Goal: Task Accomplishment & Management: Complete application form

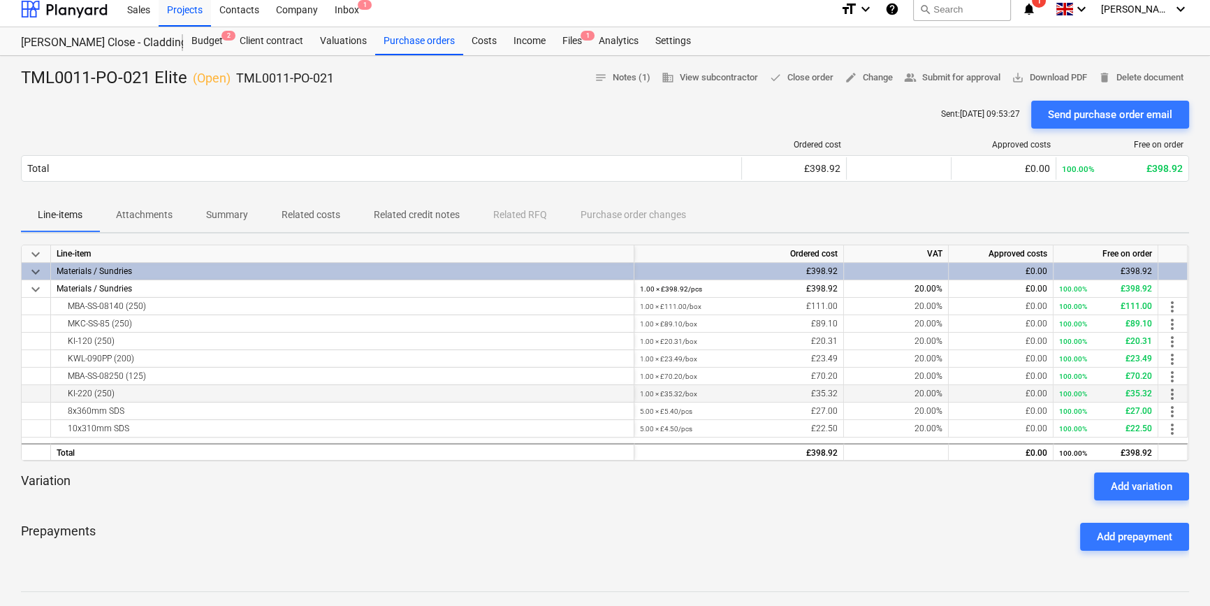
scroll to position [7, 0]
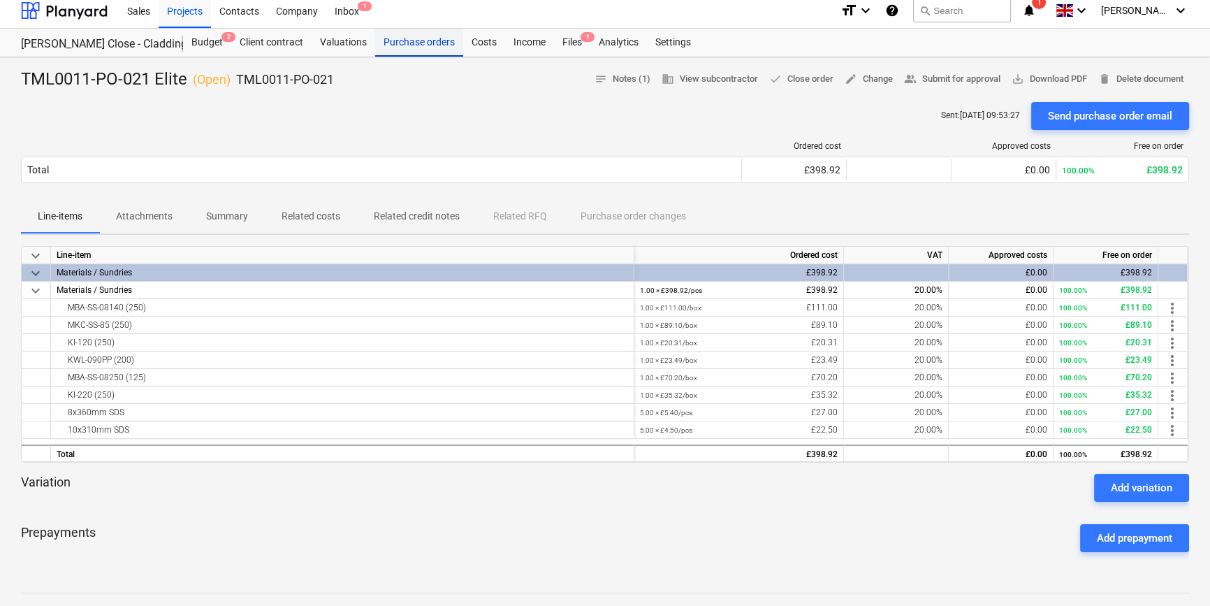
click at [393, 42] on div "Purchase orders" at bounding box center [419, 43] width 88 height 28
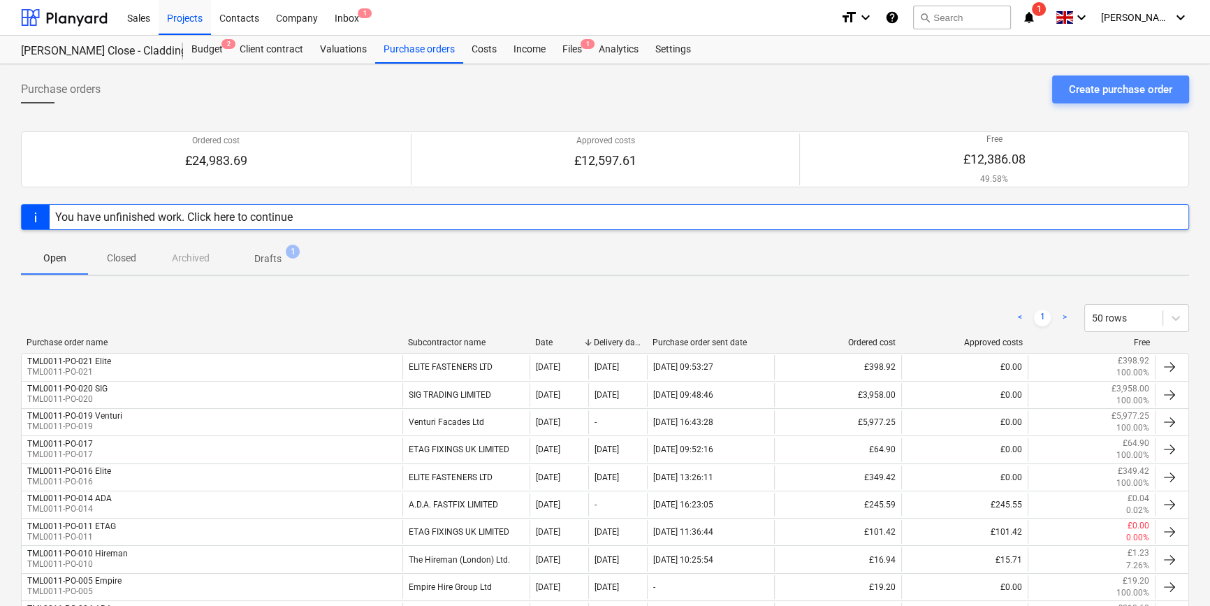
click at [1139, 91] on div "Create purchase order" at bounding box center [1120, 89] width 103 height 18
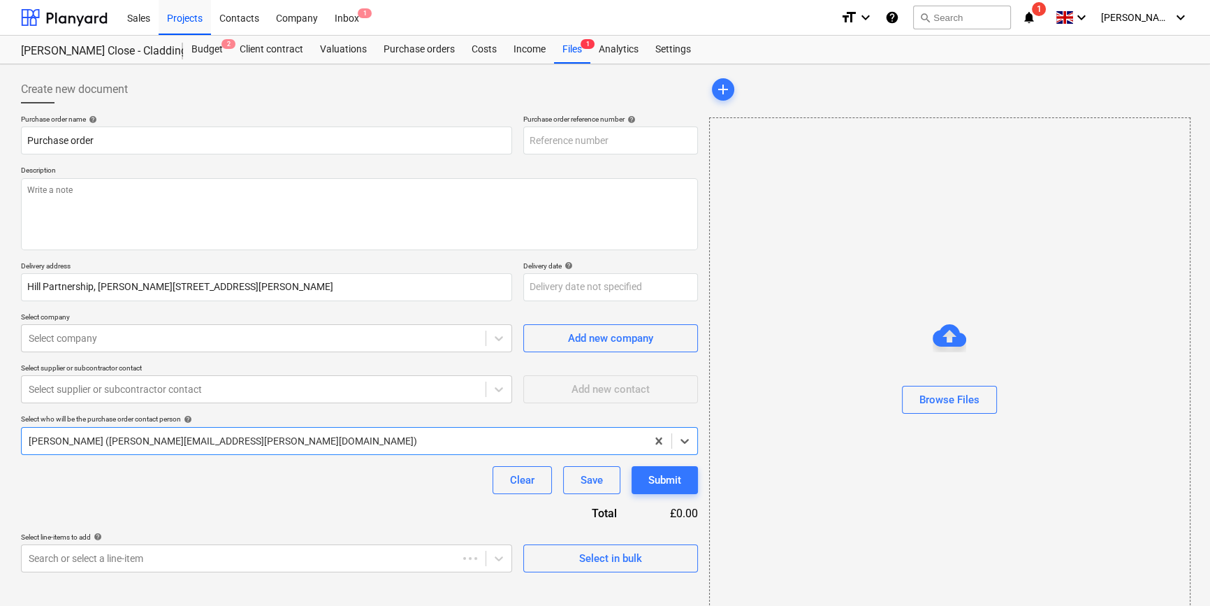
type textarea "x"
type input "TML0011-PO-022"
drag, startPoint x: 621, startPoint y: 133, endPoint x: 518, endPoint y: 144, distance: 103.3
click at [518, 144] on div "Purchase order name help Purchase order Purchase order reference number help TM…" at bounding box center [359, 135] width 677 height 40
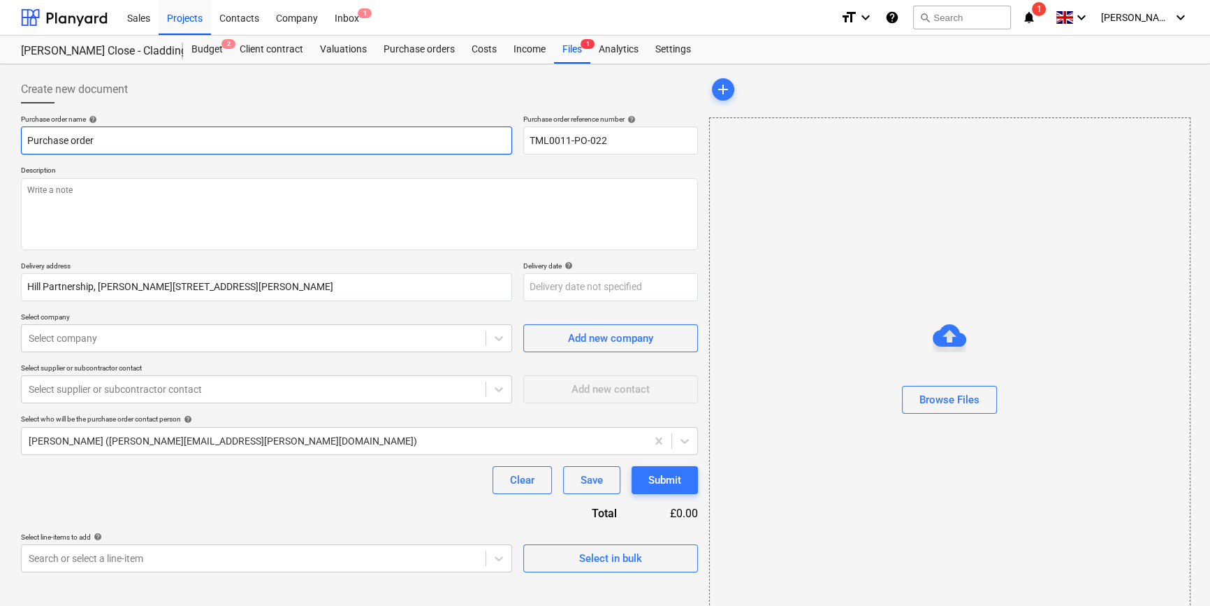
click at [89, 136] on input "Purchase order" at bounding box center [266, 140] width 491 height 28
drag, startPoint x: 92, startPoint y: 142, endPoint x: 21, endPoint y: 145, distance: 71.3
click at [21, 145] on input "Purchase order" at bounding box center [266, 140] width 491 height 28
type textarea "x"
paste input "TML0011-PO-022"
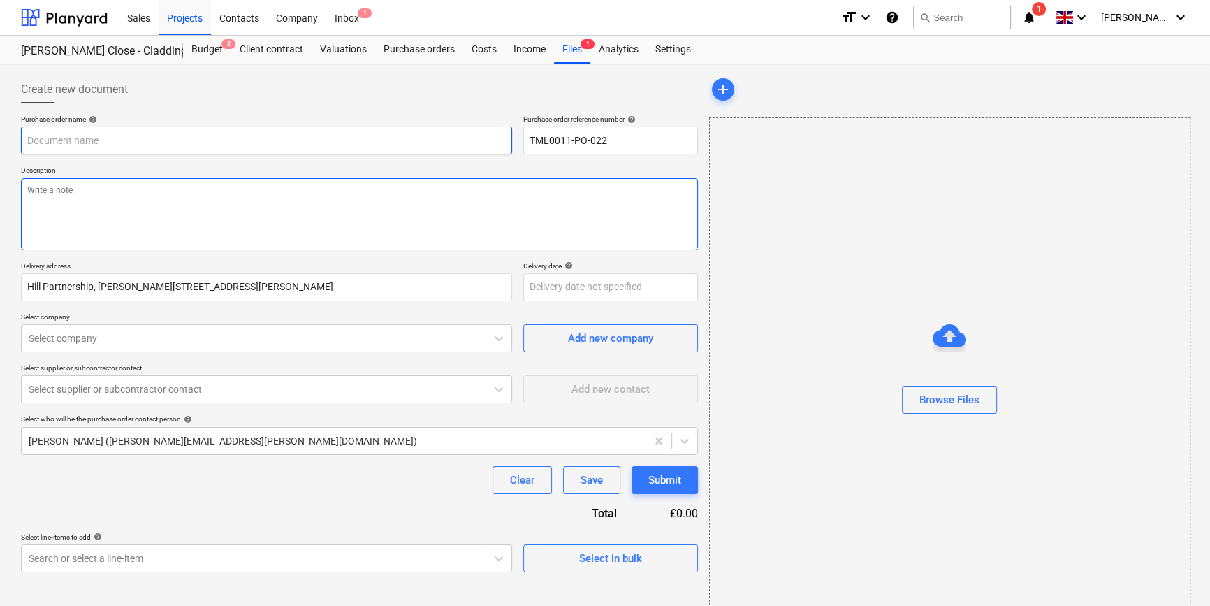
type textarea "x"
type input "TML0011-PO-022"
type textarea "x"
type input "TML0011-PO-022"
type textarea "x"
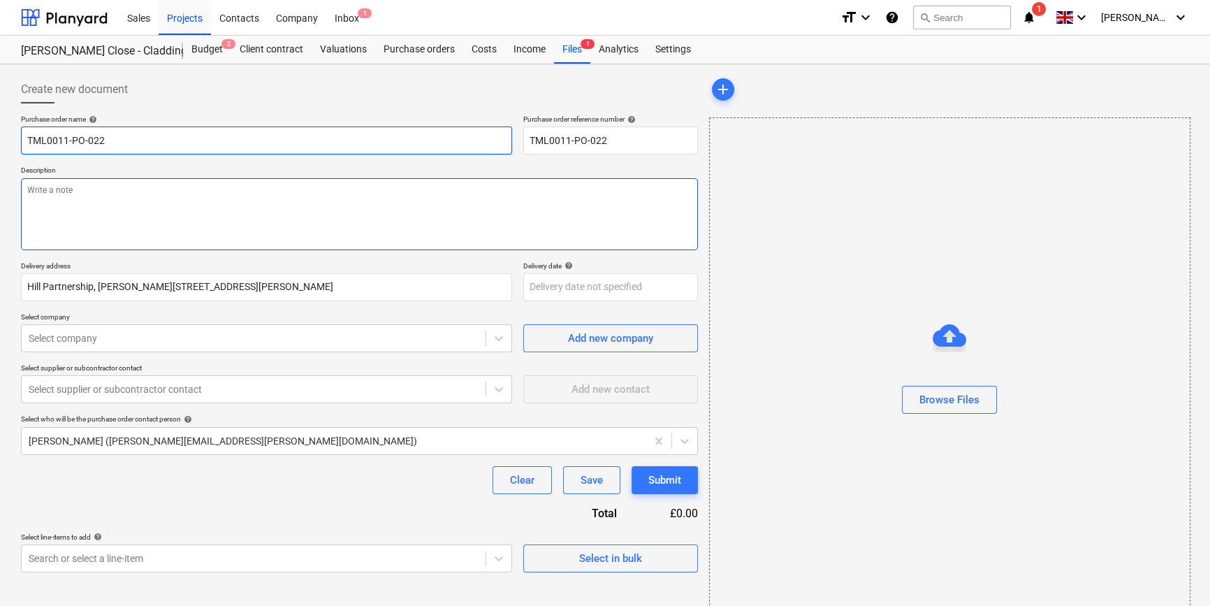
type input "TML0011-PO-022 T"
type textarea "x"
type input "TML0011-PO-022 TH"
type textarea "x"
type input "TML0011-PO-022 THM"
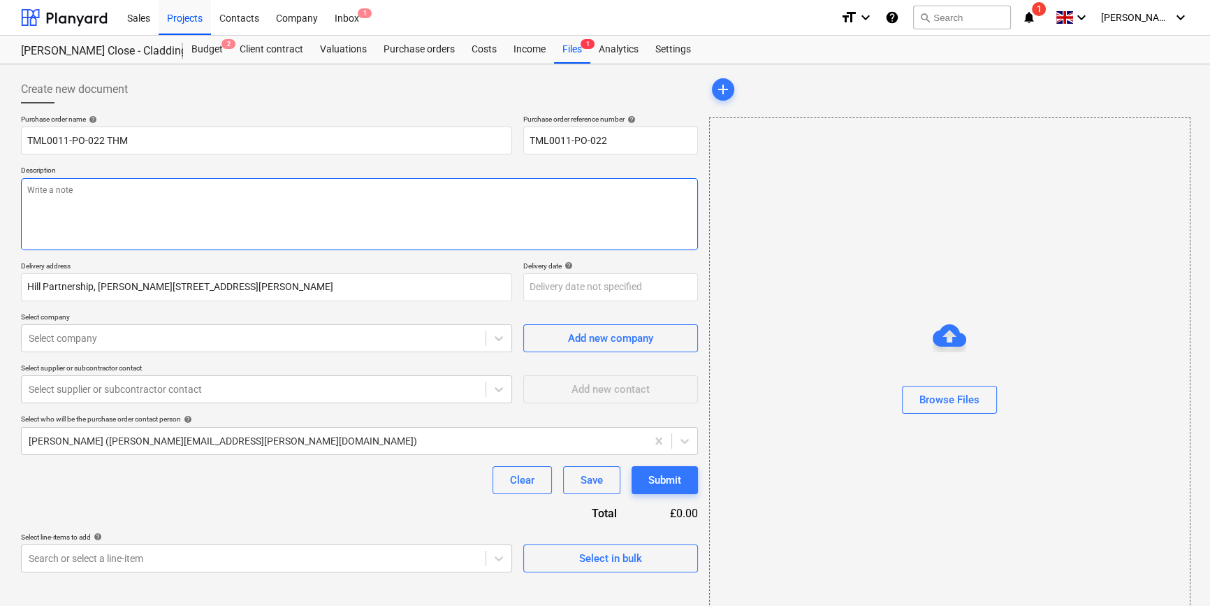
click at [22, 197] on textarea at bounding box center [359, 214] width 677 height 72
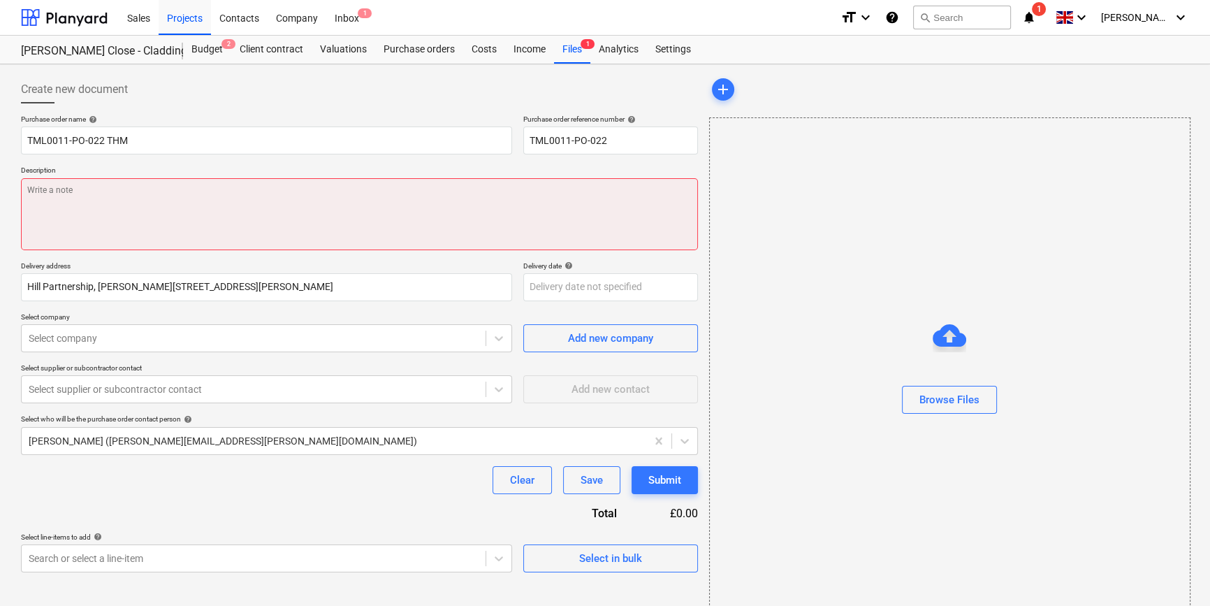
type textarea "x"
type textarea "S"
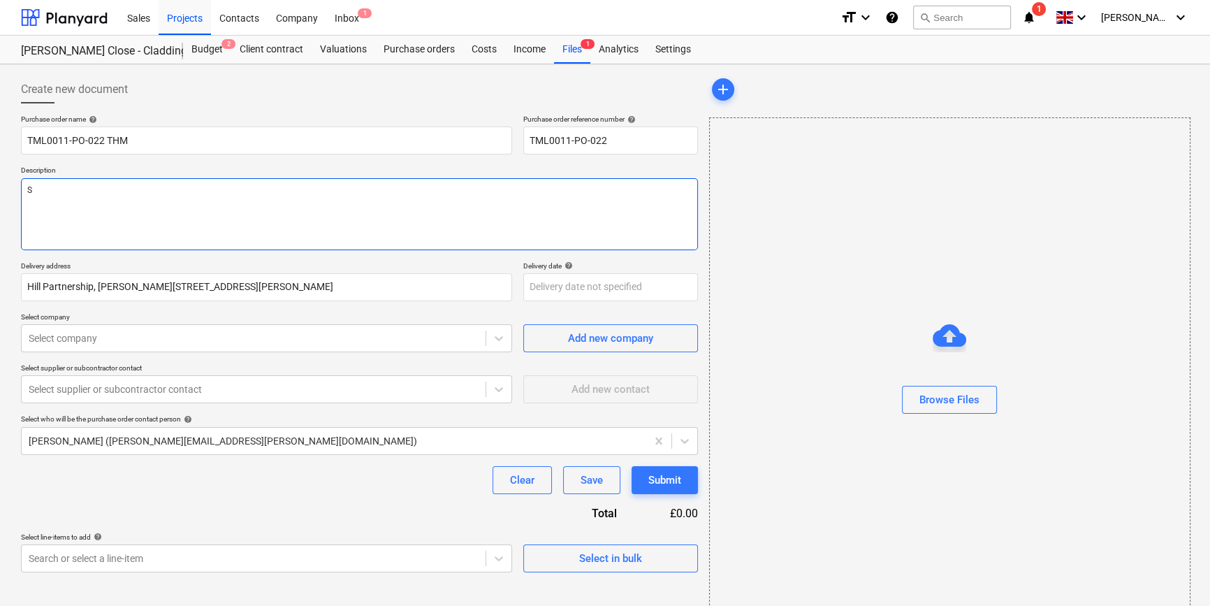
type textarea "x"
type textarea "SI"
type textarea "x"
type textarea "SIt"
type textarea "x"
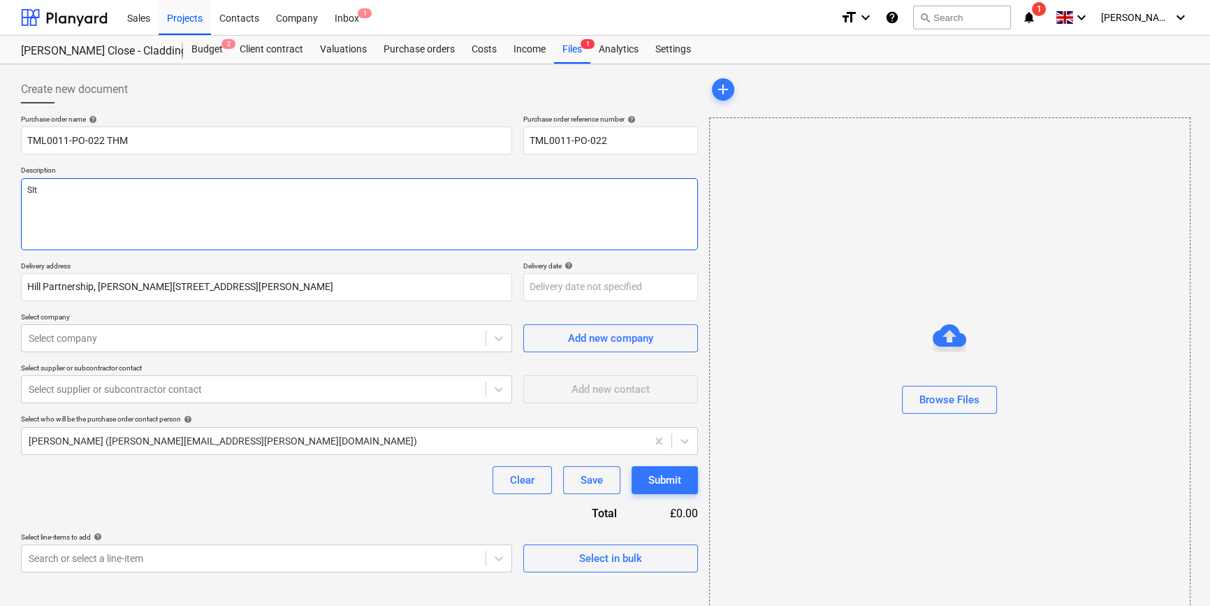
type textarea "SIte"
type textarea "x"
type textarea "SIte"
type textarea "x"
type textarea "SIte c"
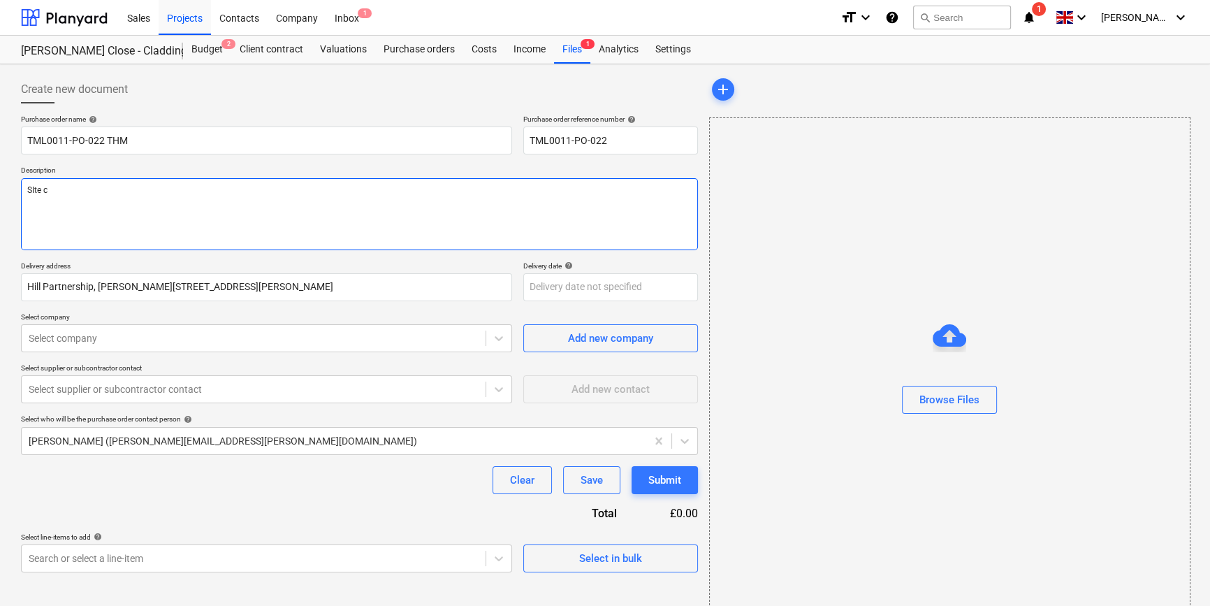
type textarea "x"
type textarea "SIte co"
type textarea "x"
type textarea "SIte con"
type textarea "x"
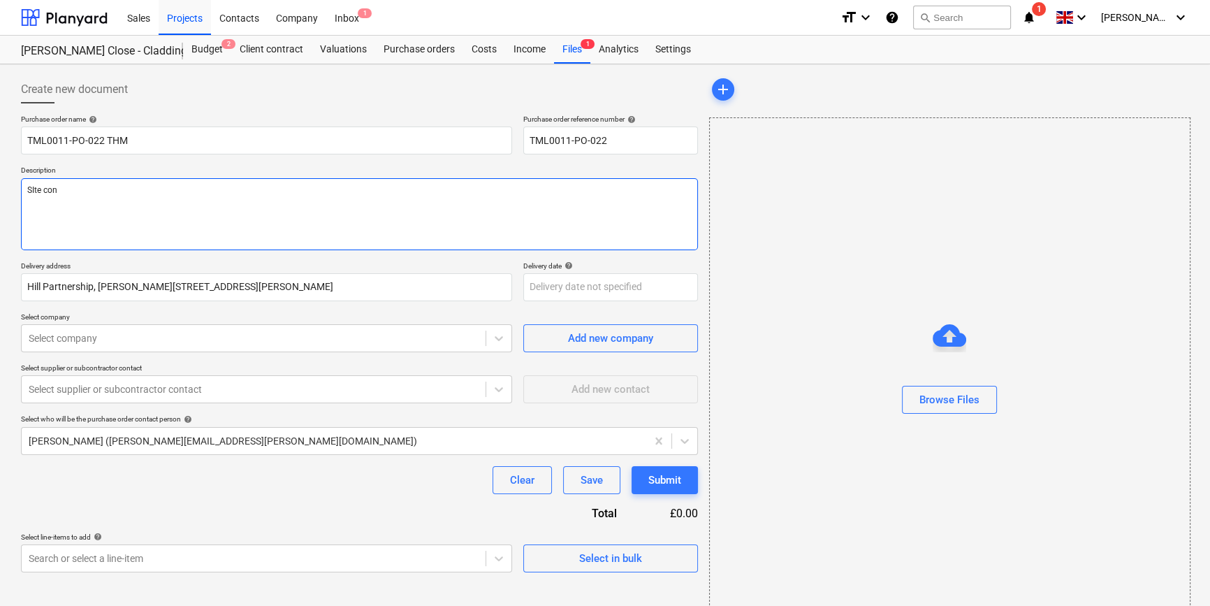
type textarea "SIte cont"
type textarea "x"
type textarea "SIte conta"
type textarea "x"
type textarea "SIte contac"
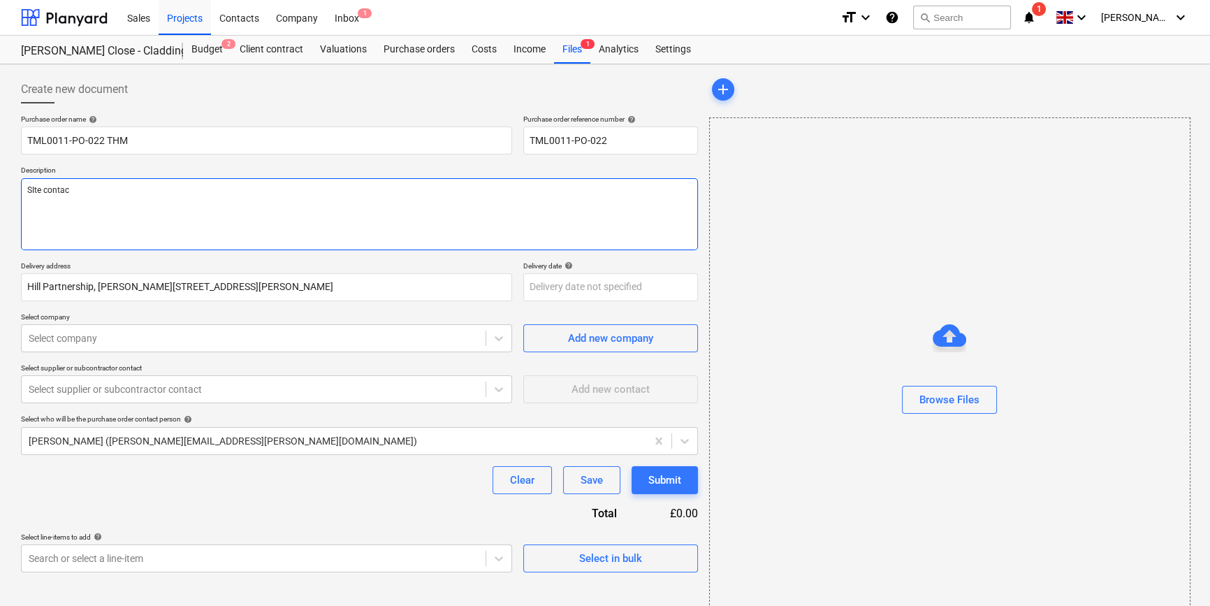
type textarea "x"
type textarea "SIte contact"
type textarea "x"
type textarea "SIte contact"
type textarea "x"
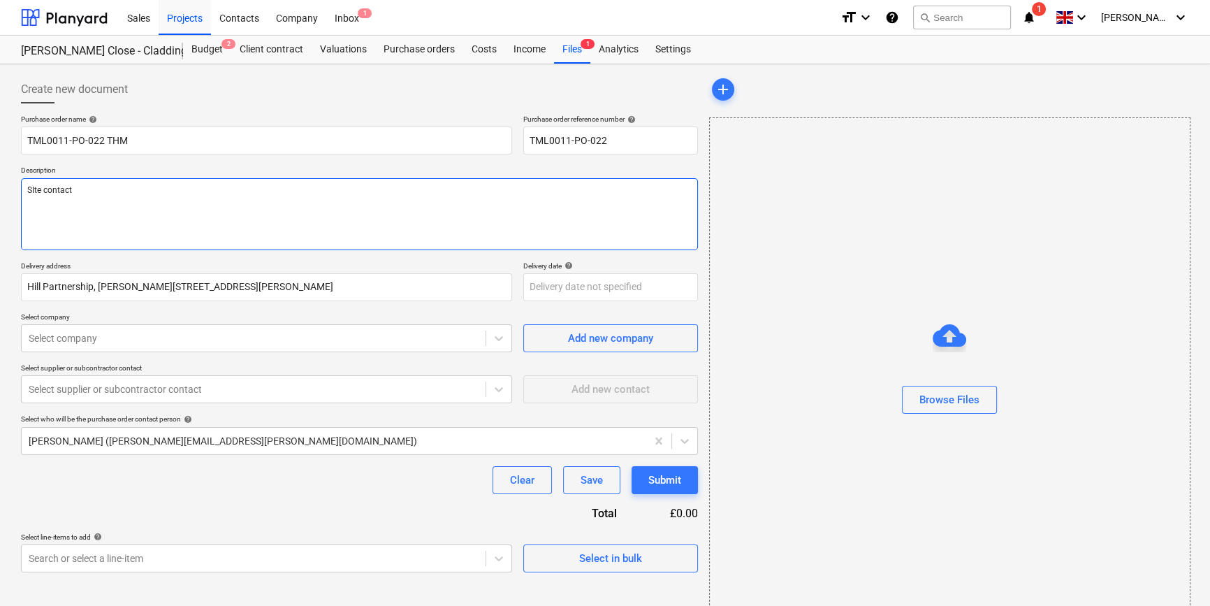
type textarea "SIte contact C"
type textarea "x"
type textarea "SIte contact Co"
type textarea "x"
type textarea "SIte contact Con"
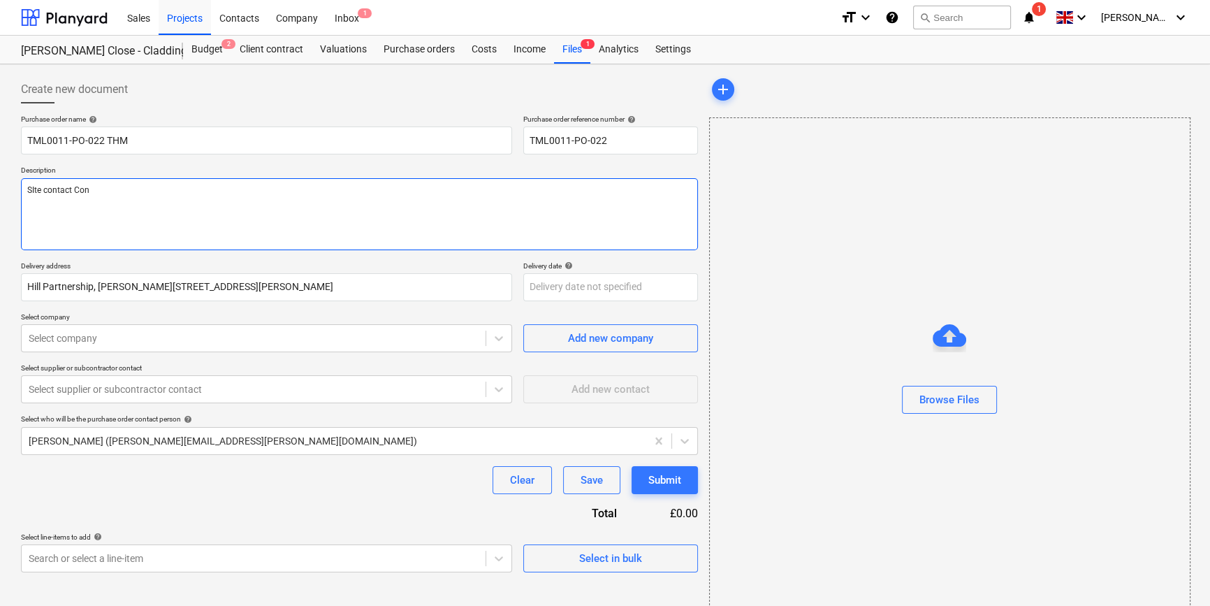
type textarea "x"
type textarea "SIte contact Cons"
type textarea "x"
type textarea "SIte contact Const"
type textarea "x"
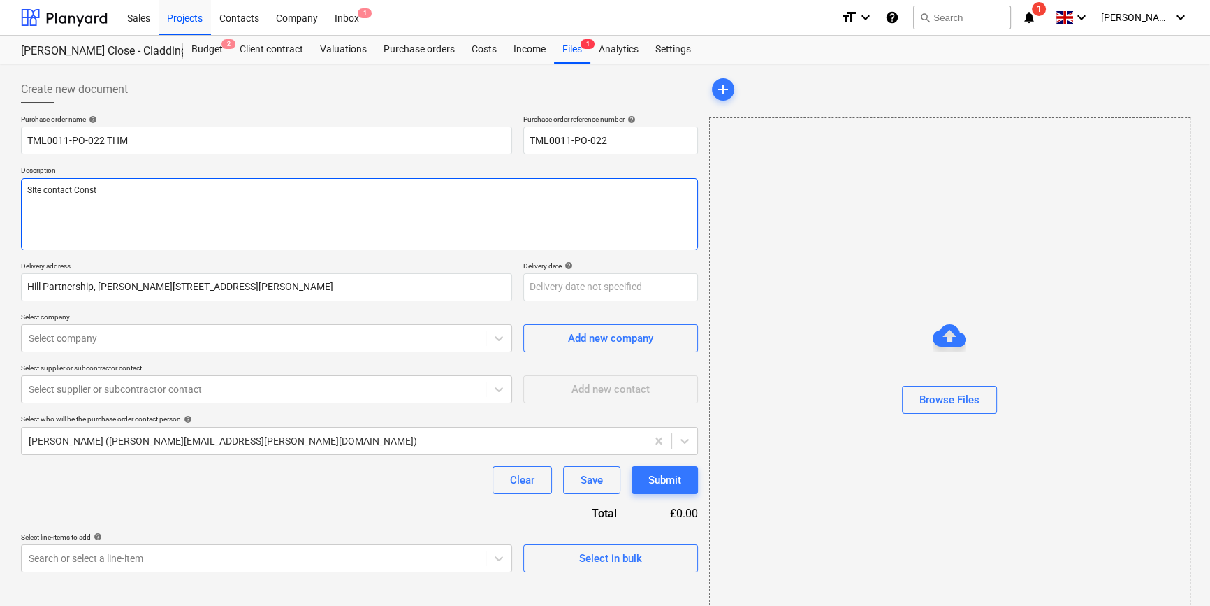
type textarea "SIte contact Consta"
type textarea "x"
type textarea "SIte contact Constan"
type textarea "x"
type textarea "SIte contact [PERSON_NAME]"
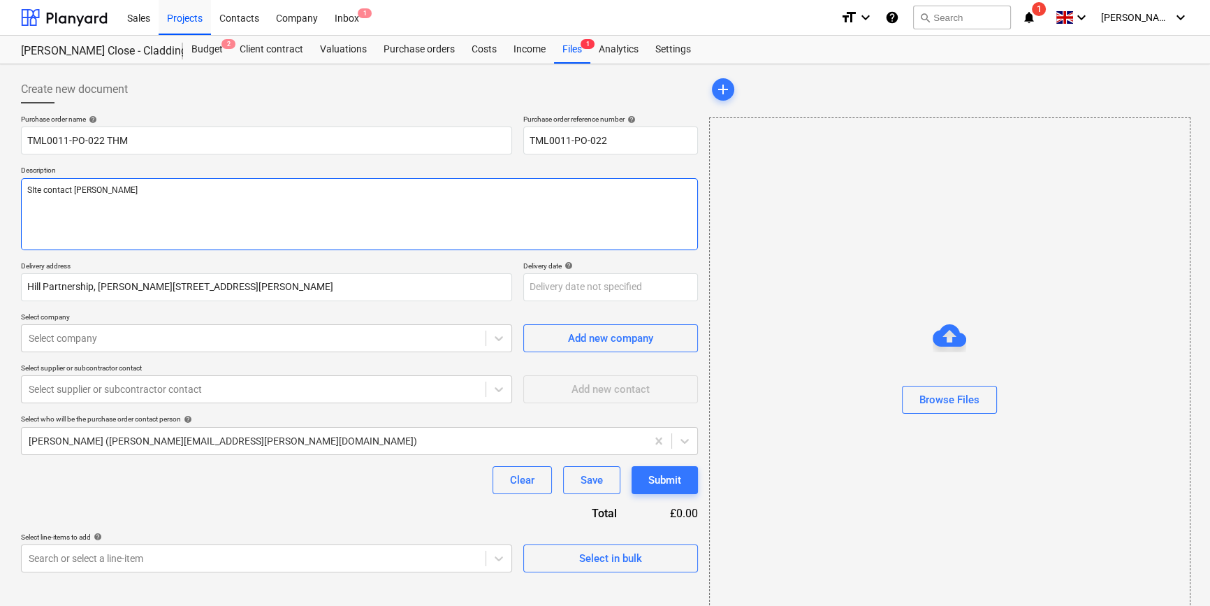
type textarea "x"
type textarea "SIte contact [PERSON_NAME]"
type textarea "x"
type textarea "SIte contact [PERSON_NAME]"
type textarea "x"
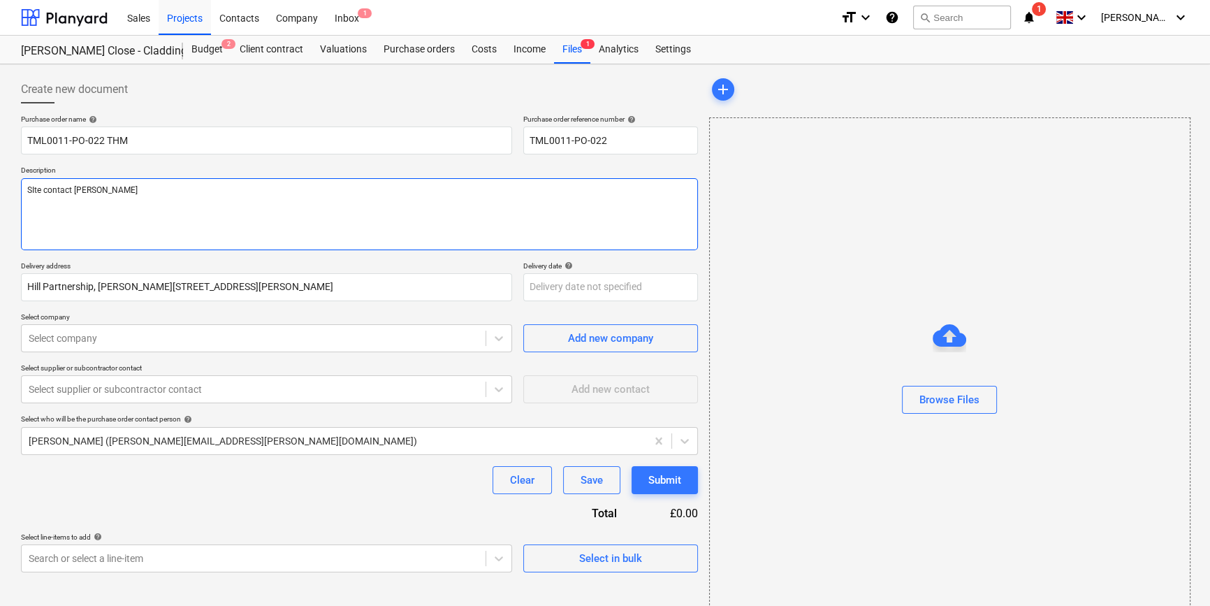
type textarea "SIte contact [PERSON_NAME]"
type textarea "x"
type textarea "SIte contact [PERSON_NAME] 0"
type textarea "x"
type textarea "SIte contact [PERSON_NAME] 07"
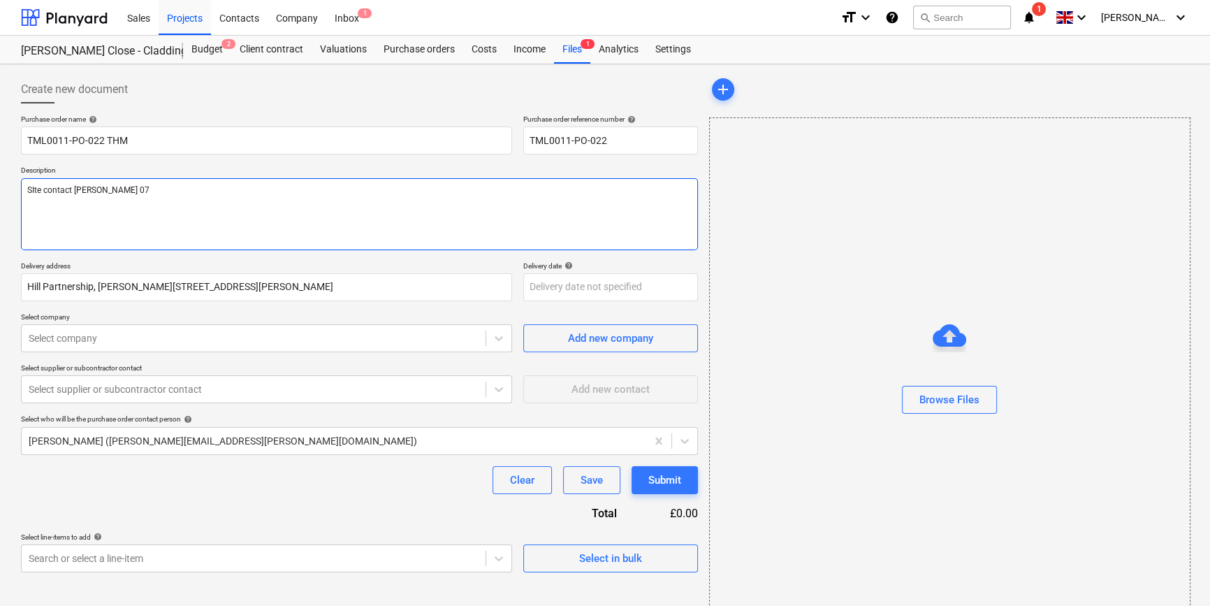
type textarea "x"
type textarea "SIte contact Constantin 078"
type textarea "x"
type textarea "SIte contact [PERSON_NAME] 0786"
type textarea "x"
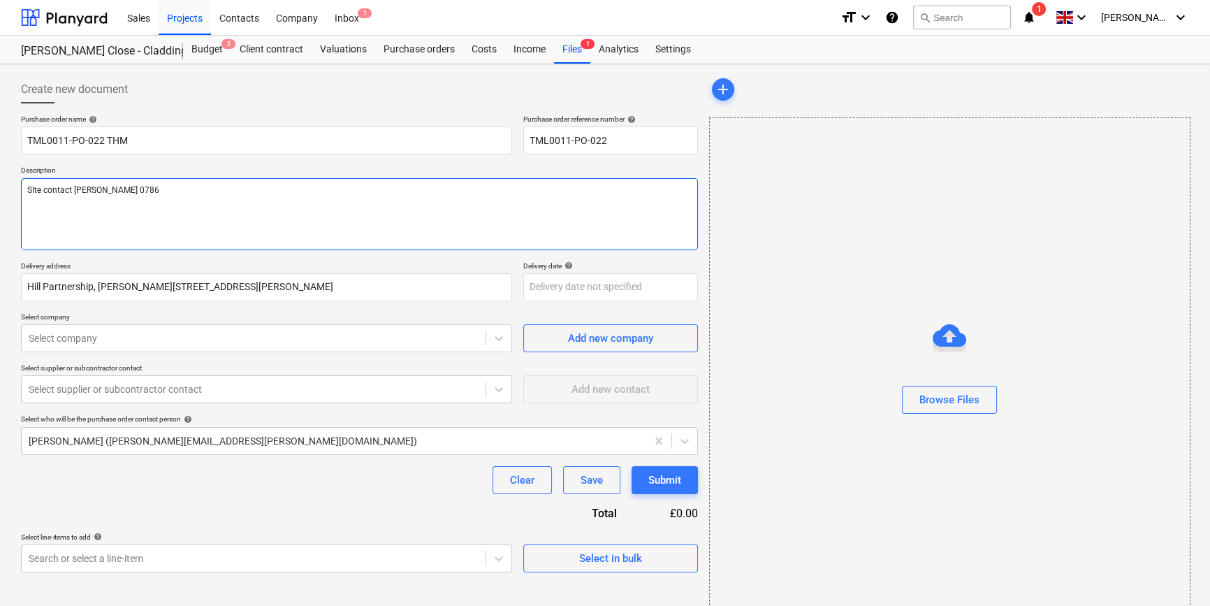
type textarea "SIte contact [PERSON_NAME] 07869"
type textarea "x"
type textarea "SIte contact [PERSON_NAME] 07869"
type textarea "x"
type textarea "SIte contact [PERSON_NAME] 07869 7"
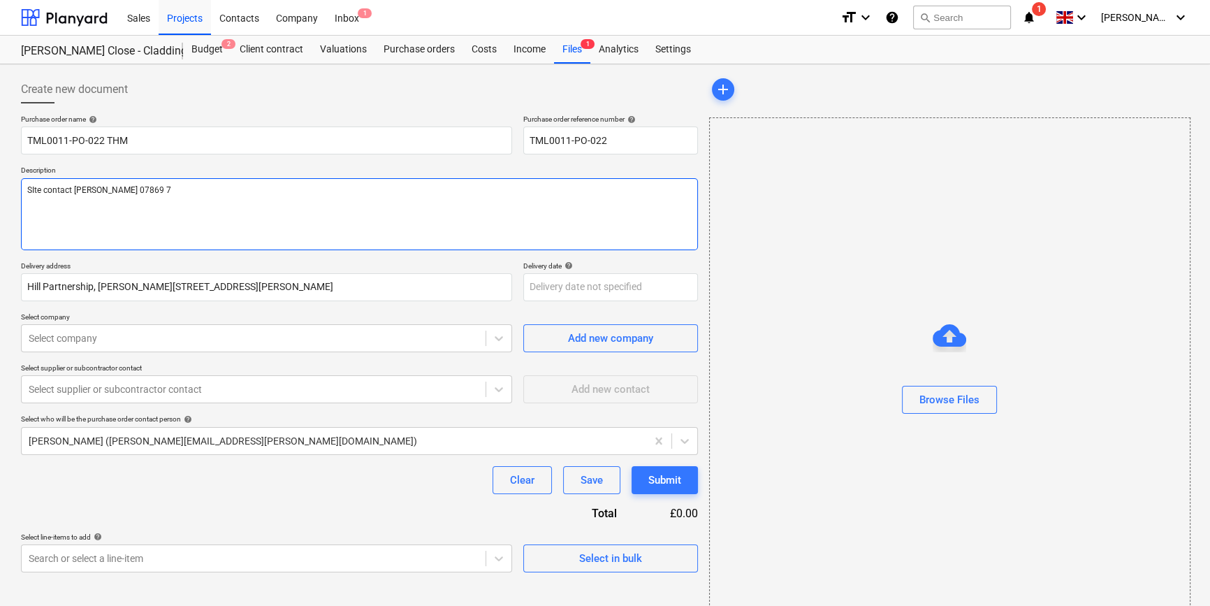
type textarea "x"
type textarea "SIte contact [PERSON_NAME] [PHONE_NUMBER]"
type textarea "x"
type textarea "SIte contact [PERSON_NAME] [PHONE_NUMBER]"
type textarea "x"
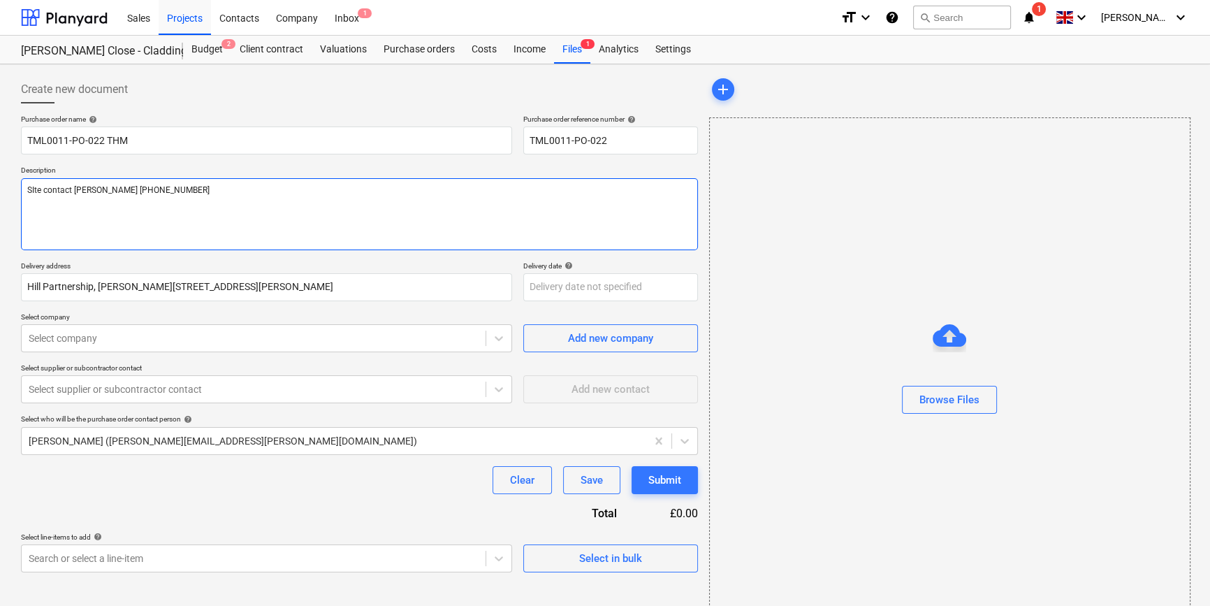
type textarea "SIte contact [PERSON_NAME] [PHONE_NUMBER]"
type textarea "x"
type textarea "SIte contact [PERSON_NAME] [PHONE_NUMBER]"
type textarea "x"
type textarea "SIte contact [PERSON_NAME] [PHONE_NUMBER]"
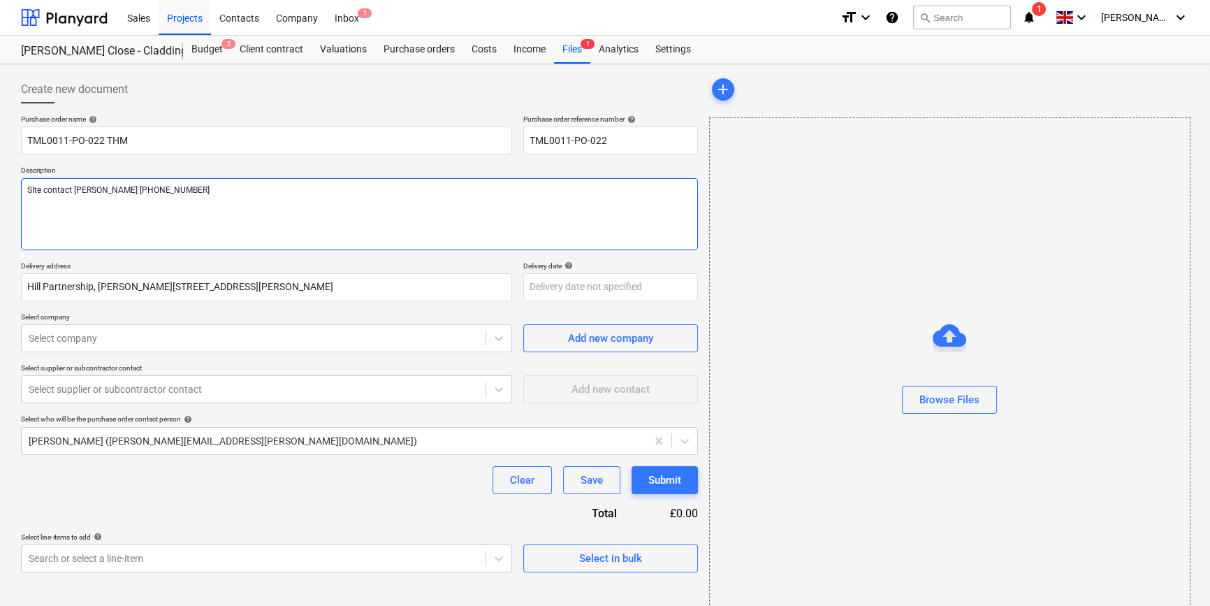
type textarea "x"
type textarea "SIte contact [PERSON_NAME] [PHONE_NUMBER]"
click at [34, 189] on textarea "SIte contact [PERSON_NAME] [PHONE_NUMBER]" at bounding box center [359, 214] width 677 height 72
type textarea "x"
type textarea "Ste contact [PERSON_NAME] [PHONE_NUMBER]"
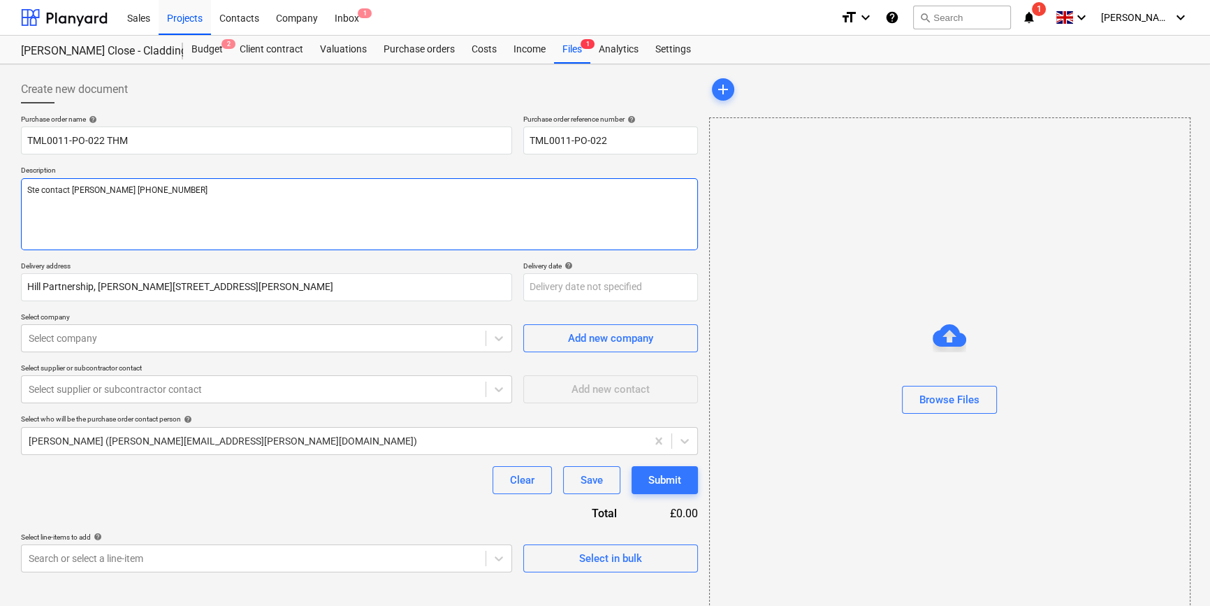
type textarea "x"
type textarea "Site contact [PERSON_NAME] [PHONE_NUMBER]"
click at [176, 188] on textarea "Site contact [PERSON_NAME] [PHONE_NUMBER]" at bounding box center [359, 214] width 677 height 72
type textarea "x"
type textarea "Site contact [PERSON_NAME] [PHONE_NUMBER]"
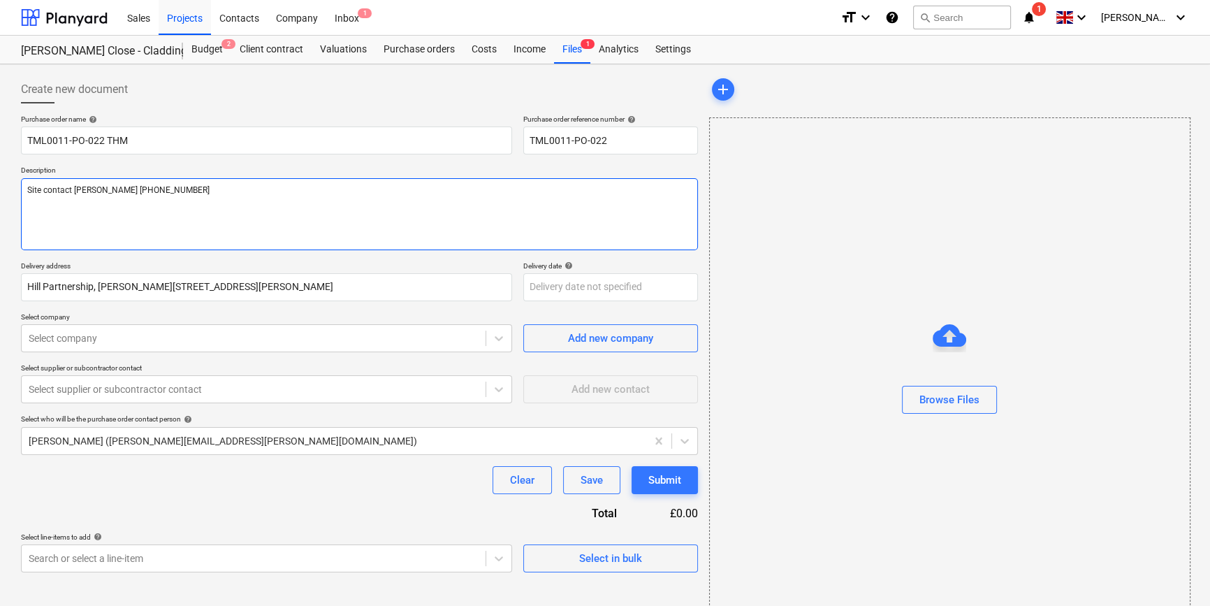
type textarea "x"
type textarea "Site contact [PERSON_NAME] [PHONE_NUMBER] P"
type textarea "x"
type textarea "Site contact [PERSON_NAME] [PHONE_NUMBER] Pl"
type textarea "x"
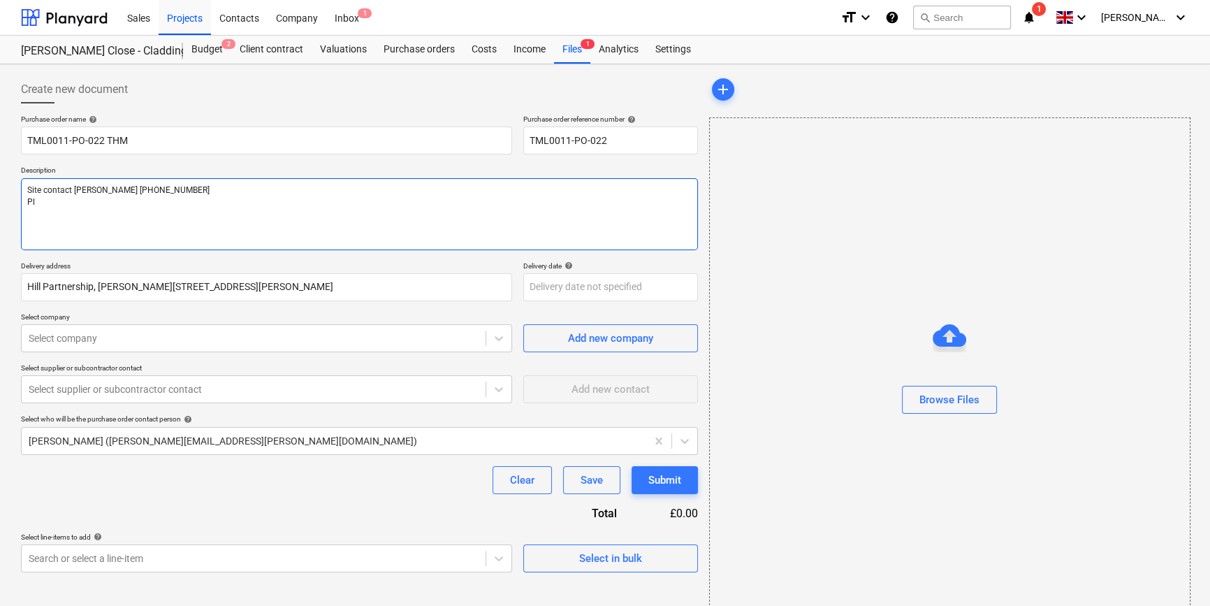
type textarea "Site contact [PERSON_NAME] [PHONE_NUMBER] Ple"
type textarea "x"
type textarea "Site contact [PERSON_NAME] [PHONE_NUMBER] Plea"
type textarea "x"
type textarea "Site contact [PERSON_NAME] [PHONE_NUMBER] Pleas"
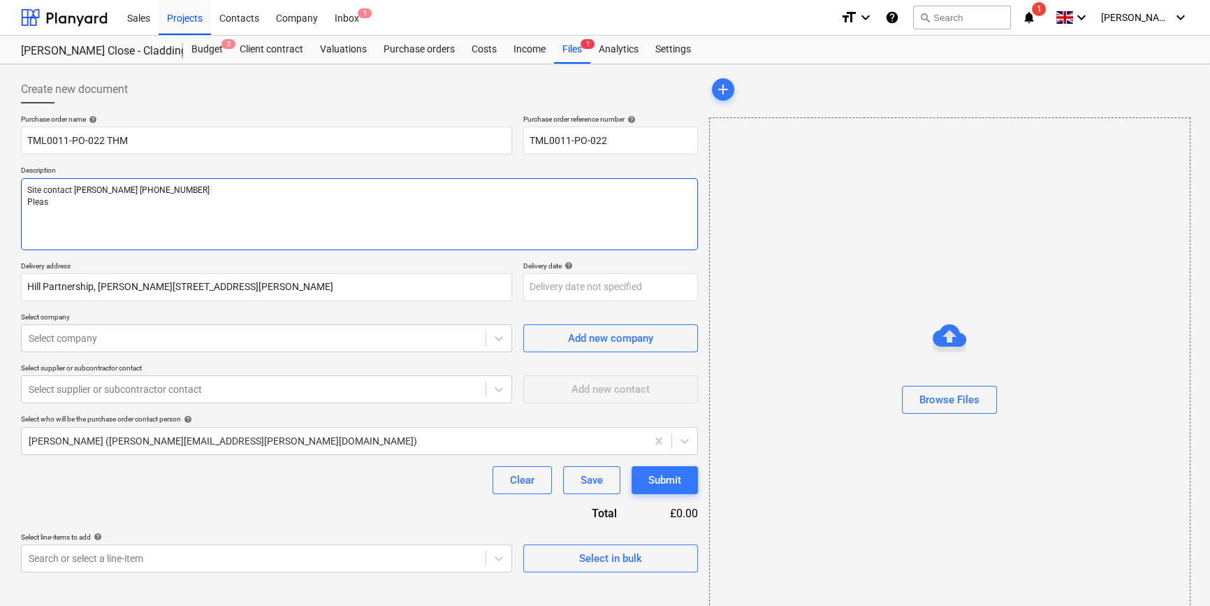
type textarea "x"
type textarea "Site contact [PERSON_NAME] [PHONE_NUMBER] Please"
type textarea "x"
type textarea "Site contact [PERSON_NAME] [PHONE_NUMBER] Please"
type textarea "x"
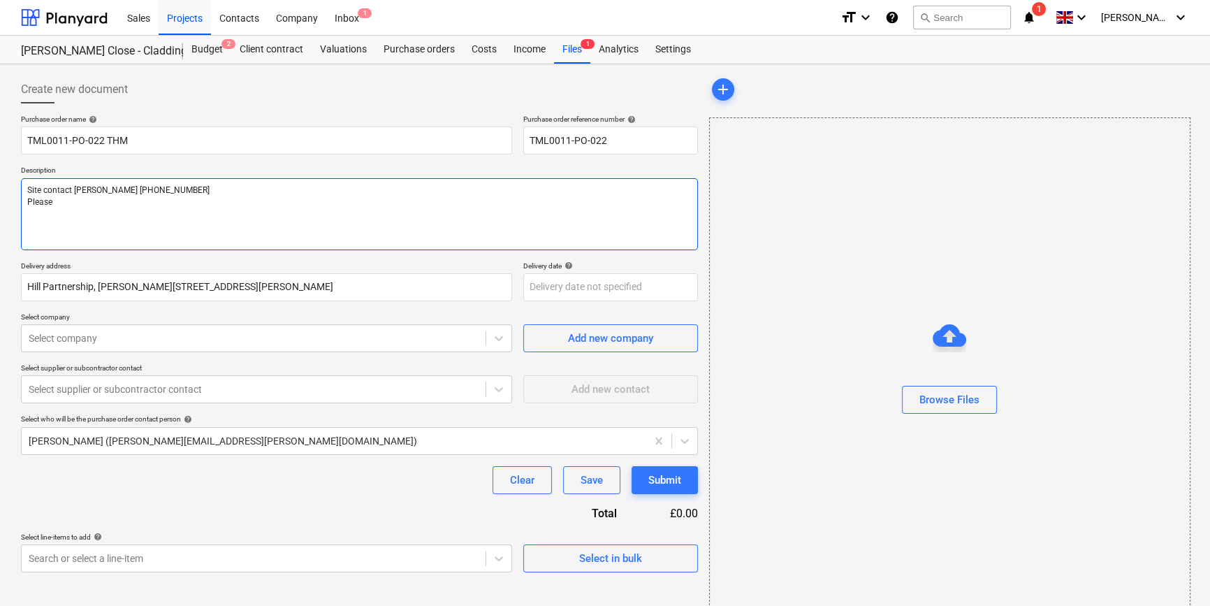
type textarea "Site contact [PERSON_NAME] [PHONE_NUMBER] Please s"
type textarea "x"
type textarea "Site contact [PERSON_NAME] [PHONE_NUMBER] Please se"
type textarea "x"
type textarea "Site contact [PERSON_NAME] [PHONE_NUMBER] Please sen"
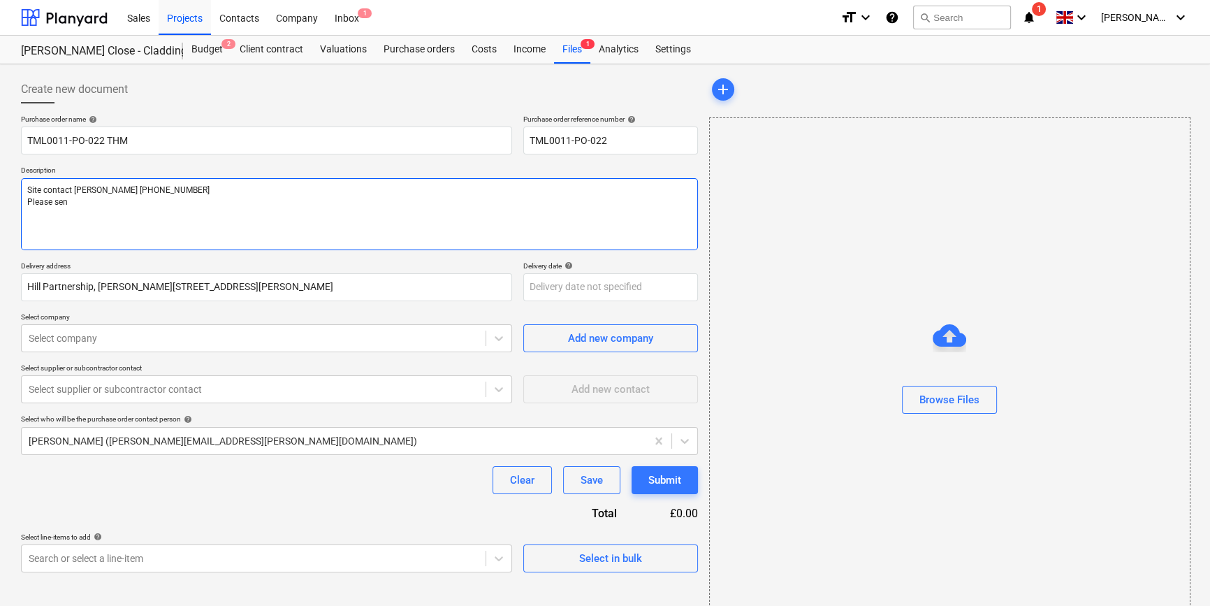
type textarea "x"
type textarea "Site contact [PERSON_NAME] [PHONE_NUMBER] Please send"
type textarea "x"
type textarea "Site contact [PERSON_NAME] [PHONE_NUMBER] Please send"
type textarea "x"
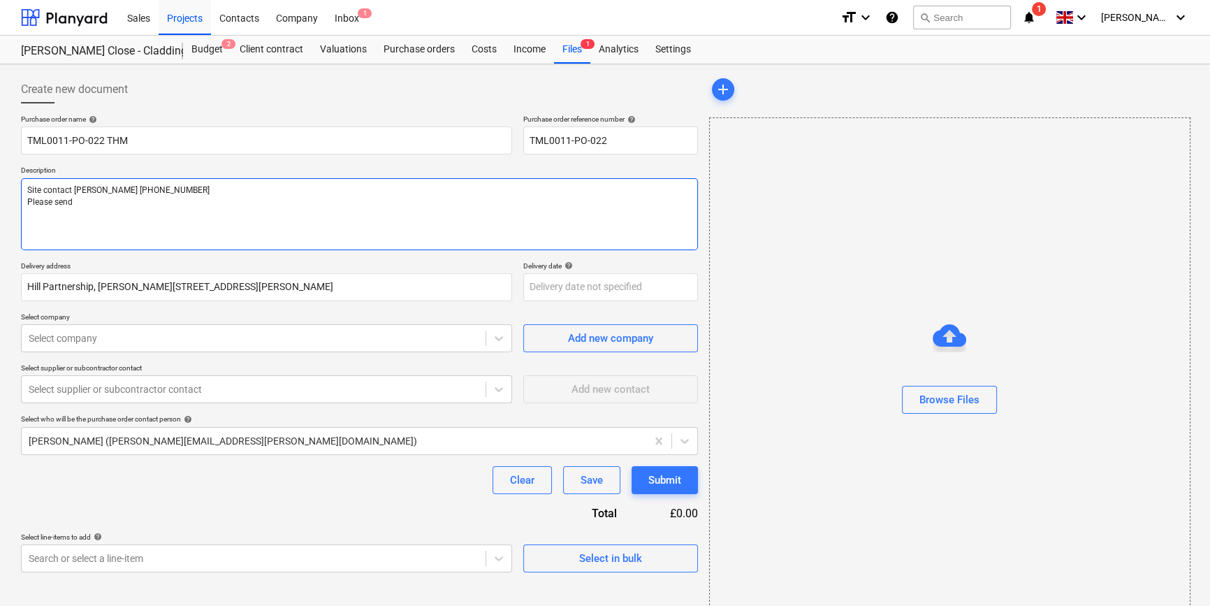
type textarea "Site contact [PERSON_NAME] [PHONE_NUMBER] Please send t"
type textarea "x"
type textarea "Site contact [PERSON_NAME] [PHONE_NUMBER] Please send th"
type textarea "x"
type textarea "Site contact [PERSON_NAME] [PHONE_NUMBER] Please send the"
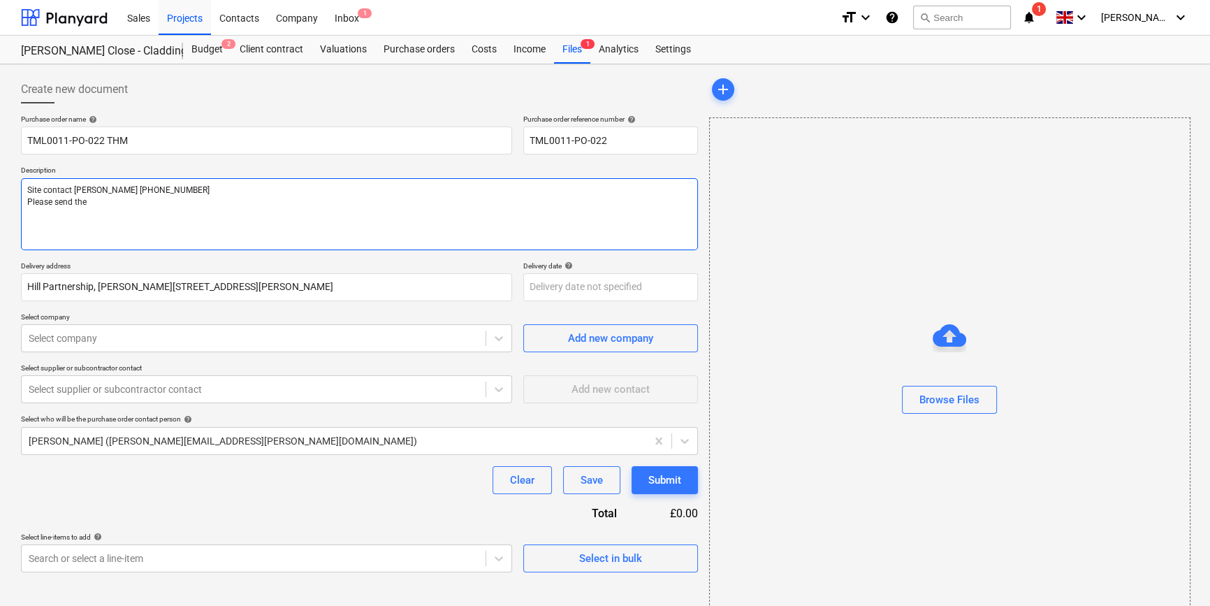
type textarea "x"
type textarea "Site contact [PERSON_NAME] [PHONE_NUMBER] Please send the"
type textarea "x"
type textarea "Site contact [PERSON_NAME] [PHONE_NUMBER] Please send the s"
type textarea "x"
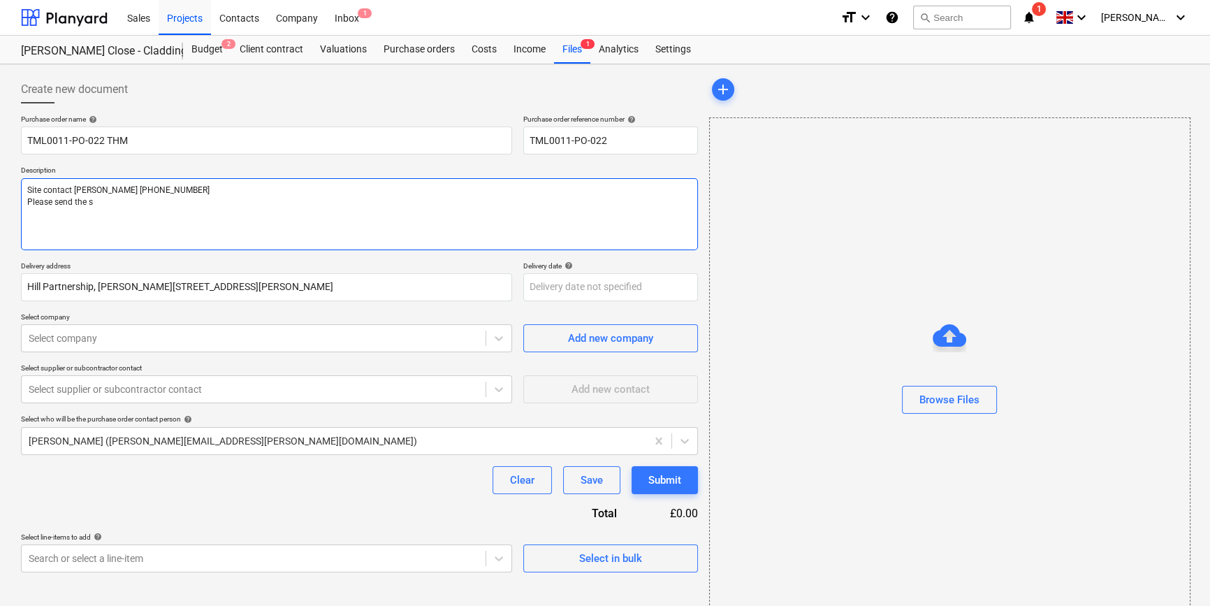
type textarea "Site contact [PERSON_NAME] [PHONE_NUMBER] Please send the sa"
type textarea "x"
type textarea "Site contact [PERSON_NAME] [PHONE_NUMBER] Please send the [PERSON_NAME]"
type textarea "x"
type textarea "Site contact [PERSON_NAME] [PHONE_NUMBER] Please send the same"
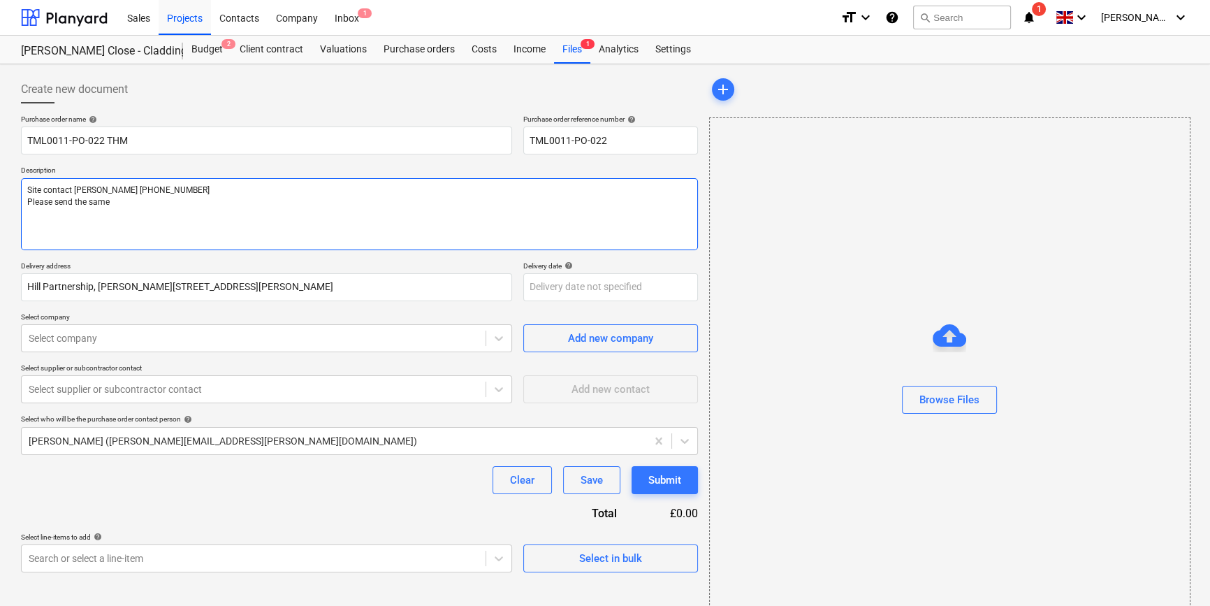
type textarea "x"
type textarea "Site contact [PERSON_NAME] [PHONE_NUMBER] Please send the same"
type textarea "x"
type textarea "Site contact [PERSON_NAME] [PHONE_NUMBER] Please send the same t"
type textarea "x"
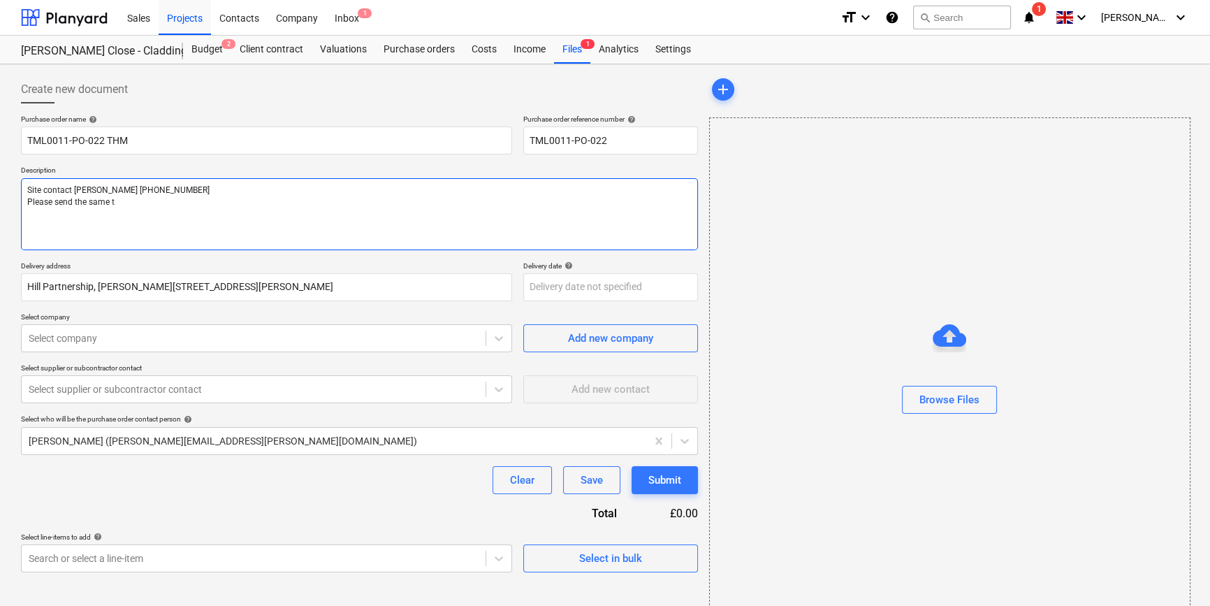
type textarea "Site contact [PERSON_NAME] [PHONE_NUMBER] Please send the same to"
type textarea "x"
type textarea "Site contact [PERSON_NAME] [PHONE_NUMBER] Please send the same tow"
type textarea "x"
type textarea "Site contact [PERSON_NAME] [PHONE_NUMBER] Please send the same [PERSON_NAME]"
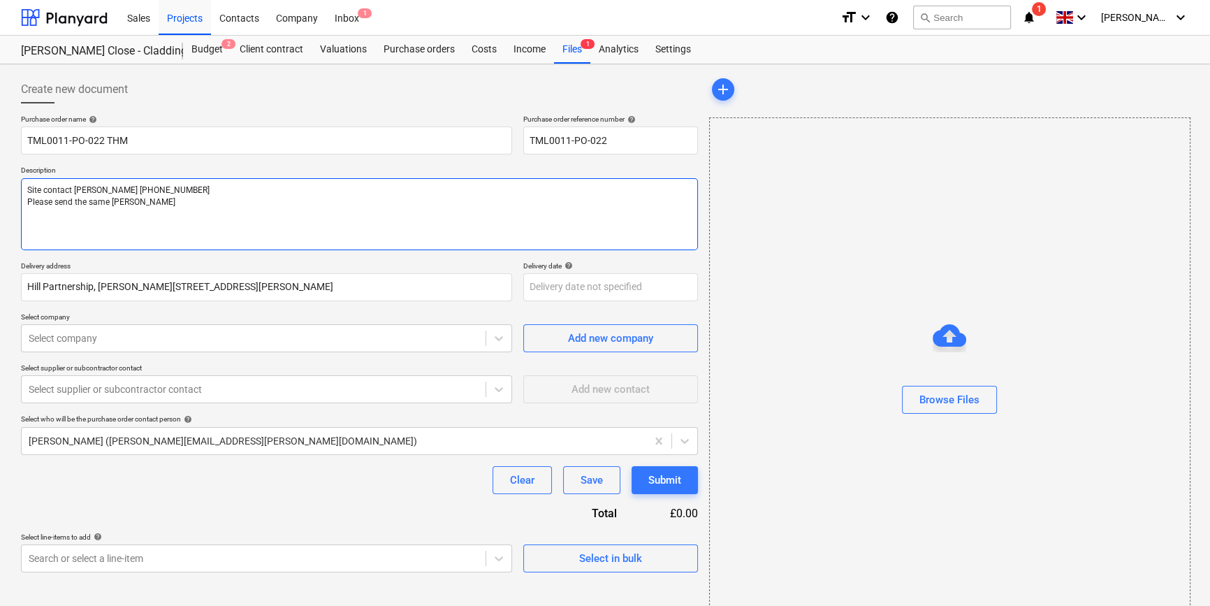
type textarea "x"
type textarea "Site contact [PERSON_NAME] [PHONE_NUMBER] Please send the same tower"
type textarea "x"
type textarea "Site contact [PERSON_NAME] [PHONE_NUMBER] Please send the same tower"
type textarea "x"
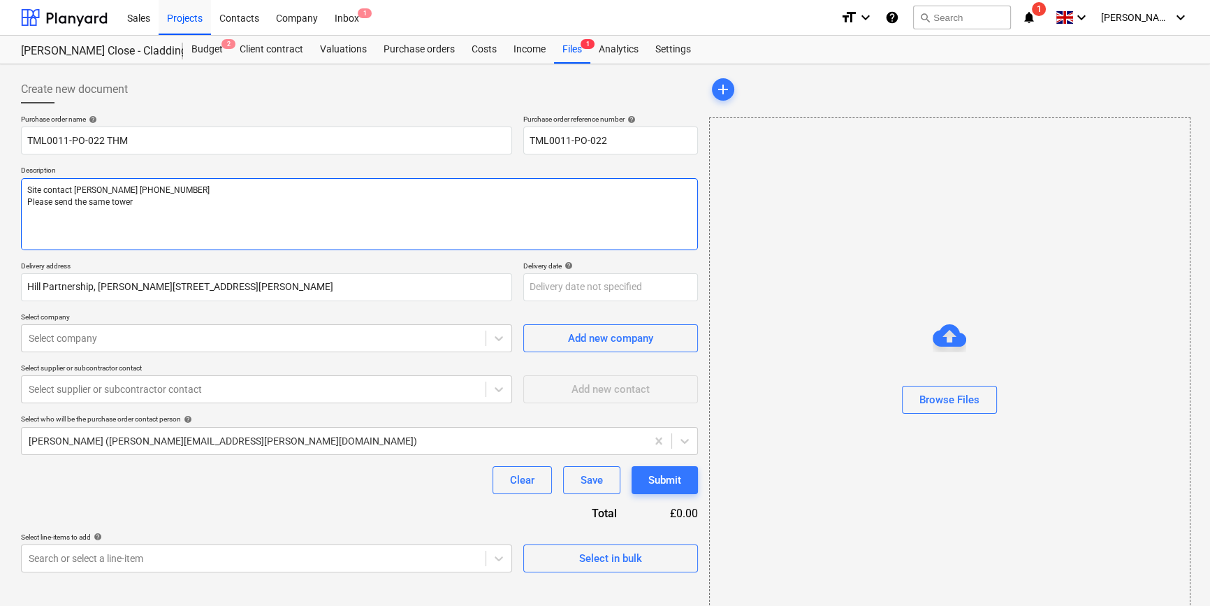
type textarea "Site contact [PERSON_NAME] [PHONE_NUMBER] Please send the same tower a"
type textarea "x"
type textarea "Site contact [PERSON_NAME] [PHONE_NUMBER] Please send the same tower as"
type textarea "x"
type textarea "Site contact [PERSON_NAME] [PHONE_NUMBER] Please send the same tower as"
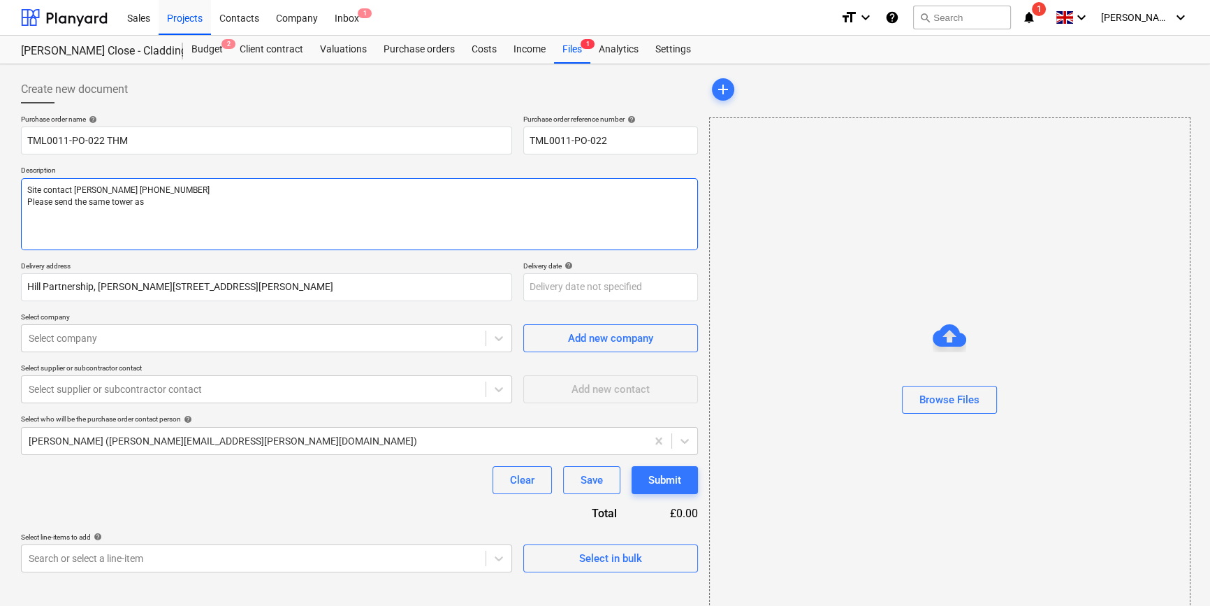
type textarea "x"
type textarea "Site contact [PERSON_NAME] [PHONE_NUMBER] Please send the same tower as W"
type textarea "x"
type textarea "Site contact [PERSON_NAME] [PHONE_NUMBER] Please send the same tower as WC"
type textarea "x"
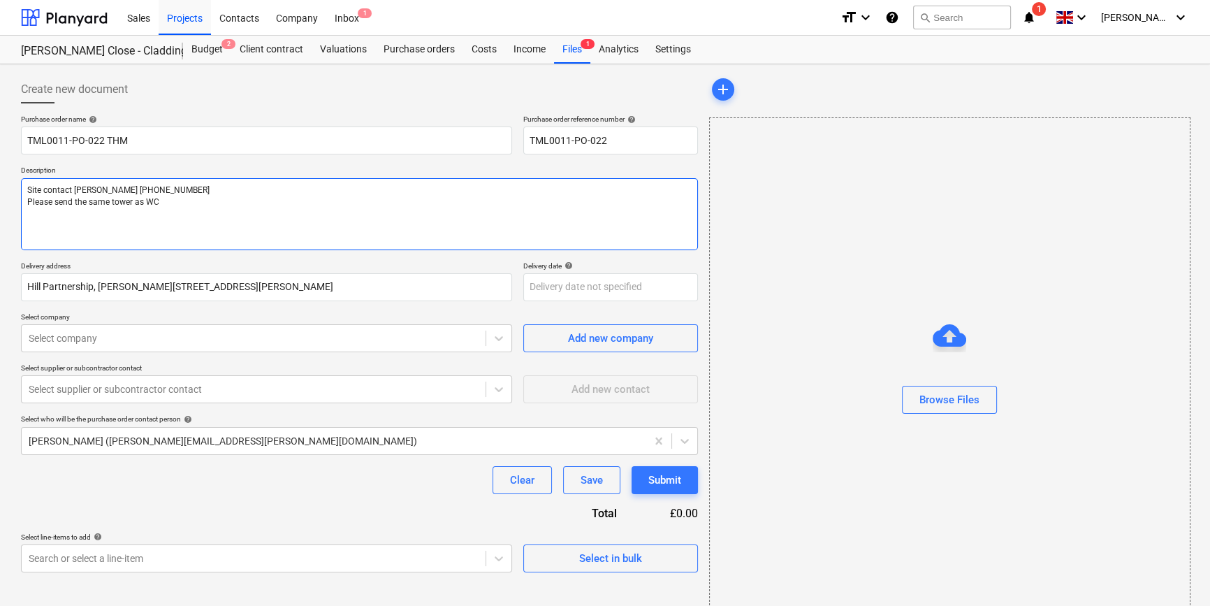
type textarea "Site contact [PERSON_NAME] [PHONE_NUMBER] Please send the same tower as W"
type textarea "x"
type textarea "Site contact [PERSON_NAME] [PHONE_NUMBER] Please send the same tower as"
type textarea "x"
type textarea "Site contact [PERSON_NAME] [PHONE_NUMBER] Please send the same tower as C"
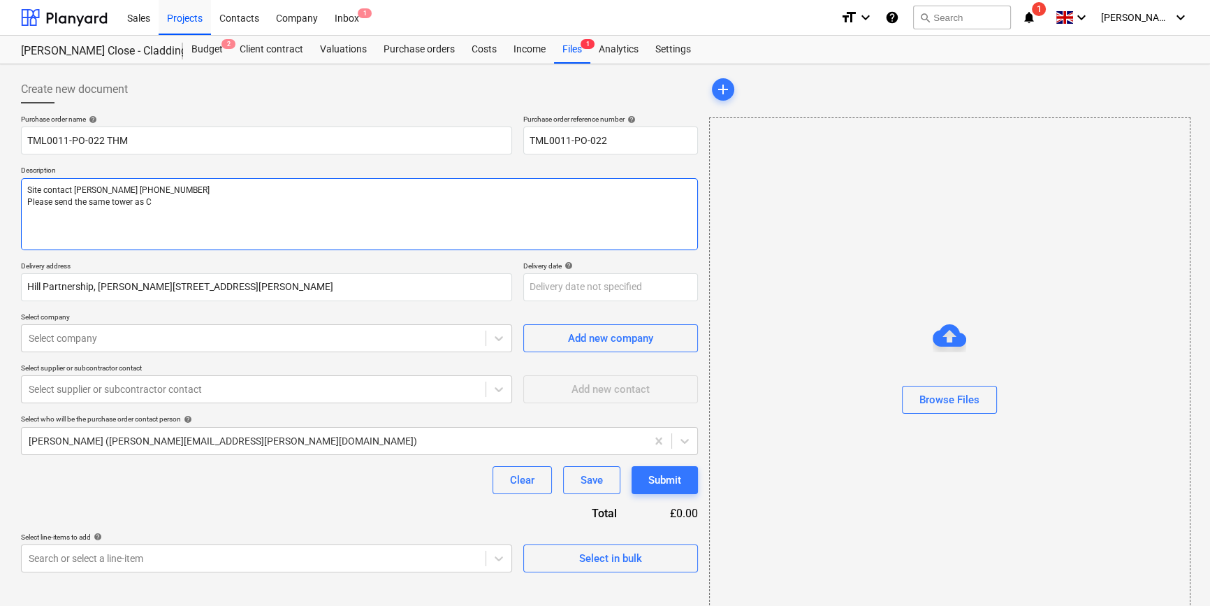
type textarea "x"
type textarea "Site contact [PERSON_NAME] [PHONE_NUMBER] Please send the same tower as CC"
type textarea "x"
type textarea "Site contact [PERSON_NAME] [PHONE_NUMBER] Please send the same tower as CC5"
type textarea "x"
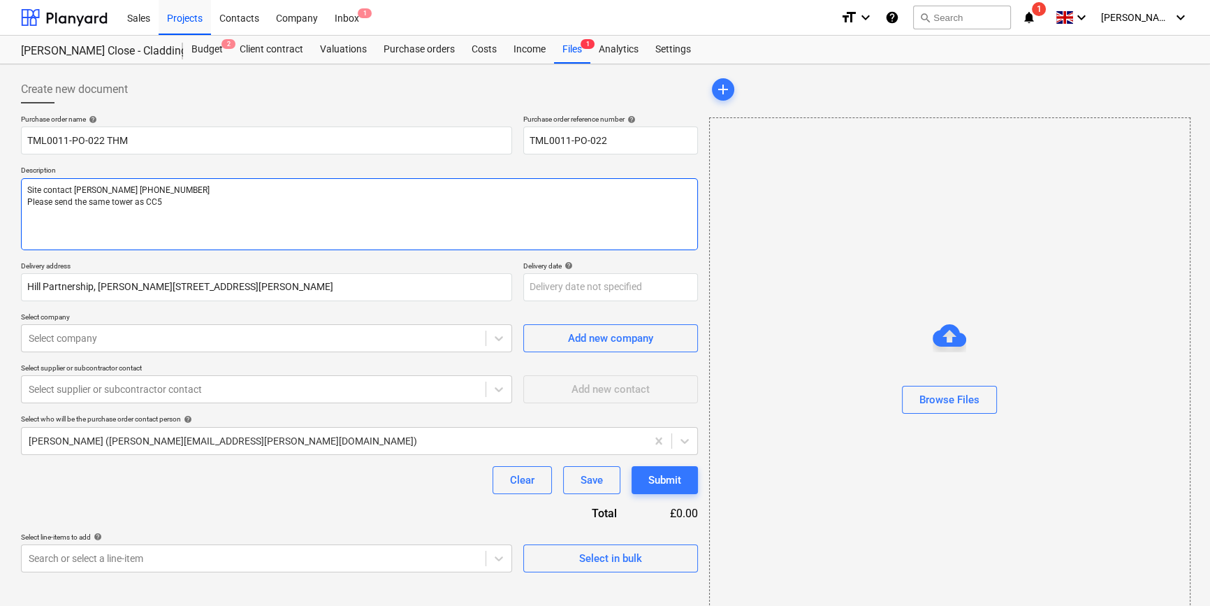
type textarea "Site contact [PERSON_NAME] [PHONE_NUMBER] Please send the same tower as CC57"
type textarea "x"
type textarea "Site contact [PERSON_NAME] [PHONE_NUMBER] Please send the same tower as CC578"
type textarea "x"
type textarea "Site contact [PERSON_NAME] [PHONE_NUMBER] Please send the same tower as CC5787"
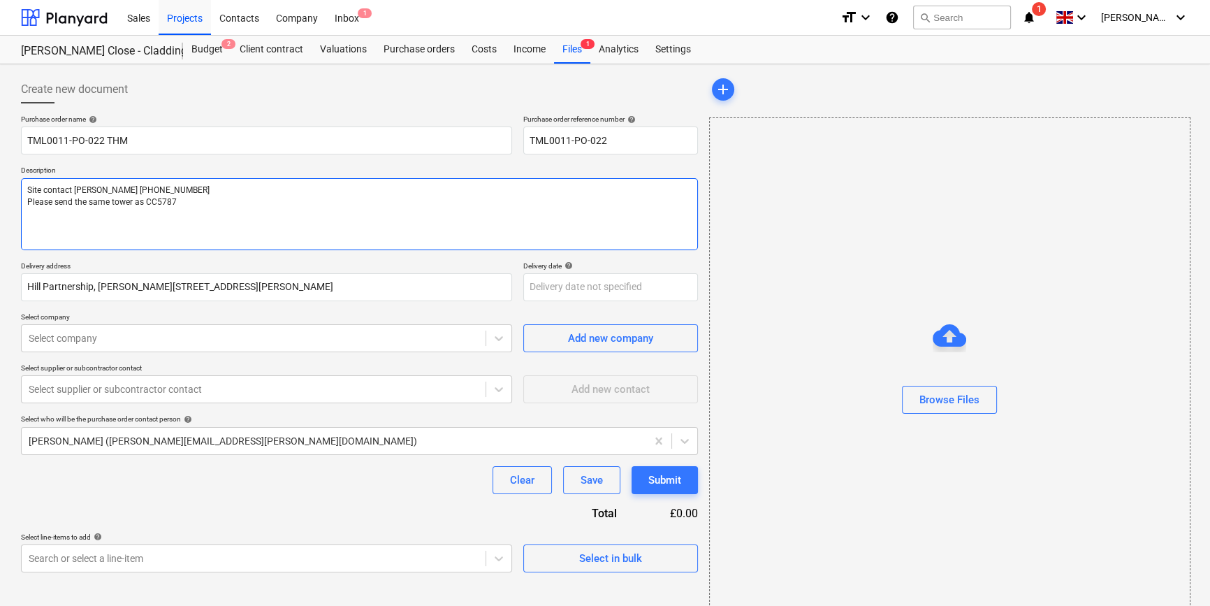
type textarea "x"
type textarea "Site contact [PERSON_NAME] [PHONE_NUMBER] Please send the same tower as CC57876"
type textarea "x"
type textarea "Site contact [PERSON_NAME] [PHONE_NUMBER] Please send the same tower as CC578764"
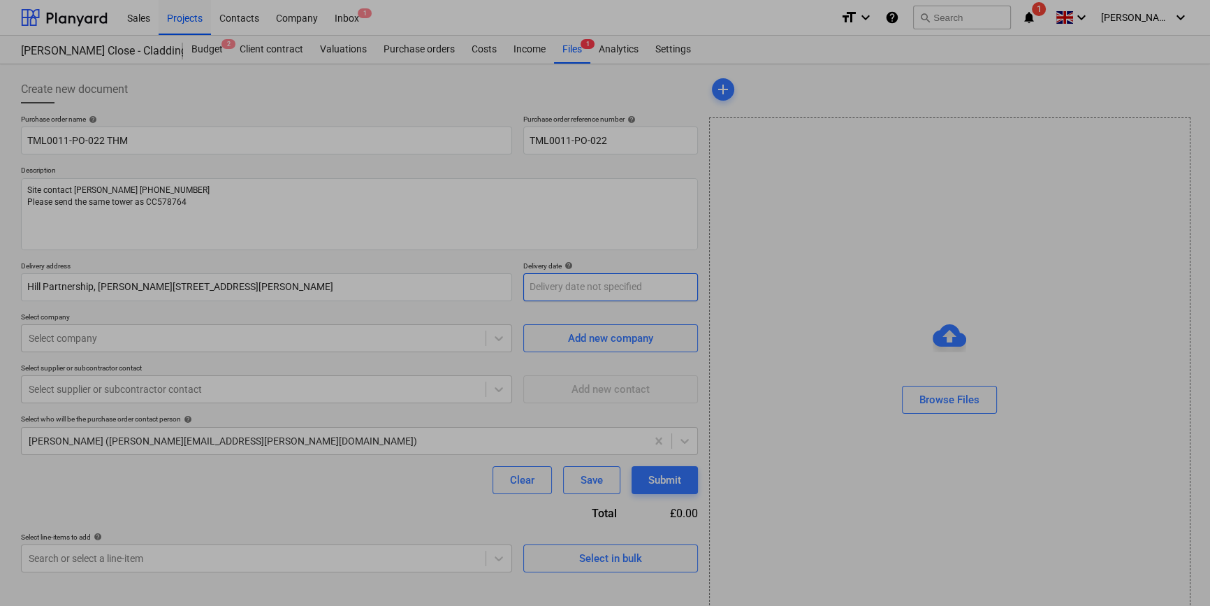
click at [566, 291] on body "Sales Projects Contacts Company Inbox 1 format_size keyboard_arrow_down help se…" at bounding box center [605, 303] width 1210 height 606
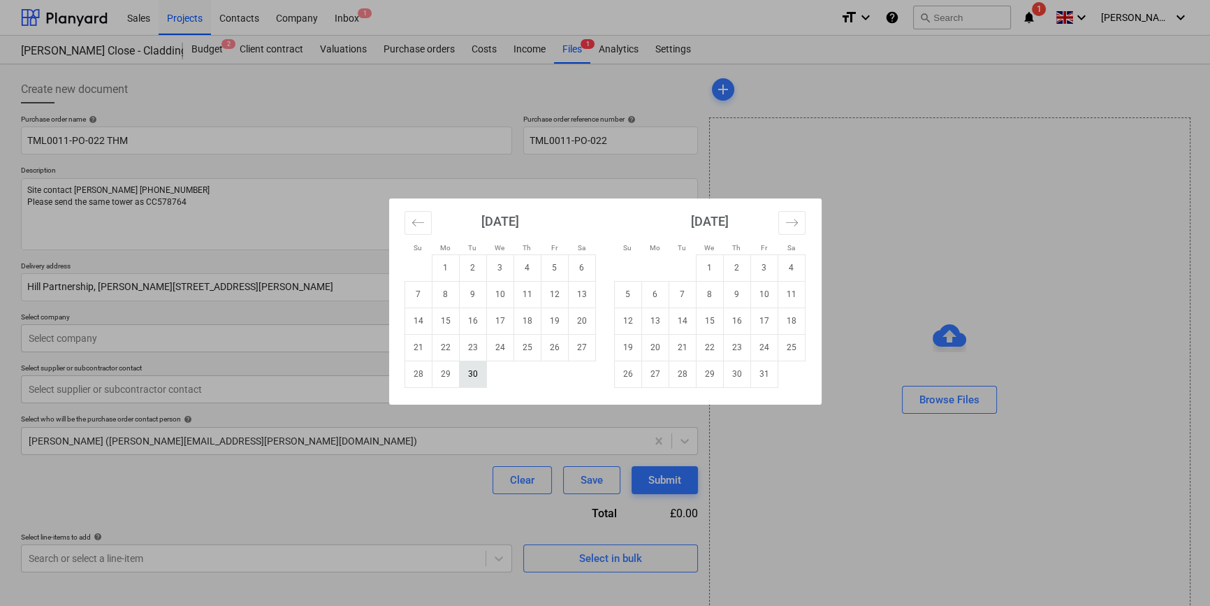
click at [468, 381] on td "30" at bounding box center [472, 373] width 27 height 27
type textarea "x"
type input "[DATE]"
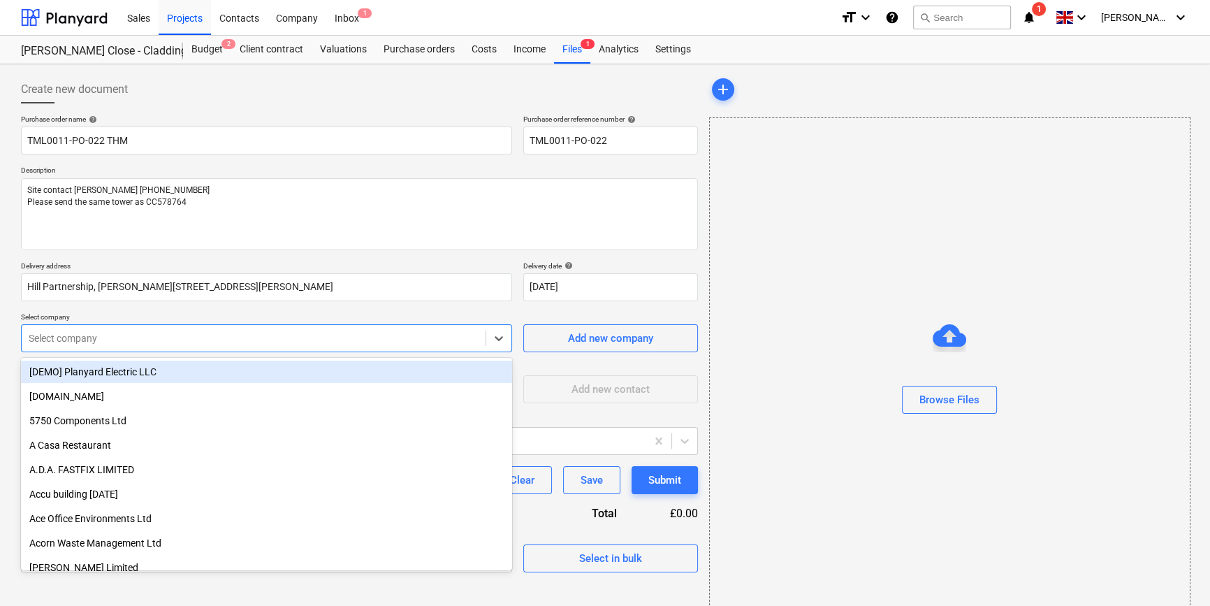
click at [70, 337] on div at bounding box center [254, 338] width 450 height 14
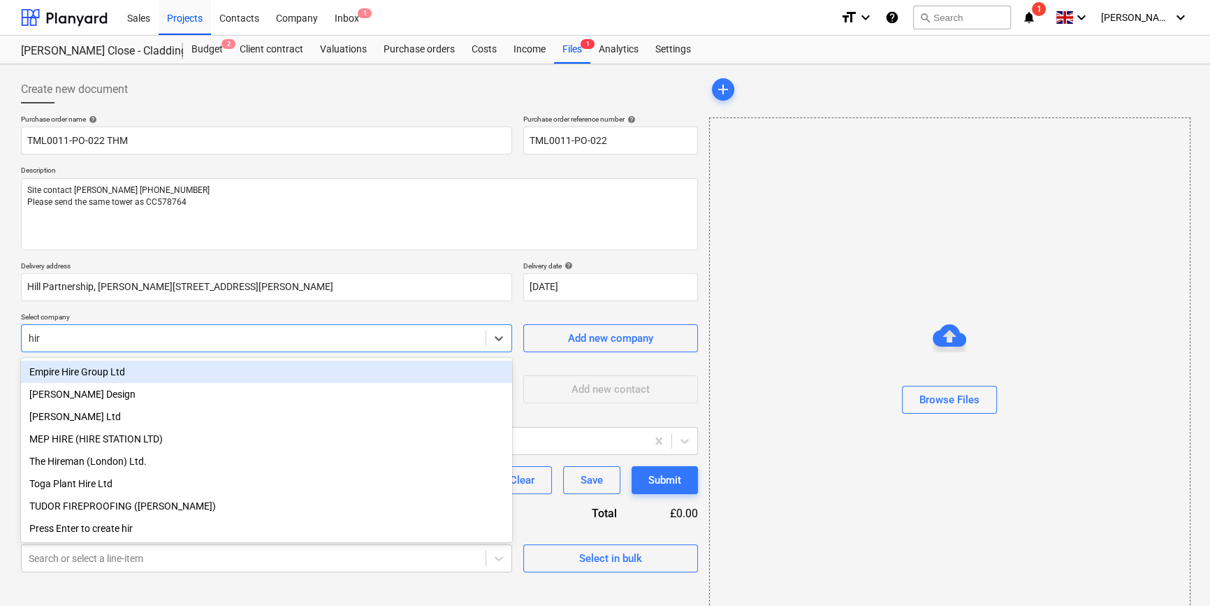
type input "hire"
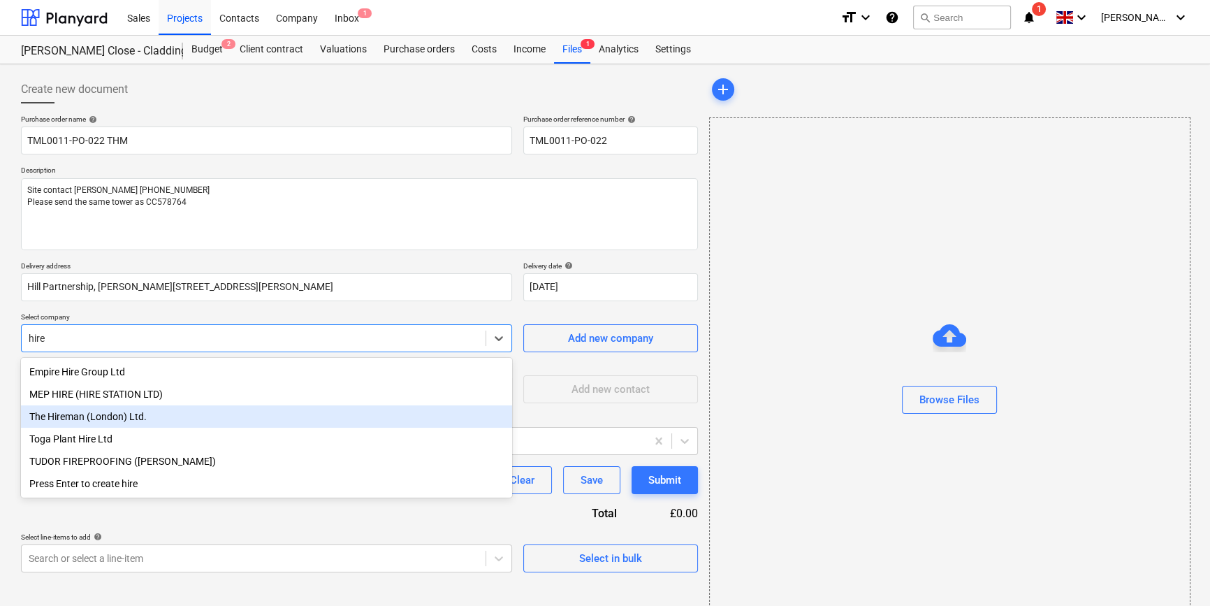
click at [138, 420] on div "The Hireman (London) Ltd." at bounding box center [266, 416] width 491 height 22
type textarea "x"
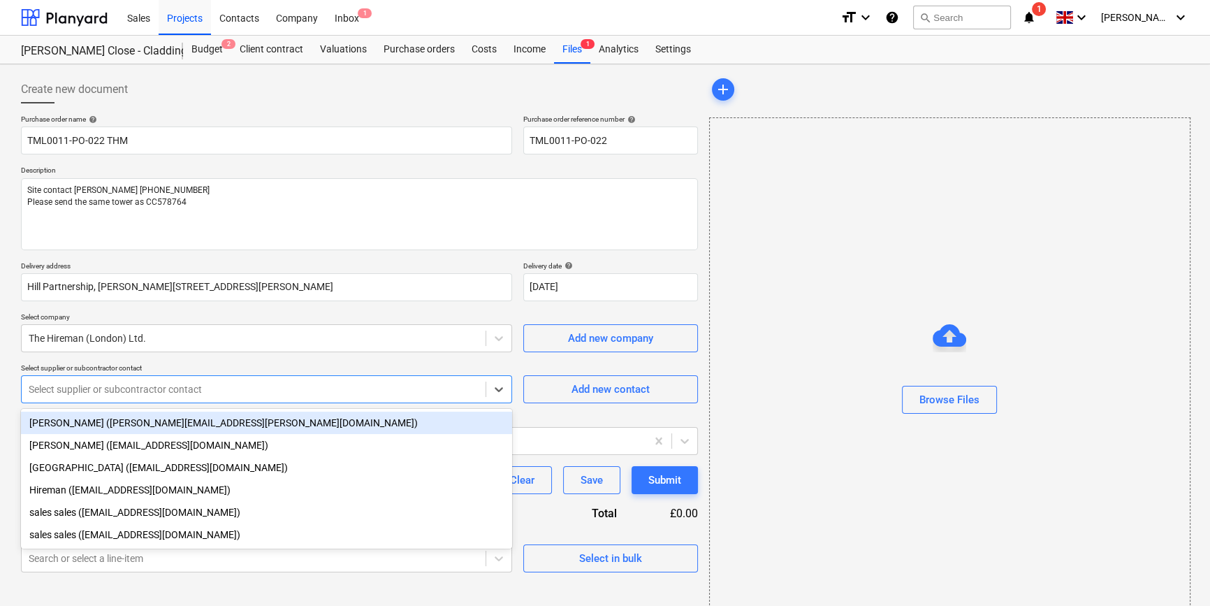
click at [90, 388] on div at bounding box center [254, 389] width 450 height 14
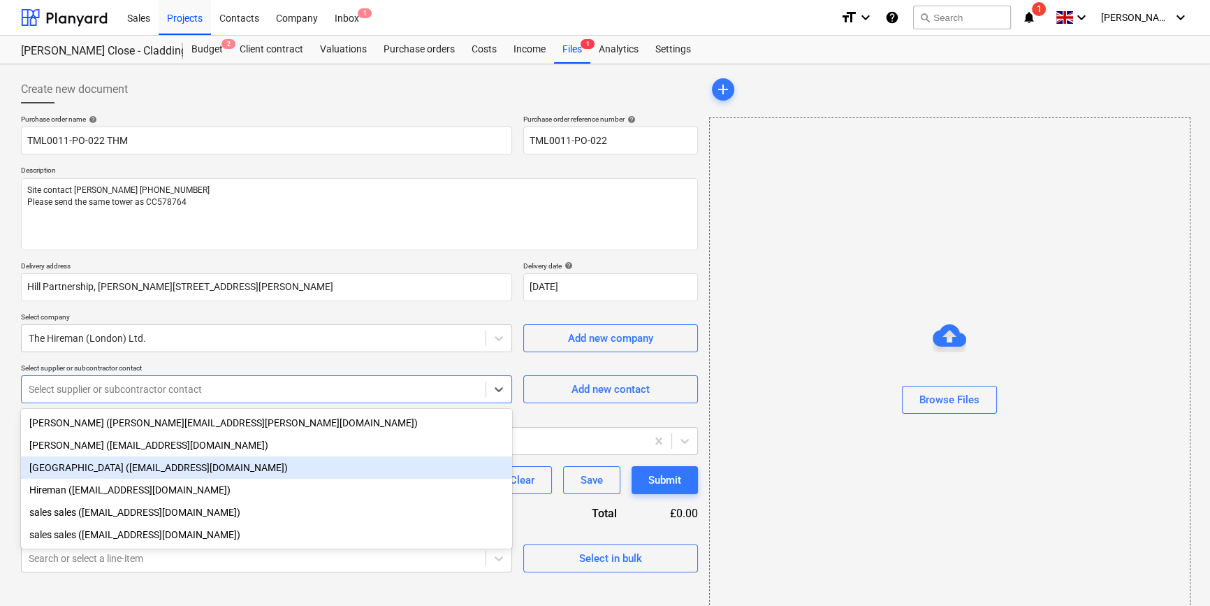
click at [152, 471] on div "[GEOGRAPHIC_DATA] ([EMAIL_ADDRESS][DOMAIN_NAME])" at bounding box center [266, 467] width 491 height 22
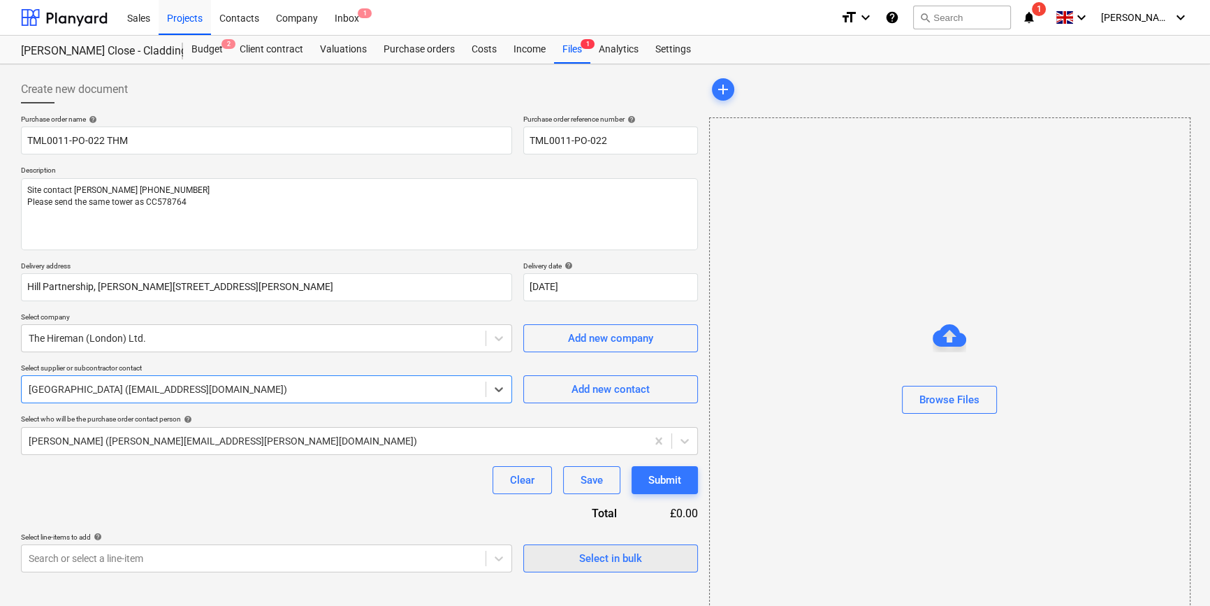
click at [620, 565] on div "Select in bulk" at bounding box center [610, 558] width 63 height 18
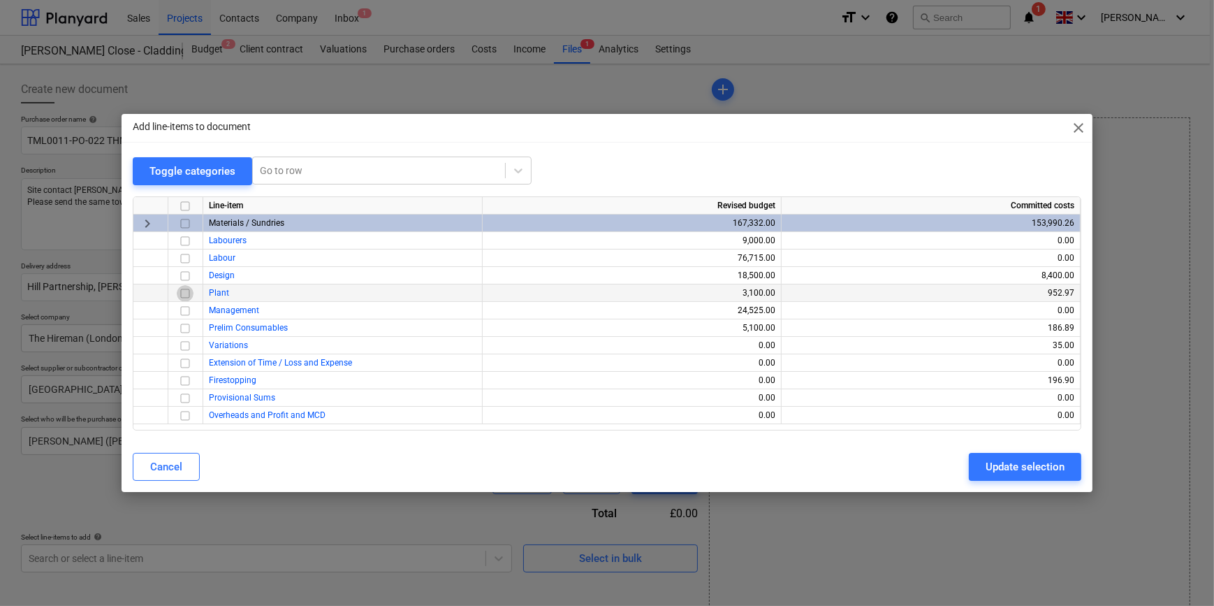
click at [184, 295] on input "checkbox" at bounding box center [185, 293] width 17 height 17
click at [988, 469] on div "Update selection" at bounding box center [1025, 467] width 79 height 18
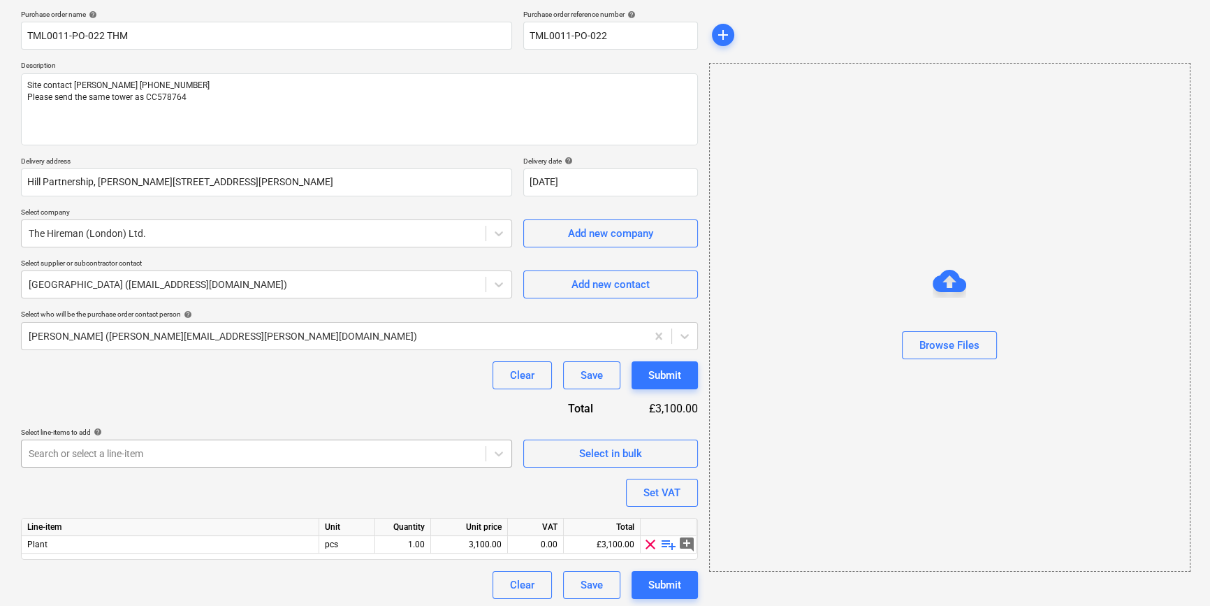
scroll to position [108, 0]
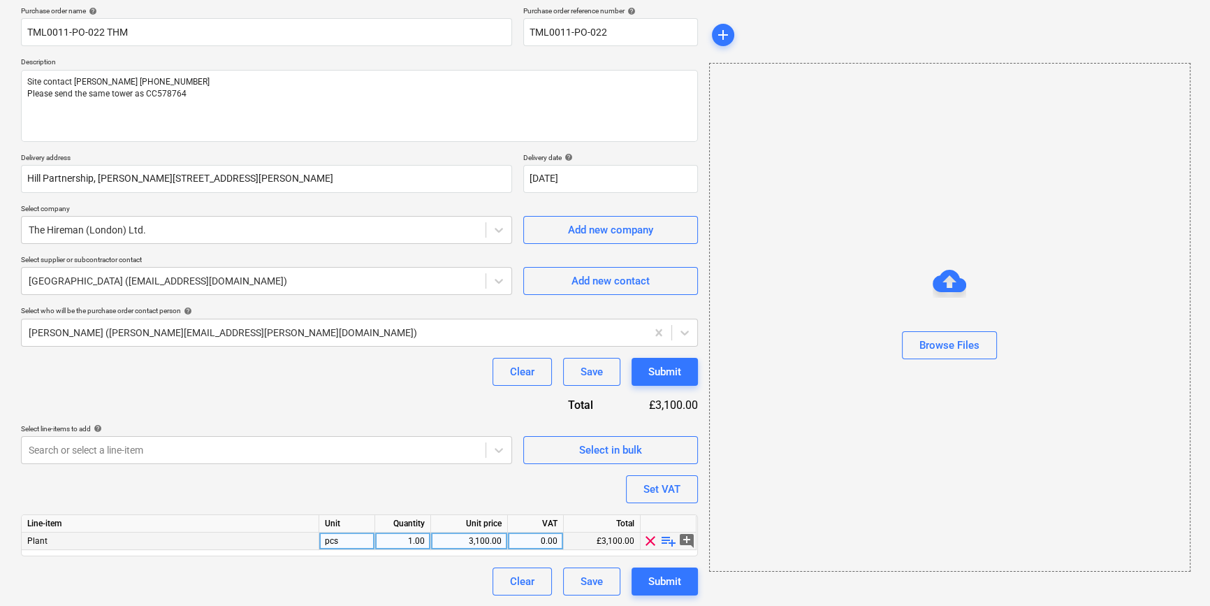
click at [669, 536] on span "playlist_add" at bounding box center [668, 540] width 17 height 17
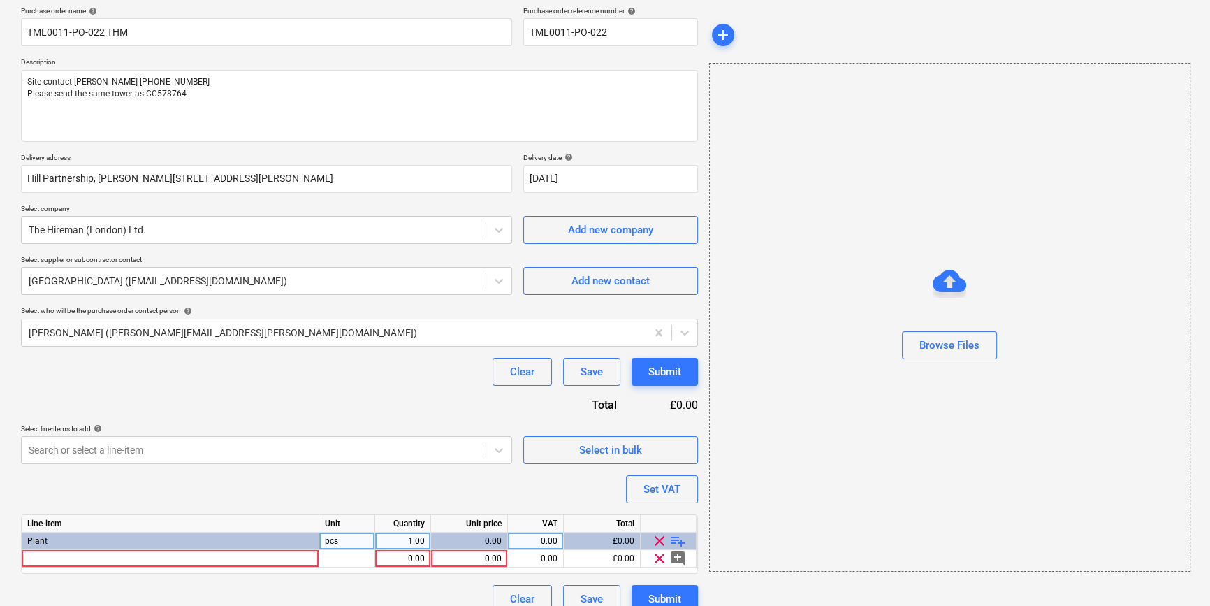
type textarea "x"
click at [76, 558] on div at bounding box center [171, 558] width 298 height 17
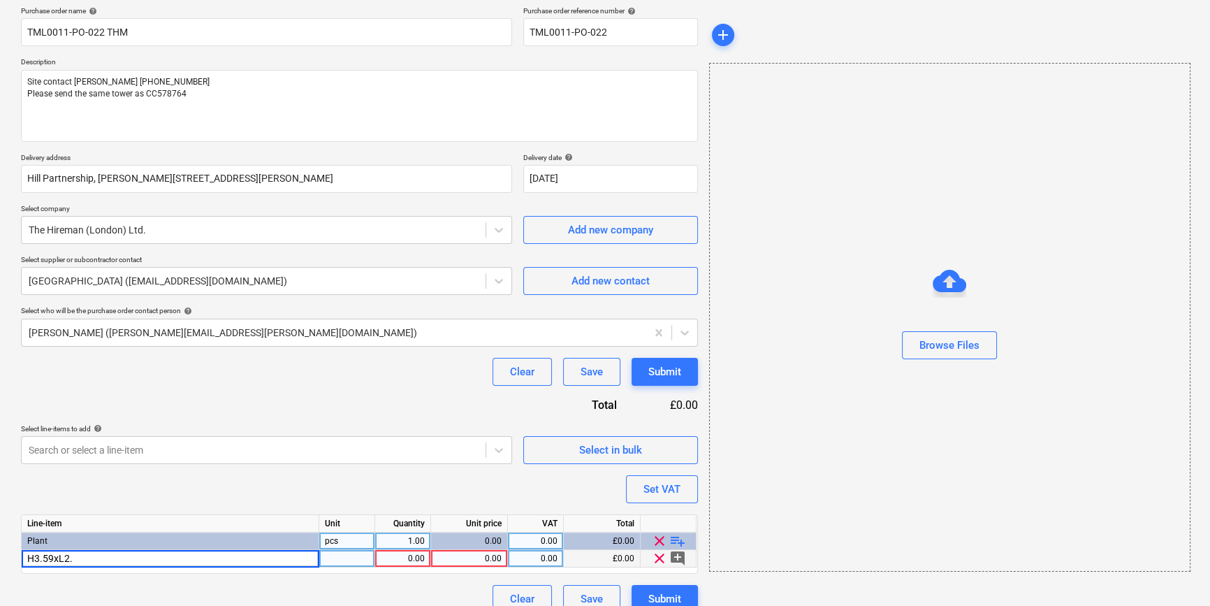
type input "H3.59xL2.0"
type textarea "x"
click at [28, 559] on input "m single tower" at bounding box center [170, 558] width 297 height 17
click at [26, 559] on input "3.59Hx2.0m single tower" at bounding box center [170, 558] width 297 height 17
click at [156, 555] on input "H3.59xL2.0m single tower" at bounding box center [170, 558] width 297 height 17
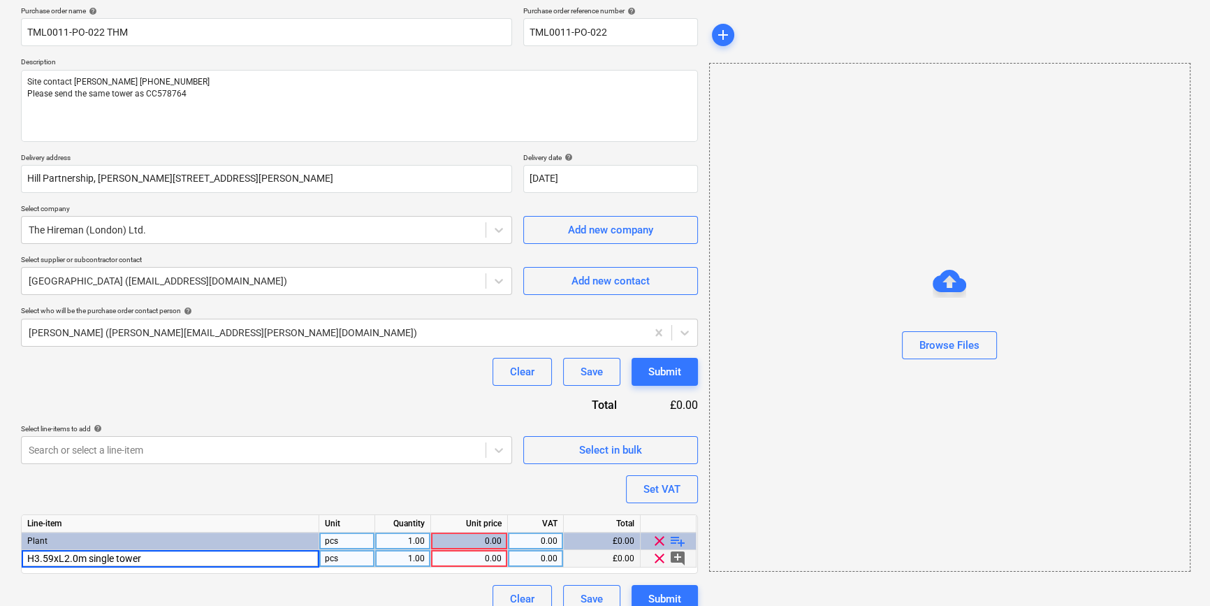
type input "H3.59xL2.0m single tower"
click at [489, 559] on div "0.00" at bounding box center [469, 558] width 65 height 17
type textarea "x"
click at [475, 559] on div "0.00" at bounding box center [469, 558] width 65 height 17
type input "15.71"
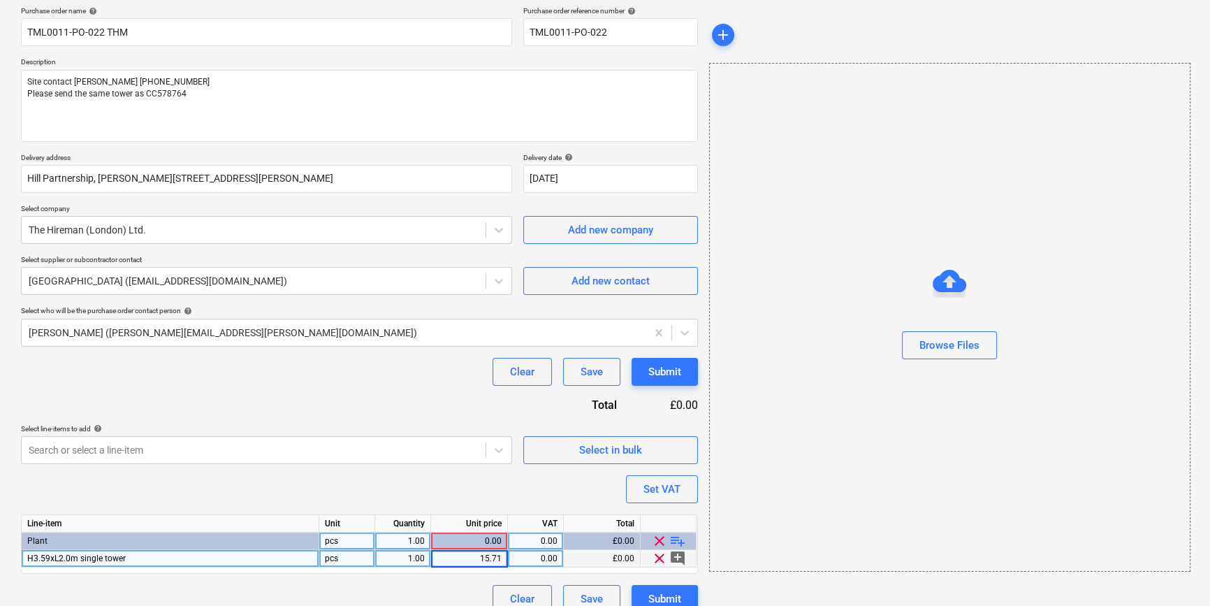
type textarea "x"
click at [332, 553] on div "pcs" at bounding box center [347, 558] width 56 height 17
type input "hire"
type textarea "x"
type input "20"
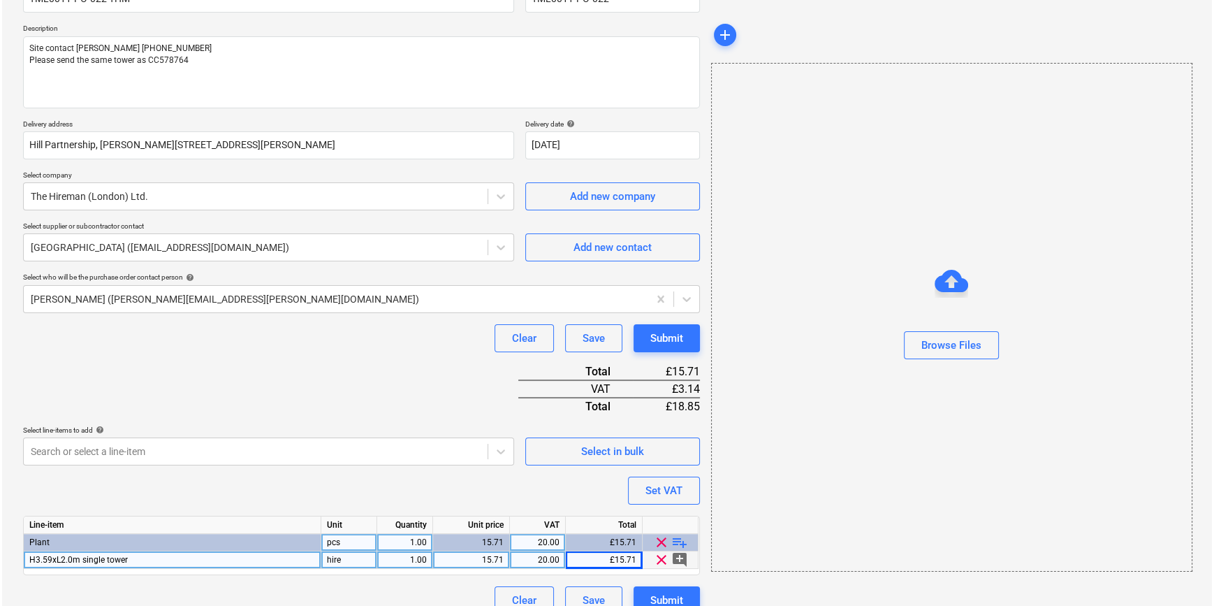
scroll to position [161, 0]
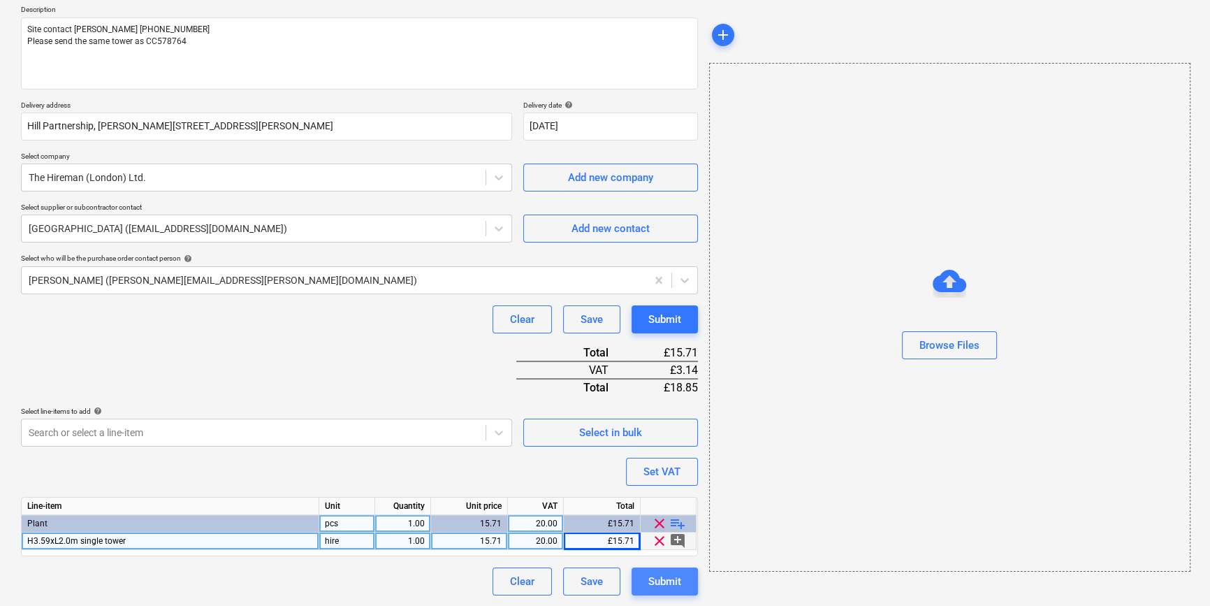
click at [668, 580] on div "Submit" at bounding box center [664, 581] width 33 height 18
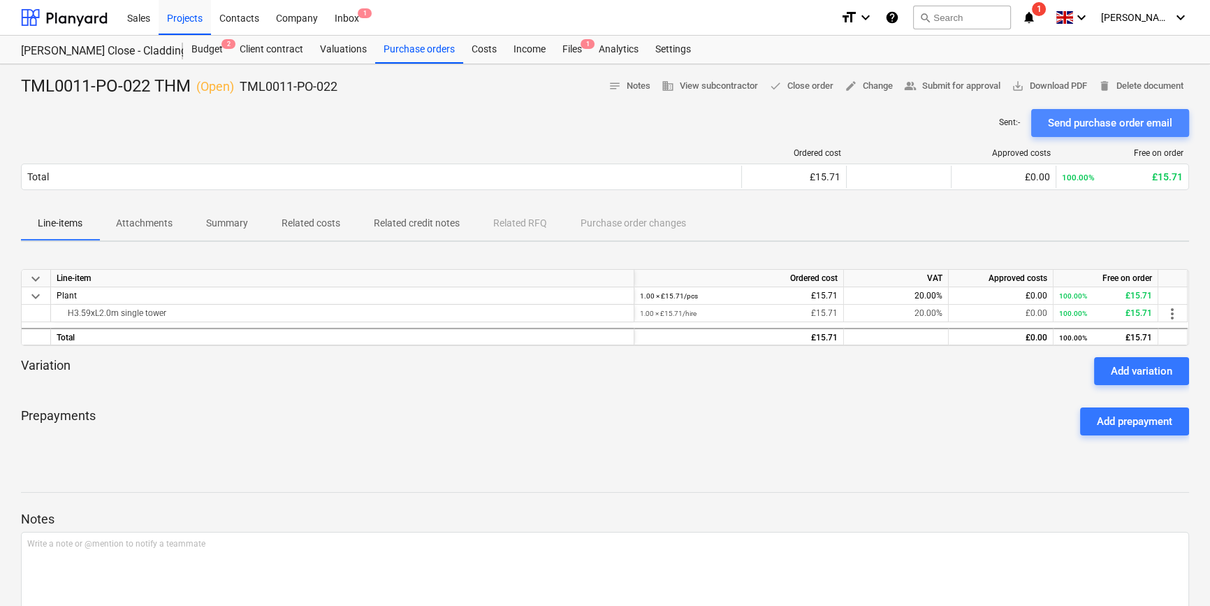
click at [1110, 128] on div "Send purchase order email" at bounding box center [1110, 123] width 124 height 18
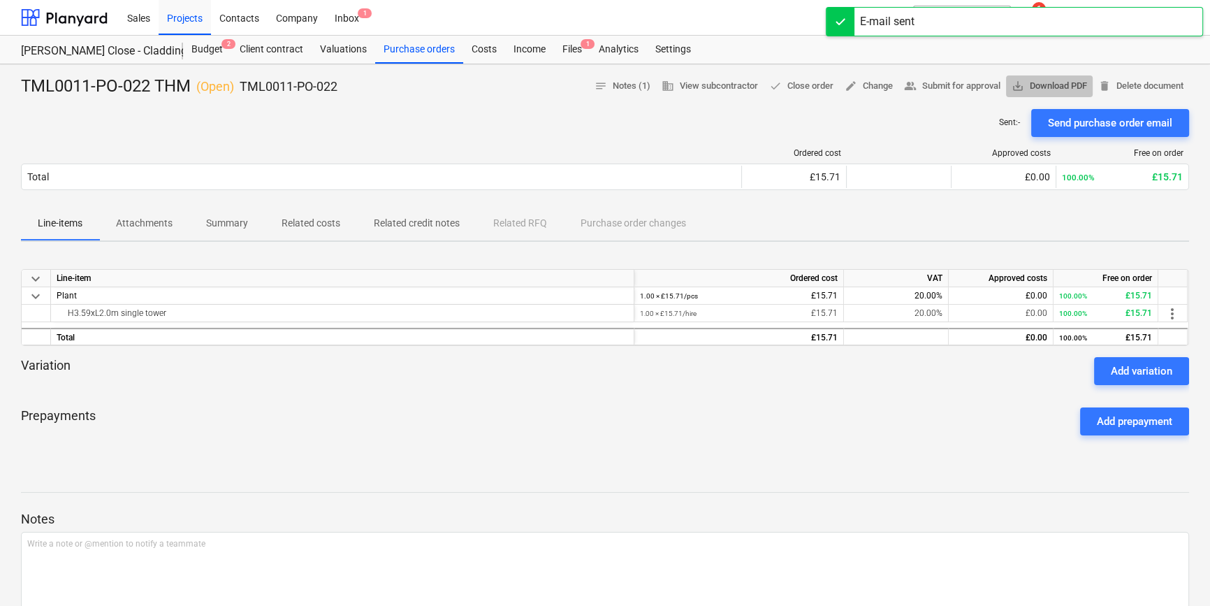
click at [1053, 83] on span "save_alt Download PDF" at bounding box center [1048, 86] width 75 height 16
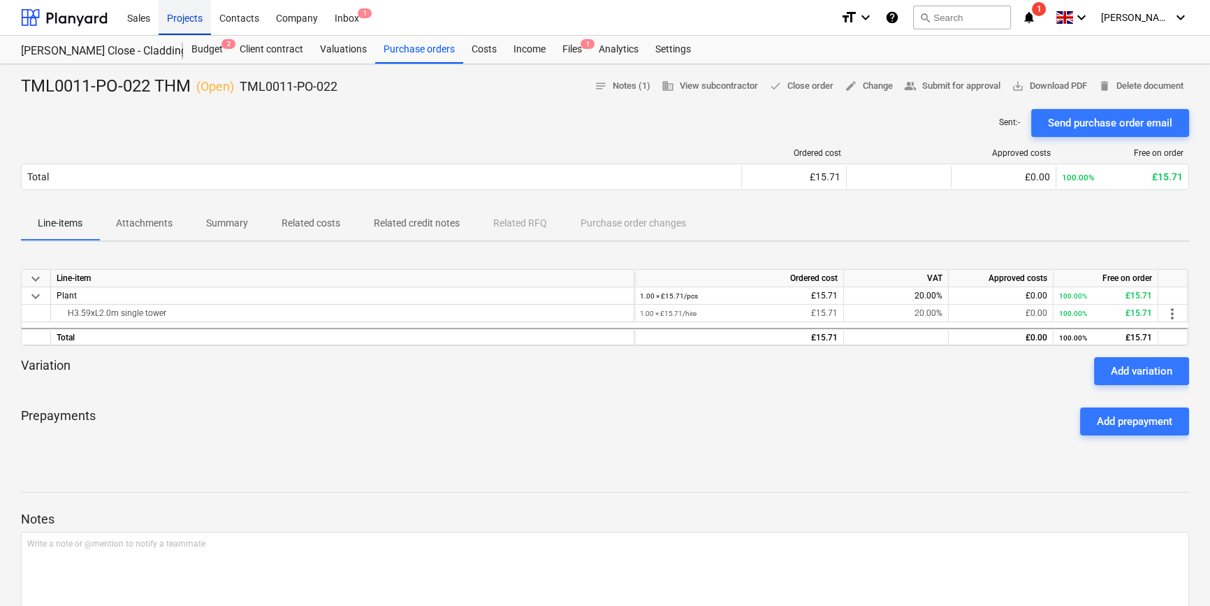
click at [174, 20] on div "Projects" at bounding box center [185, 17] width 52 height 36
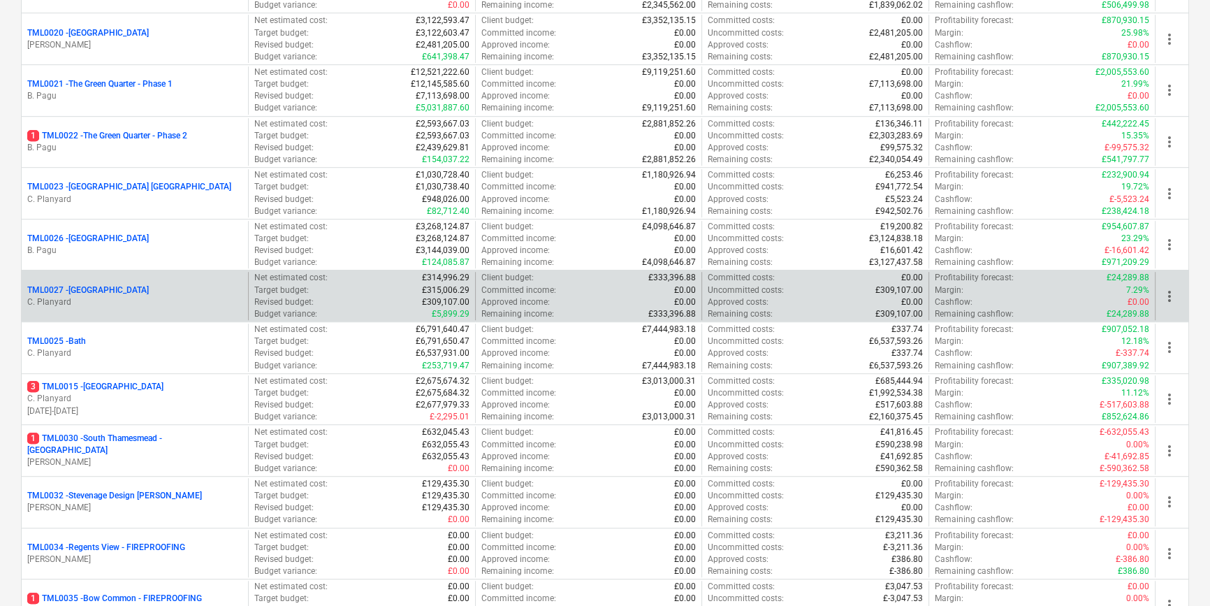
scroll to position [1143, 0]
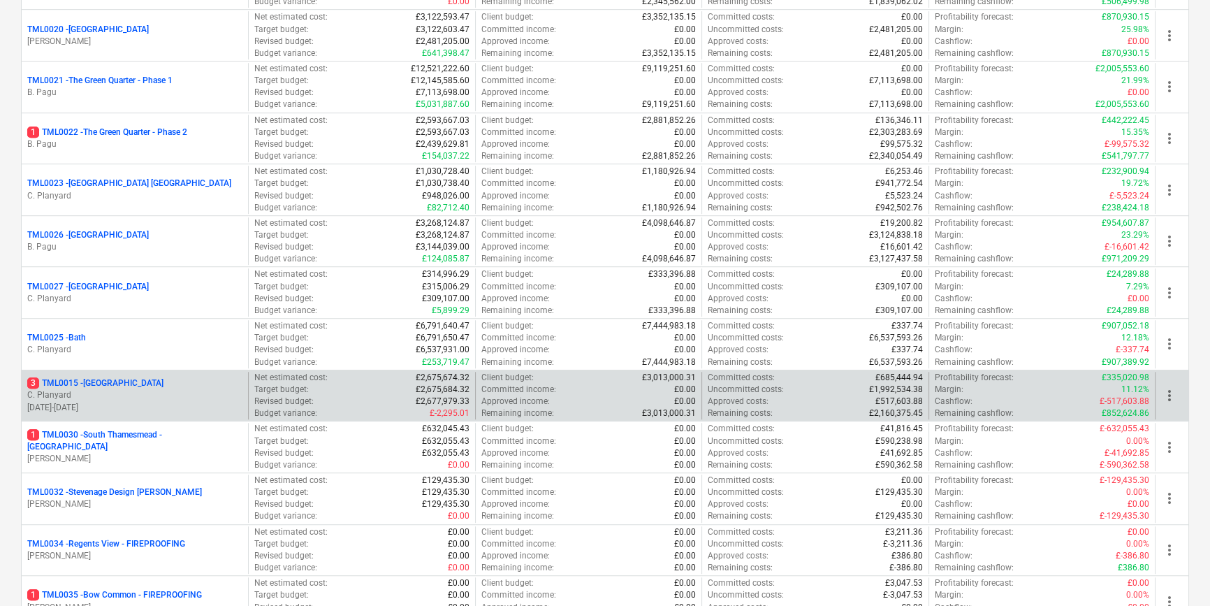
click at [147, 397] on p "C. Planyard" at bounding box center [134, 395] width 215 height 12
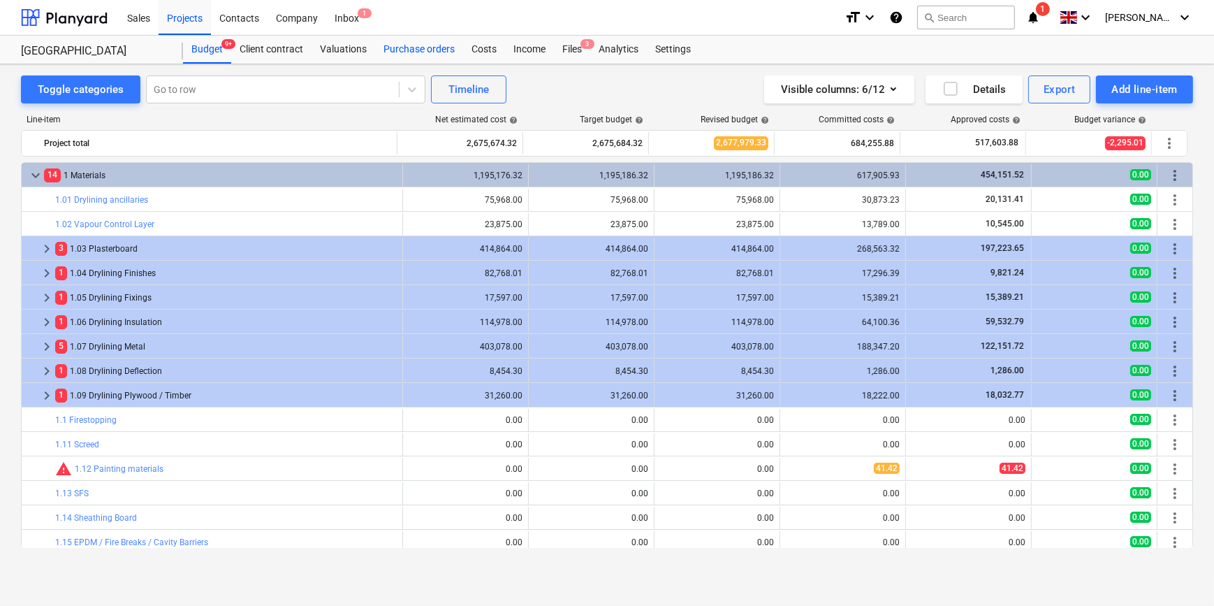
click at [427, 52] on div "Purchase orders" at bounding box center [419, 50] width 88 height 28
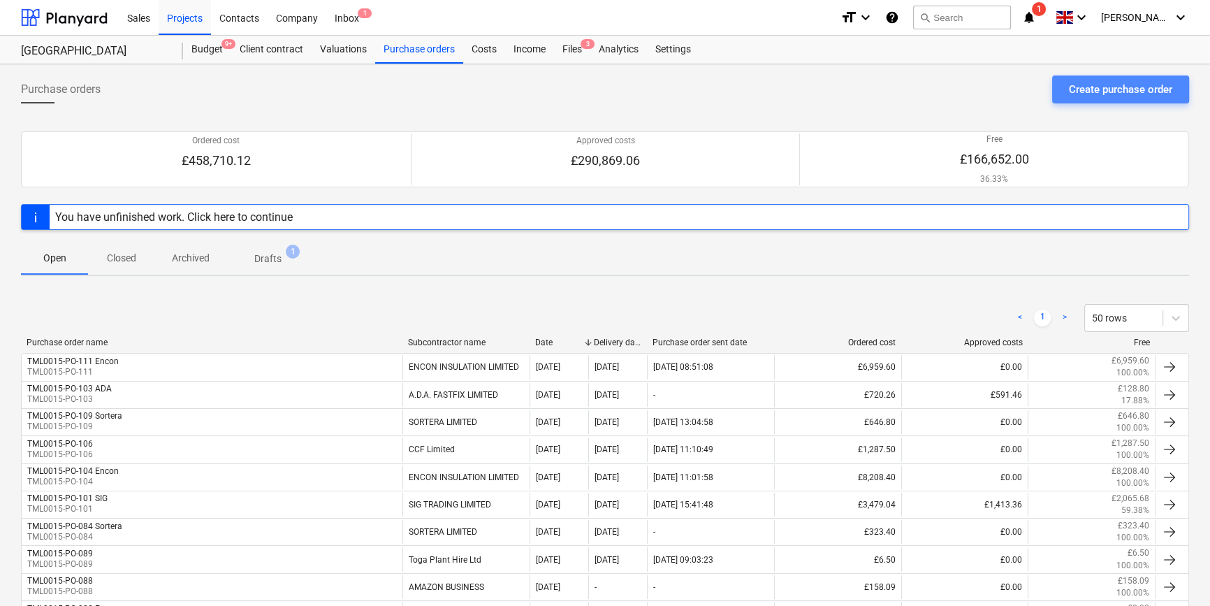
click at [1118, 82] on div "Create purchase order" at bounding box center [1120, 89] width 103 height 18
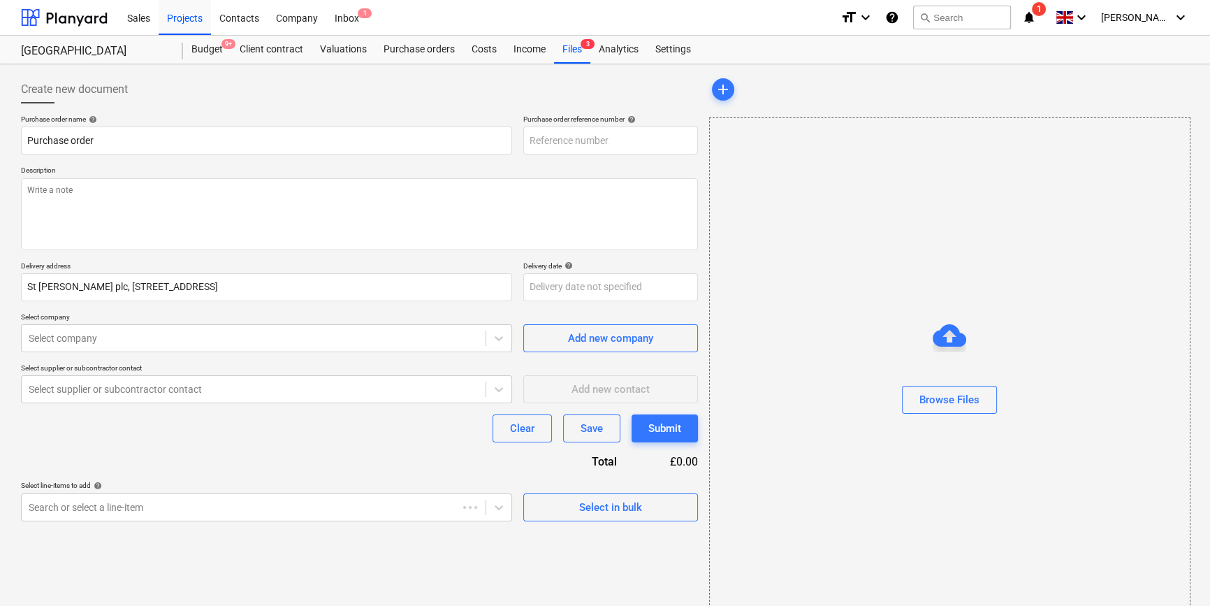
type textarea "x"
type input "TML0015-PO-112"
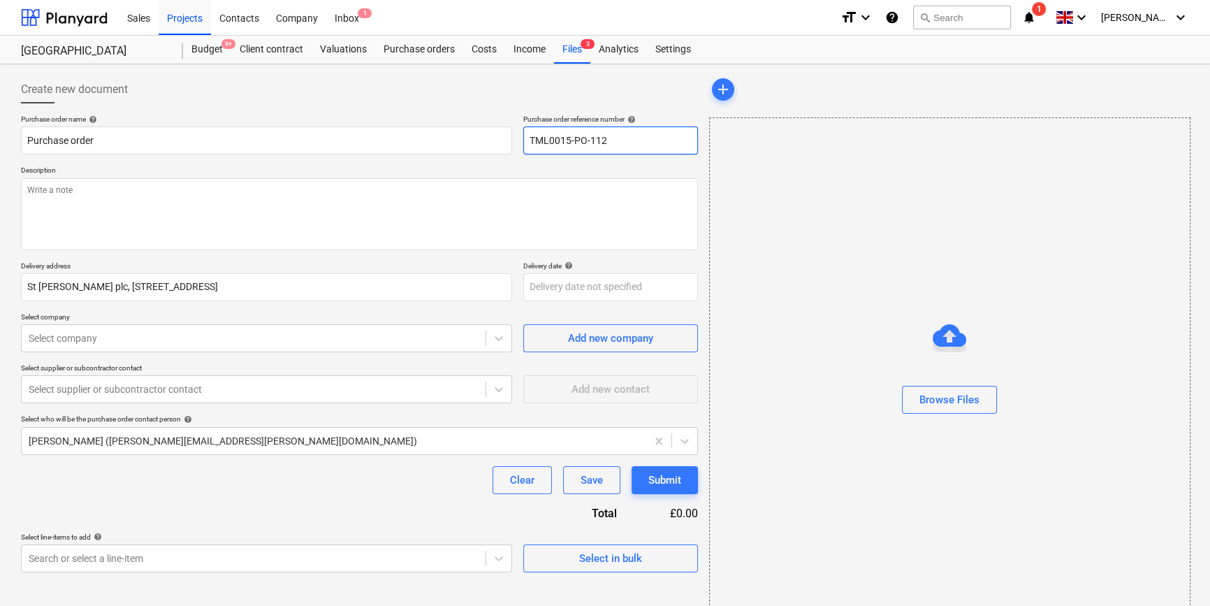
drag, startPoint x: 609, startPoint y: 133, endPoint x: 516, endPoint y: 136, distance: 92.9
click at [516, 136] on div "Purchase order name help Purchase order Purchase order reference number help TM…" at bounding box center [359, 135] width 677 height 40
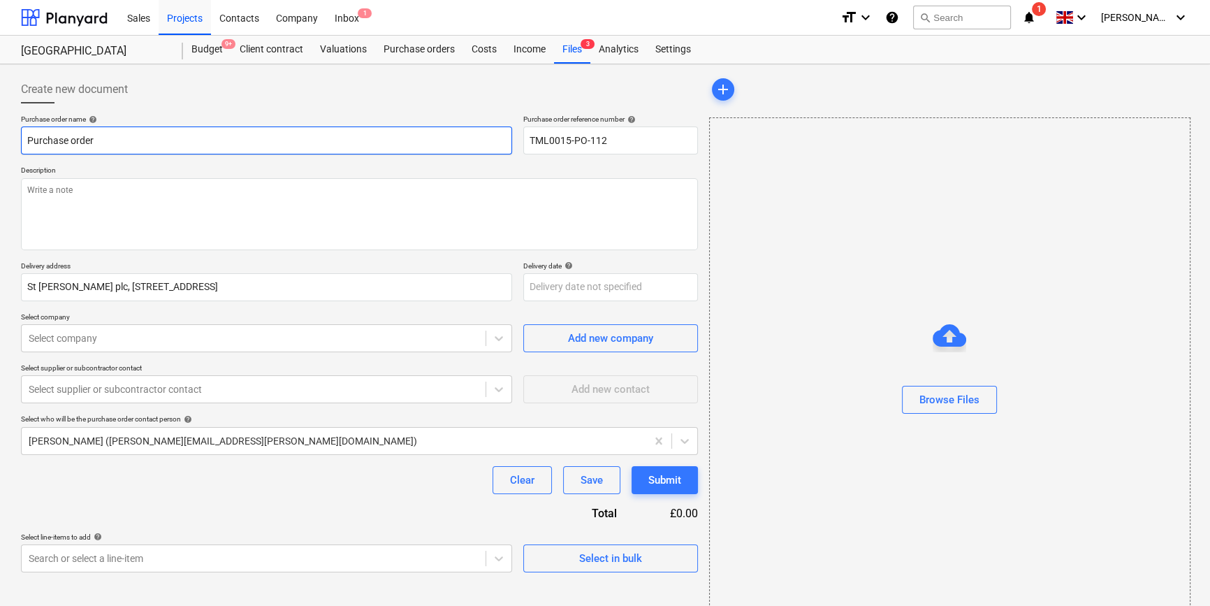
drag, startPoint x: 97, startPoint y: 136, endPoint x: 22, endPoint y: 136, distance: 75.4
click at [22, 136] on input "Purchase order" at bounding box center [266, 140] width 491 height 28
type textarea "x"
paste input "TML0015-PO-112"
type textarea "x"
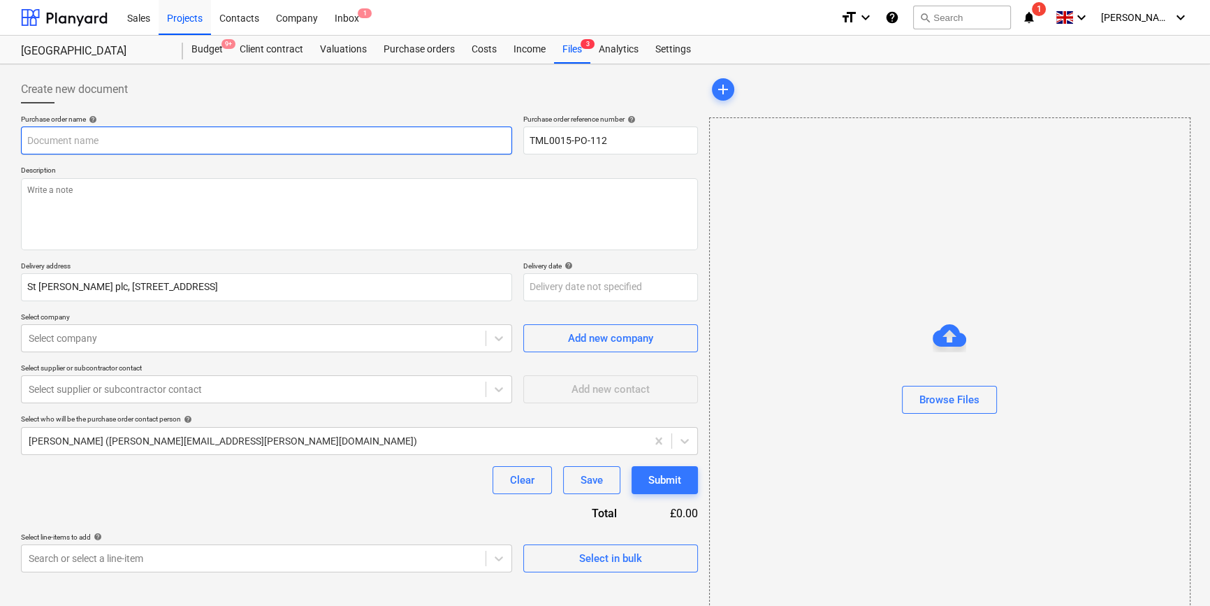
type input "TML0015-PO-112"
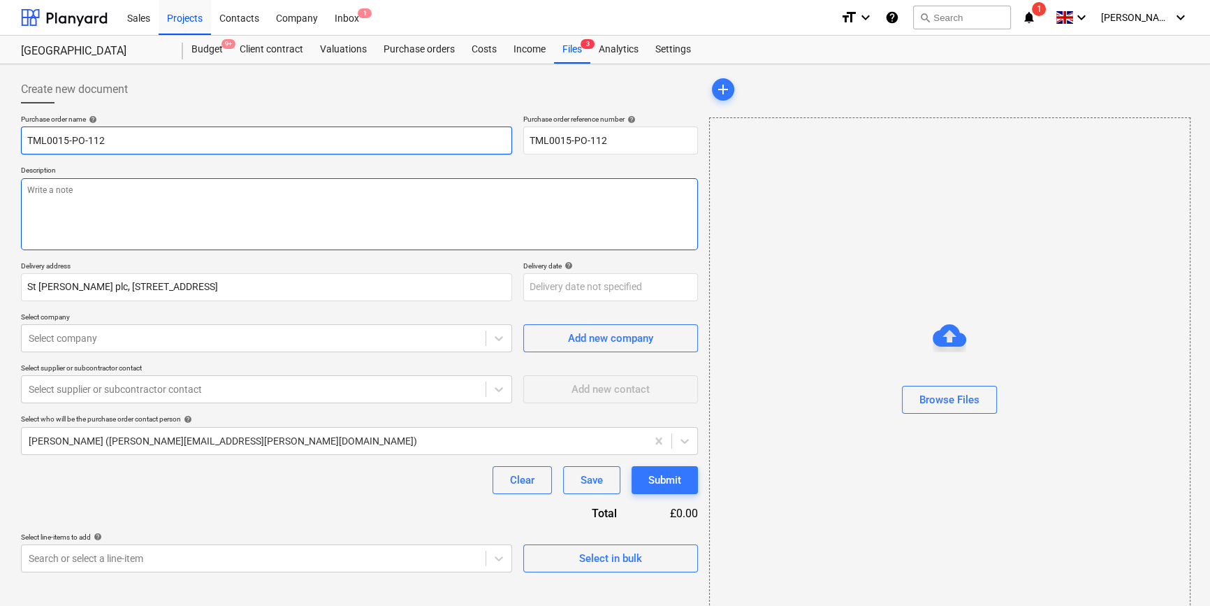
type textarea "x"
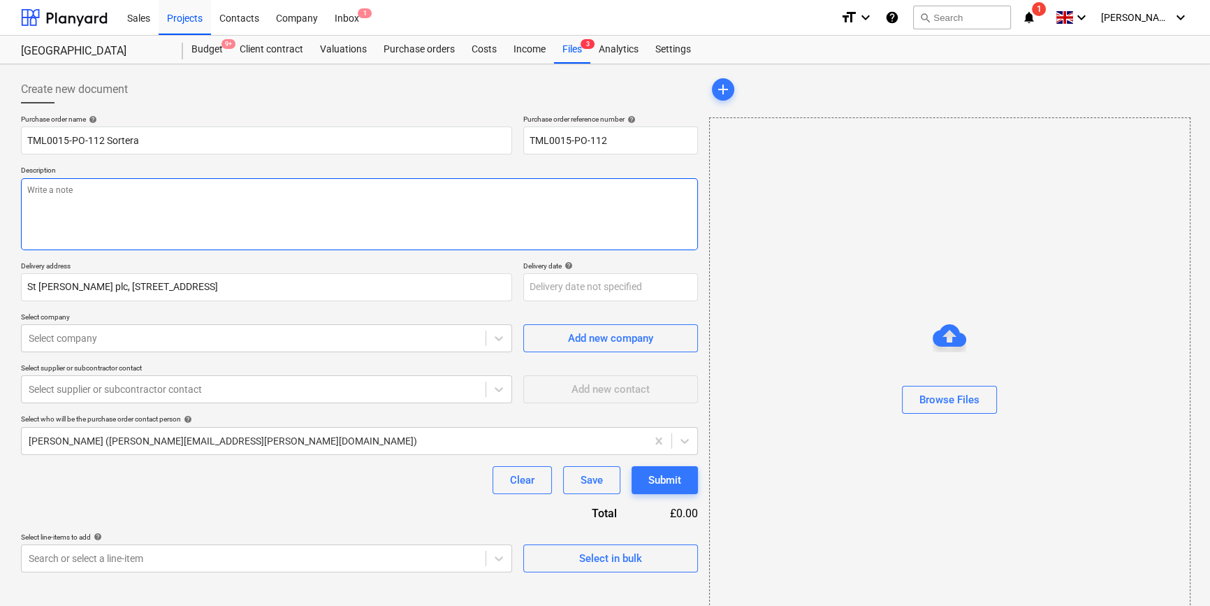
click at [36, 205] on textarea at bounding box center [359, 214] width 677 height 72
click at [89, 189] on textarea "8AM EXCHANGE PLEASE!! SITE CONTACT NARCIS" at bounding box center [359, 214] width 677 height 72
click at [119, 205] on textarea "8AM EXCHANGES PLEASE!! SITE CONTACT NARCIS" at bounding box center [359, 214] width 677 height 72
click at [130, 201] on textarea "8AM EXCHANGES PLEASE!! SITE CONTACT NARCIS" at bounding box center [359, 214] width 677 height 72
paste textarea "07311267045"
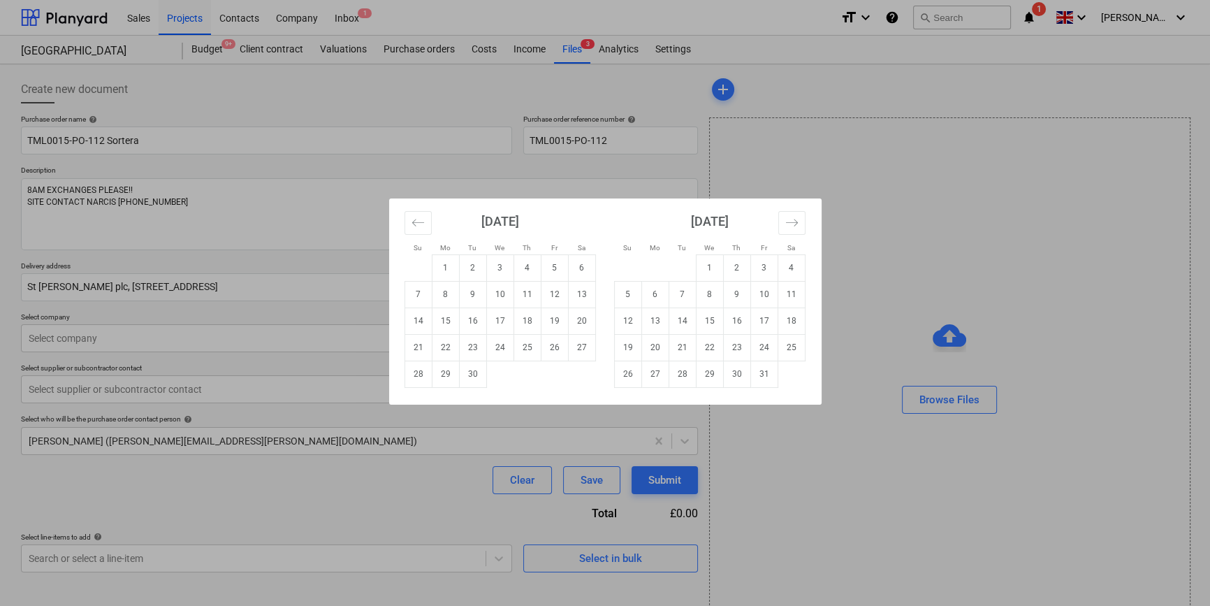
click at [550, 291] on body "Sales Projects Contacts Company Inbox 1 format_size keyboard_arrow_down help se…" at bounding box center [605, 303] width 1210 height 606
click at [468, 379] on td "30" at bounding box center [472, 373] width 27 height 27
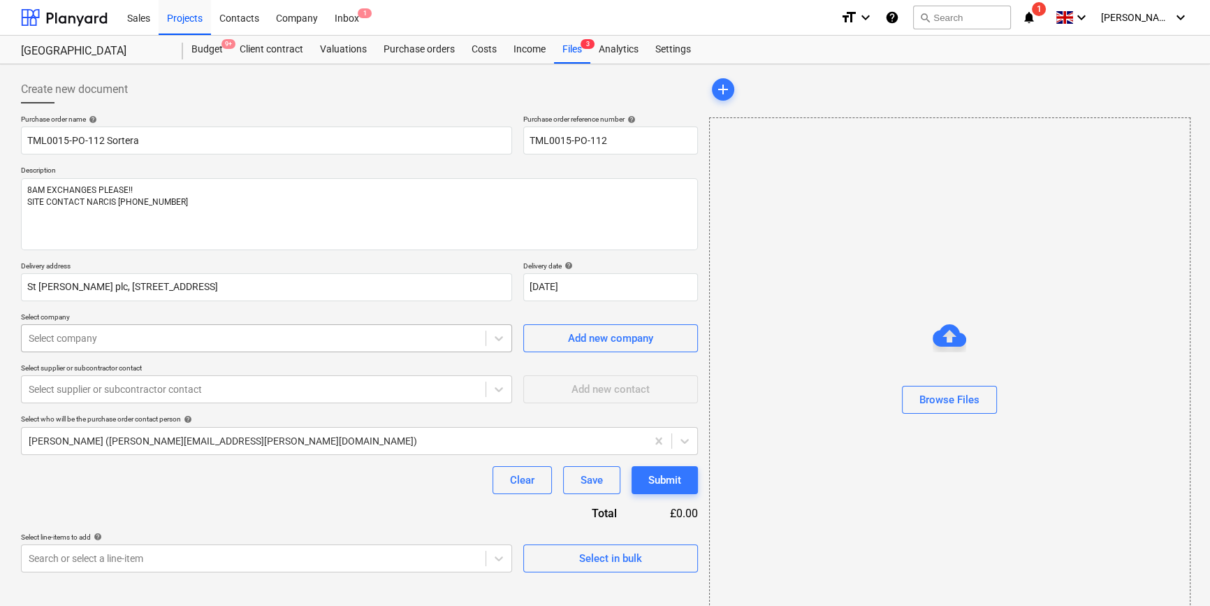
click at [119, 341] on div at bounding box center [254, 338] width 450 height 14
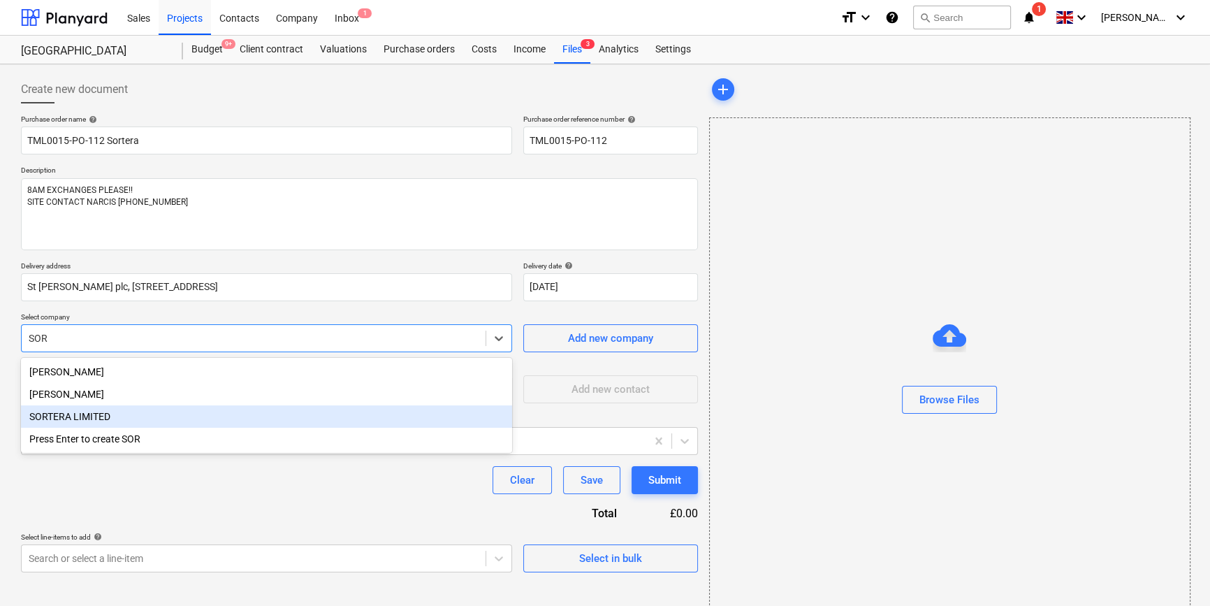
click at [63, 423] on div "SORTERA LIMITED" at bounding box center [266, 416] width 491 height 22
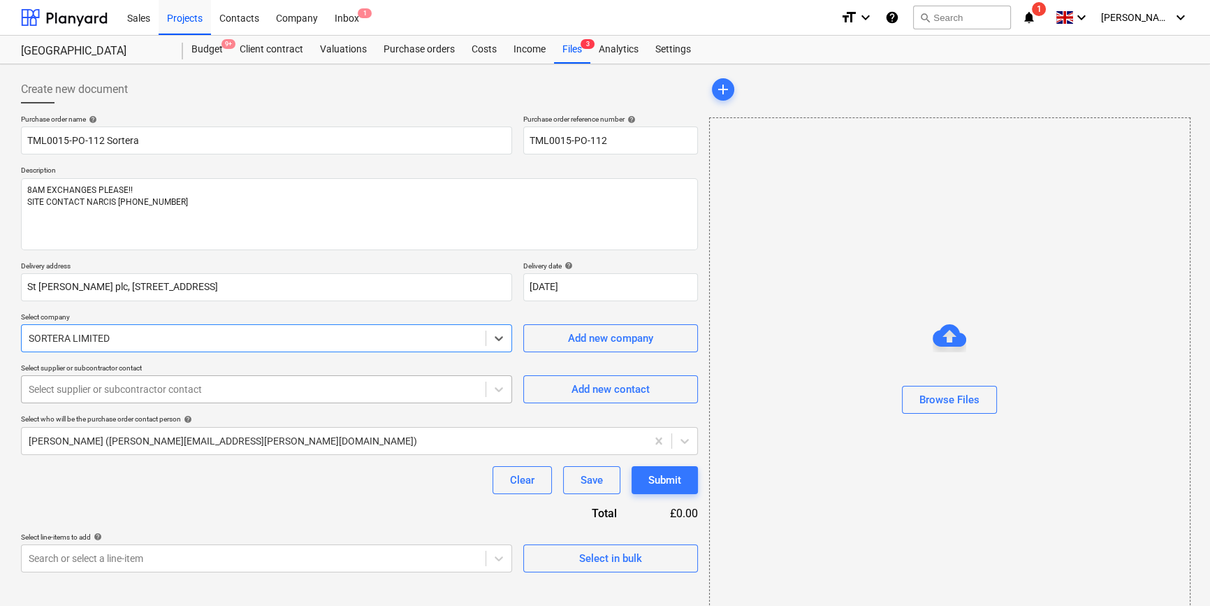
click at [63, 392] on div at bounding box center [254, 389] width 450 height 14
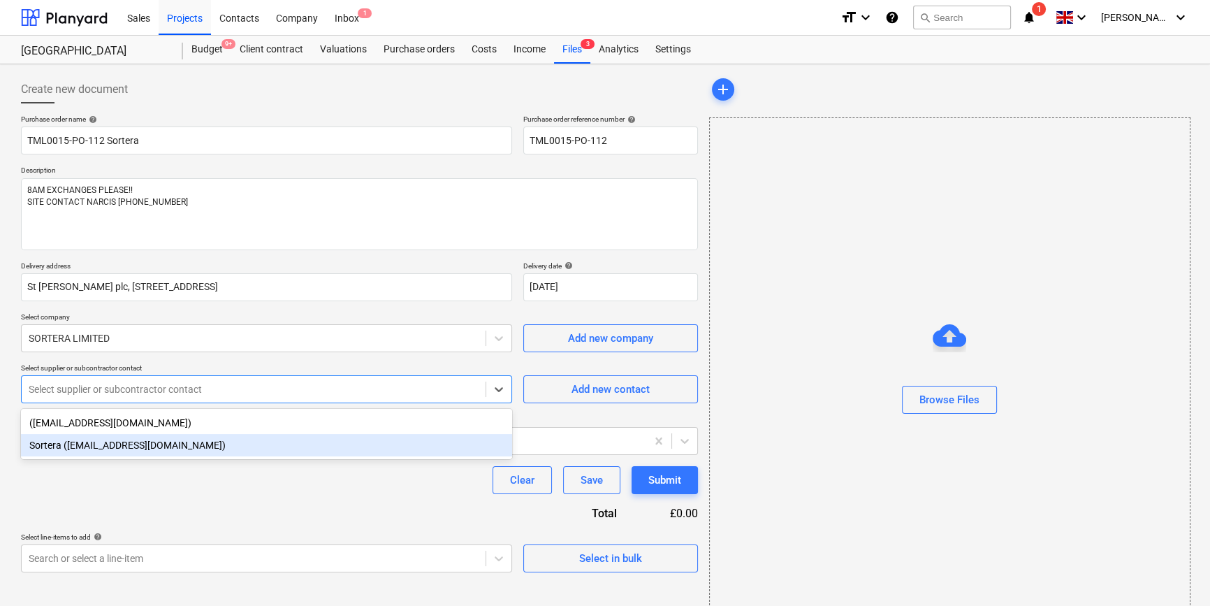
click at [77, 451] on div "Sortera ([EMAIL_ADDRESS][DOMAIN_NAME])" at bounding box center [266, 445] width 491 height 22
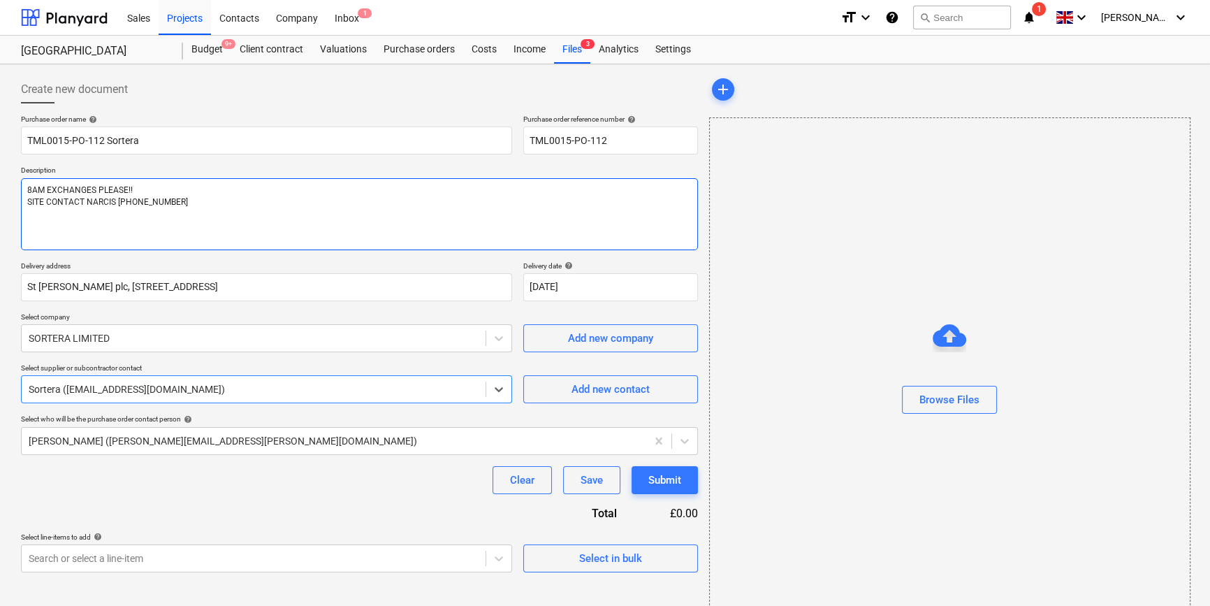
click at [152, 189] on textarea "8AM EXCHANGES PLEASE!! SITE CONTACT NARCIS [PHONE_NUMBER]" at bounding box center [359, 214] width 677 height 72
click at [136, 191] on textarea "8AM EXCHANGES PLEASE!! [DATE] AND [DATE] SITE CONTACT NARCIS [PHONE_NUMBER]" at bounding box center [359, 214] width 677 height 72
click at [128, 187] on textarea "8AM EXCHANGES PLEASE!! [DATE] AND [DATE] SITE CONTACT NARCIS [PHONE_NUMBER]" at bounding box center [359, 214] width 677 height 72
click at [263, 186] on textarea "8AM EXCHANGES PLEASE [DATE] AND [DATE] SITE CONTACT NARCIS [PHONE_NUMBER]" at bounding box center [359, 214] width 677 height 72
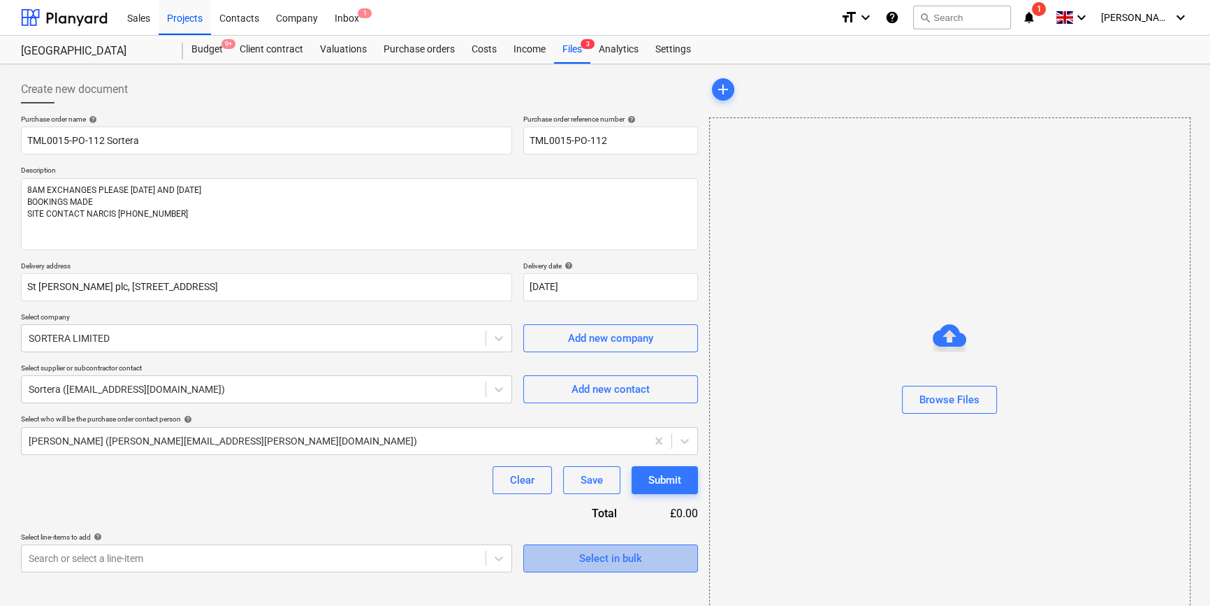
click at [609, 563] on div "Select in bulk" at bounding box center [610, 558] width 63 height 18
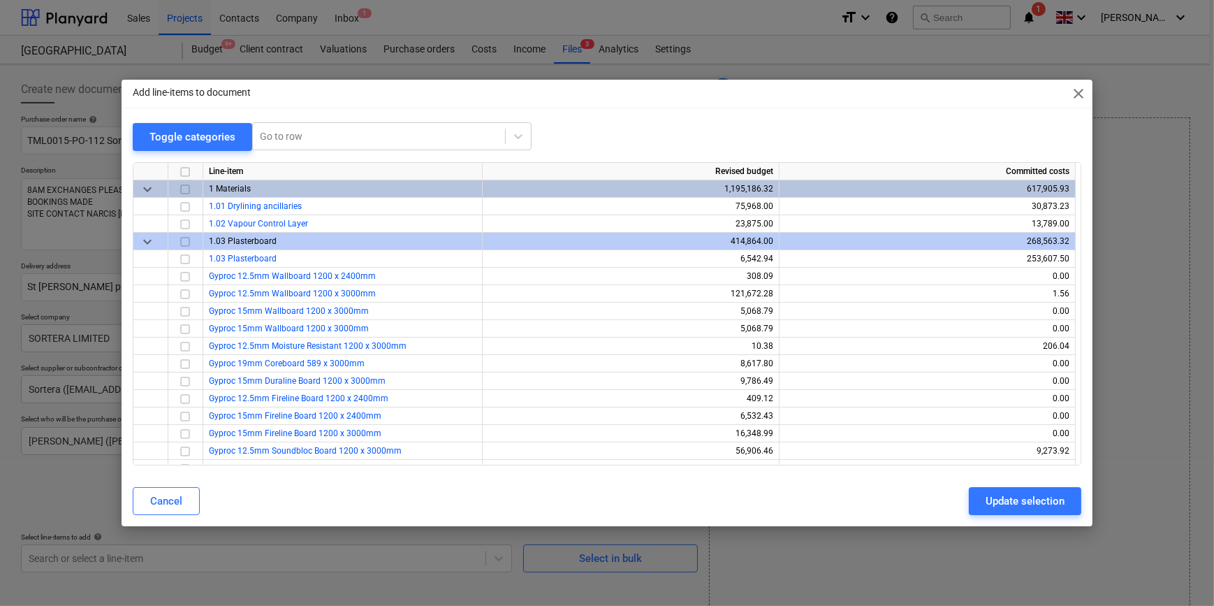
click at [146, 237] on span "keyboard_arrow_down" at bounding box center [147, 241] width 17 height 17
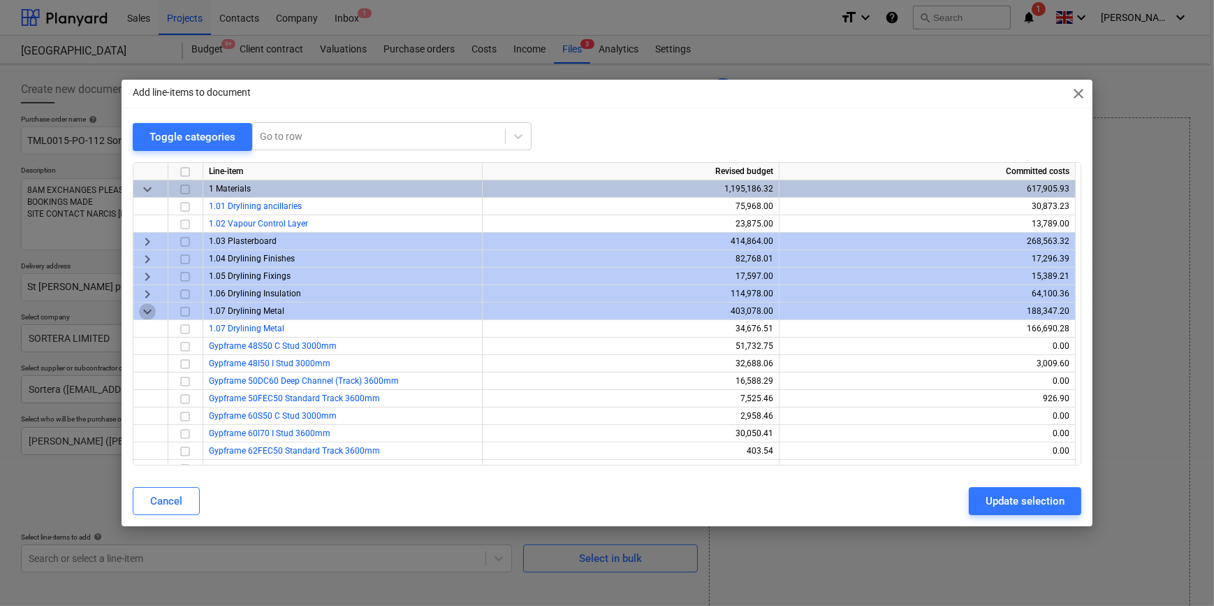
click at [148, 310] on span "keyboard_arrow_down" at bounding box center [147, 310] width 17 height 17
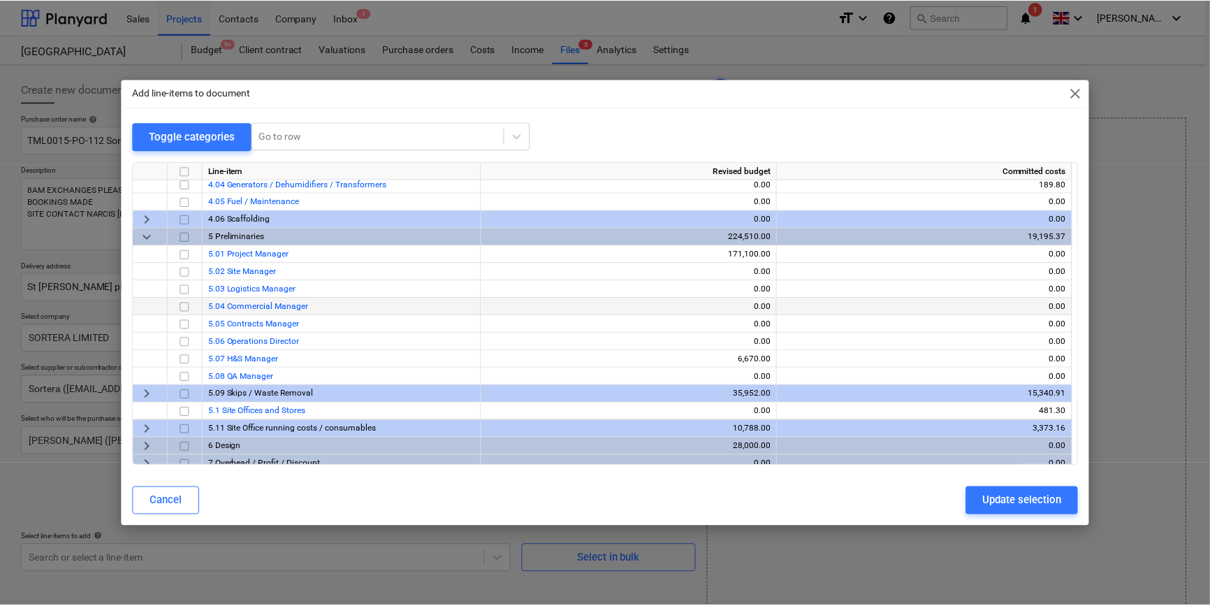
scroll to position [659, 0]
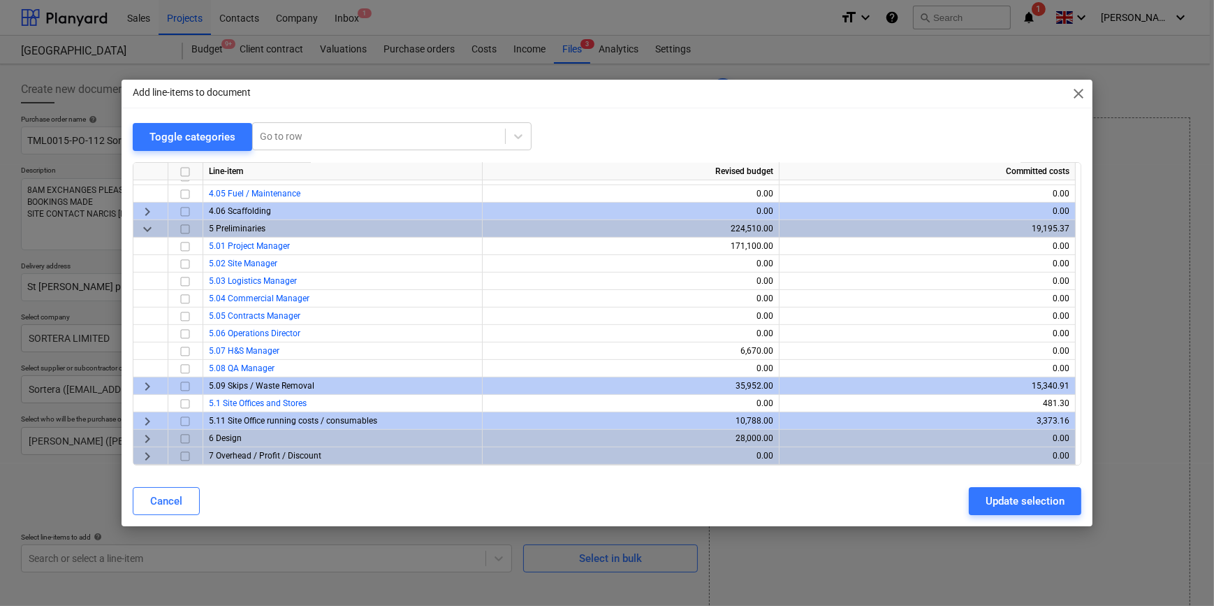
click at [149, 384] on span "keyboard_arrow_right" at bounding box center [147, 385] width 17 height 17
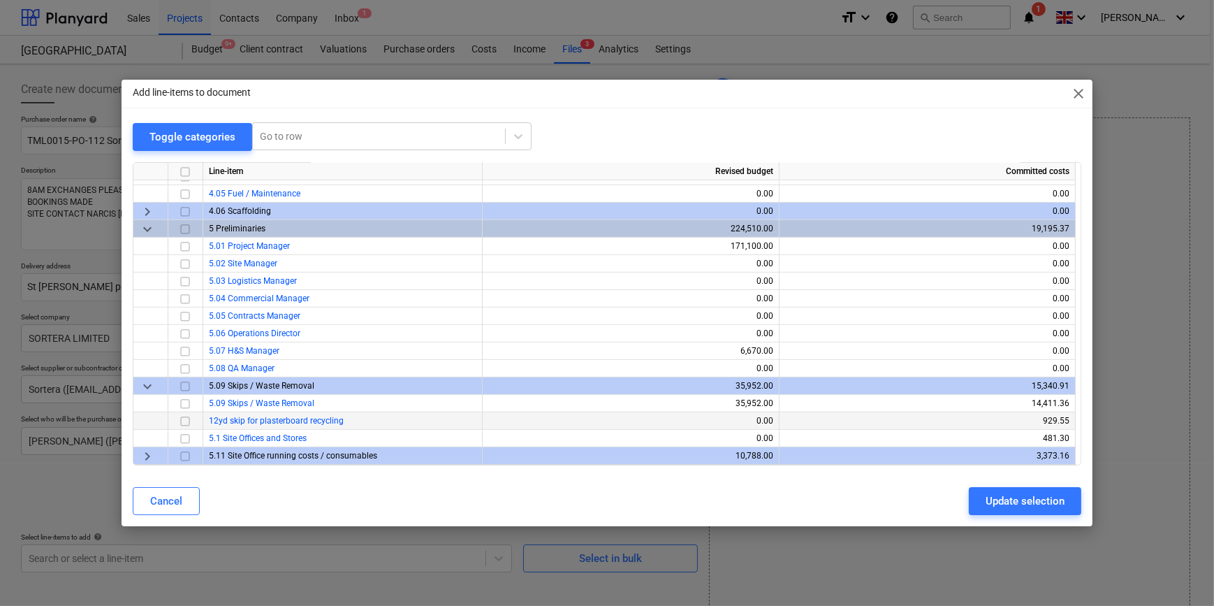
click at [184, 419] on input "checkbox" at bounding box center [185, 420] width 17 height 17
click at [1012, 497] on div "Update selection" at bounding box center [1025, 501] width 79 height 18
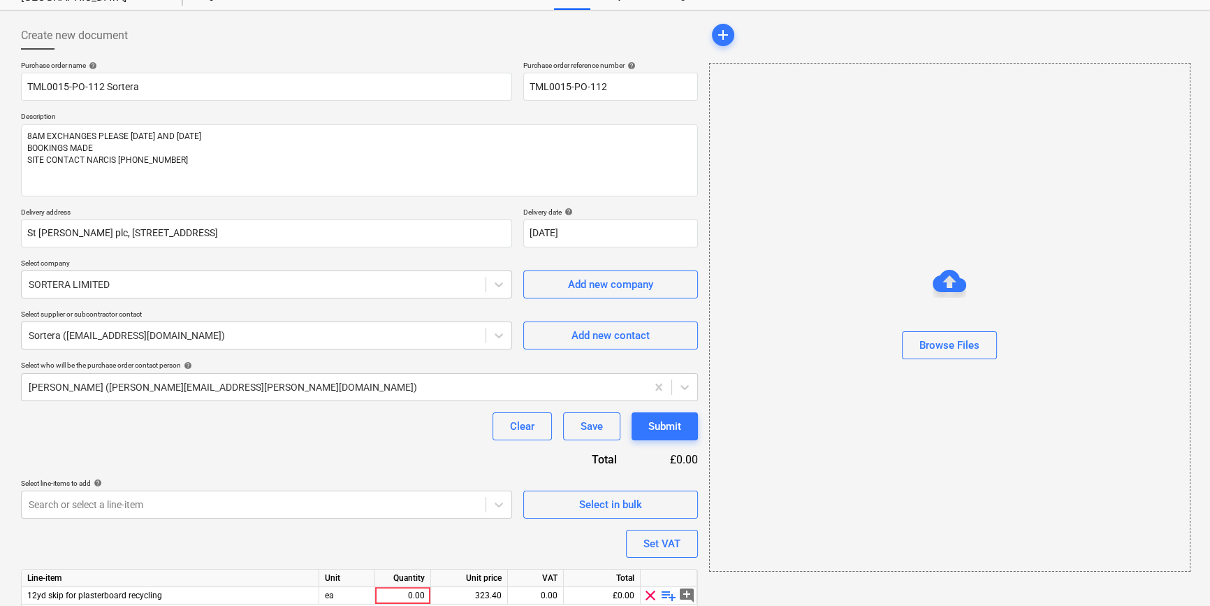
scroll to position [108, 0]
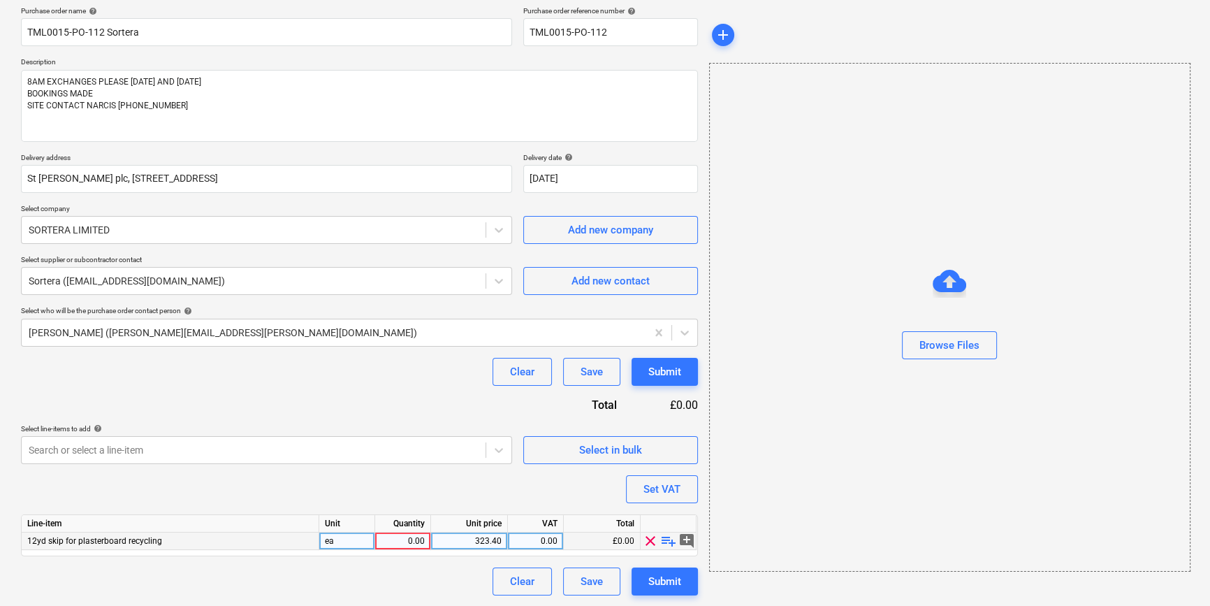
click at [405, 534] on div "0.00" at bounding box center [403, 540] width 44 height 17
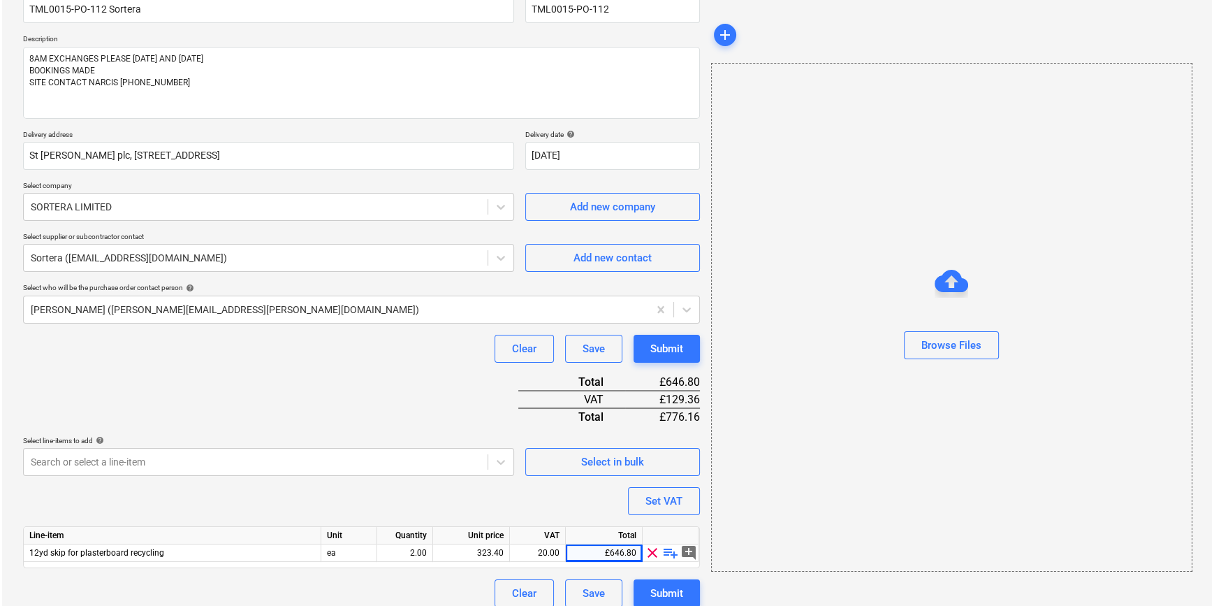
scroll to position [143, 0]
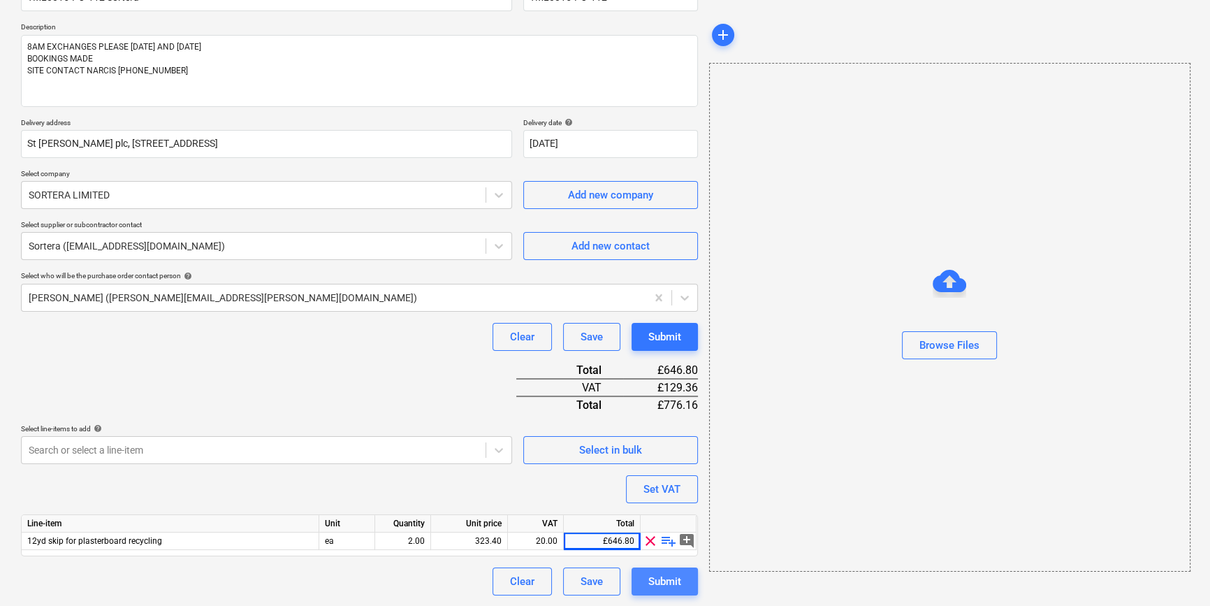
click at [678, 580] on div "Submit" at bounding box center [664, 581] width 33 height 18
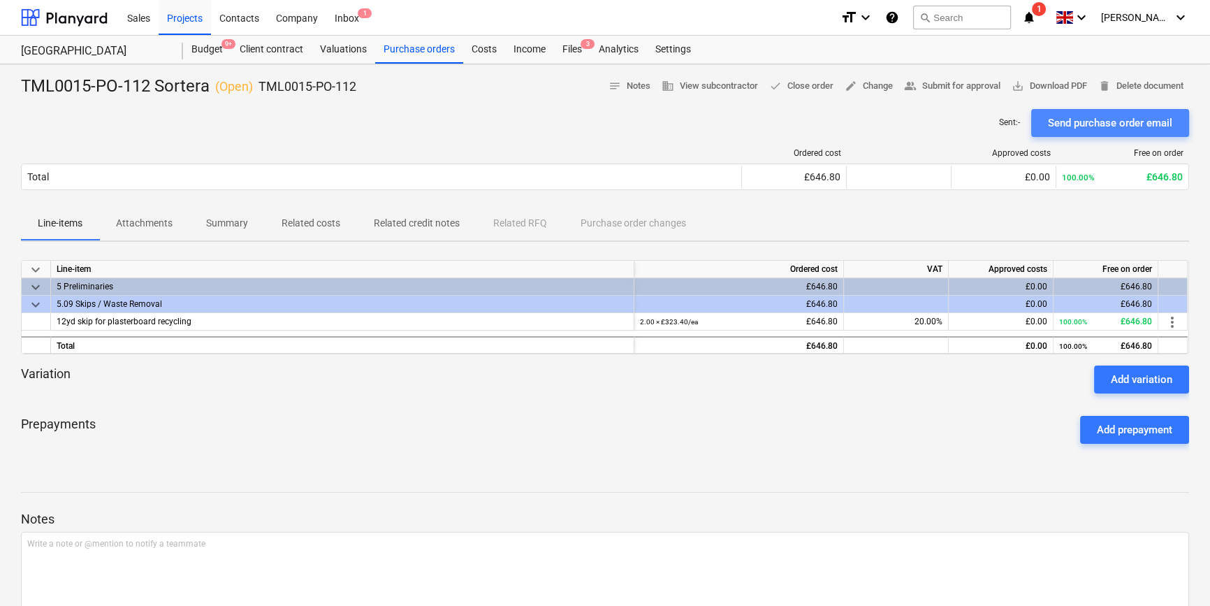
click at [1106, 124] on div "Send purchase order email" at bounding box center [1110, 123] width 124 height 18
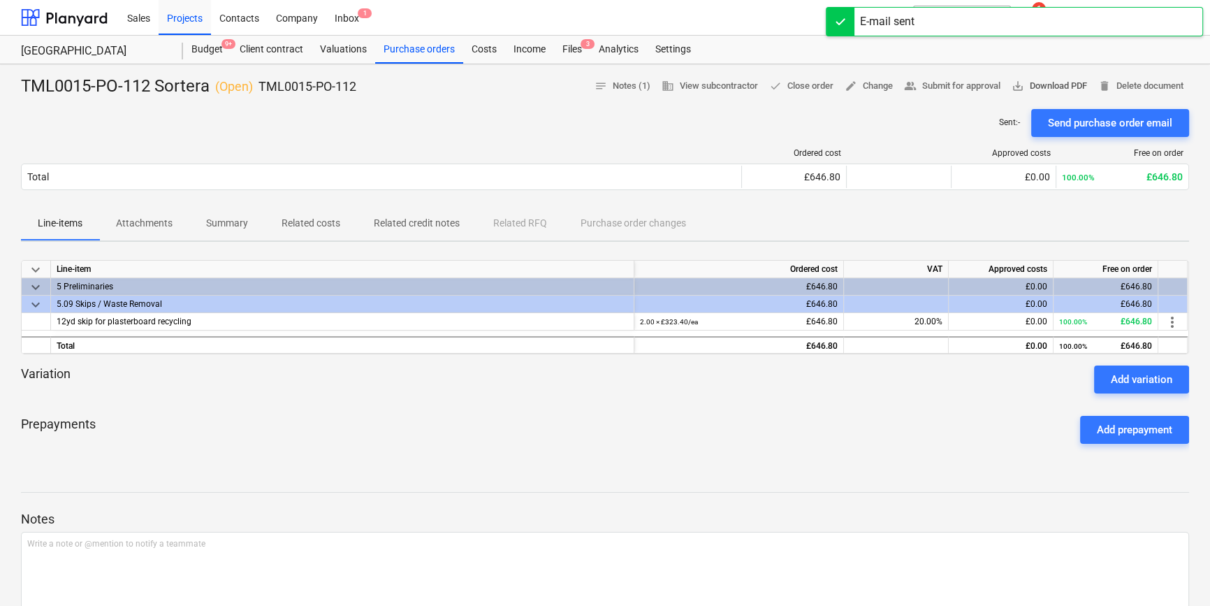
click at [1055, 89] on span "save_alt Download PDF" at bounding box center [1048, 86] width 75 height 16
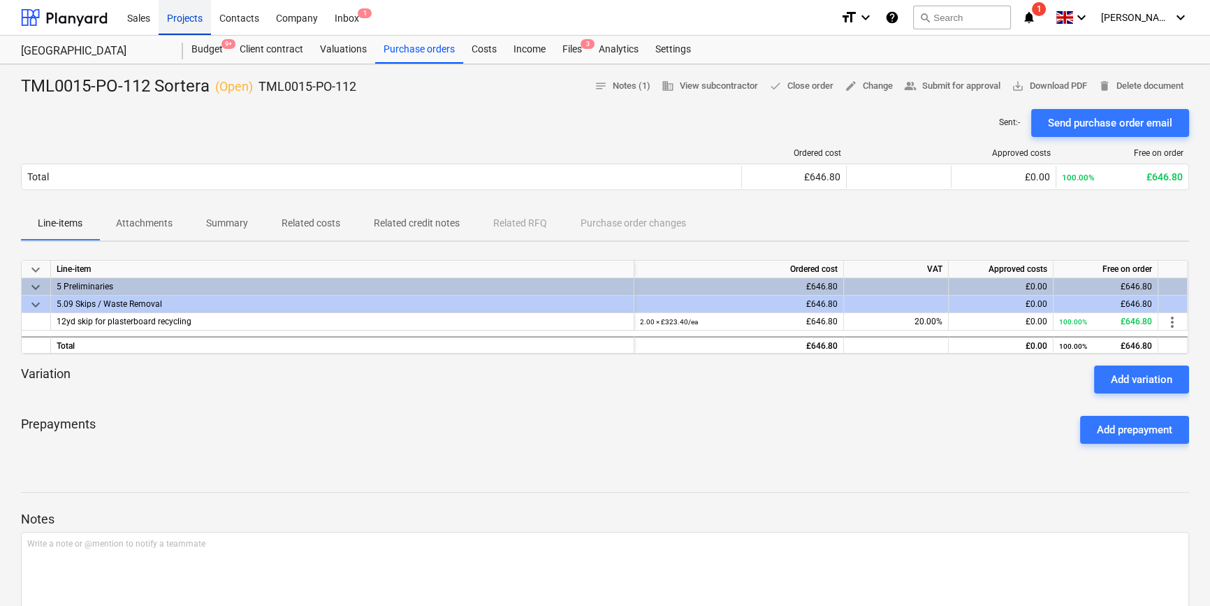
click at [191, 20] on div "Projects" at bounding box center [185, 17] width 52 height 36
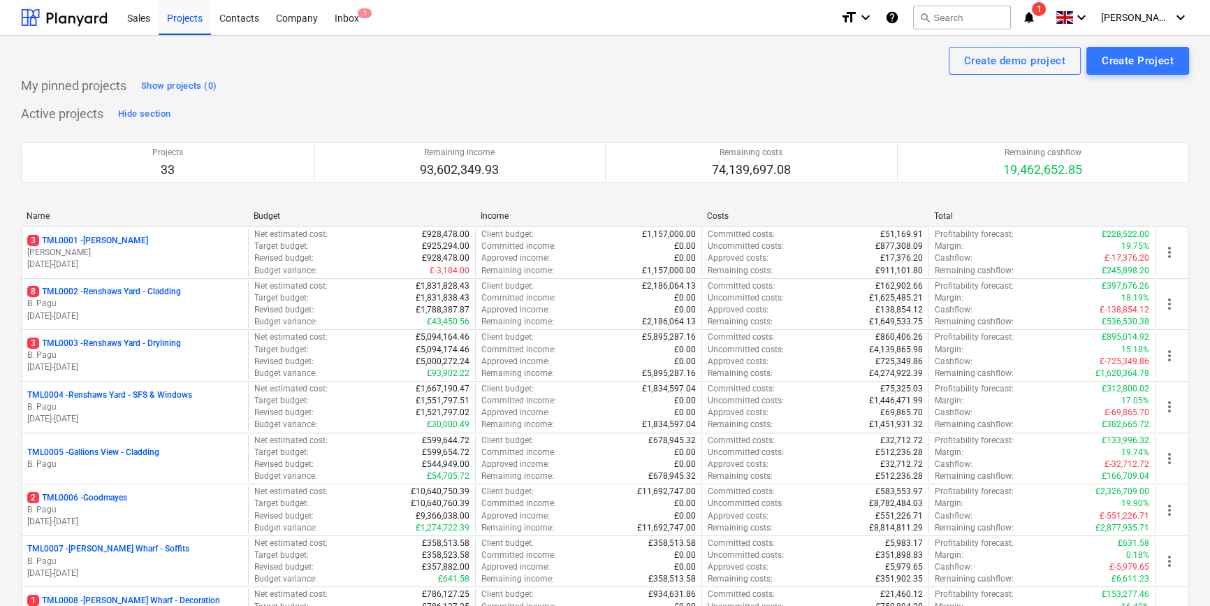
click at [202, 345] on div "3 TML0003 - Renshaws Yard - Drylining" at bounding box center [134, 343] width 215 height 12
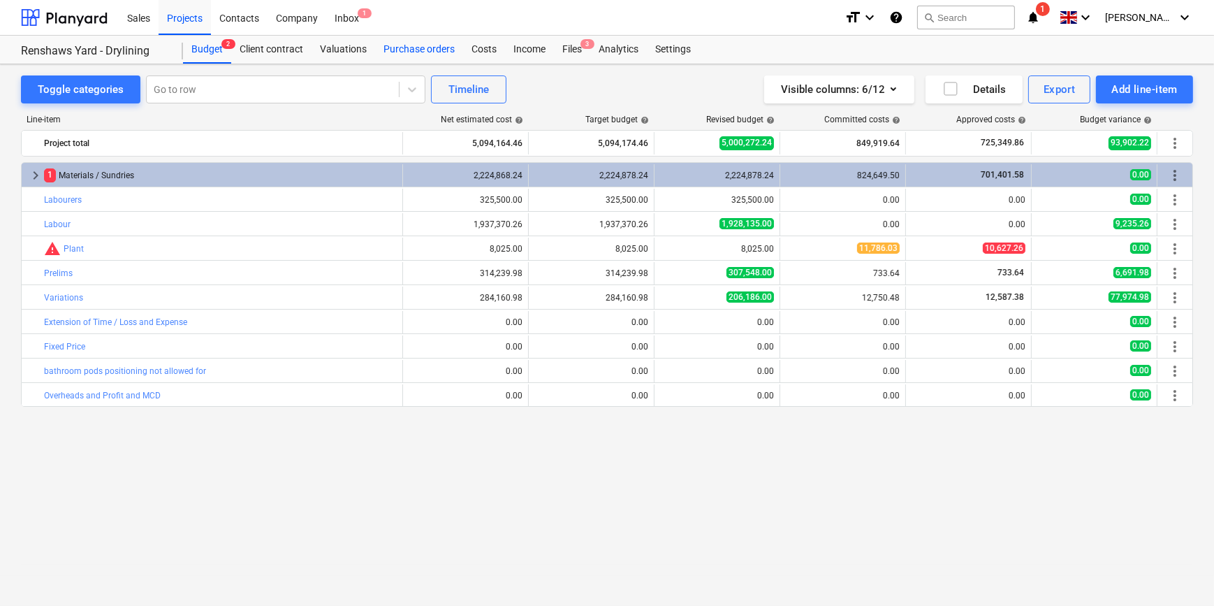
click at [429, 53] on div "Purchase orders" at bounding box center [419, 50] width 88 height 28
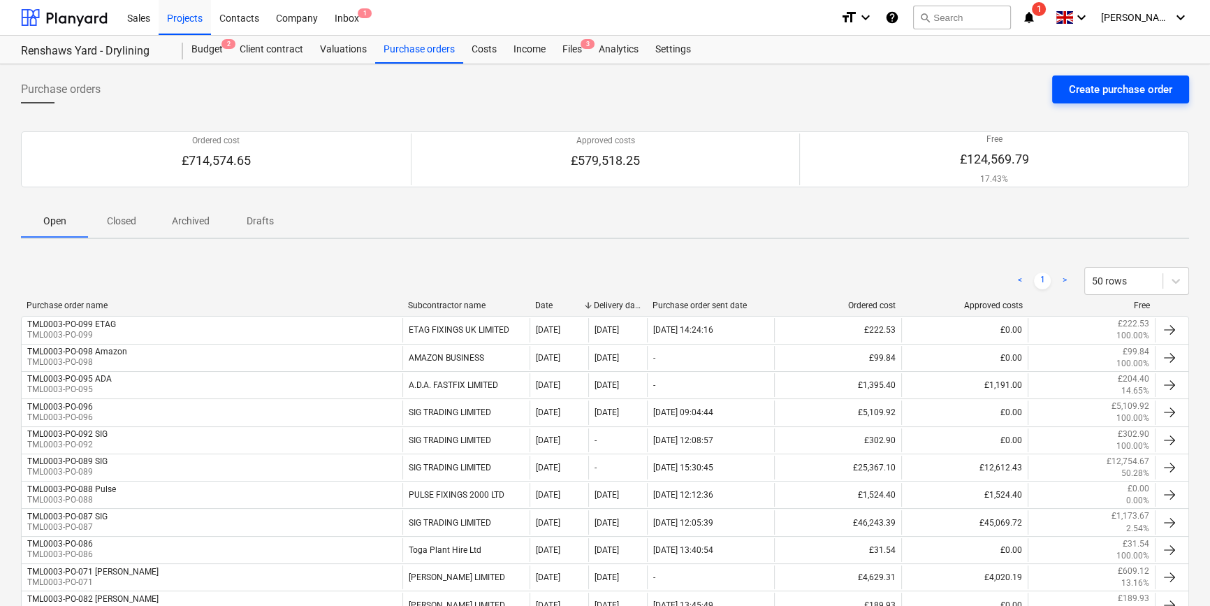
click at [1099, 83] on div "Create purchase order" at bounding box center [1120, 89] width 103 height 18
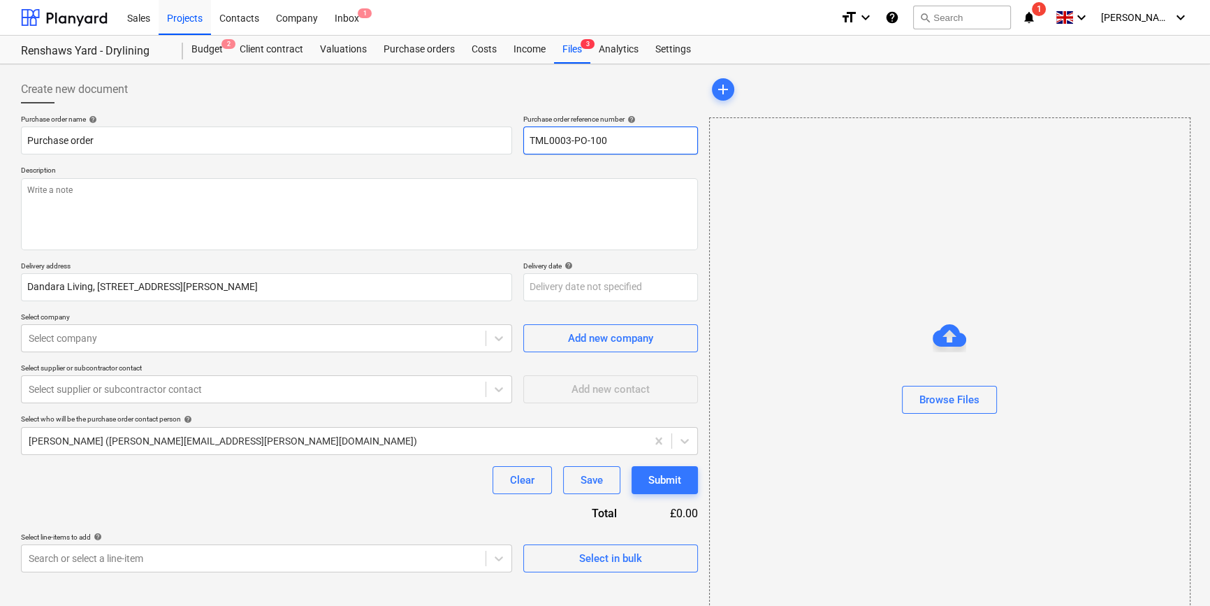
drag, startPoint x: 610, startPoint y: 140, endPoint x: 529, endPoint y: 142, distance: 81.1
click at [529, 142] on input "TML0003-PO-100" at bounding box center [610, 140] width 175 height 28
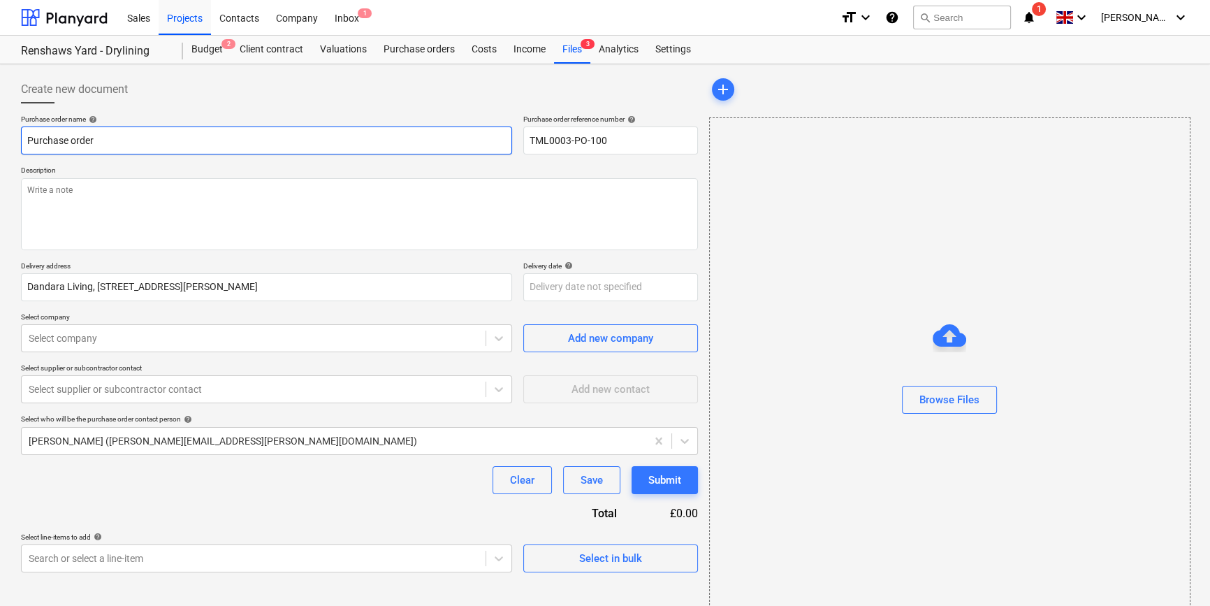
drag, startPoint x: 100, startPoint y: 138, endPoint x: 22, endPoint y: 146, distance: 77.9
click at [22, 146] on input "Purchase order" at bounding box center [266, 140] width 491 height 28
paste input "TML0003-PO-100"
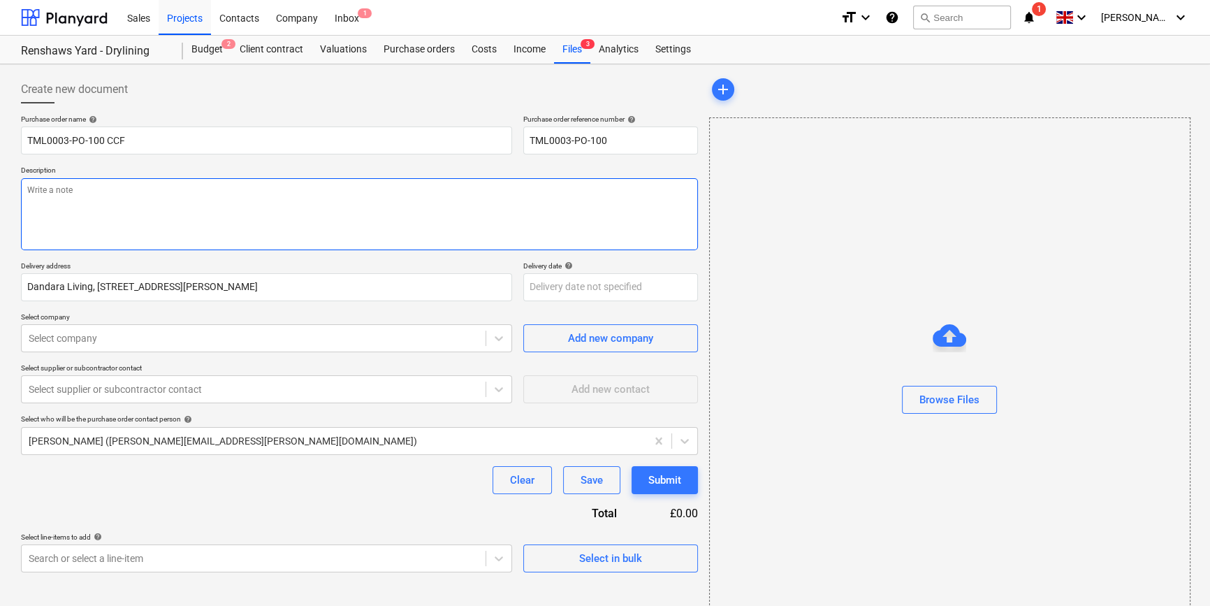
click at [75, 207] on textarea at bounding box center [359, 214] width 677 height 72
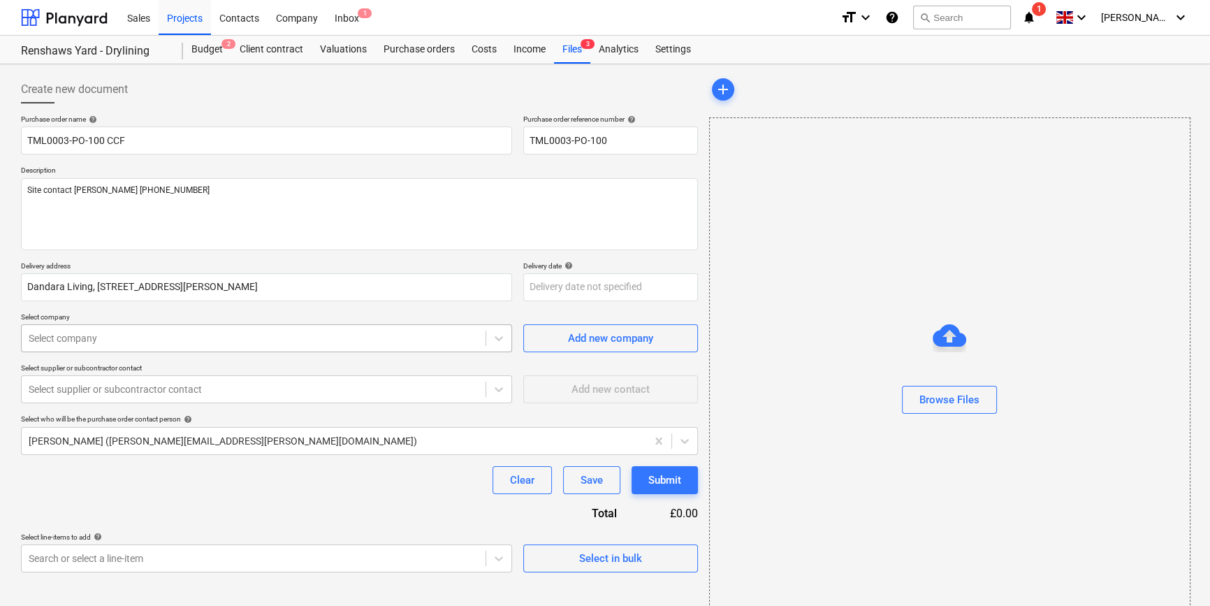
click at [347, 338] on div at bounding box center [254, 338] width 450 height 14
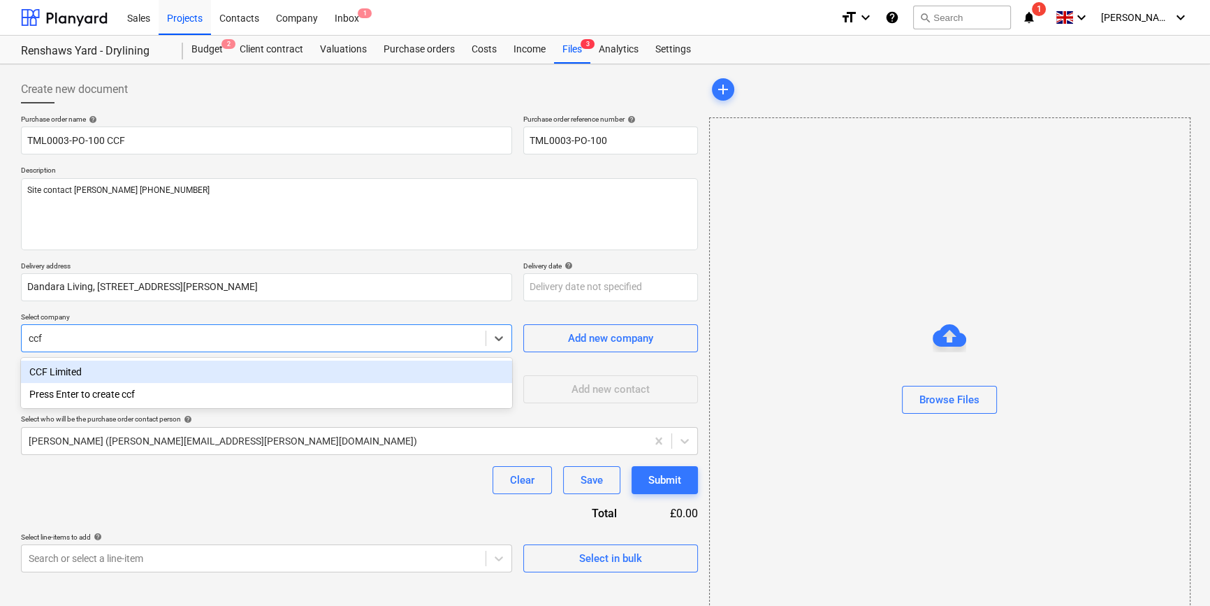
click at [101, 372] on div "CCF Limited" at bounding box center [266, 371] width 491 height 22
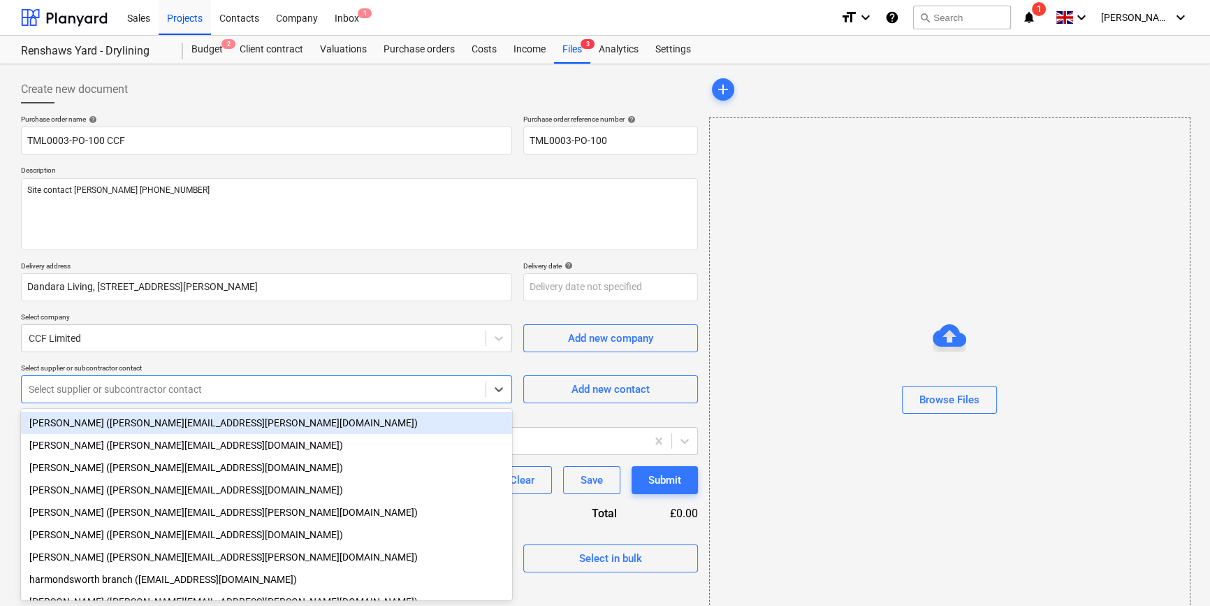
scroll to position [18, 0]
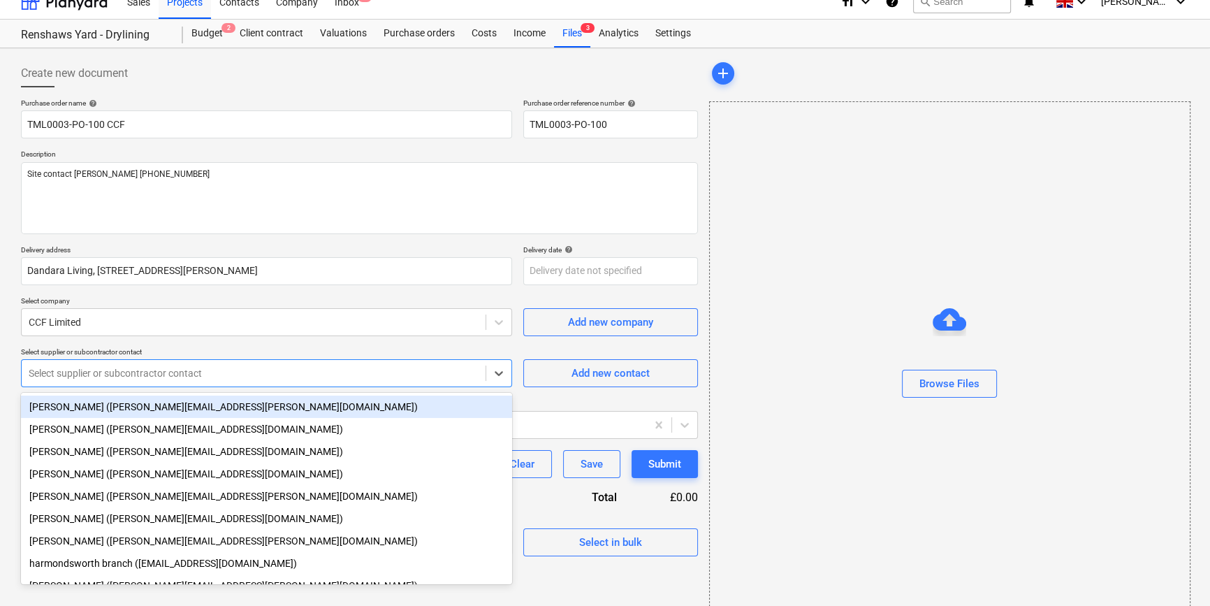
click at [98, 391] on body "Sales Projects Contacts Company Inbox 1 format_size keyboard_arrow_down help se…" at bounding box center [605, 287] width 1210 height 606
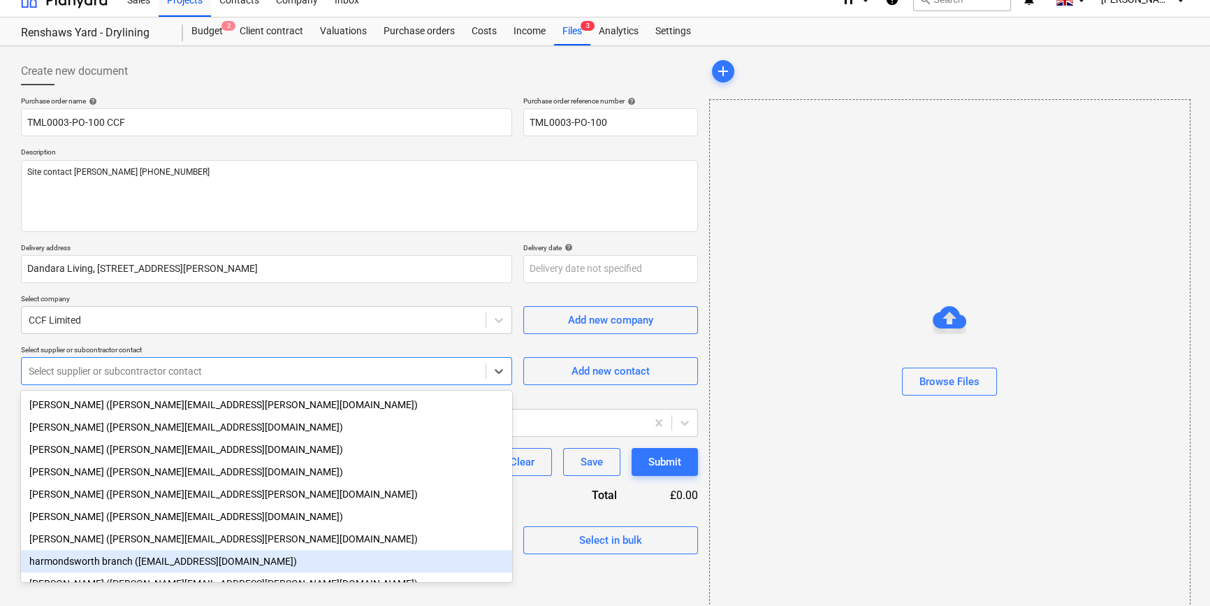
click at [108, 572] on div "harmondsworth branch ([EMAIL_ADDRESS][DOMAIN_NAME])" at bounding box center [266, 561] width 491 height 22
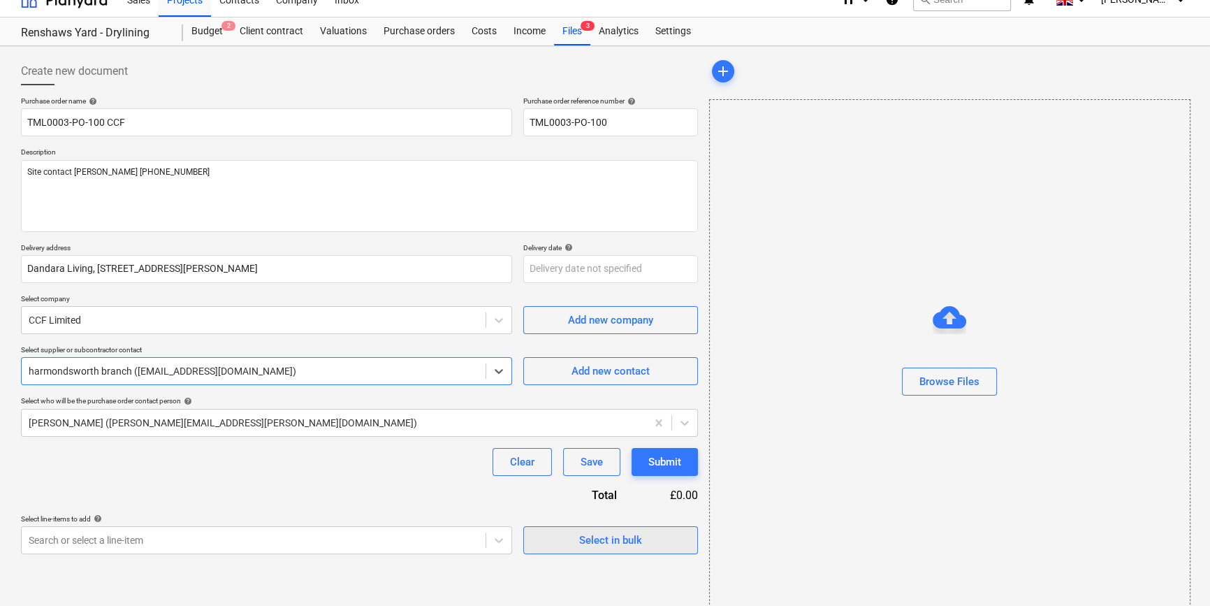
click at [617, 536] on div "Select in bulk" at bounding box center [610, 540] width 63 height 18
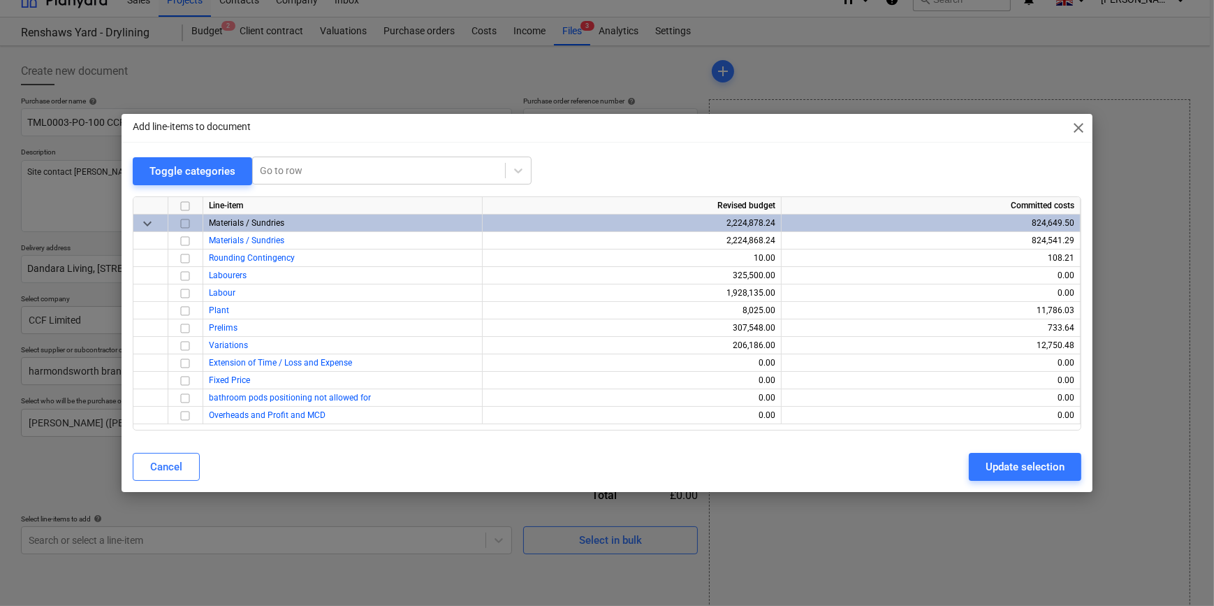
click at [183, 225] on input "checkbox" at bounding box center [185, 223] width 17 height 17
click at [184, 258] on input "checkbox" at bounding box center [185, 258] width 17 height 17
click at [1011, 468] on div "Update selection" at bounding box center [1025, 467] width 79 height 18
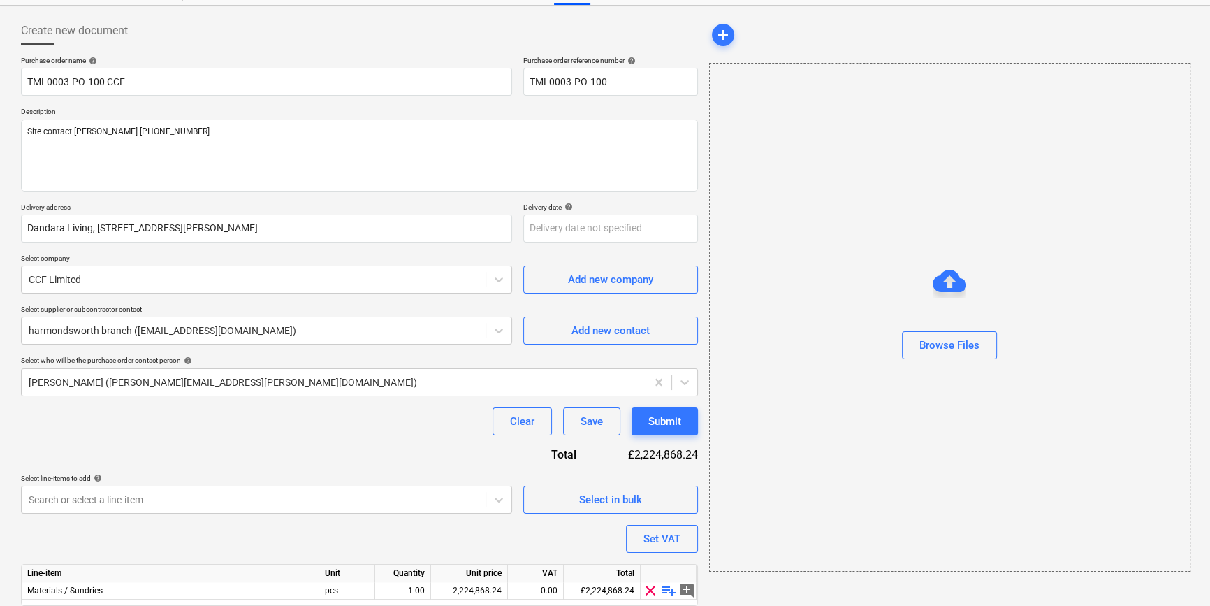
scroll to position [108, 0]
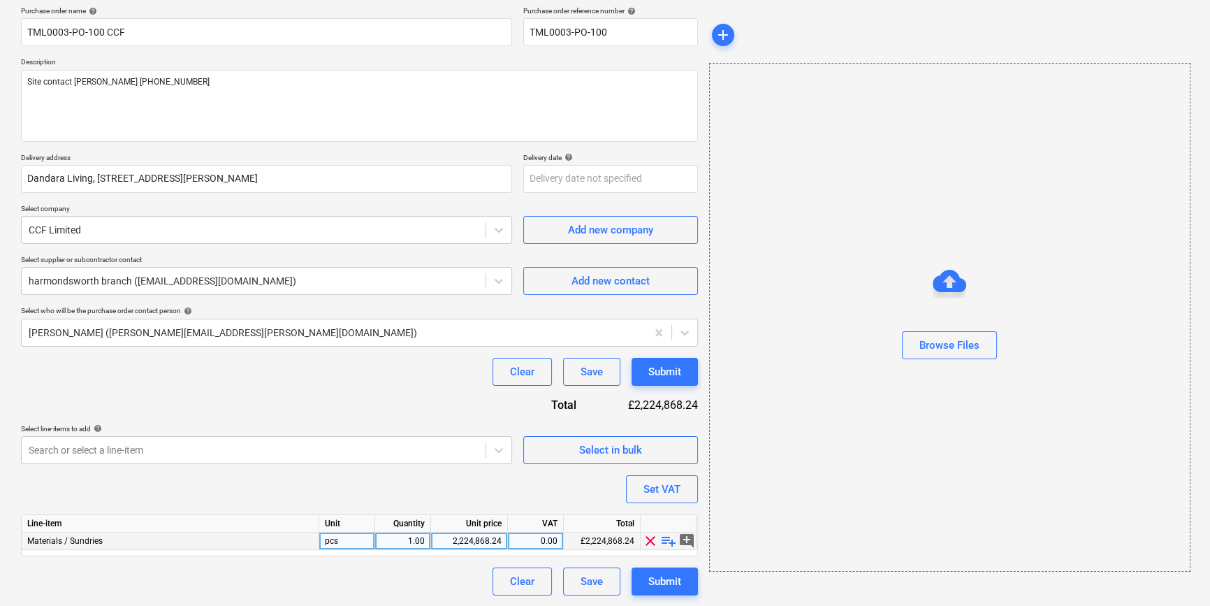
click at [666, 541] on span "playlist_add" at bounding box center [668, 540] width 17 height 17
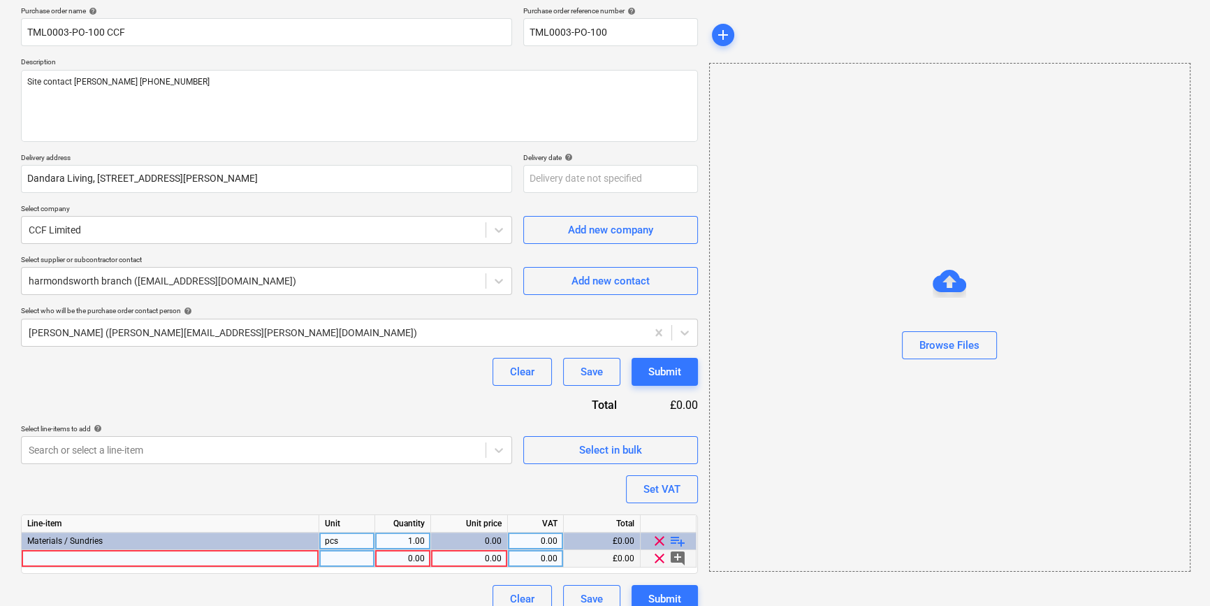
click at [55, 559] on div at bounding box center [171, 558] width 298 height 17
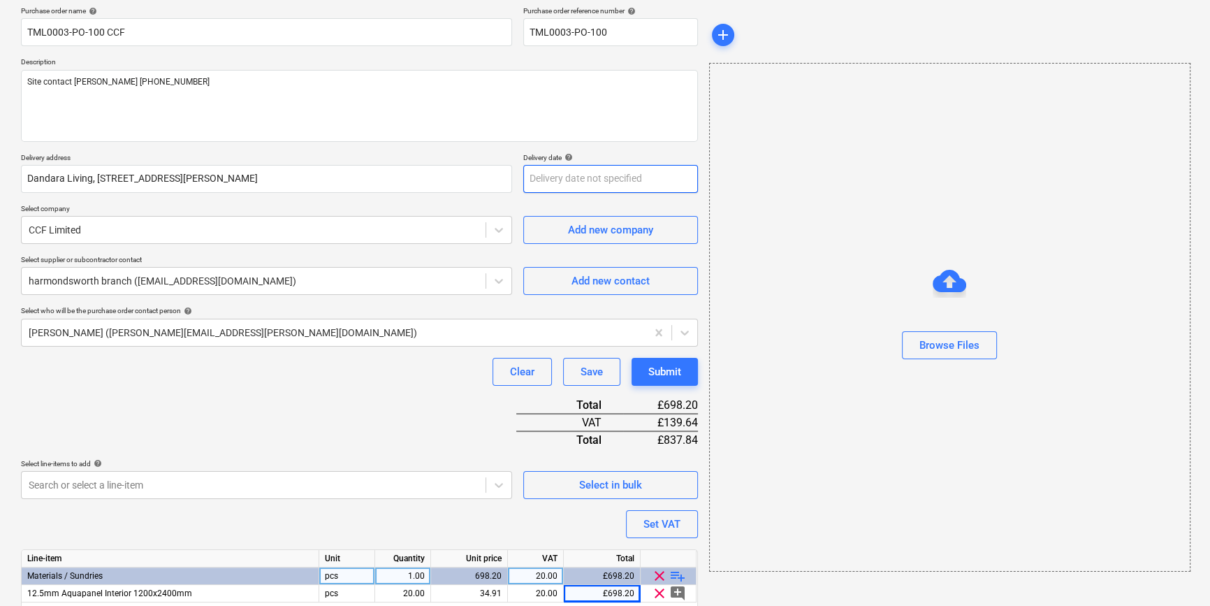
click at [540, 178] on body "Sales Projects Contacts Company Inbox 1 format_size keyboard_arrow_down help se…" at bounding box center [605, 195] width 1210 height 606
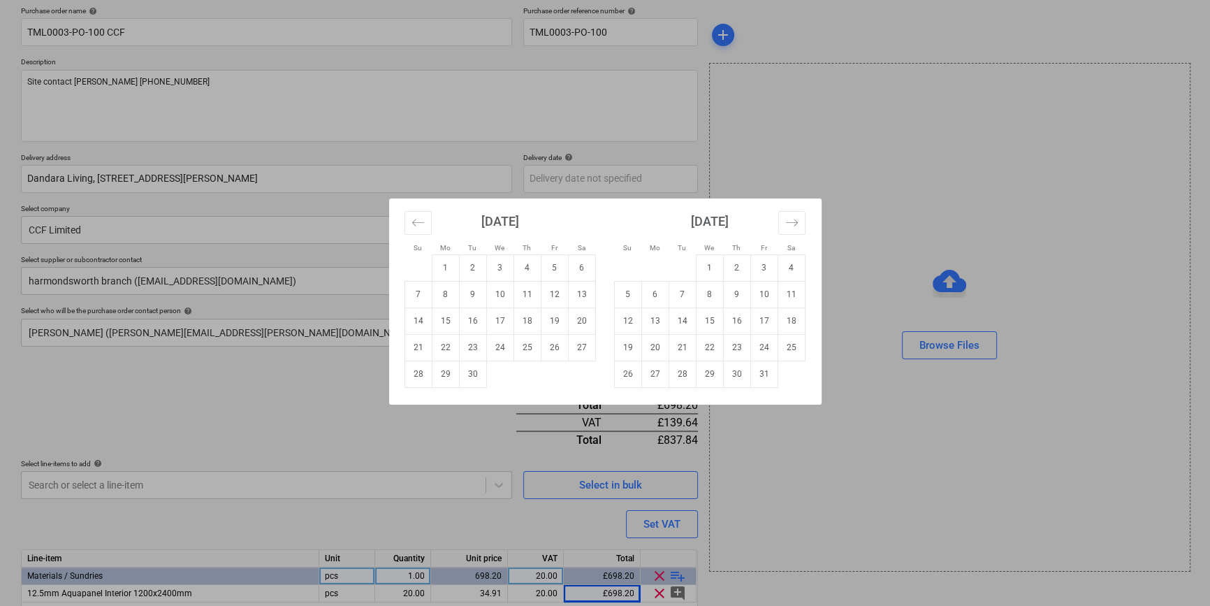
click at [712, 269] on td "1" at bounding box center [709, 267] width 27 height 27
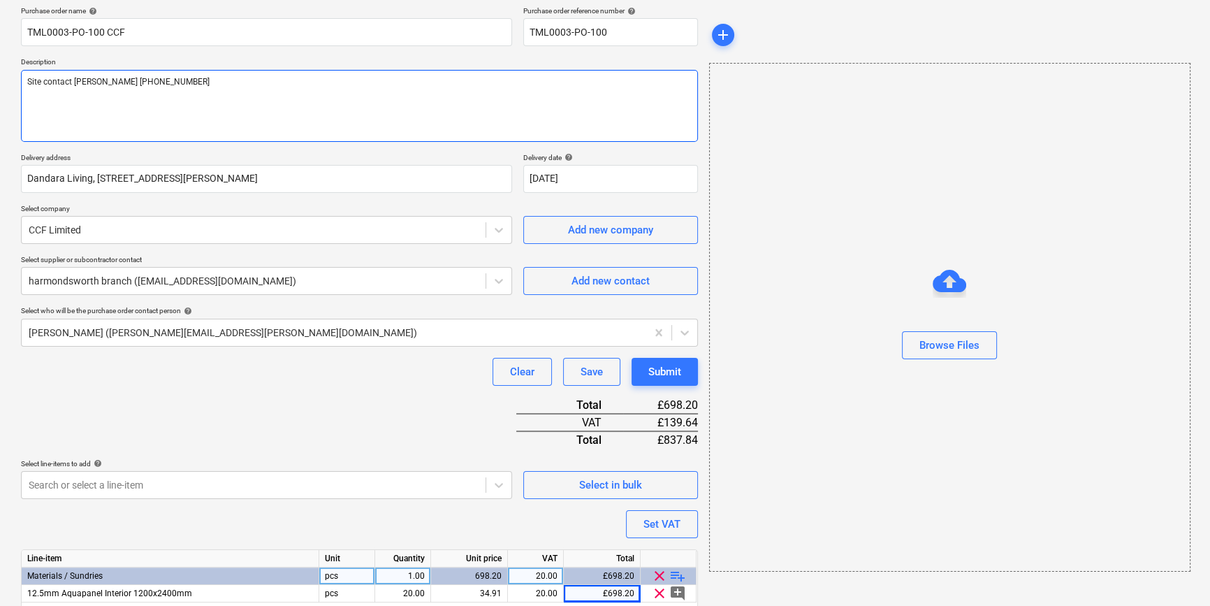
click at [35, 94] on textarea "Site contact [PERSON_NAME] [PHONE_NUMBER]" at bounding box center [359, 106] width 677 height 72
drag, startPoint x: 167, startPoint y: 87, endPoint x: 177, endPoint y: 91, distance: 10.4
click at [168, 87] on textarea "Site contact [PERSON_NAME] [PHONE_NUMBER]" at bounding box center [359, 106] width 677 height 72
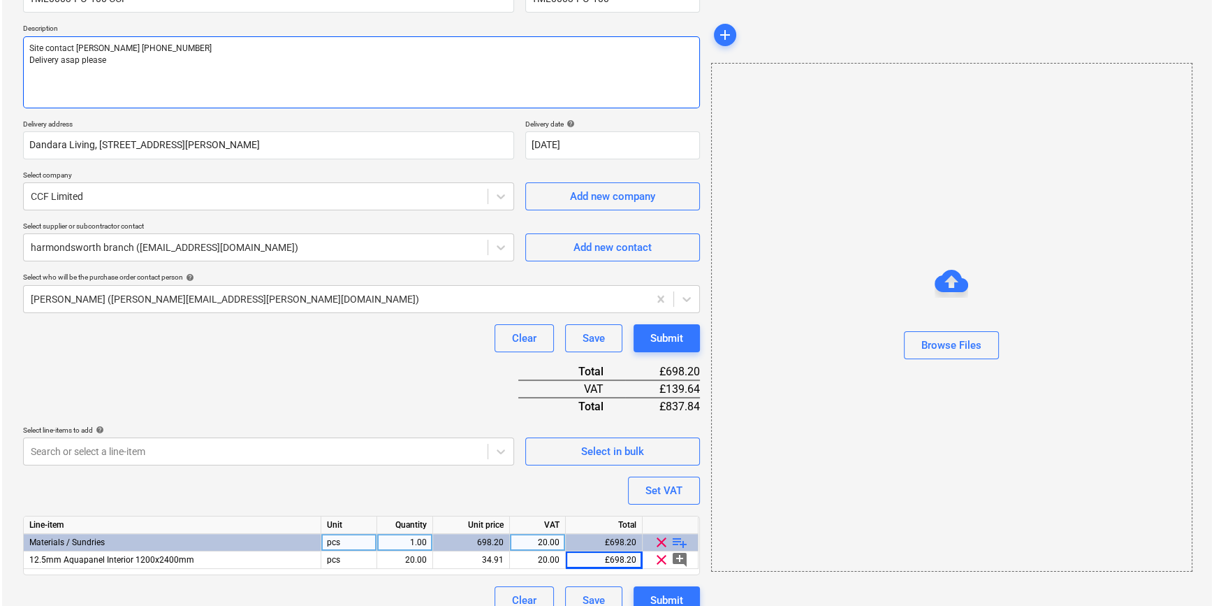
scroll to position [161, 0]
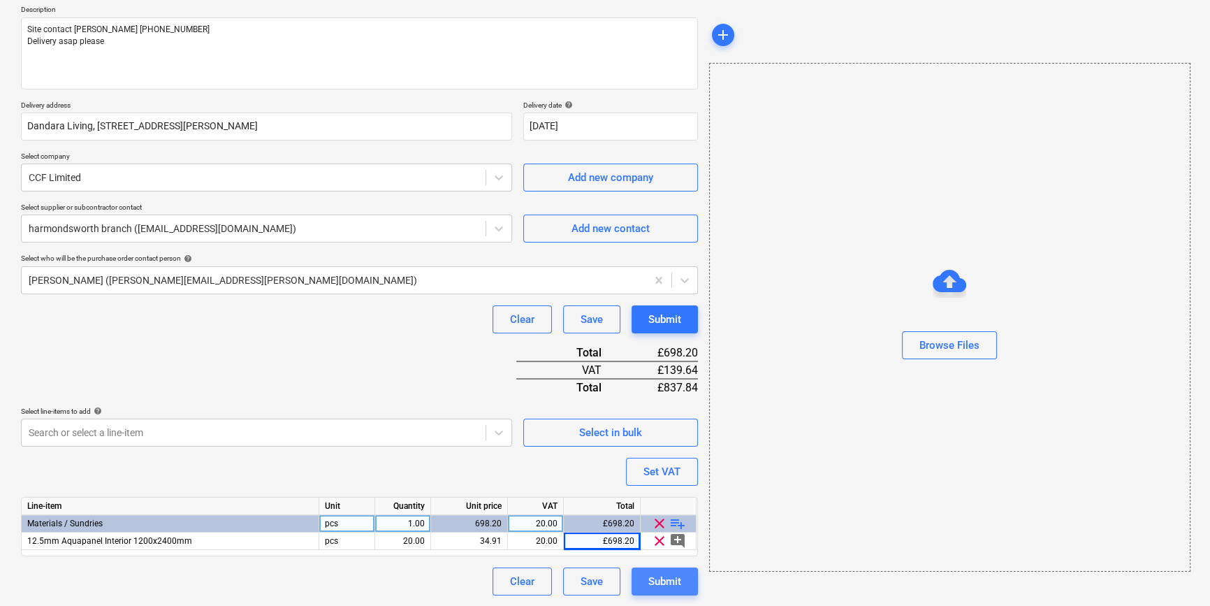
click at [672, 578] on div "Submit" at bounding box center [664, 581] width 33 height 18
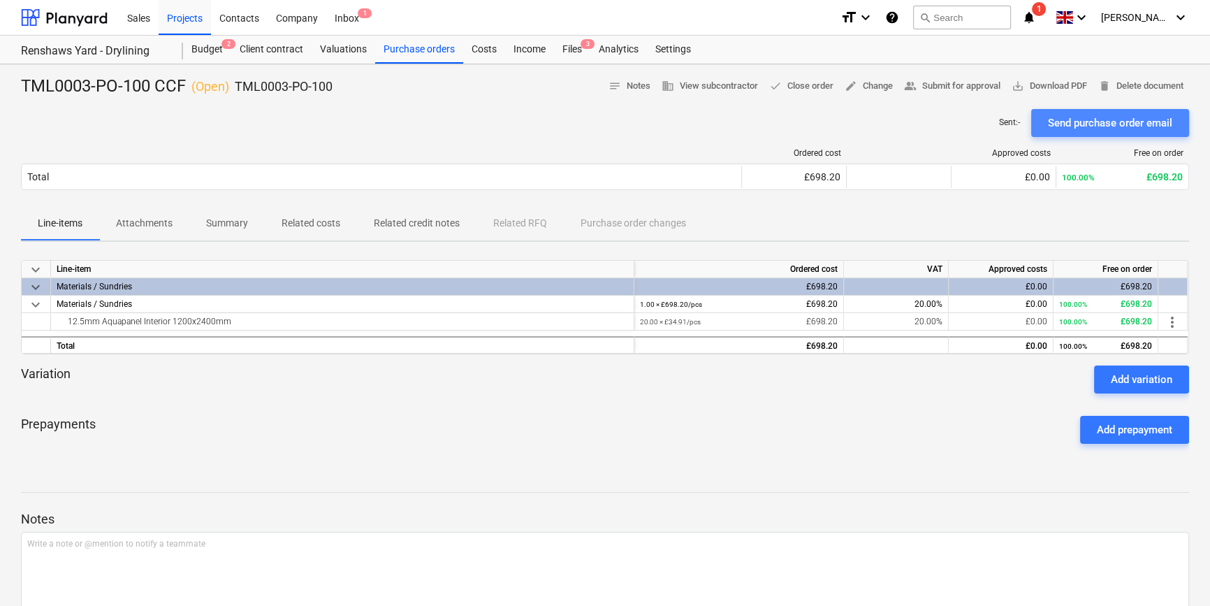
click at [1072, 127] on div "Send purchase order email" at bounding box center [1110, 123] width 124 height 18
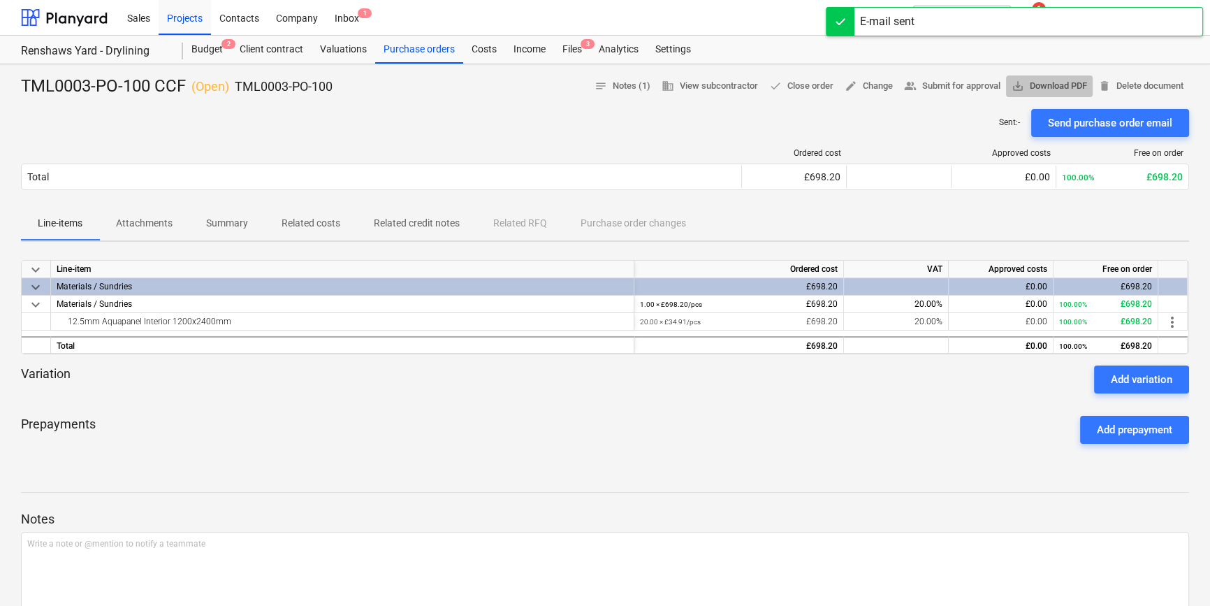
click at [1045, 91] on span "save_alt Download PDF" at bounding box center [1048, 86] width 75 height 16
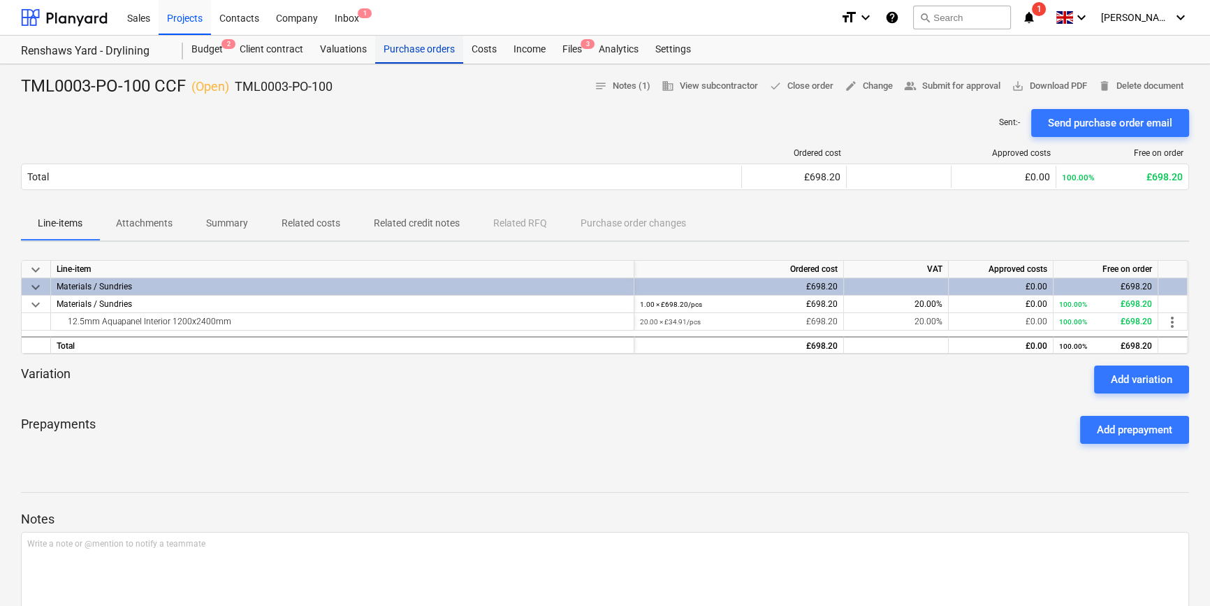
click at [419, 50] on div "Purchase orders" at bounding box center [419, 50] width 88 height 28
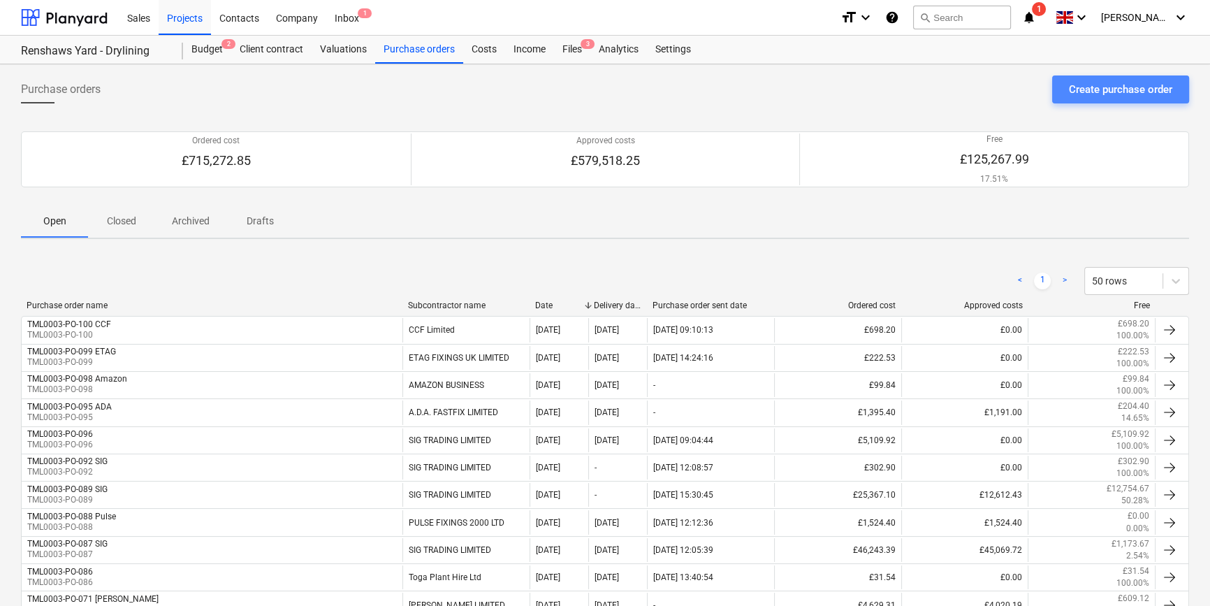
click at [1120, 92] on div "Create purchase order" at bounding box center [1120, 89] width 103 height 18
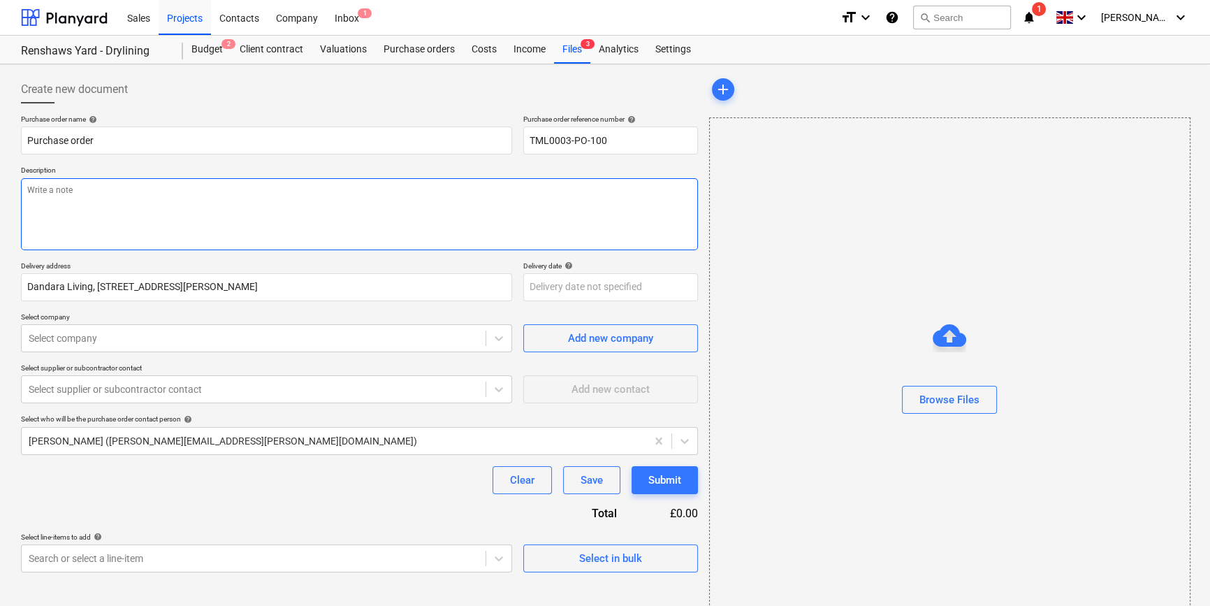
click at [101, 205] on textarea at bounding box center [359, 214] width 677 height 72
paste textarea "Site contact [PERSON_NAME] [PHONE_NUMBER]"
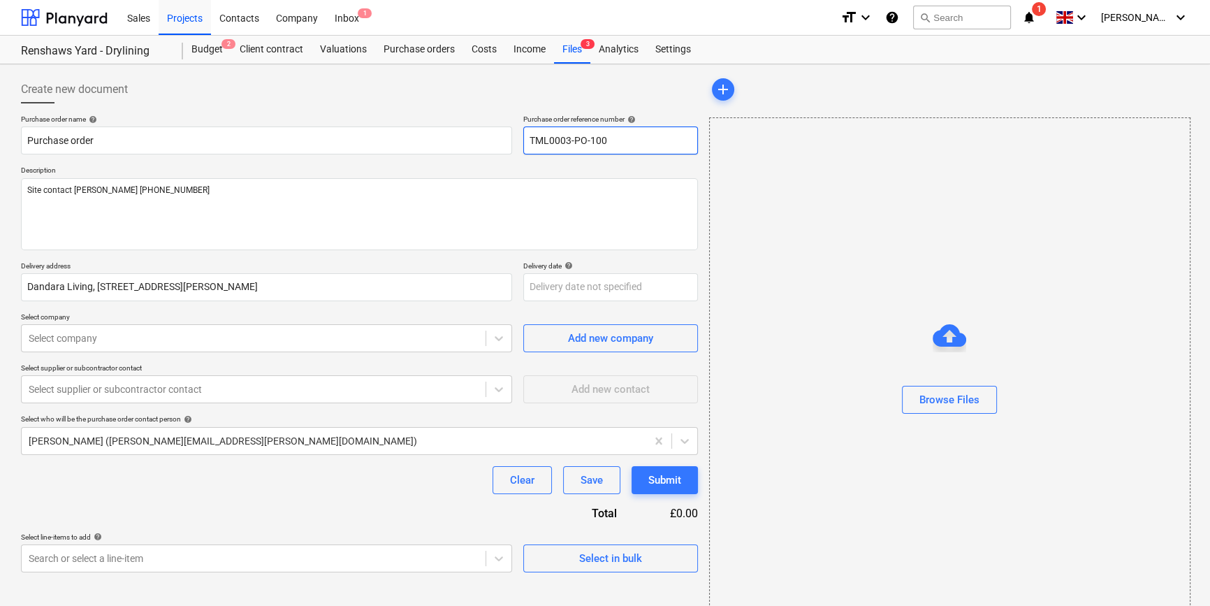
click at [621, 138] on input "TML0003-PO-100" at bounding box center [610, 140] width 175 height 28
drag, startPoint x: 621, startPoint y: 140, endPoint x: 520, endPoint y: 140, distance: 101.3
click at [520, 140] on div "Purchase order name help Purchase order Purchase order reference number help TM…" at bounding box center [359, 135] width 677 height 40
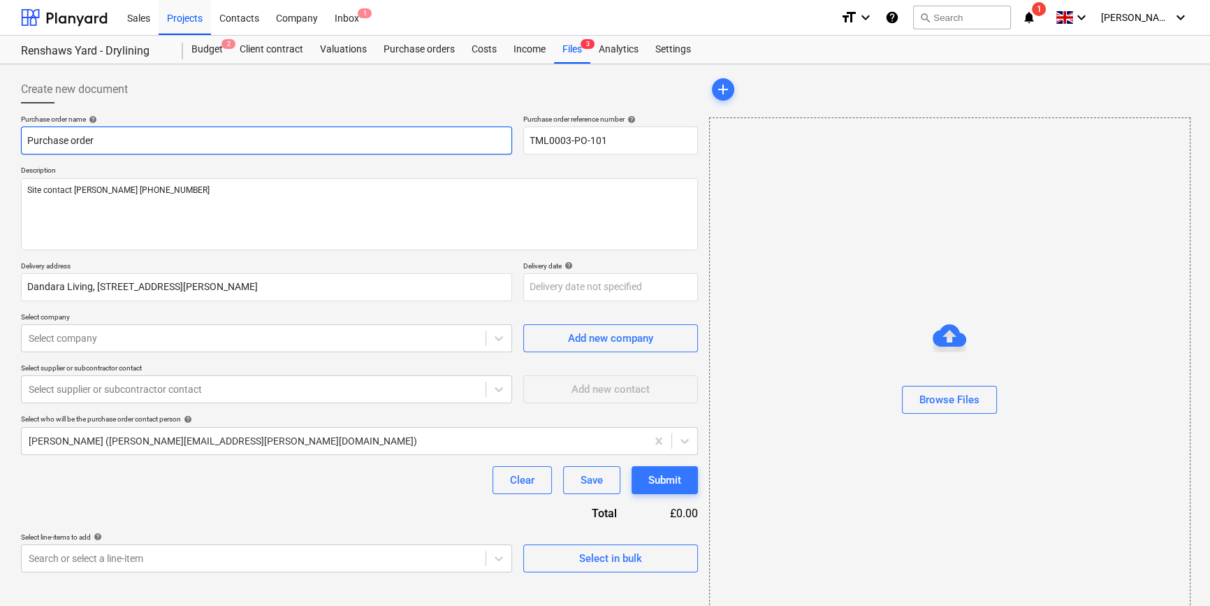
drag, startPoint x: 98, startPoint y: 139, endPoint x: 14, endPoint y: 133, distance: 84.8
click at [14, 133] on div "Create new document Purchase order name help Purchase order Purchase order refe…" at bounding box center [605, 350] width 1210 height 573
paste input "TML0003-PO-101"
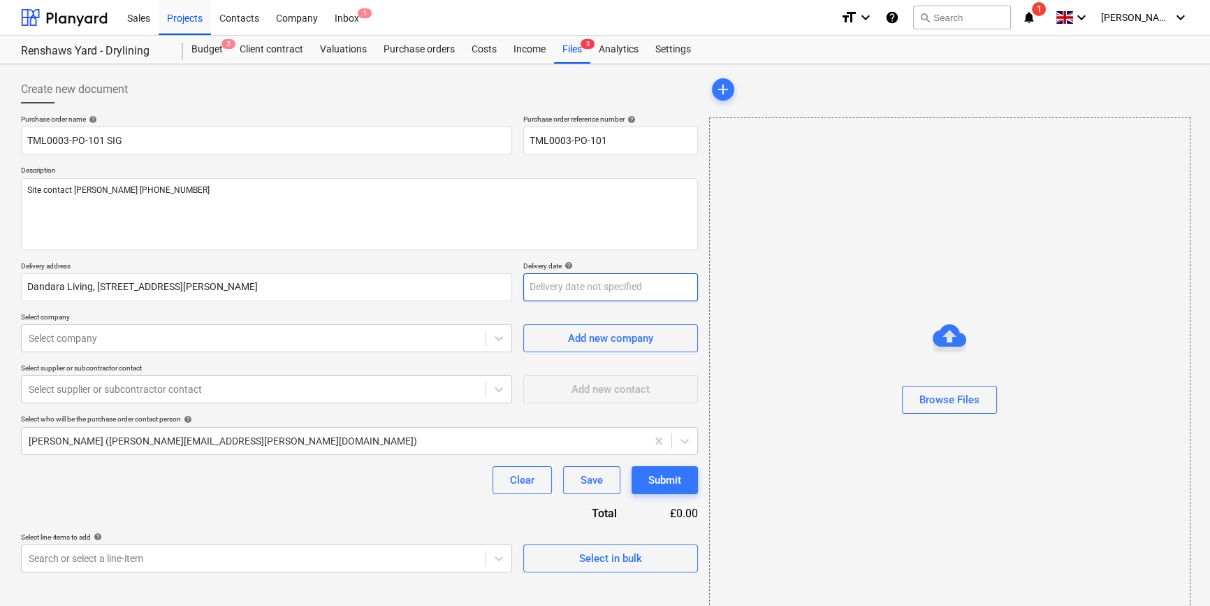
click at [538, 283] on body "Sales Projects Contacts Company Inbox 1 format_size keyboard_arrow_down help se…" at bounding box center [605, 303] width 1210 height 606
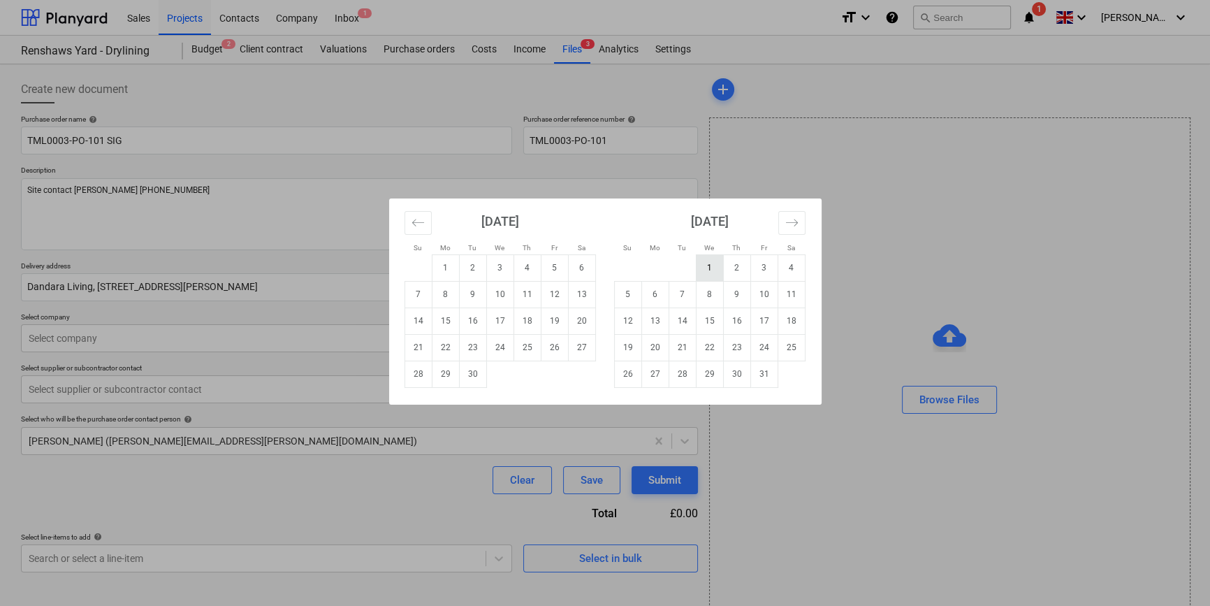
click at [707, 272] on td "1" at bounding box center [709, 267] width 27 height 27
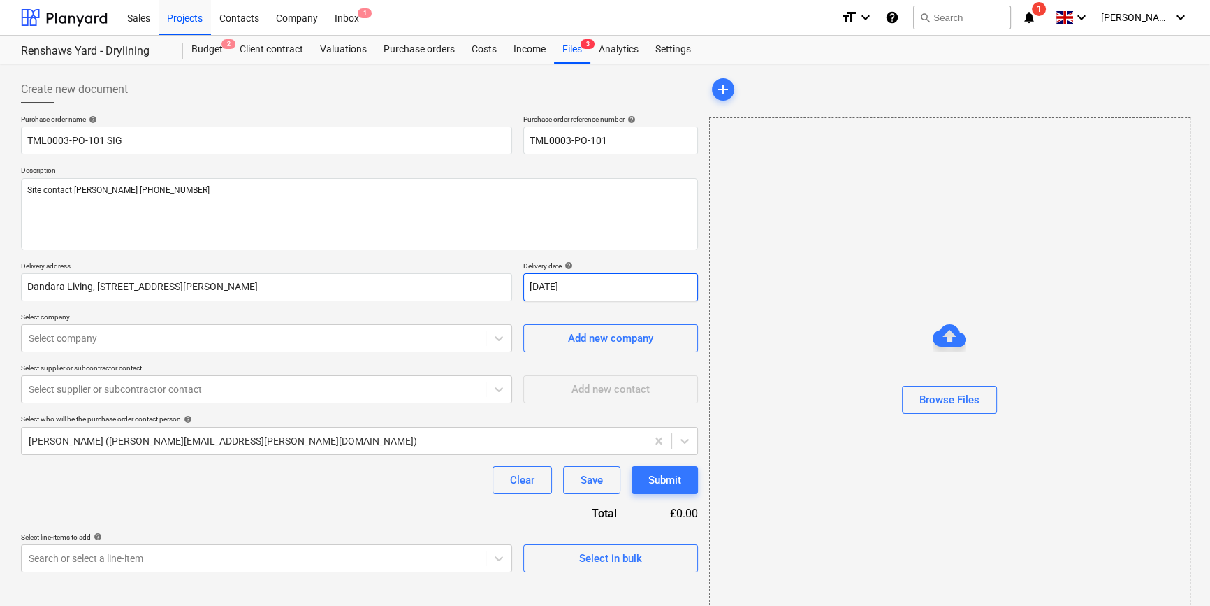
click at [587, 286] on body "Sales Projects Contacts Company Inbox 1 format_size keyboard_arrow_down help se…" at bounding box center [605, 303] width 1210 height 606
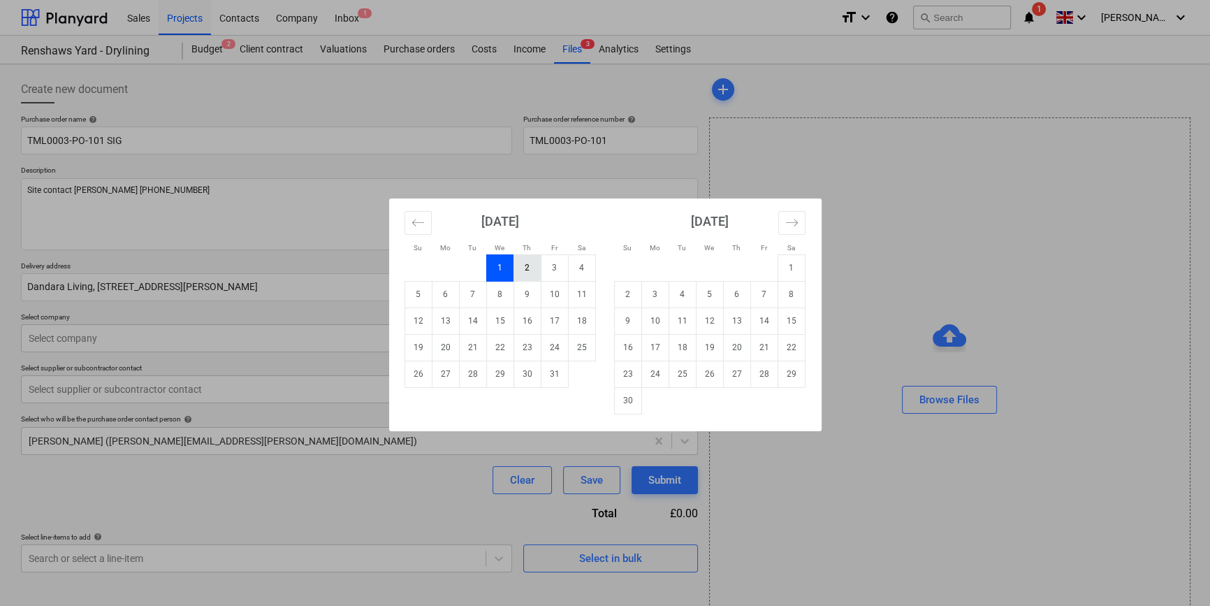
click at [522, 263] on td "2" at bounding box center [526, 267] width 27 height 27
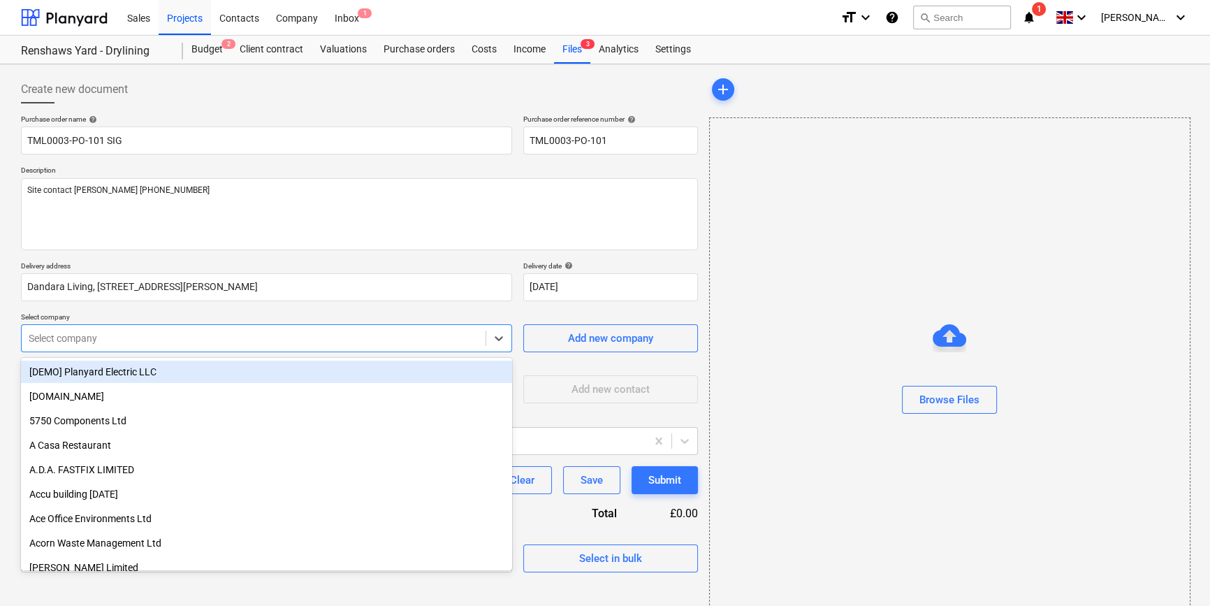
click at [98, 339] on div at bounding box center [254, 338] width 450 height 14
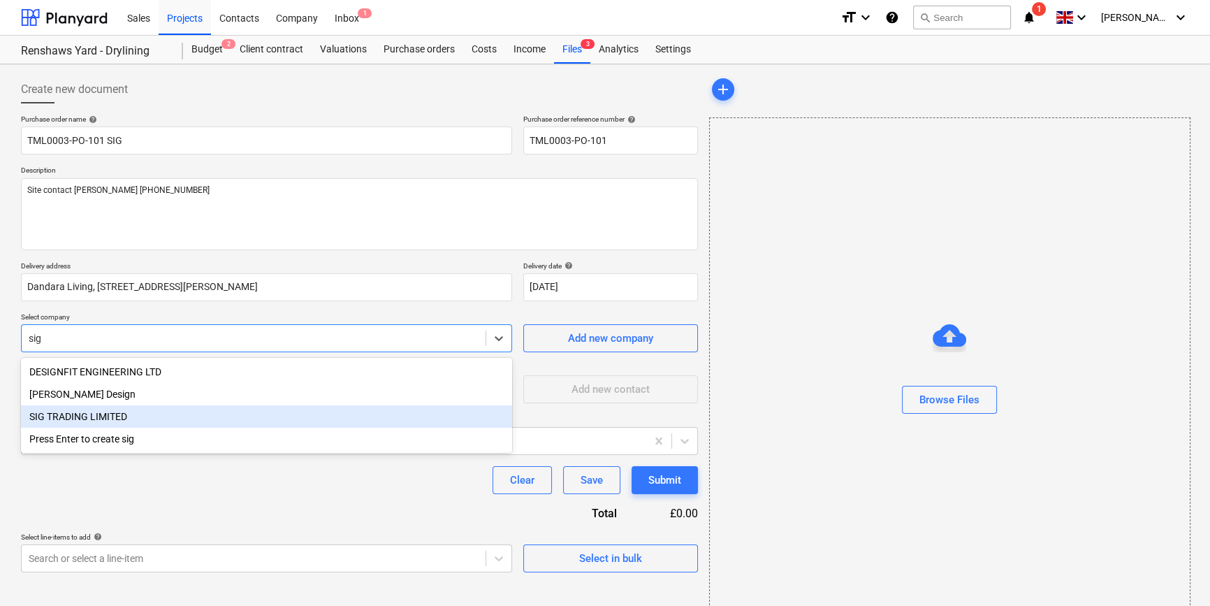
click at [92, 419] on div "SIG TRADING LIMITED" at bounding box center [266, 416] width 491 height 22
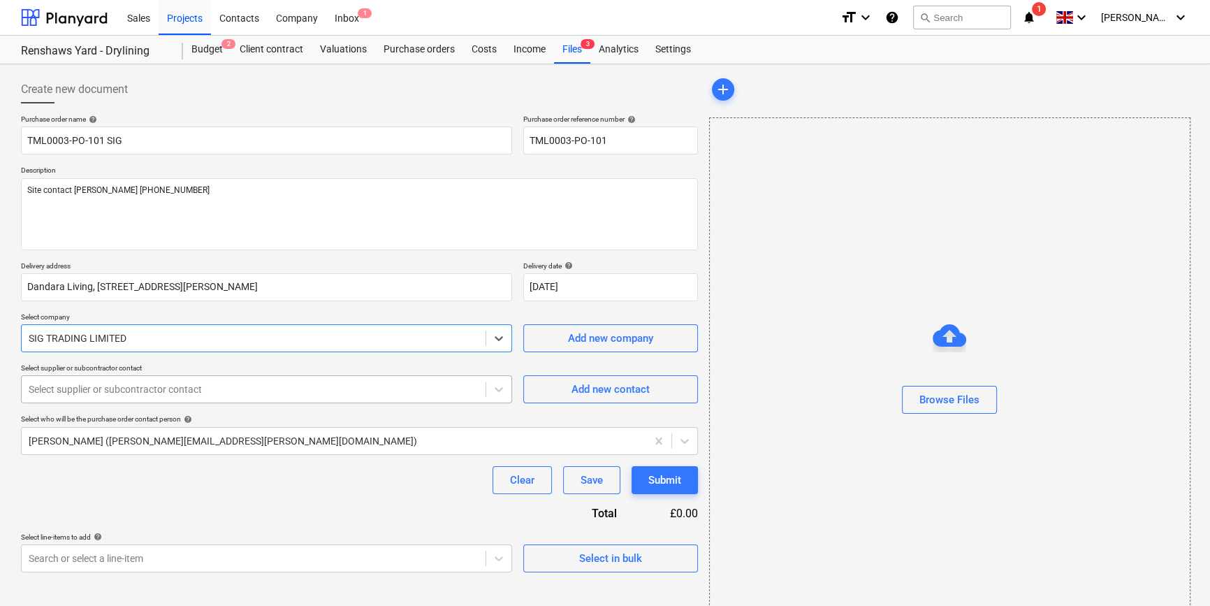
click at [77, 396] on div at bounding box center [254, 389] width 450 height 14
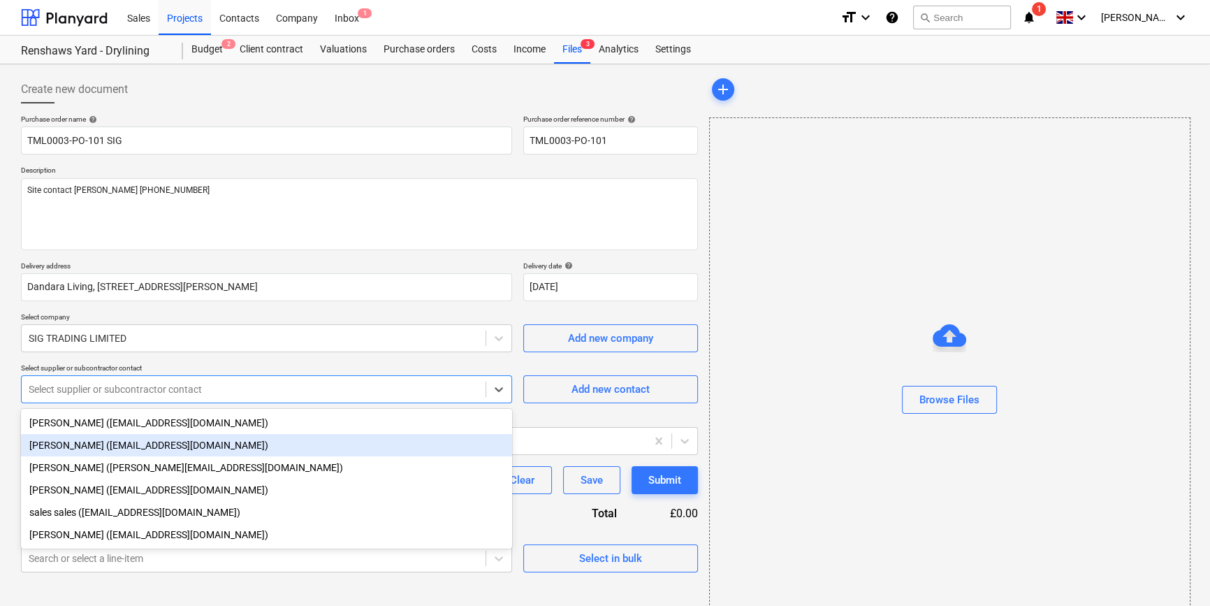
click at [94, 444] on div "[PERSON_NAME] ([EMAIL_ADDRESS][DOMAIN_NAME])" at bounding box center [266, 445] width 491 height 22
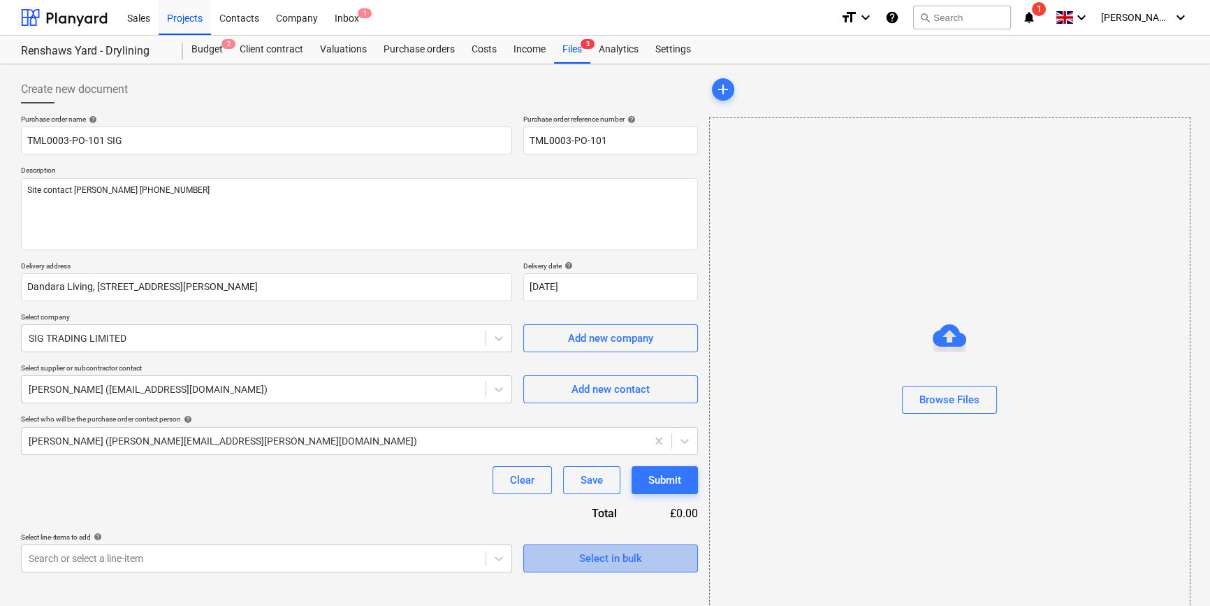
click at [579, 562] on div "Select in bulk" at bounding box center [610, 558] width 63 height 18
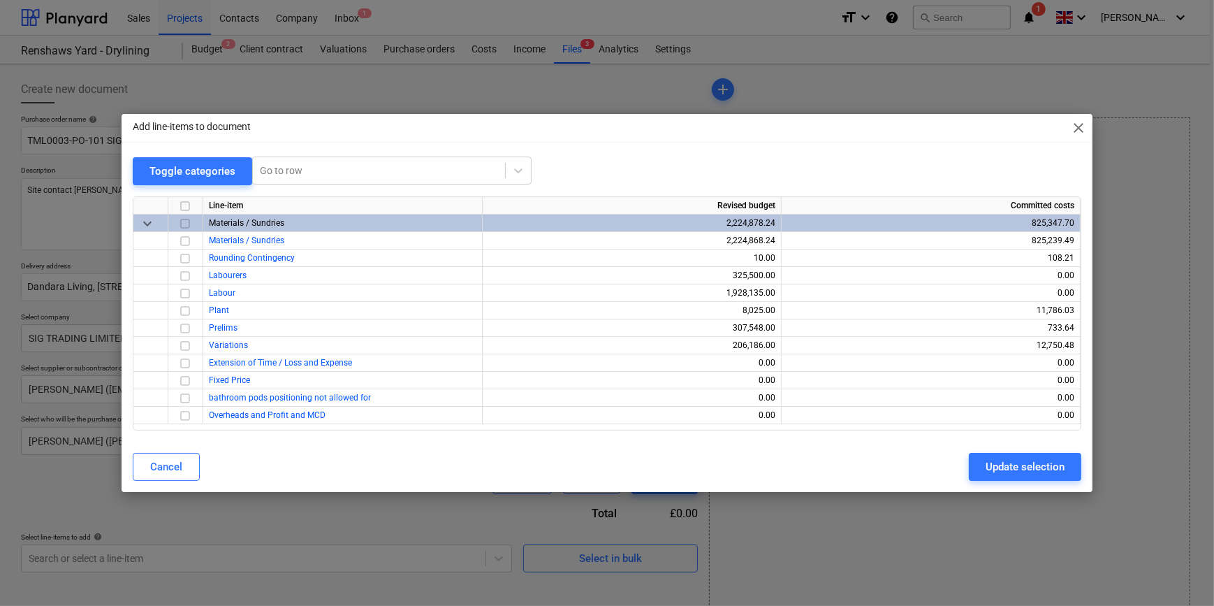
click at [186, 224] on input "checkbox" at bounding box center [185, 223] width 17 height 17
click at [186, 258] on input "checkbox" at bounding box center [185, 258] width 17 height 17
click at [1011, 463] on div "Update selection" at bounding box center [1025, 467] width 79 height 18
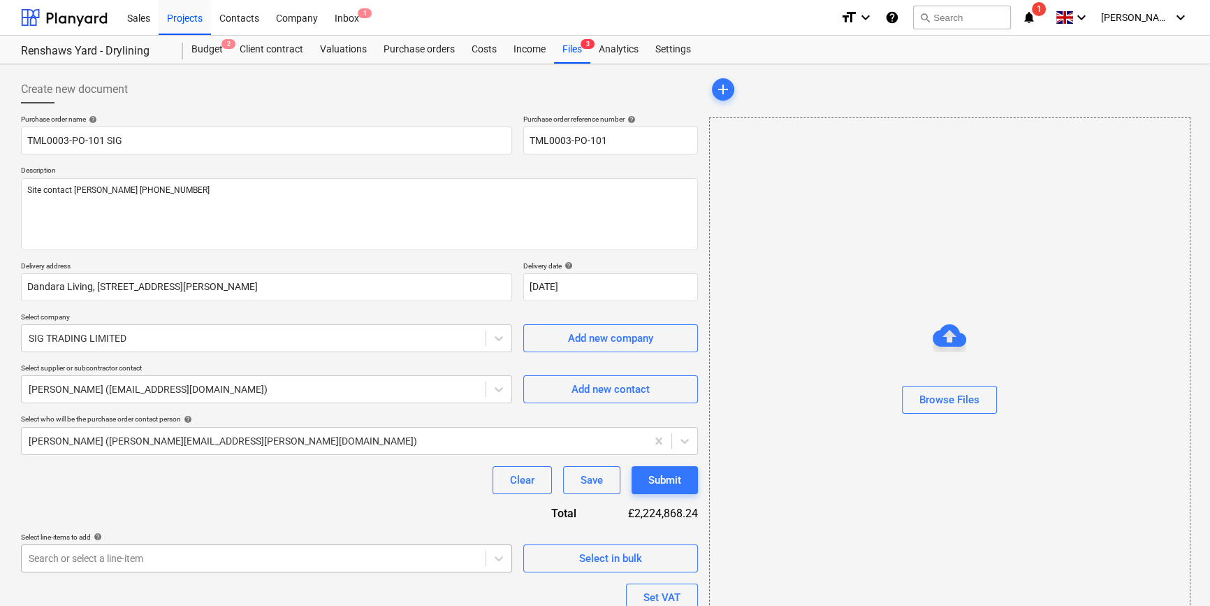
scroll to position [181, 0]
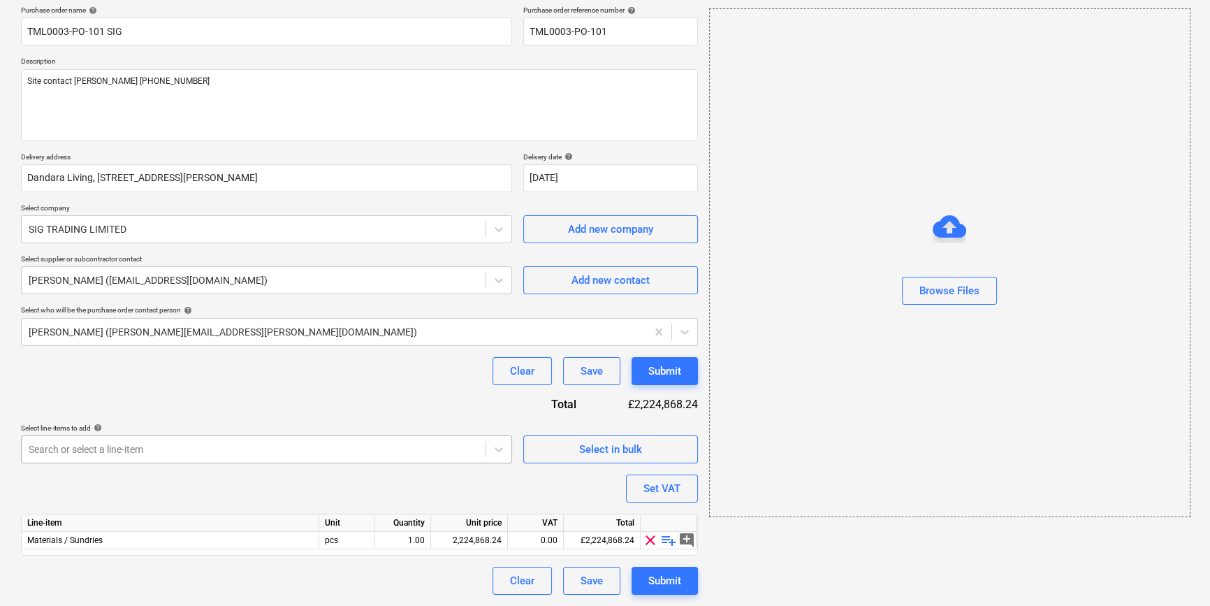
click at [66, 497] on body "Sales Projects Contacts Company Inbox 1 format_size keyboard_arrow_down help se…" at bounding box center [605, 194] width 1210 height 606
click at [326, 322] on div "Purchase order name help TML0003-PO-101 SIG Purchase order reference number hel…" at bounding box center [359, 300] width 677 height 589
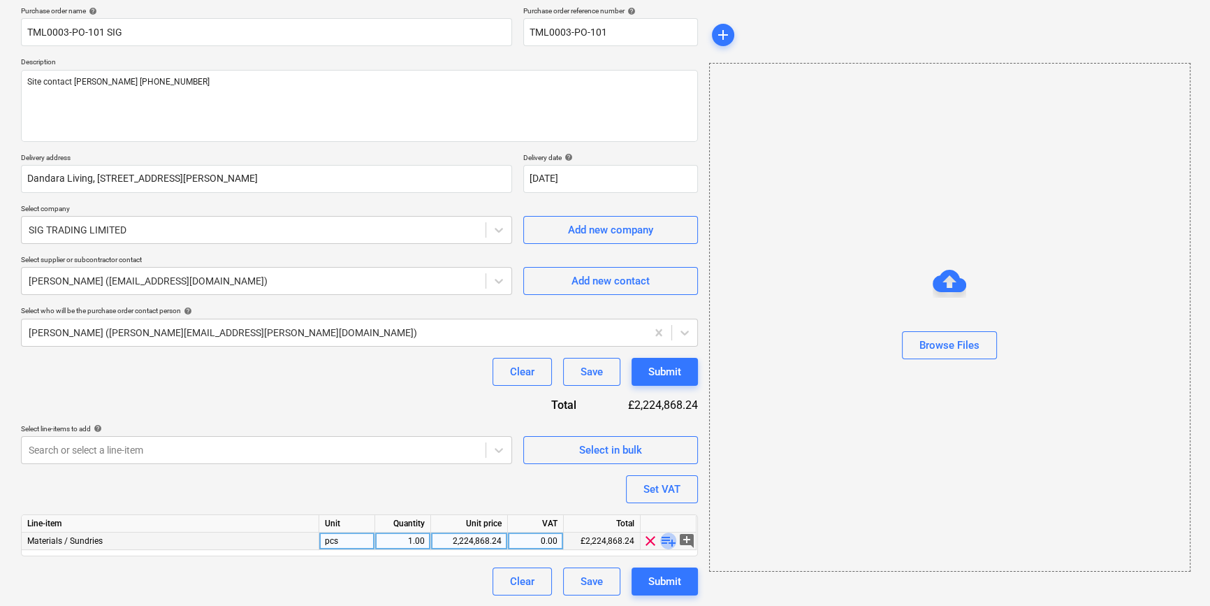
click at [666, 539] on span "playlist_add" at bounding box center [668, 540] width 17 height 17
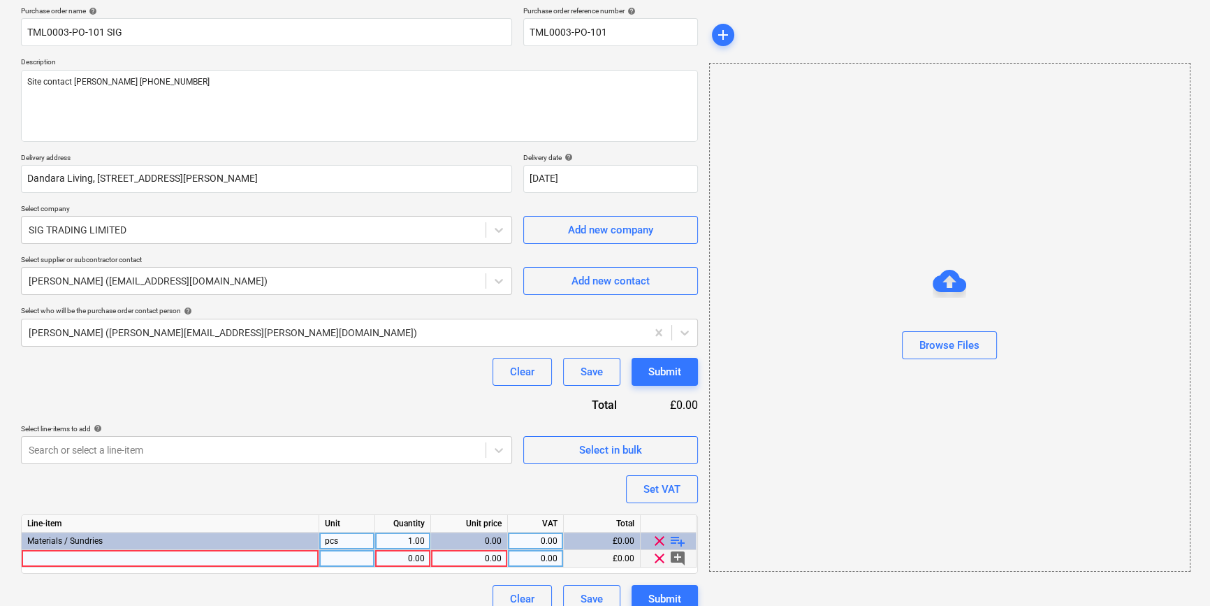
click at [30, 559] on div at bounding box center [171, 558] width 298 height 17
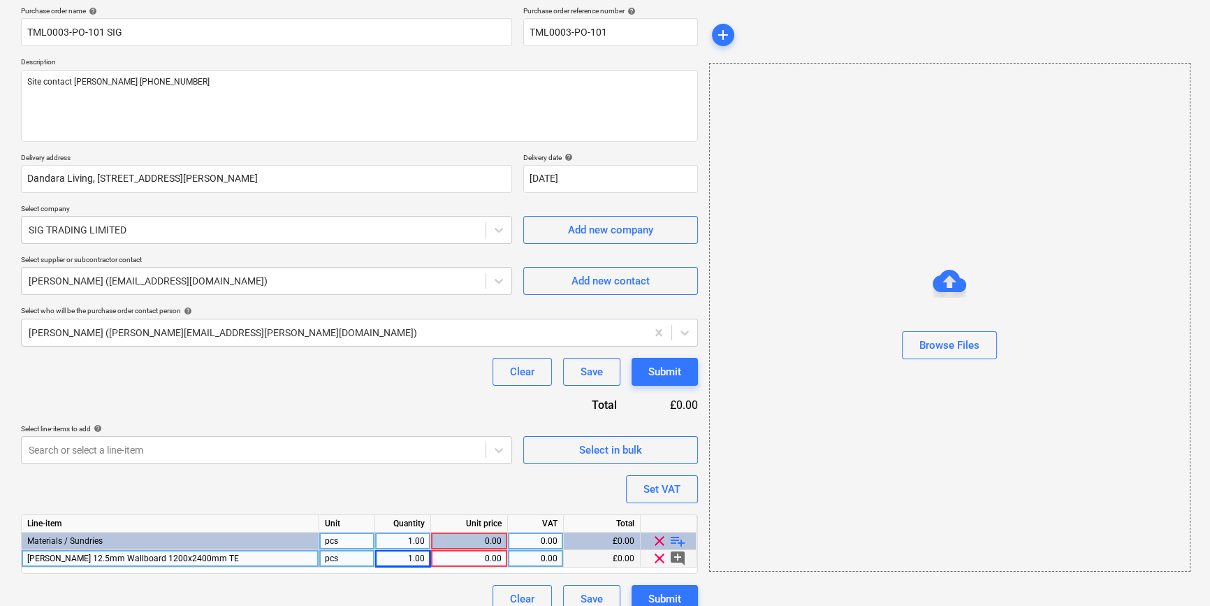
click at [152, 553] on span "[PERSON_NAME] 12.5mm Wallboard 1200x2400mm TE" at bounding box center [133, 558] width 212 height 10
click at [175, 553] on input "[PERSON_NAME] 12.5mm Wallboard 1200x2400mm TE" at bounding box center [170, 558] width 297 height 17
click at [177, 558] on input "[PERSON_NAME] 12.5mm Wallboard 1200x2400mm TE" at bounding box center [170, 558] width 297 height 17
click at [173, 558] on input "[PERSON_NAME] 12.5mm Wallboard 1200x2400mm TE" at bounding box center [170, 558] width 297 height 17
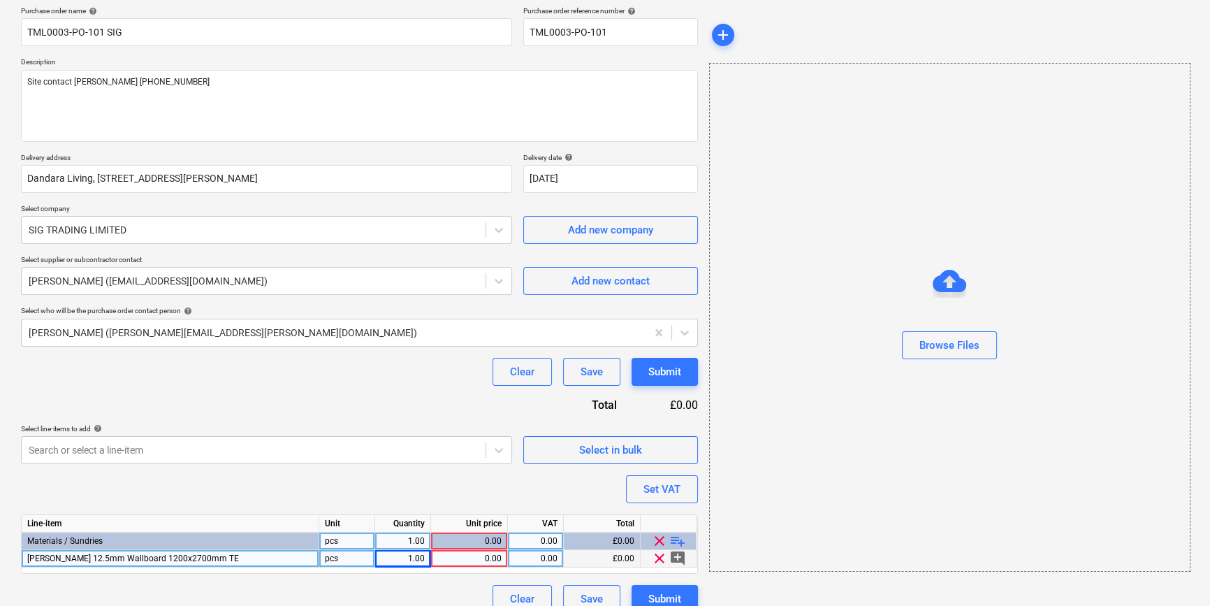
click at [404, 552] on div "1.00" at bounding box center [403, 558] width 44 height 17
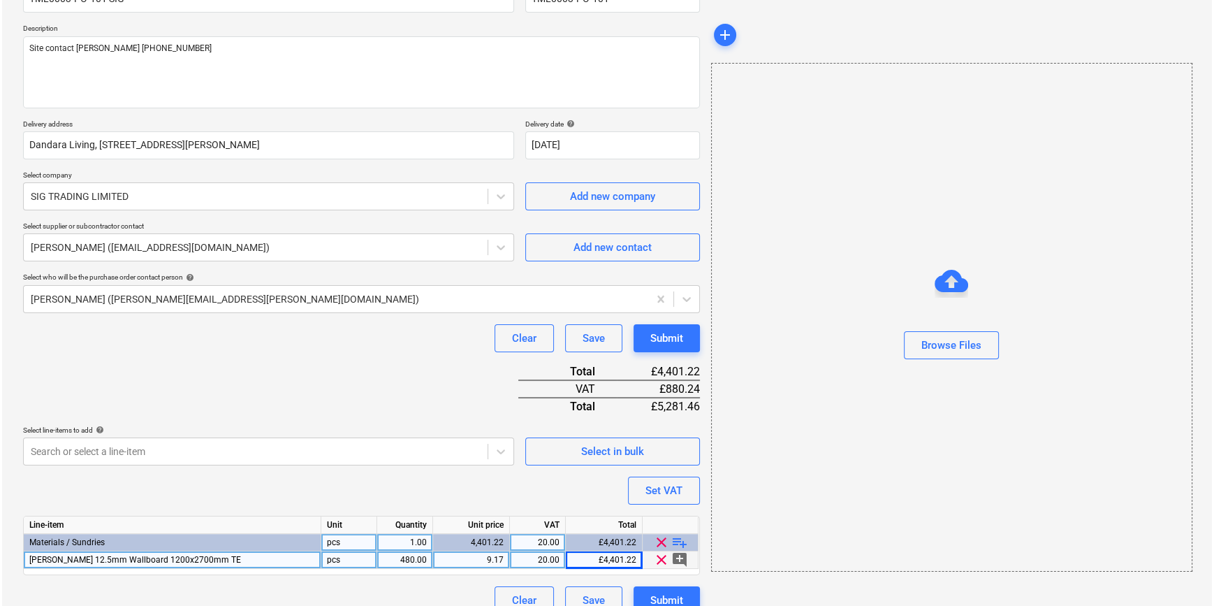
scroll to position [161, 0]
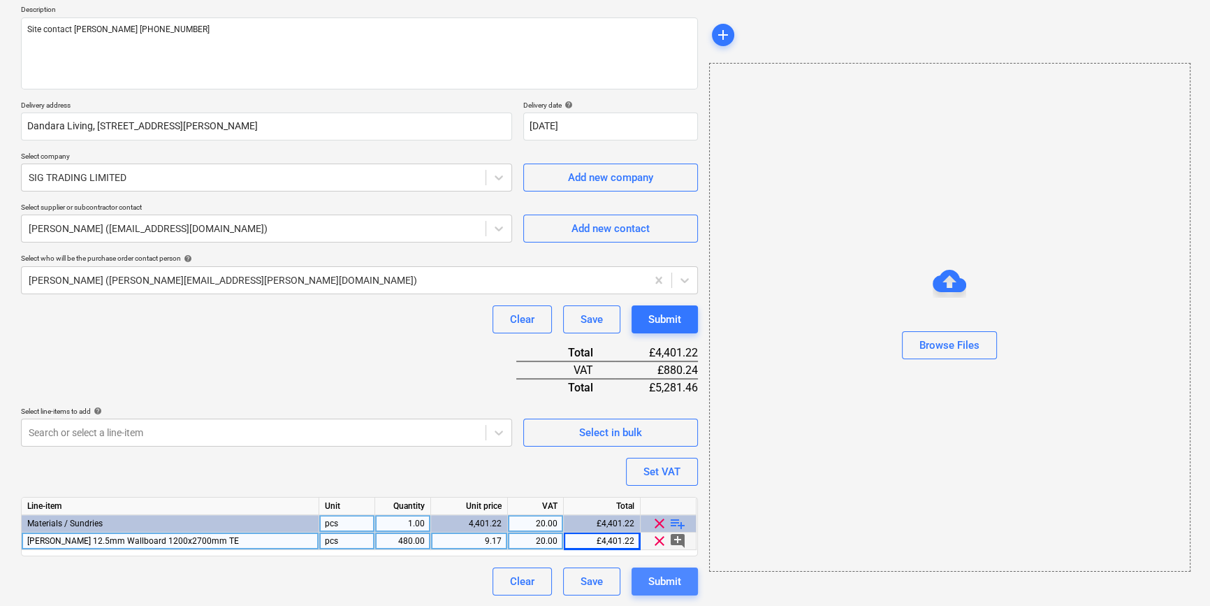
click at [667, 587] on div "Submit" at bounding box center [664, 581] width 33 height 18
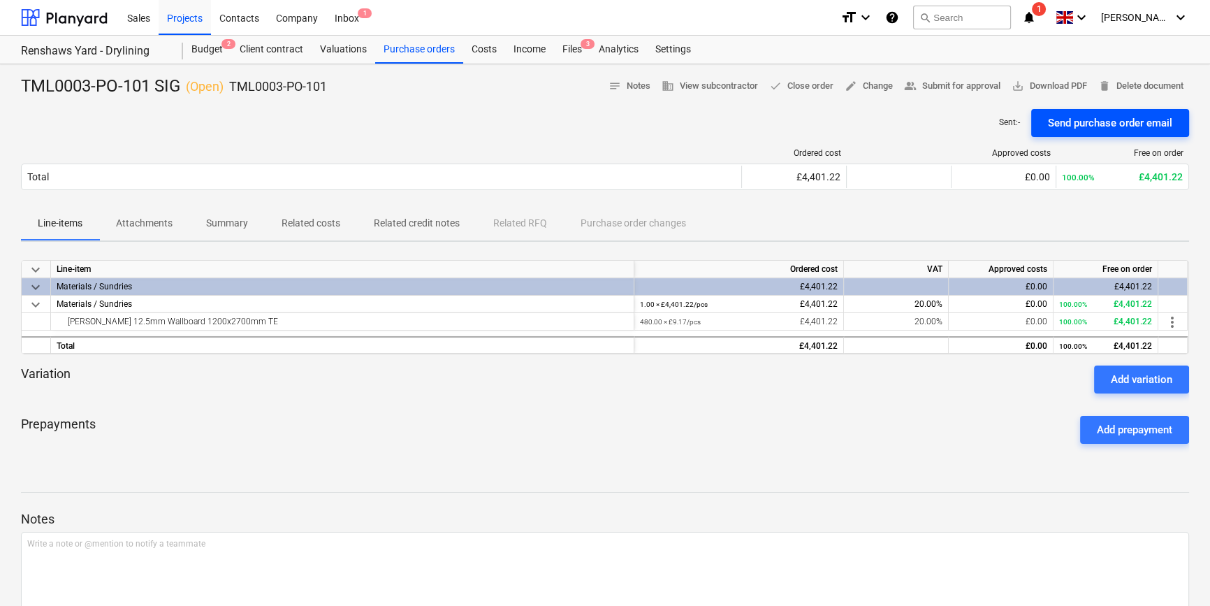
click at [1081, 119] on div "Send purchase order email" at bounding box center [1110, 123] width 124 height 18
click at [1049, 81] on span "save_alt Download PDF" at bounding box center [1048, 86] width 75 height 16
click at [416, 53] on div "Purchase orders" at bounding box center [419, 50] width 88 height 28
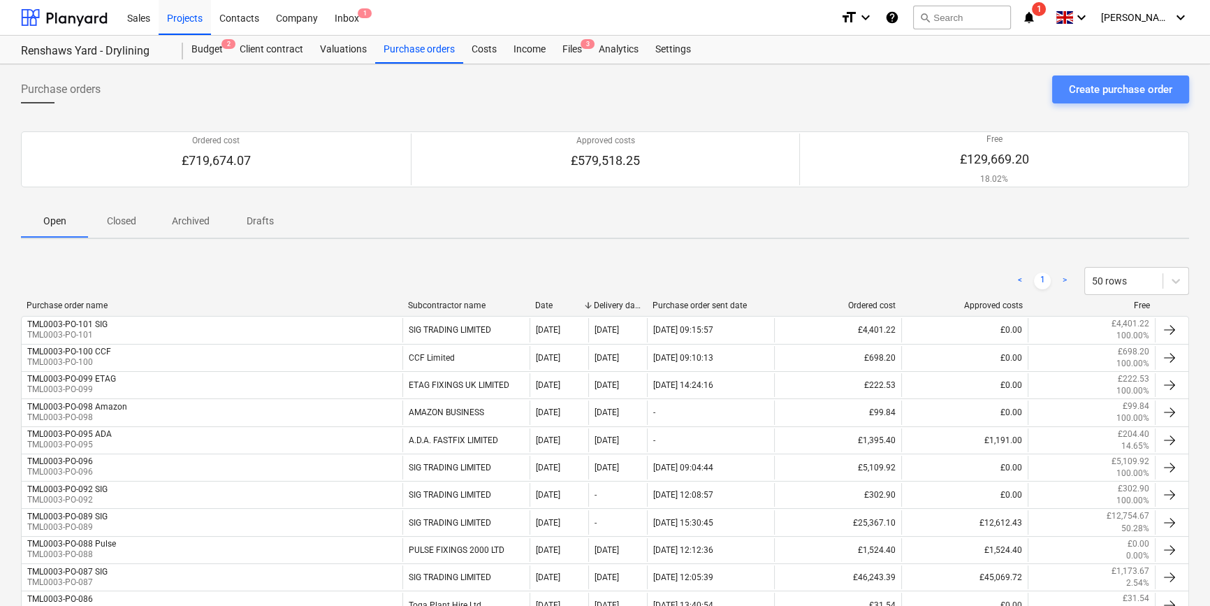
click at [1102, 87] on div "Create purchase order" at bounding box center [1120, 89] width 103 height 18
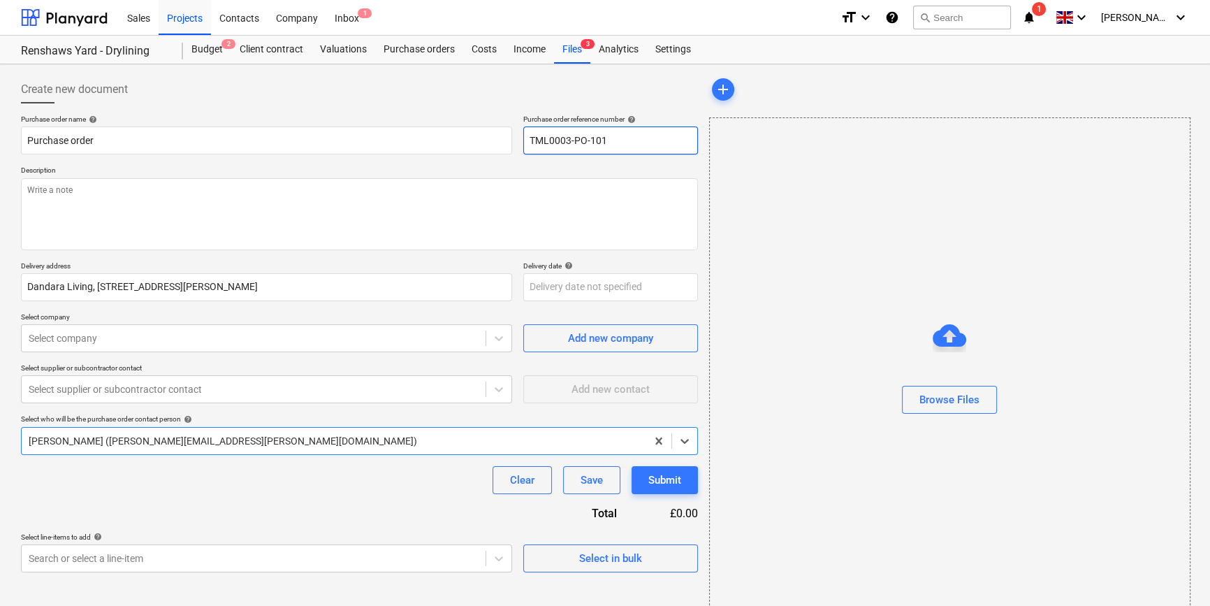
click at [614, 142] on input "TML0003-PO-101" at bounding box center [610, 140] width 175 height 28
drag, startPoint x: 610, startPoint y: 137, endPoint x: 523, endPoint y: 139, distance: 86.6
click at [523, 139] on input "TML0003-PO-102" at bounding box center [610, 140] width 175 height 28
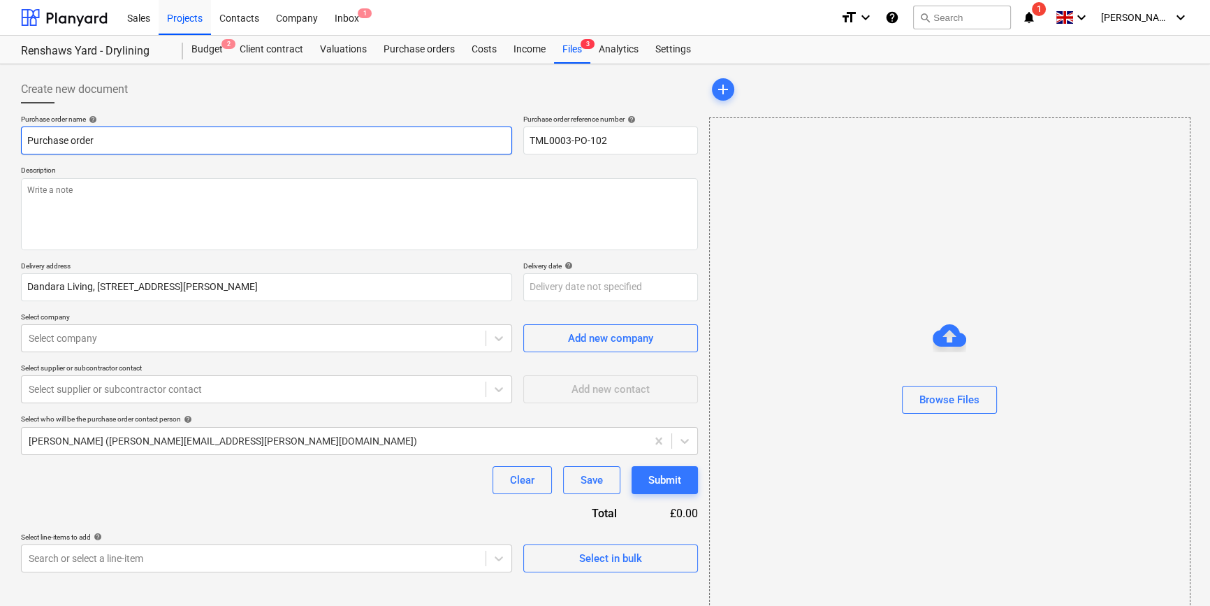
drag, startPoint x: 97, startPoint y: 141, endPoint x: 21, endPoint y: 138, distance: 76.2
click at [21, 138] on input "Purchase order" at bounding box center [266, 140] width 491 height 28
paste input "TML0003-PO-102"
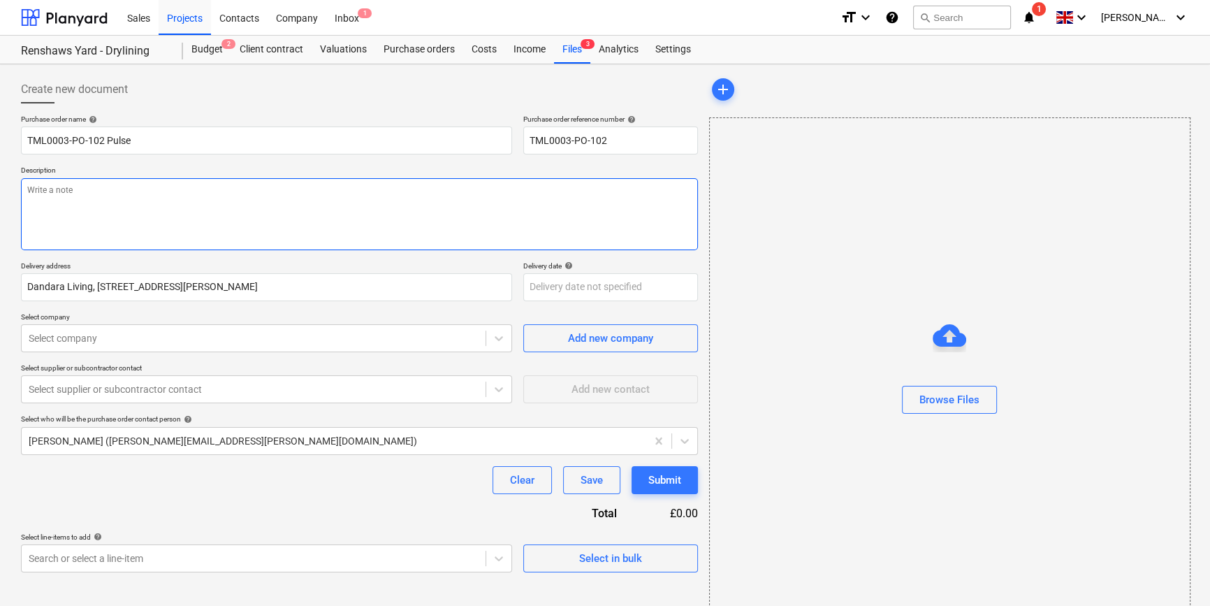
click at [100, 202] on textarea at bounding box center [359, 214] width 677 height 72
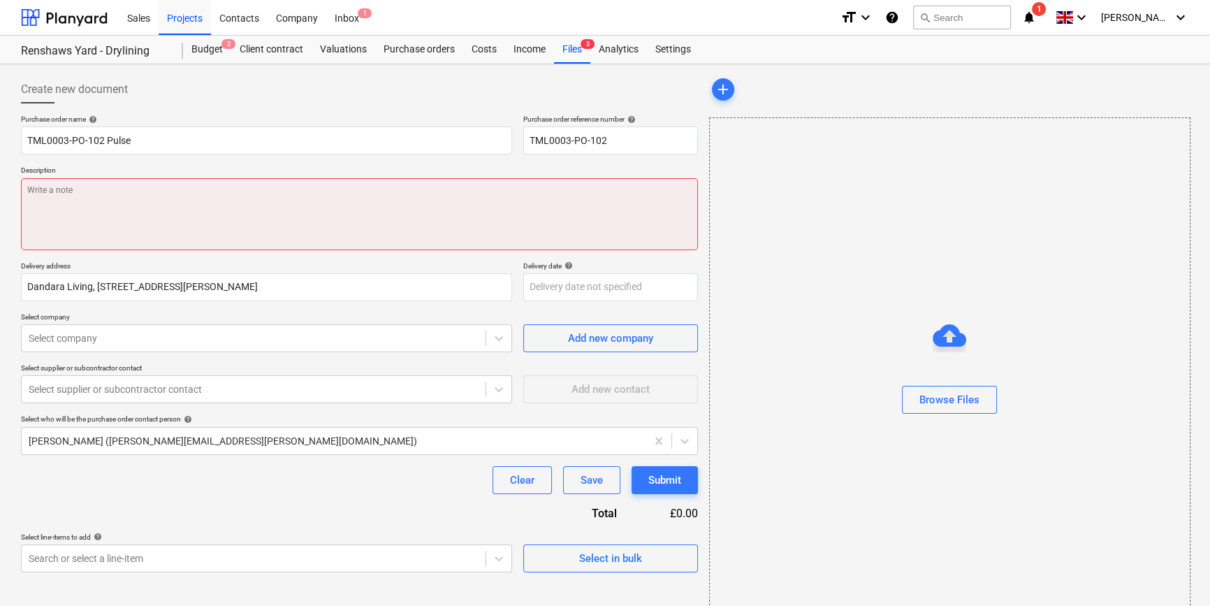
paste textarea "Site contact [PERSON_NAME] [PHONE_NUMBER]"
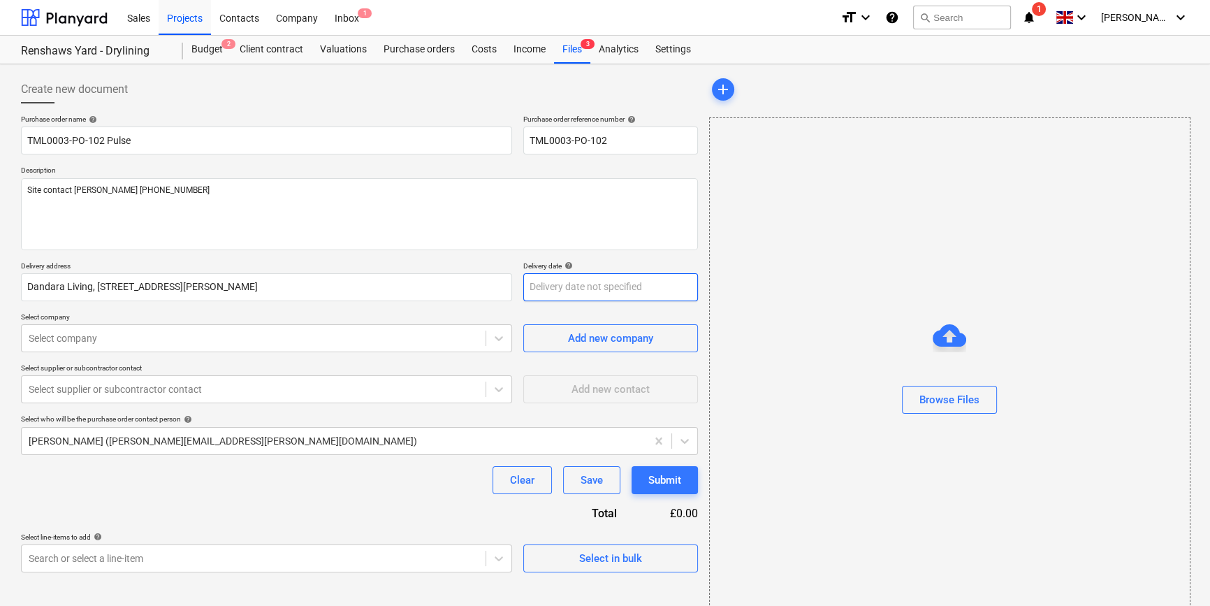
click at [557, 293] on body "Sales Projects Contacts Company Inbox 1 format_size keyboard_arrow_down help se…" at bounding box center [605, 303] width 1210 height 606
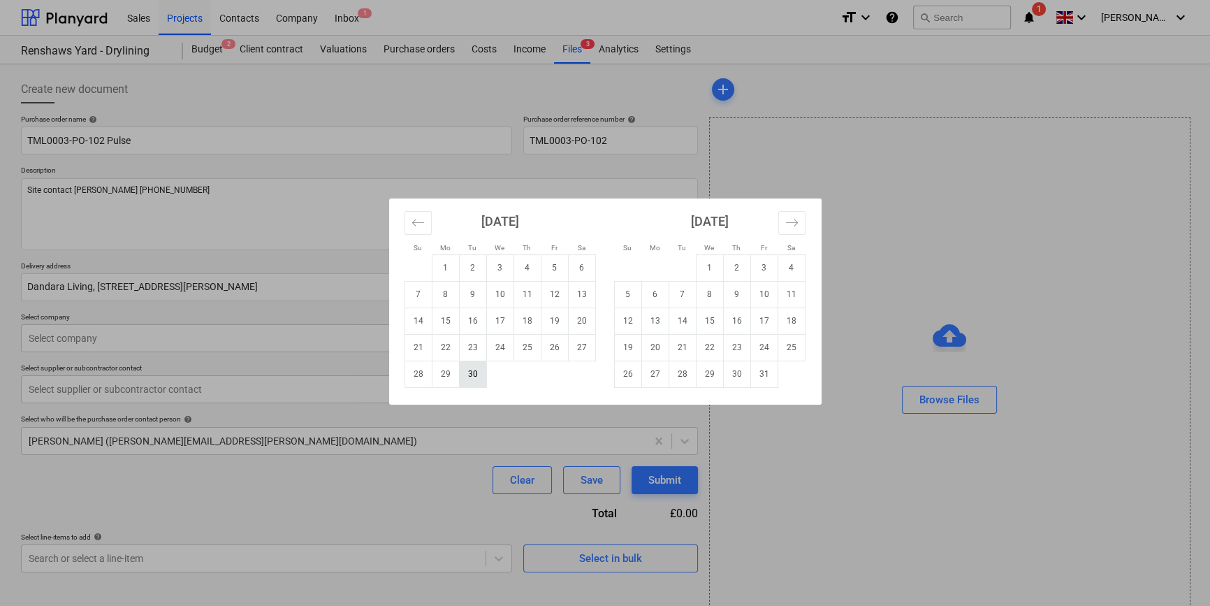
click at [470, 377] on td "30" at bounding box center [472, 373] width 27 height 27
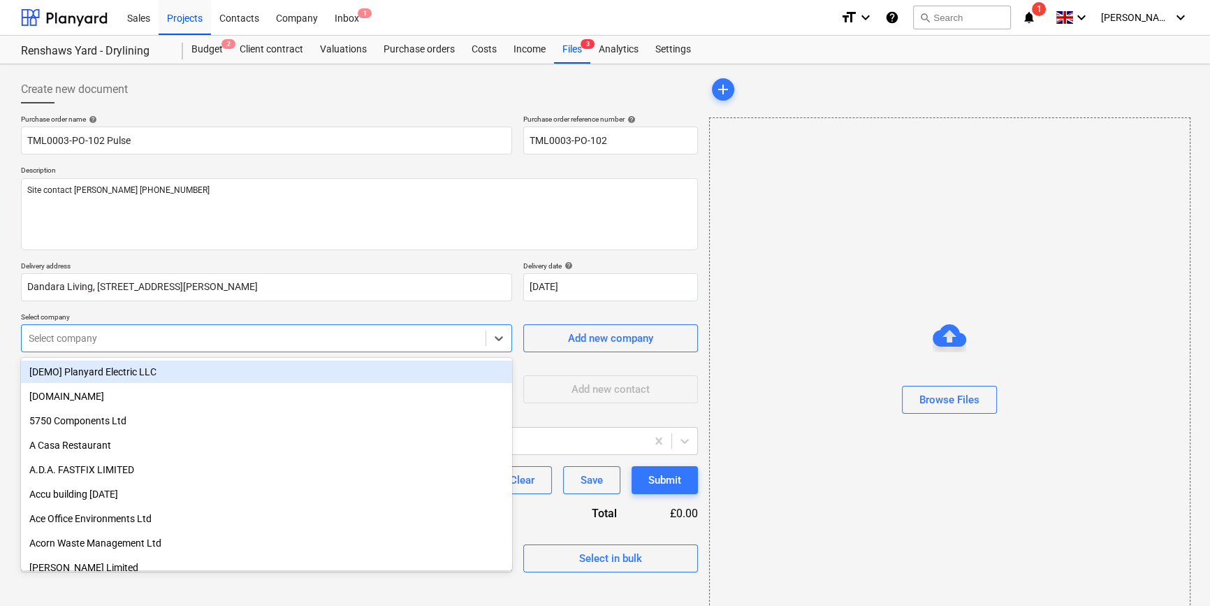
click at [224, 328] on div "Select company" at bounding box center [254, 338] width 464 height 20
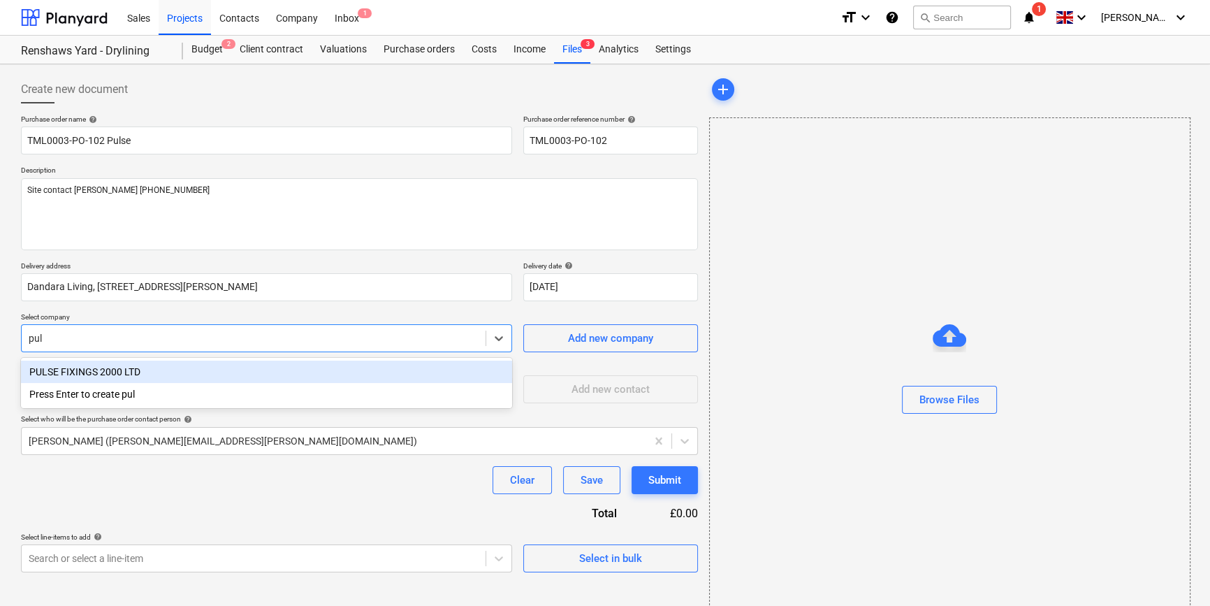
click at [205, 370] on div "PULSE FIXINGS 2000 LTD" at bounding box center [266, 371] width 491 height 22
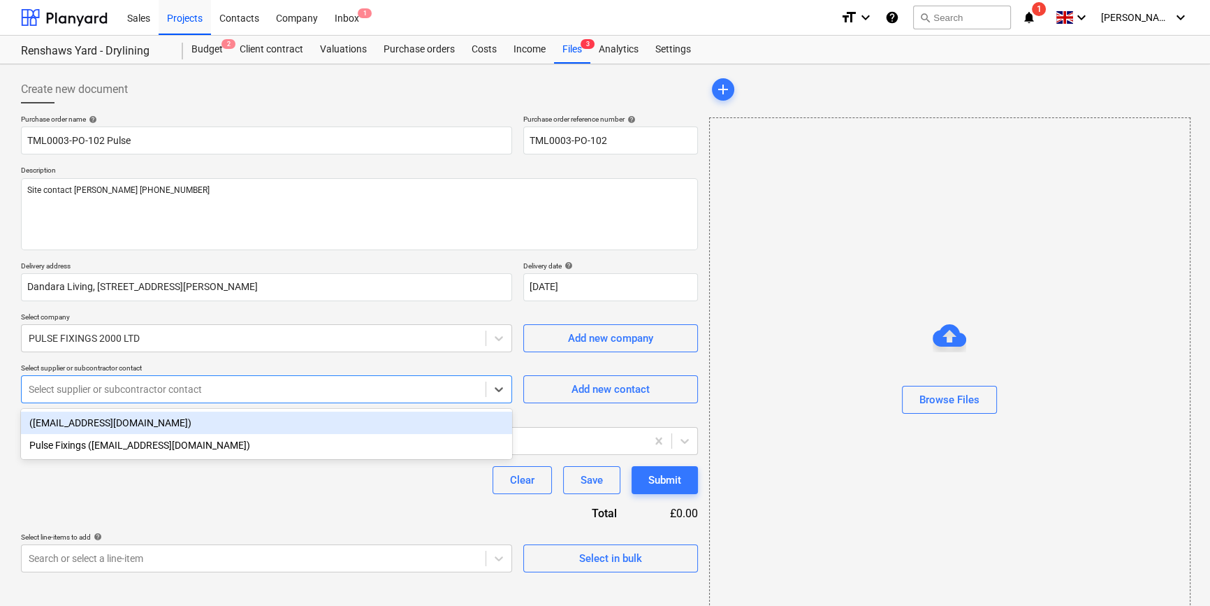
click at [196, 391] on div at bounding box center [254, 389] width 450 height 14
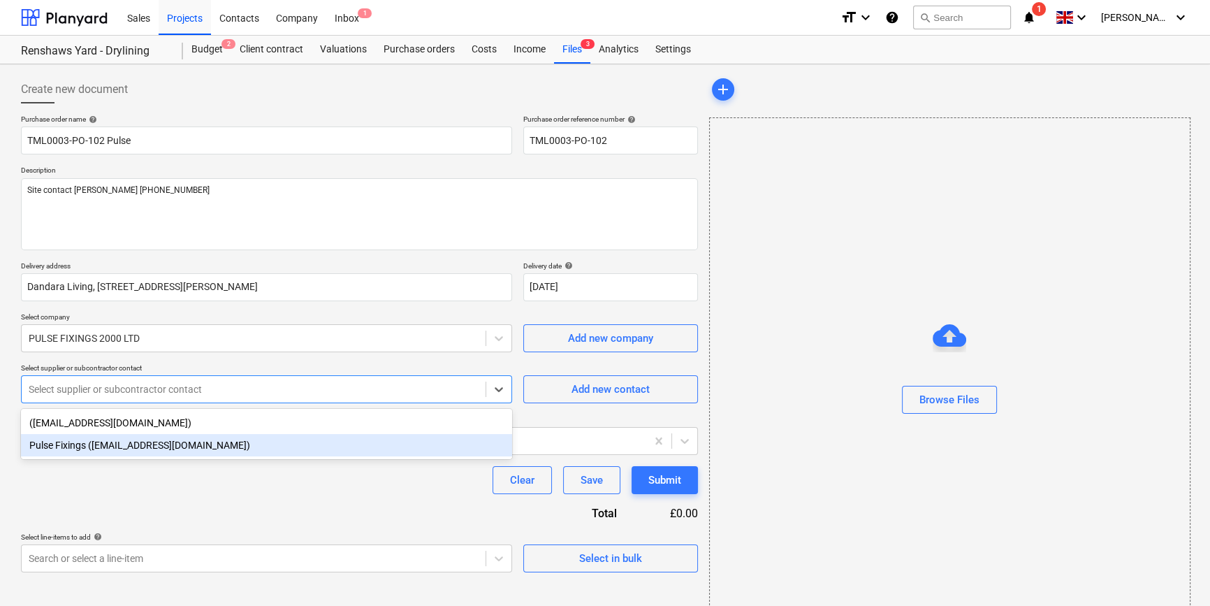
click at [178, 445] on div "Pulse Fixings ([EMAIL_ADDRESS][DOMAIN_NAME])" at bounding box center [266, 445] width 491 height 22
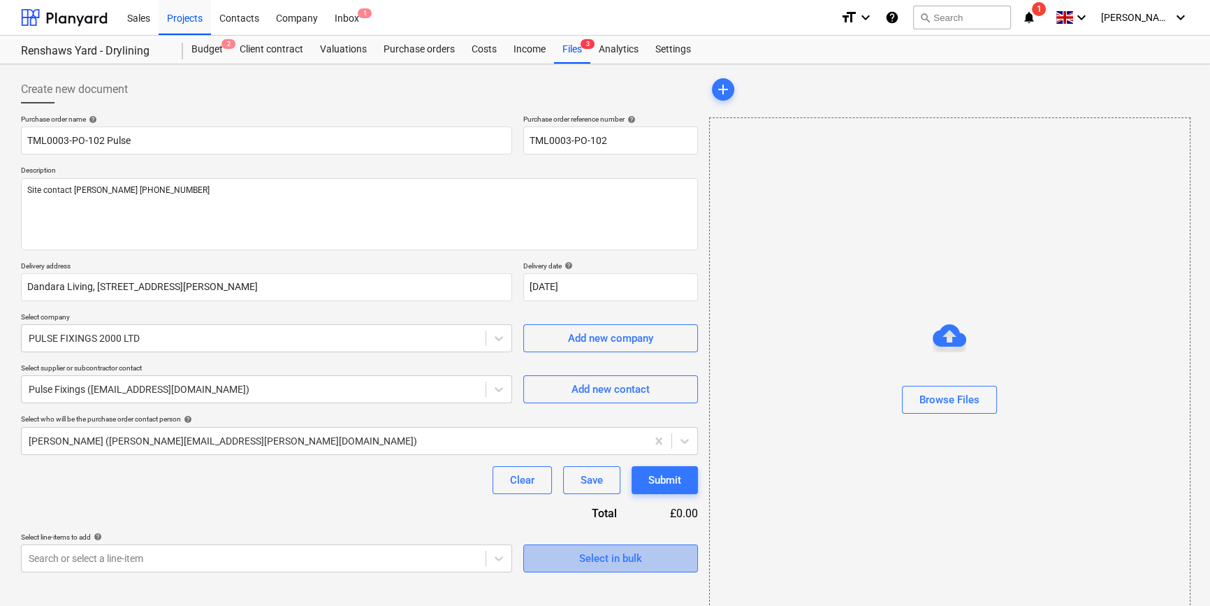
click at [590, 557] on div "Select in bulk" at bounding box center [610, 558] width 63 height 18
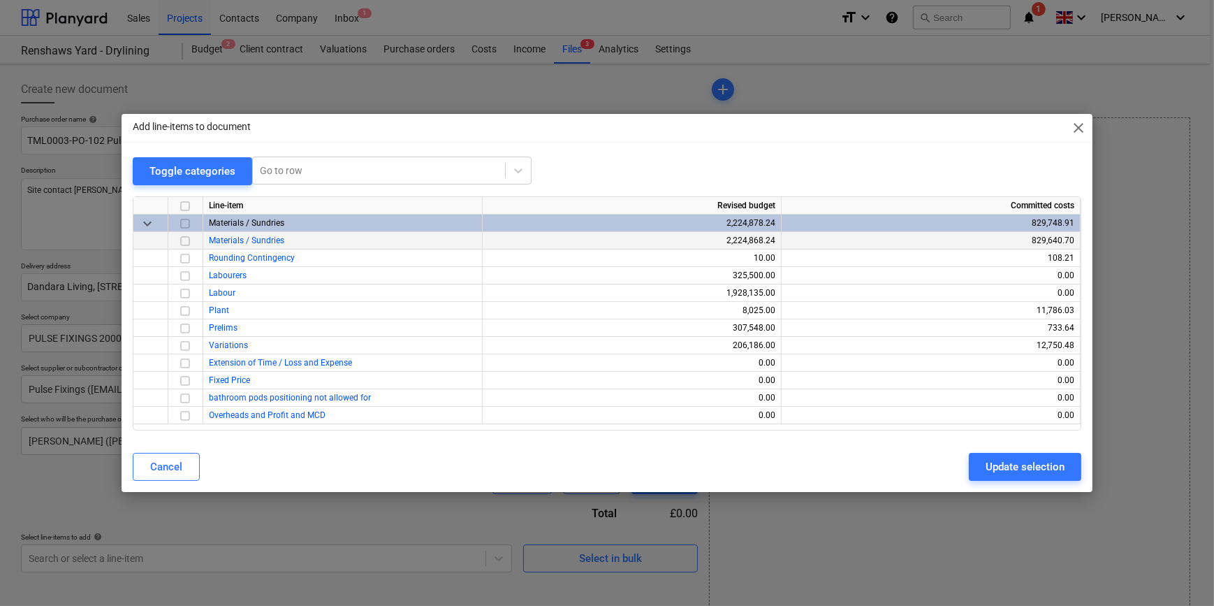
click at [184, 242] on input "checkbox" at bounding box center [185, 241] width 17 height 17
click at [1018, 463] on div "Update selection" at bounding box center [1025, 467] width 79 height 18
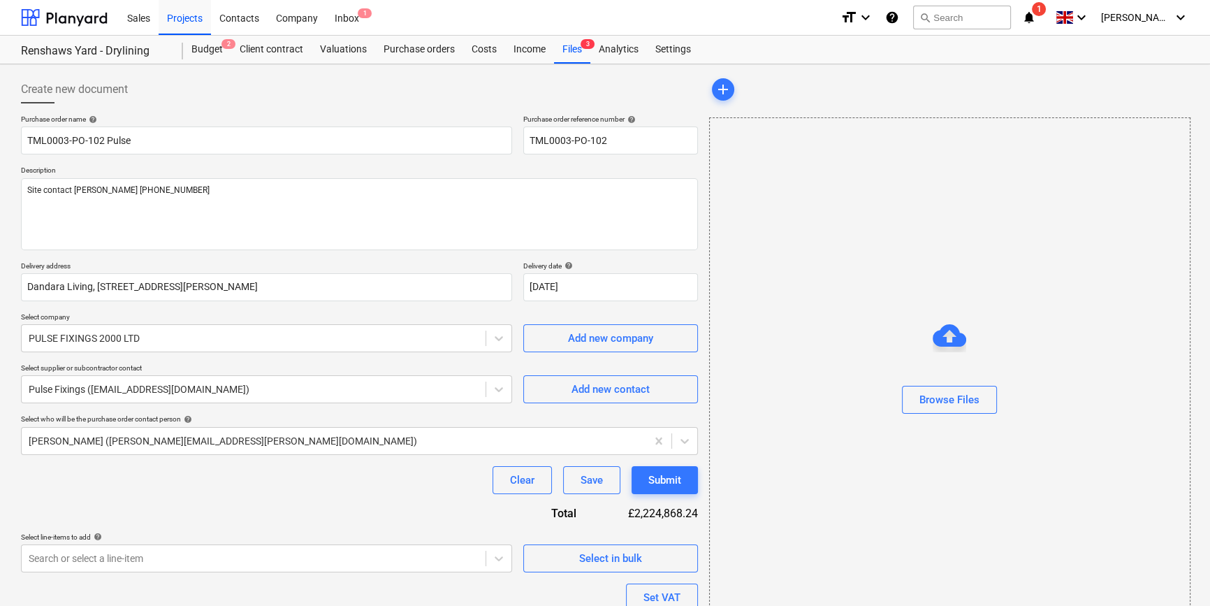
scroll to position [108, 0]
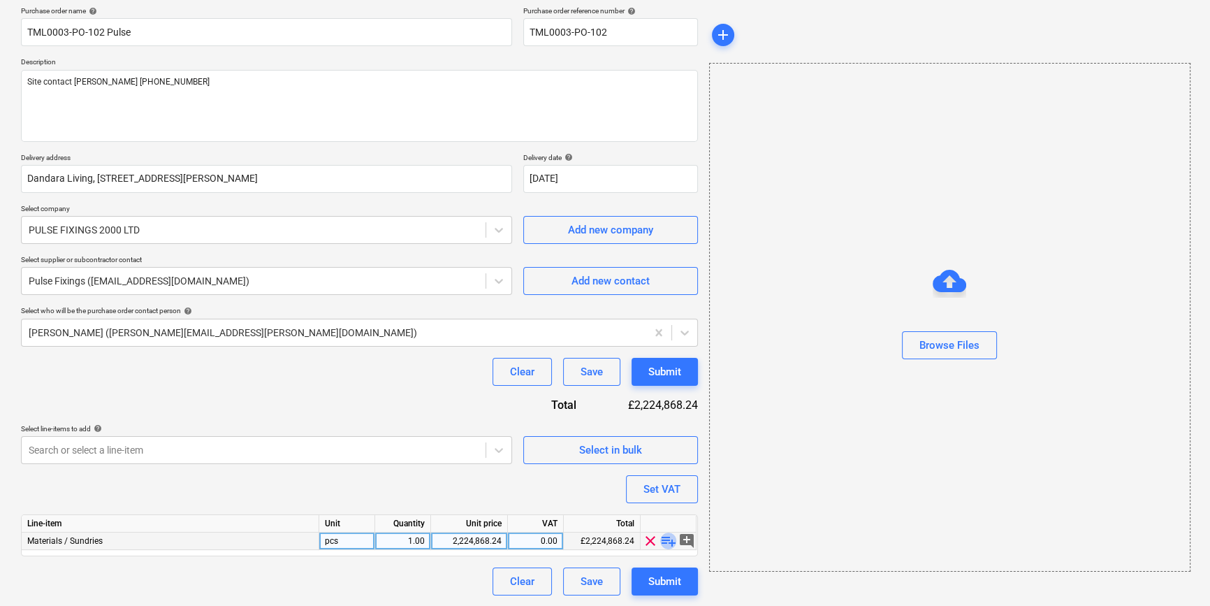
click at [668, 542] on span "playlist_add" at bounding box center [668, 540] width 17 height 17
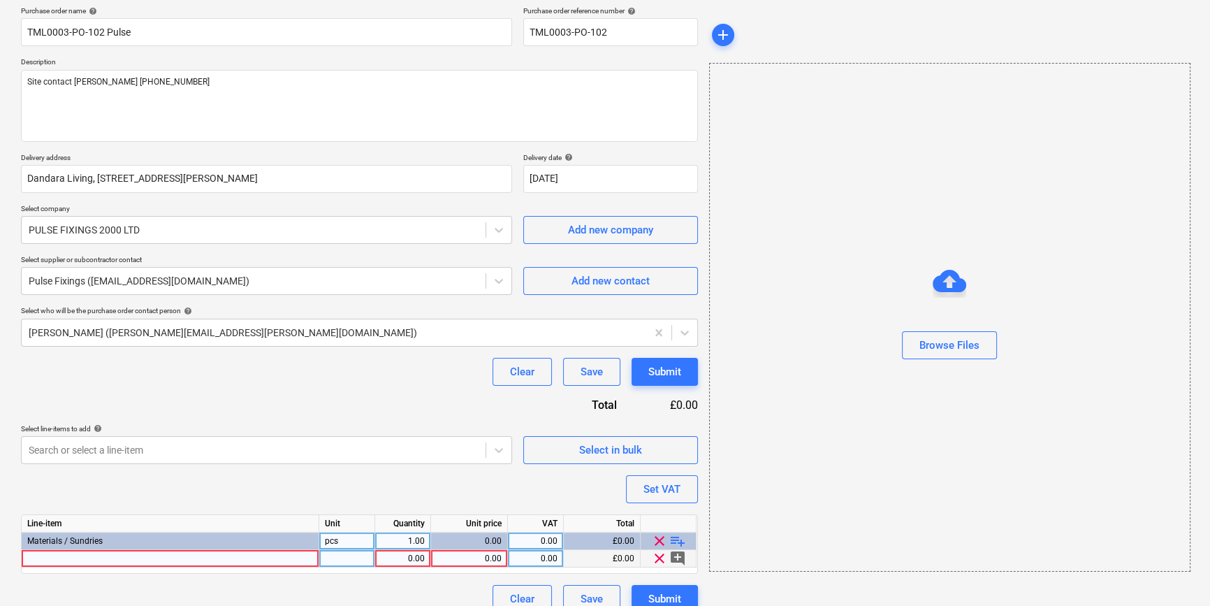
click at [41, 559] on div at bounding box center [171, 558] width 298 height 17
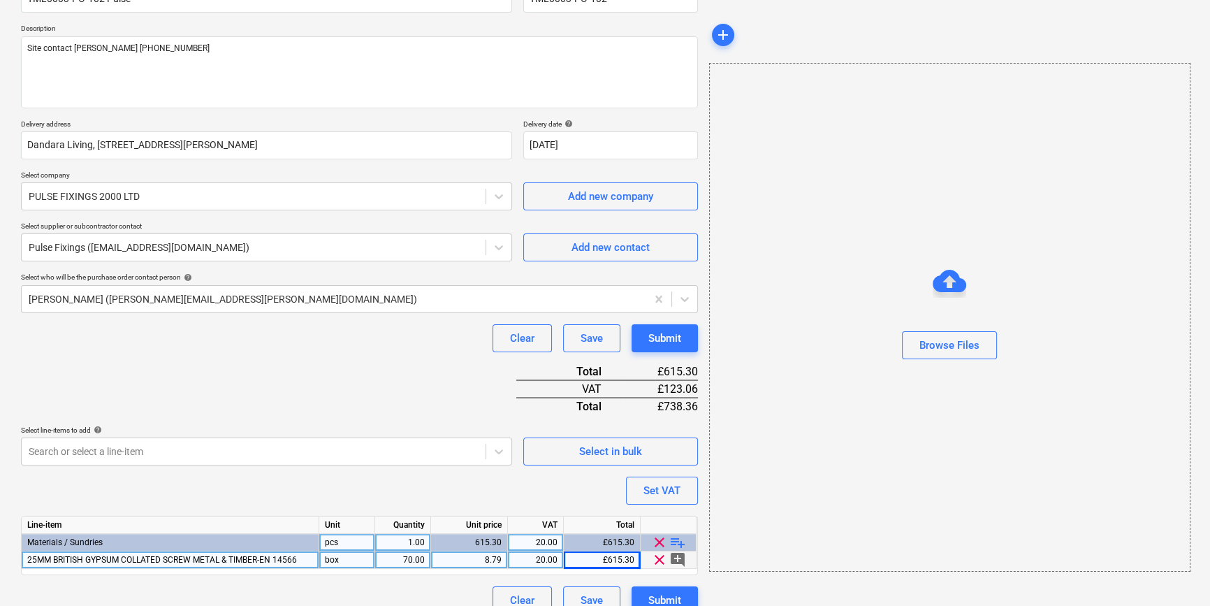
scroll to position [161, 0]
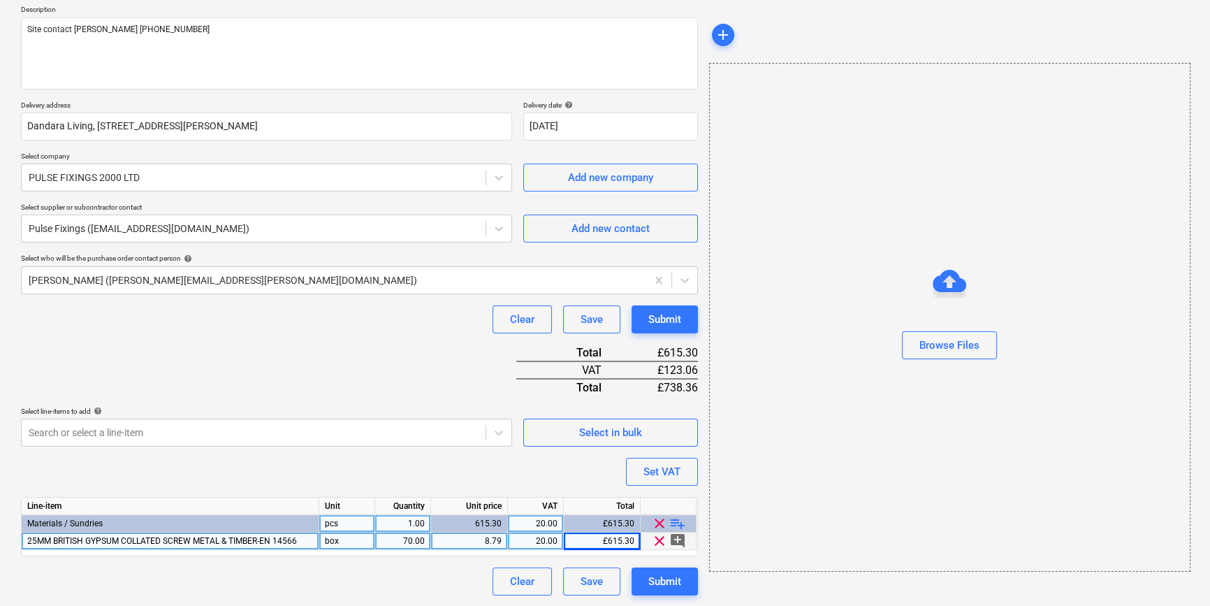
click at [673, 522] on span "playlist_add" at bounding box center [677, 523] width 17 height 17
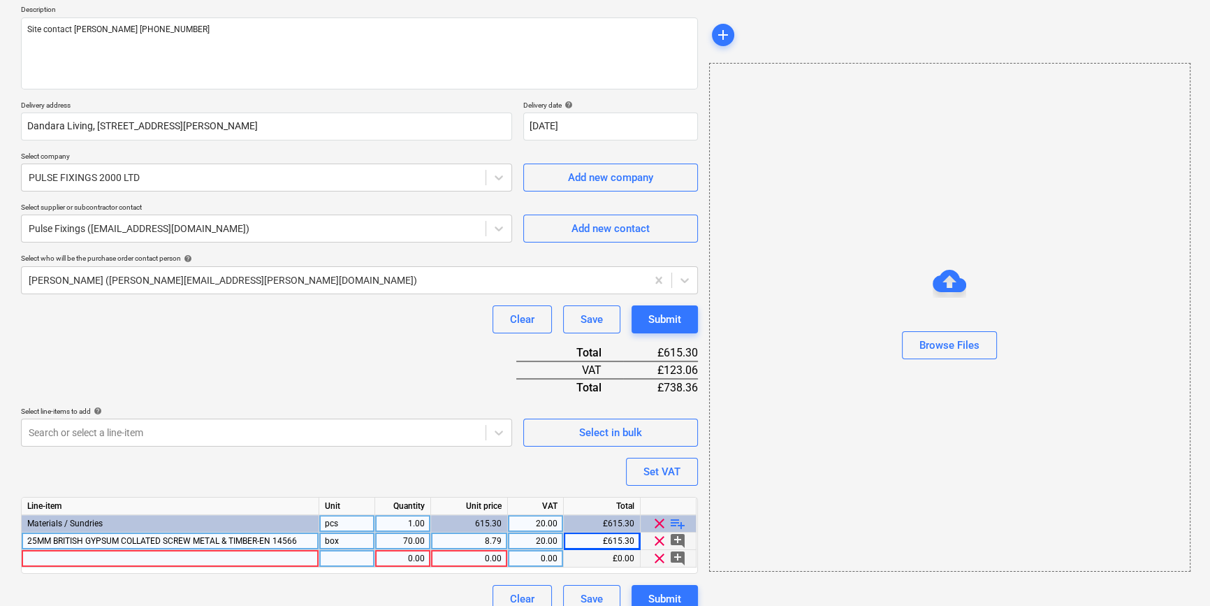
click at [35, 561] on div at bounding box center [171, 558] width 298 height 17
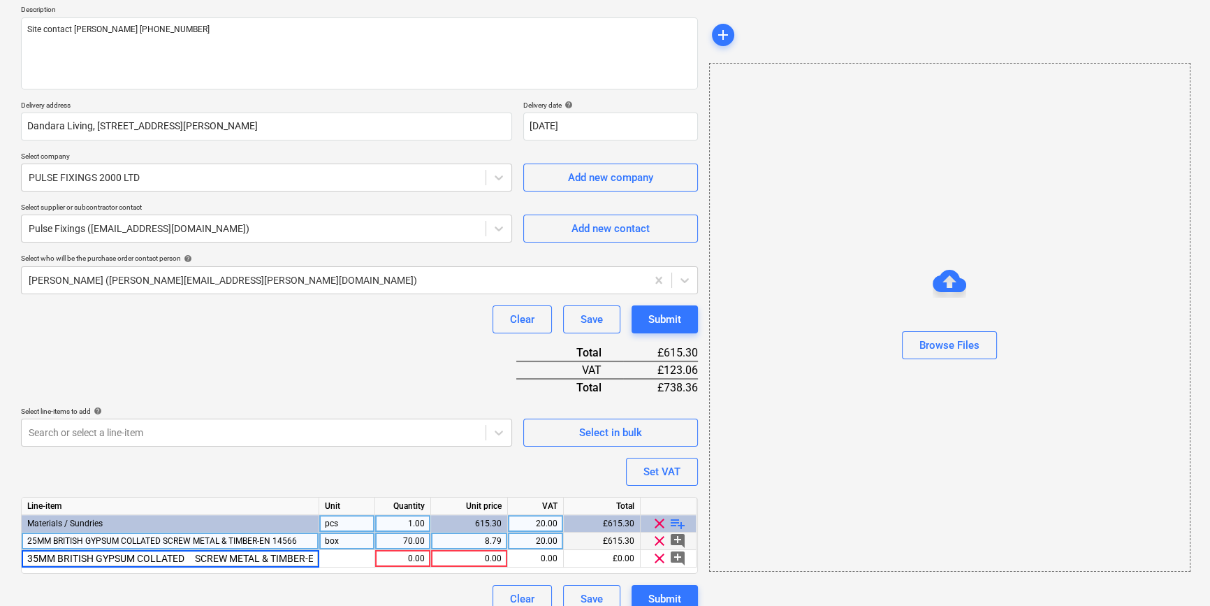
scroll to position [0, 43]
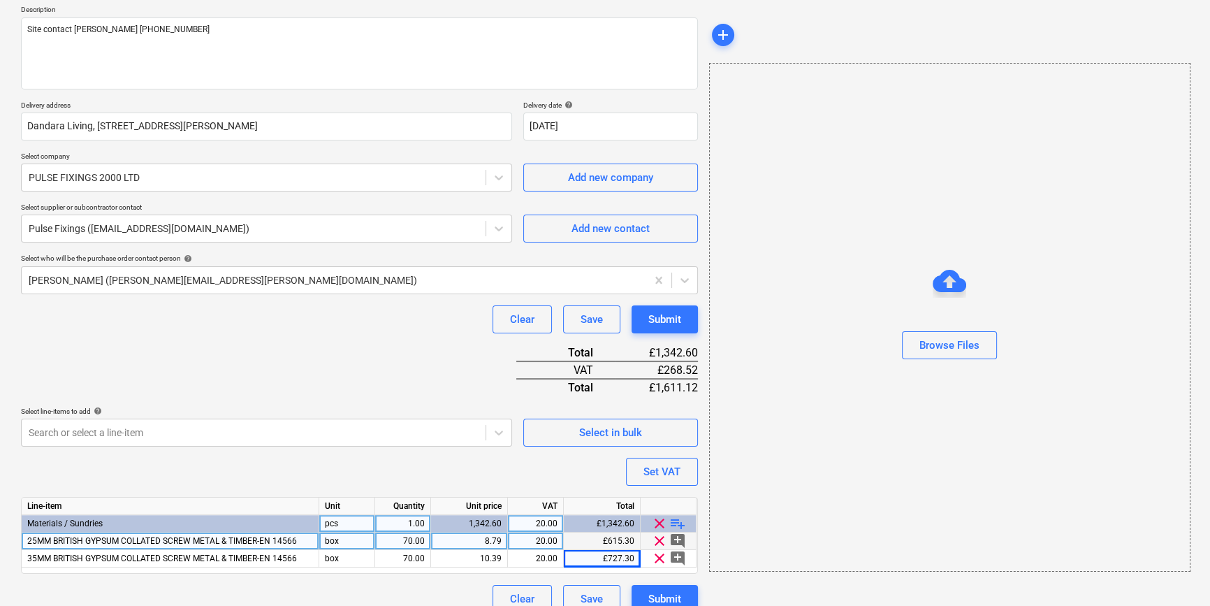
click at [673, 520] on span "playlist_add" at bounding box center [677, 523] width 17 height 17
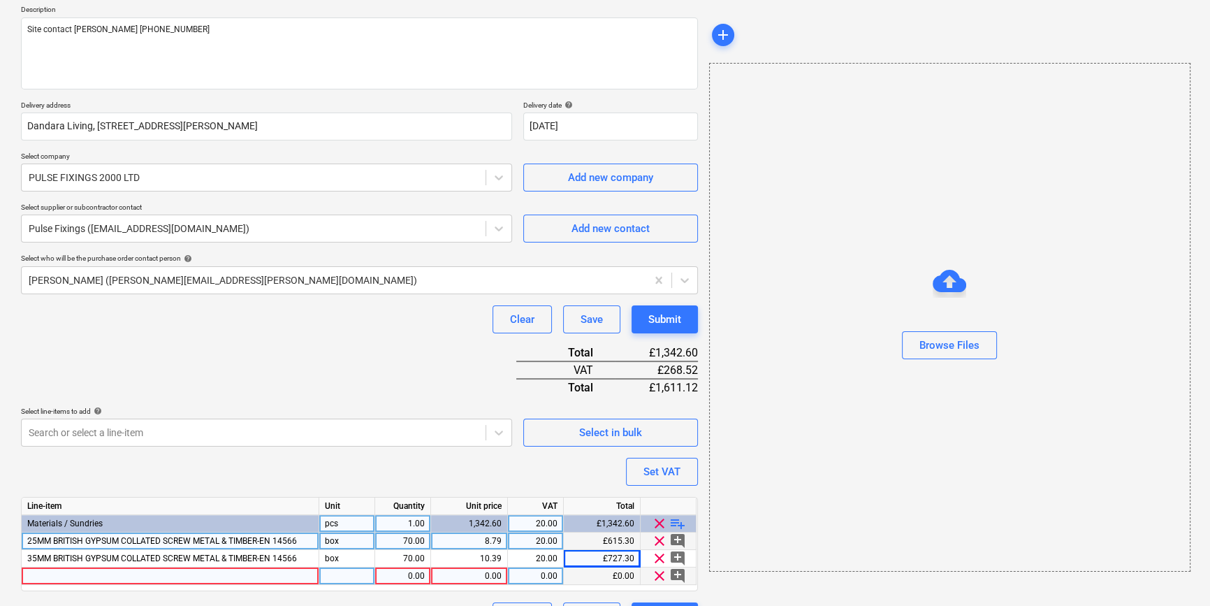
click at [43, 573] on div at bounding box center [171, 575] width 298 height 17
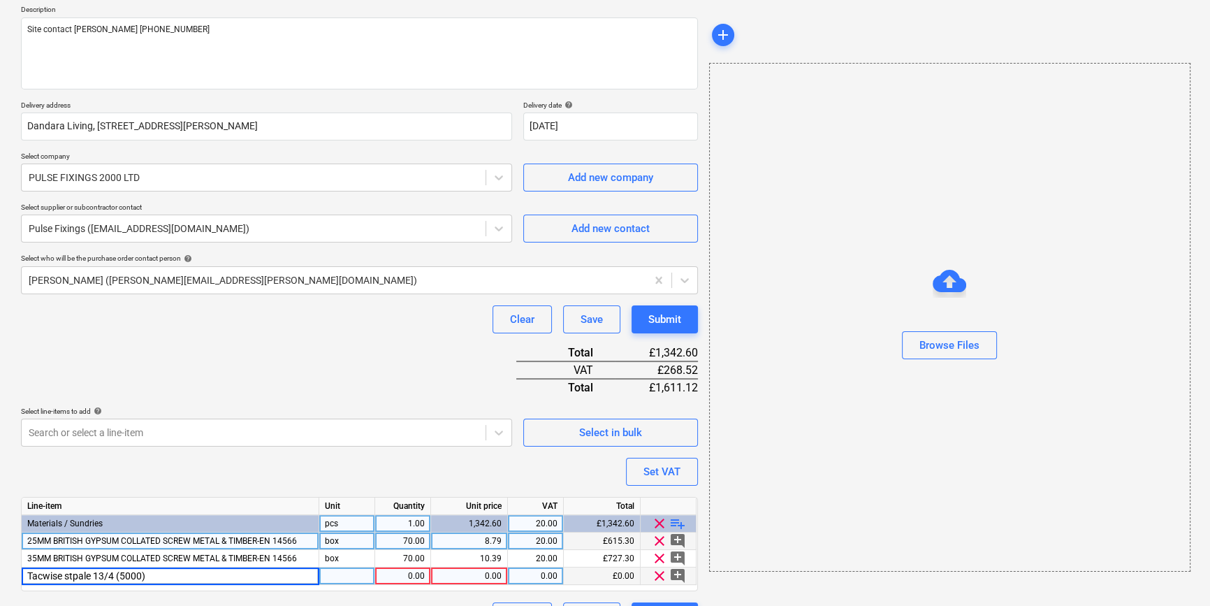
click at [78, 575] on input "Tacwise stpale 13/4 (5000)" at bounding box center [170, 575] width 297 height 17
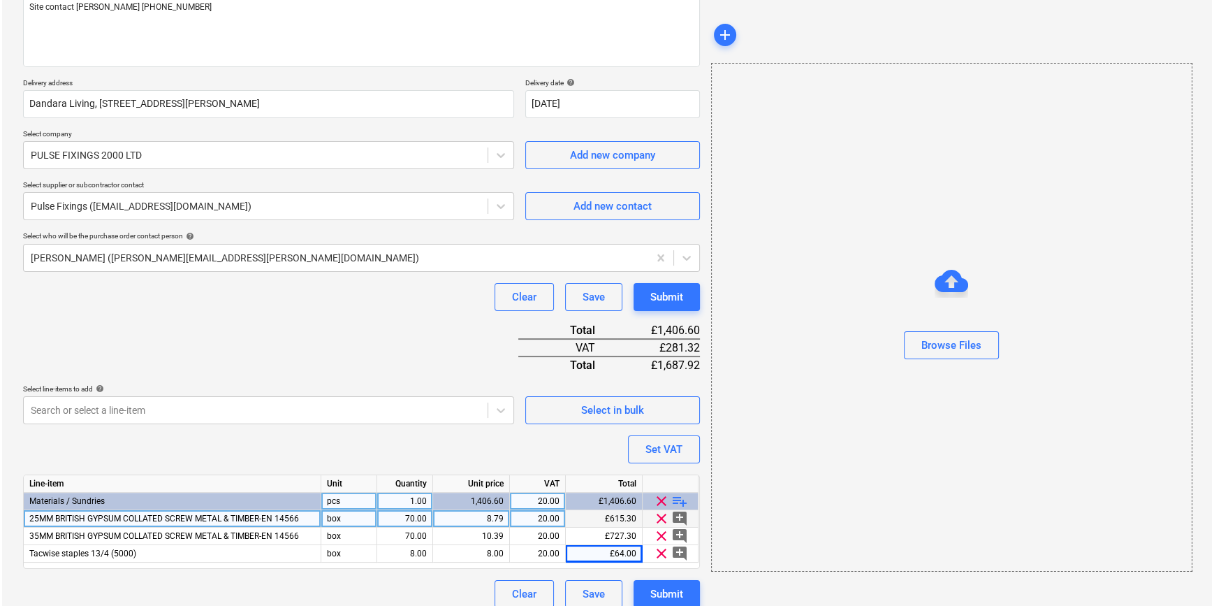
scroll to position [196, 0]
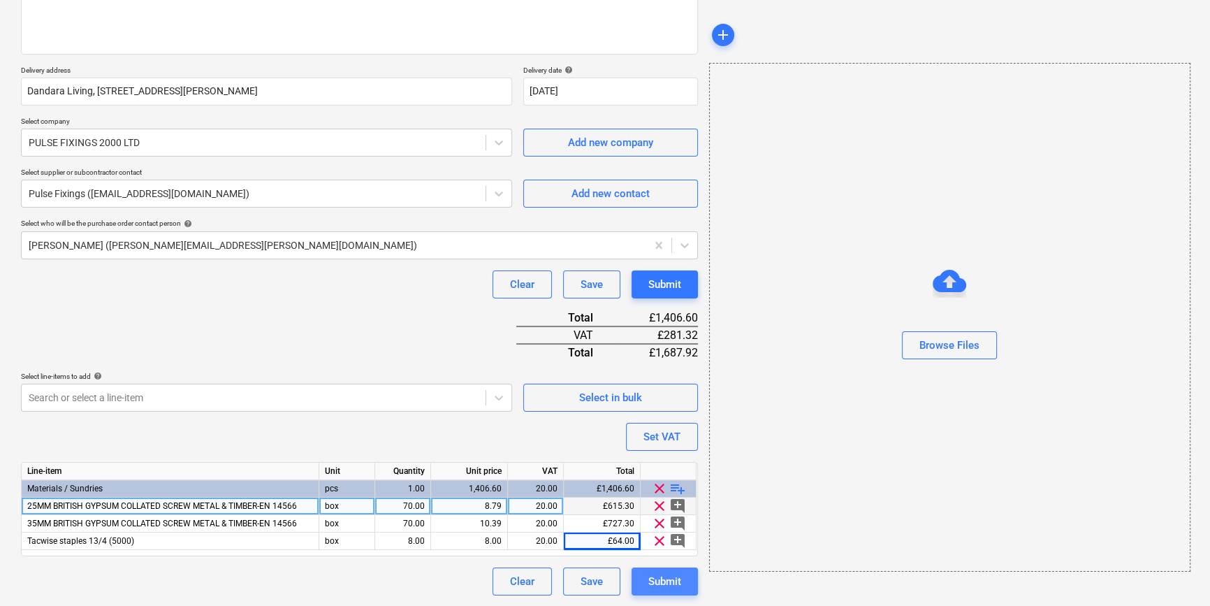
click at [668, 584] on div "Submit" at bounding box center [664, 581] width 33 height 18
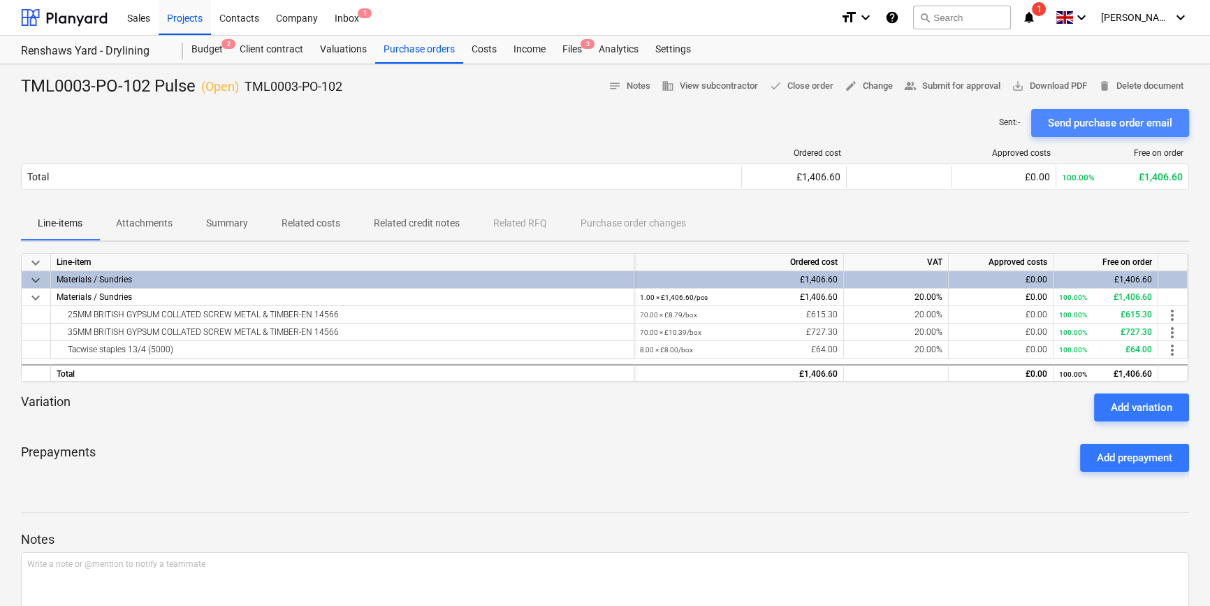
click at [1077, 122] on div "Send purchase order email" at bounding box center [1110, 123] width 124 height 18
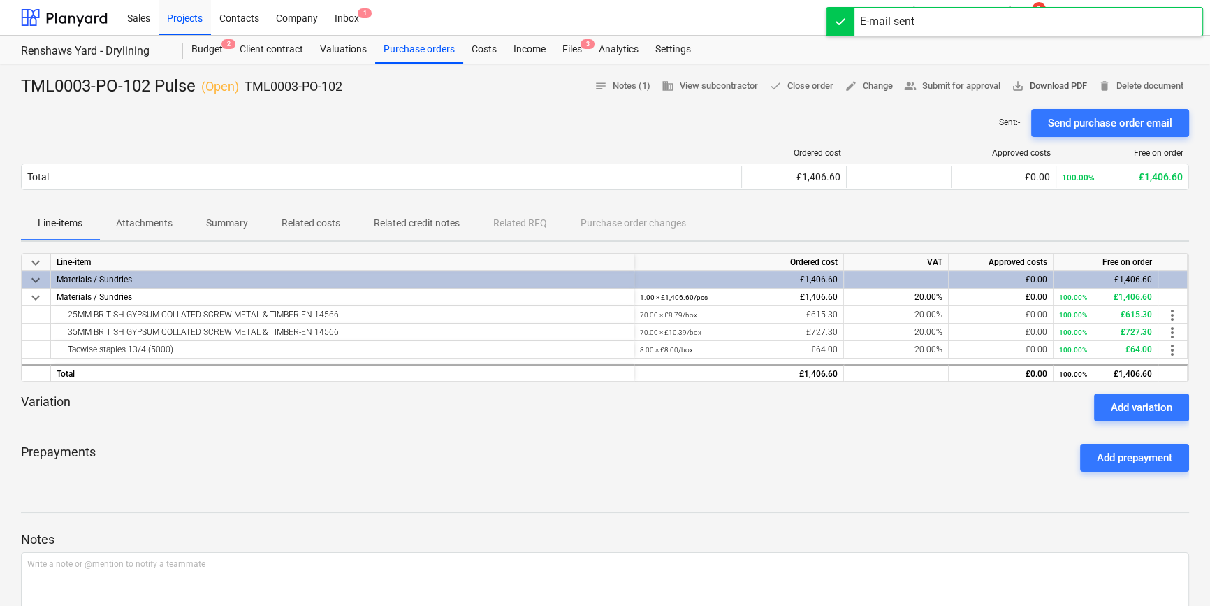
click at [1049, 86] on span "save_alt Download PDF" at bounding box center [1048, 86] width 75 height 16
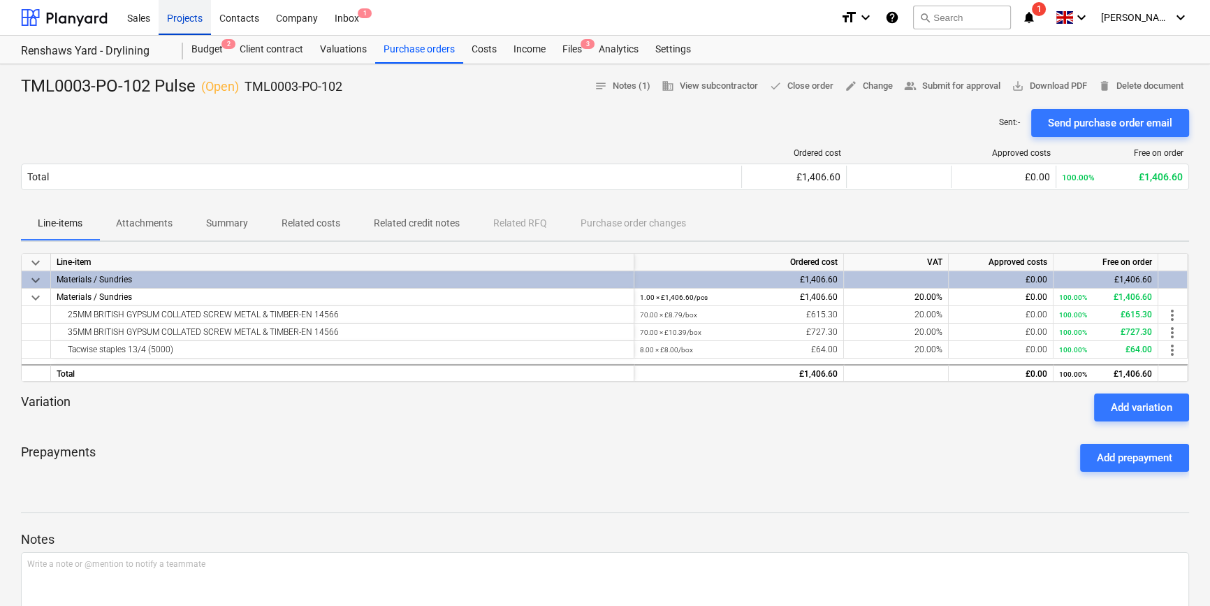
click at [180, 17] on div "Projects" at bounding box center [185, 17] width 52 height 36
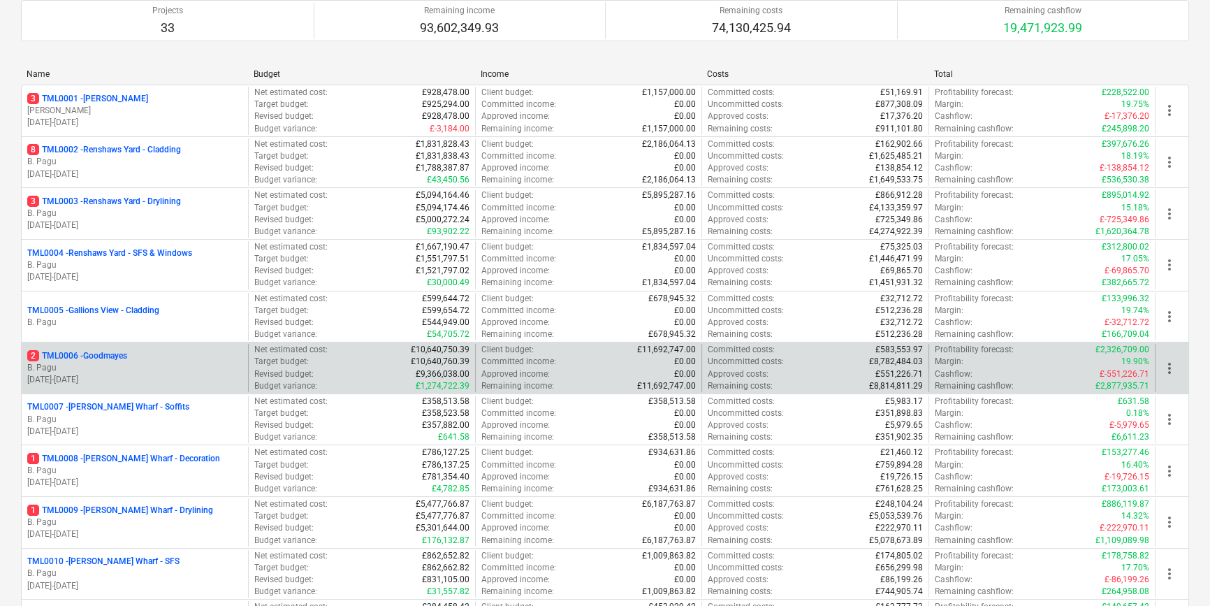
scroll to position [190, 0]
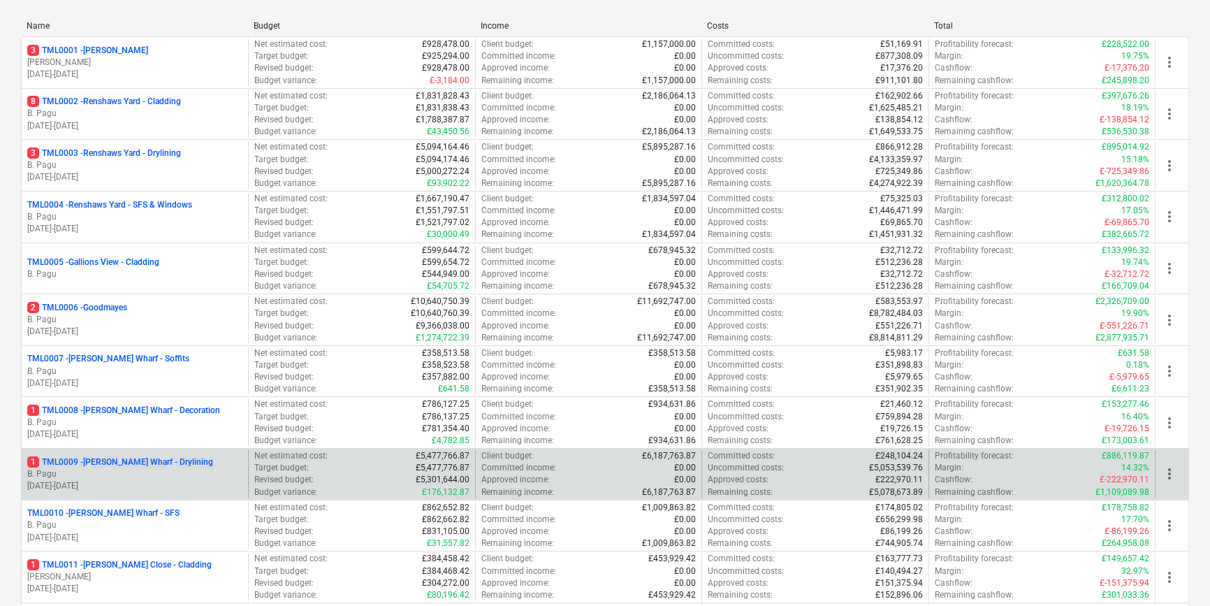
click at [195, 469] on p "B. Pagu" at bounding box center [134, 474] width 215 height 12
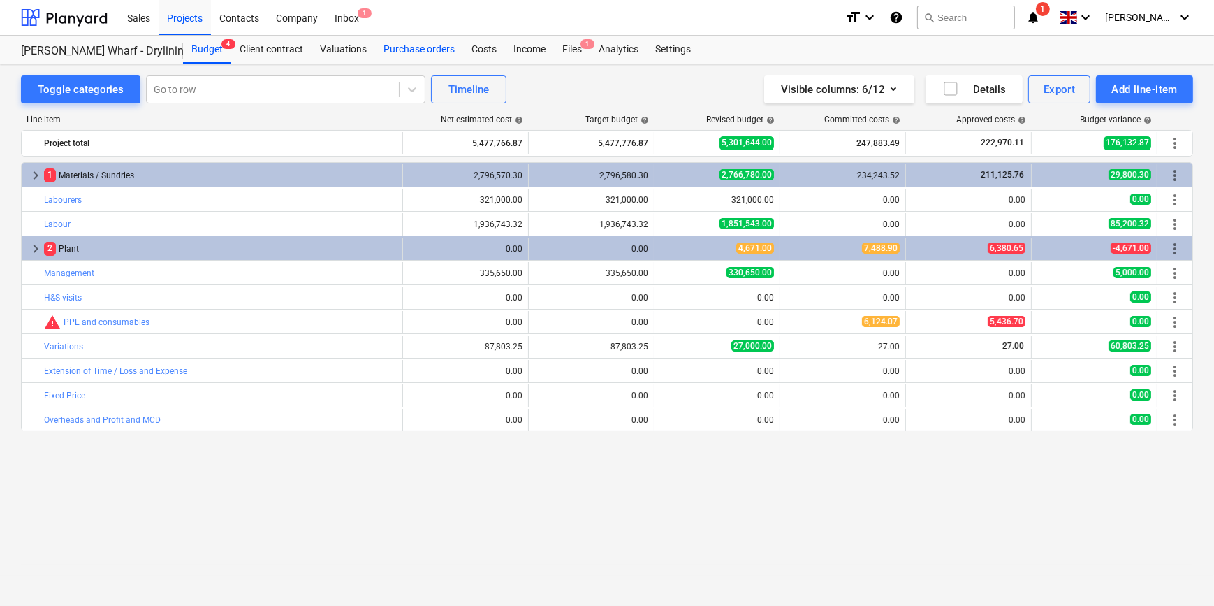
click at [406, 48] on div "Purchase orders" at bounding box center [419, 50] width 88 height 28
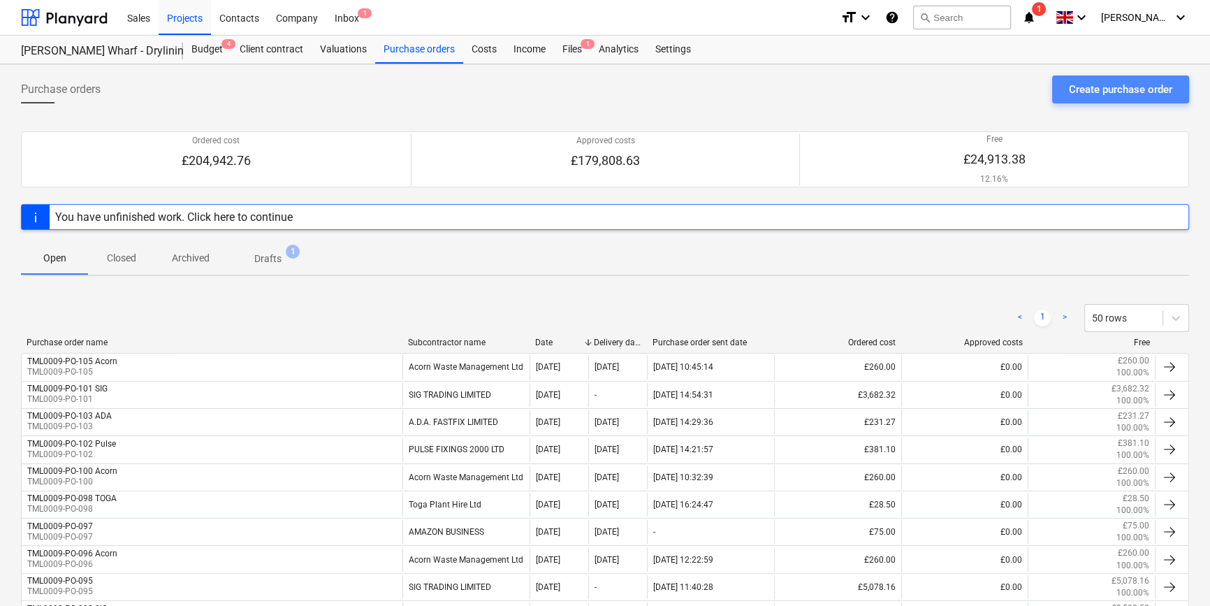
click at [1077, 93] on div "Create purchase order" at bounding box center [1120, 89] width 103 height 18
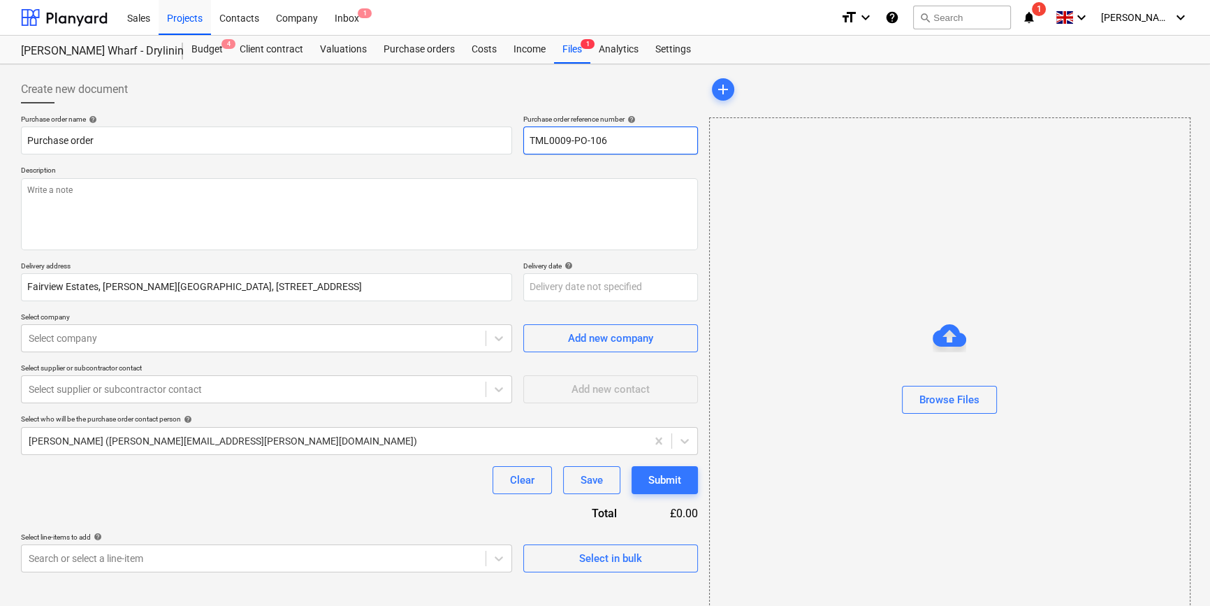
drag, startPoint x: 599, startPoint y: 139, endPoint x: 528, endPoint y: 141, distance: 70.6
click at [528, 141] on input "TML0009-PO-106" at bounding box center [610, 140] width 175 height 28
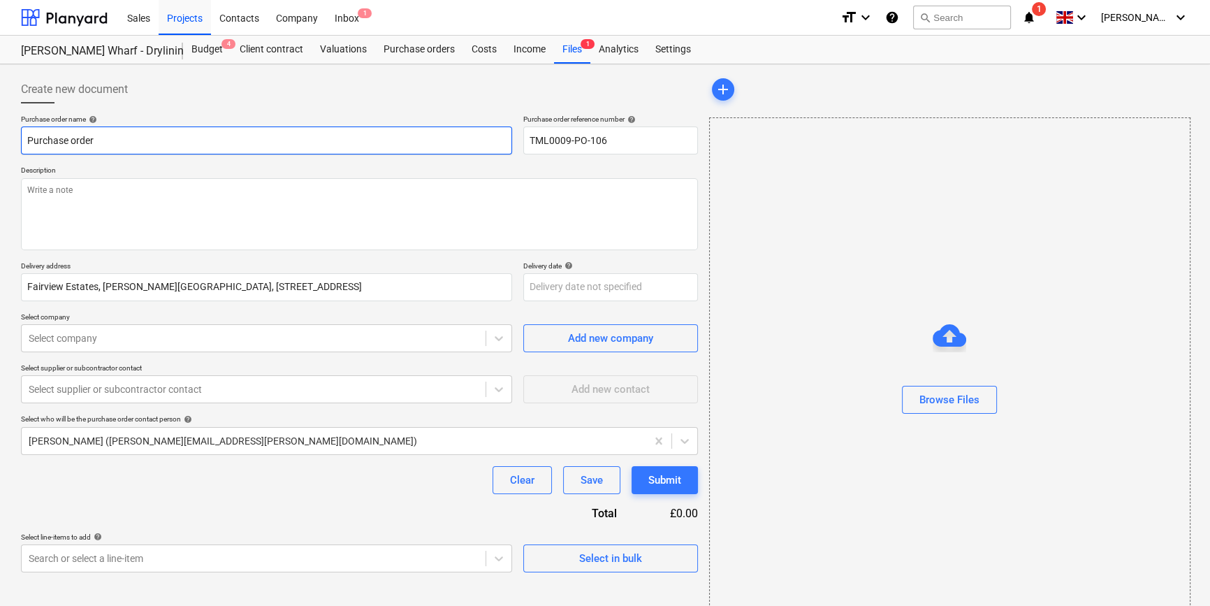
drag, startPoint x: 94, startPoint y: 140, endPoint x: 26, endPoint y: 139, distance: 68.5
click at [26, 139] on input "Purchase order" at bounding box center [266, 140] width 491 height 28
paste input "TML0009-PO-106"
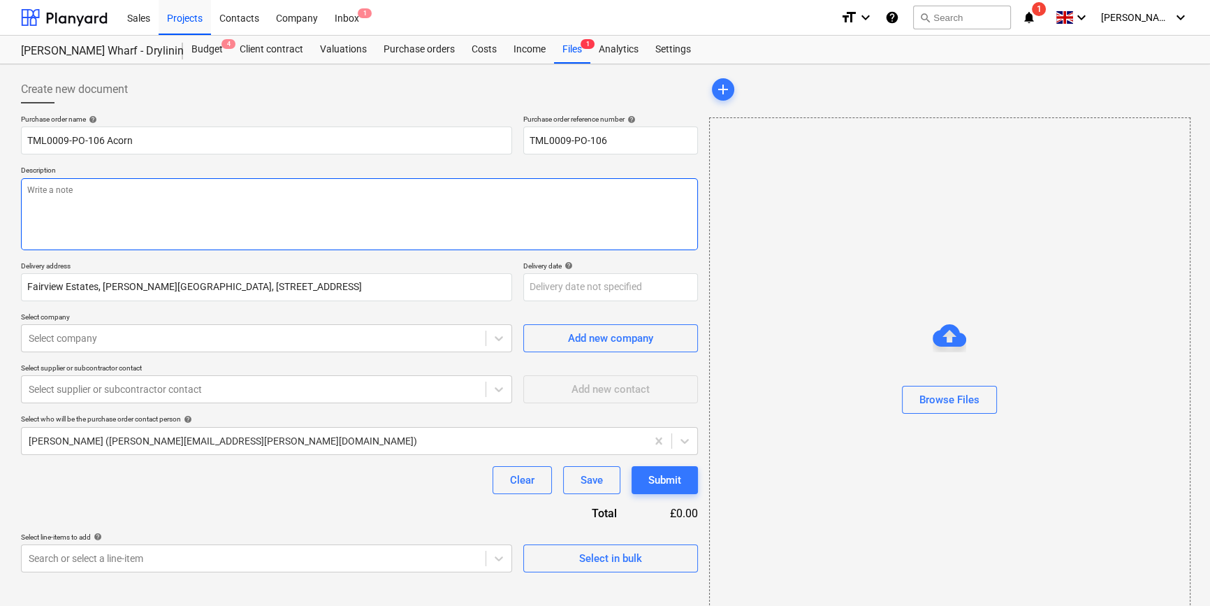
click at [68, 203] on textarea at bounding box center [359, 214] width 677 height 72
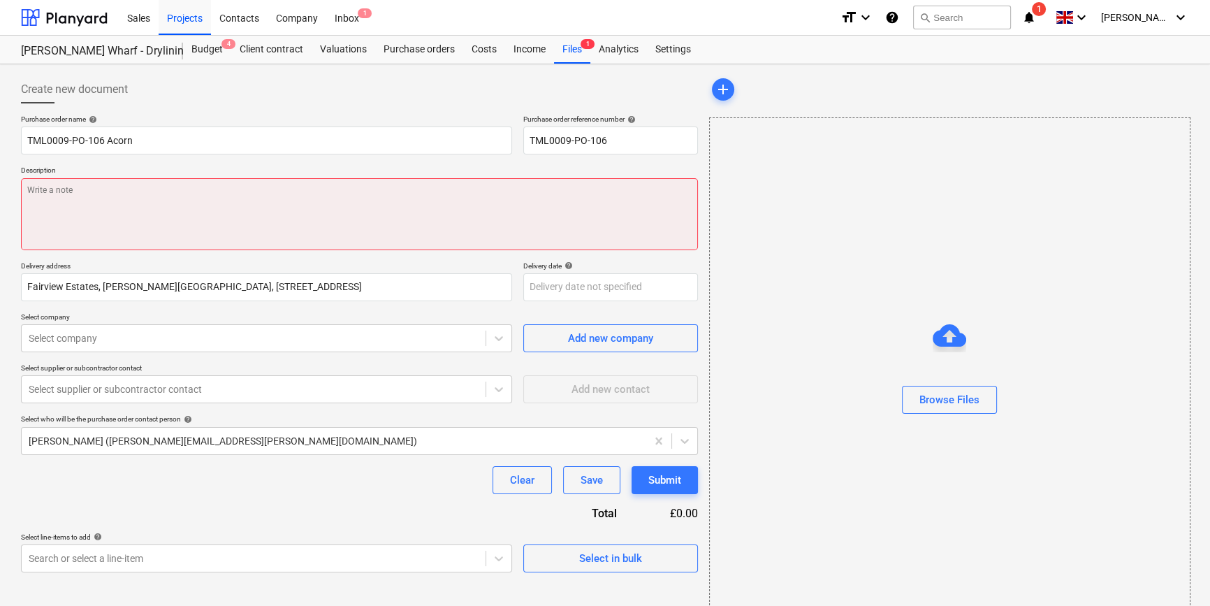
click at [115, 201] on textarea at bounding box center [359, 214] width 677 height 72
paste textarea "Site contact [PERSON_NAME] [PHONE_NUMBER]"
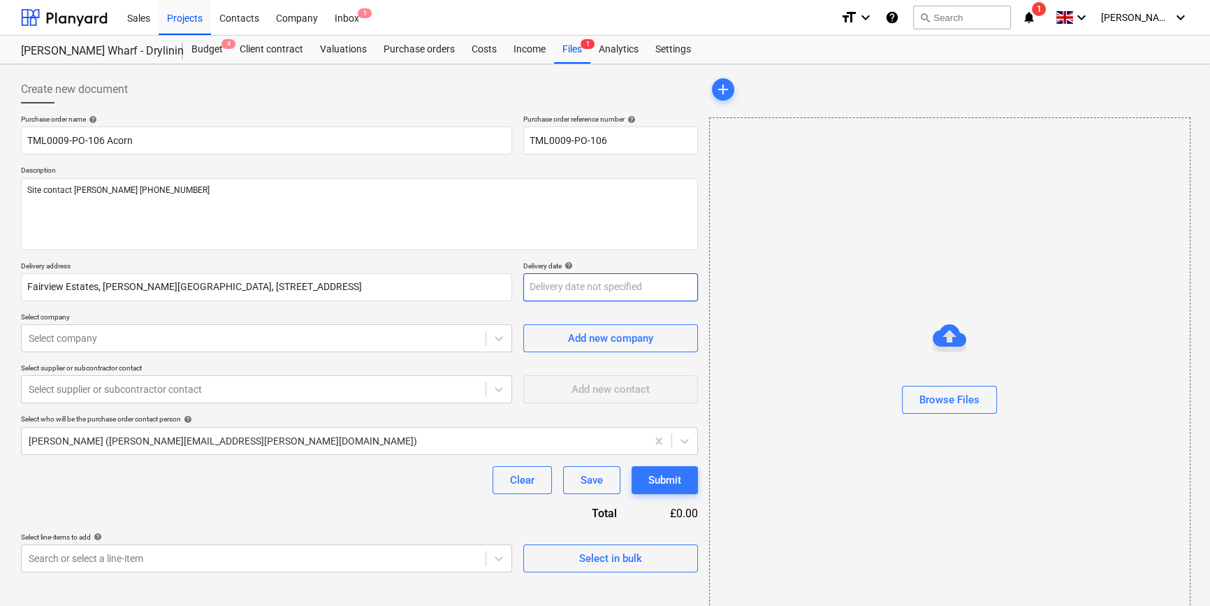
click at [581, 293] on body "Sales Projects Contacts Company Inbox 1 format_size keyboard_arrow_down help se…" at bounding box center [605, 303] width 1210 height 606
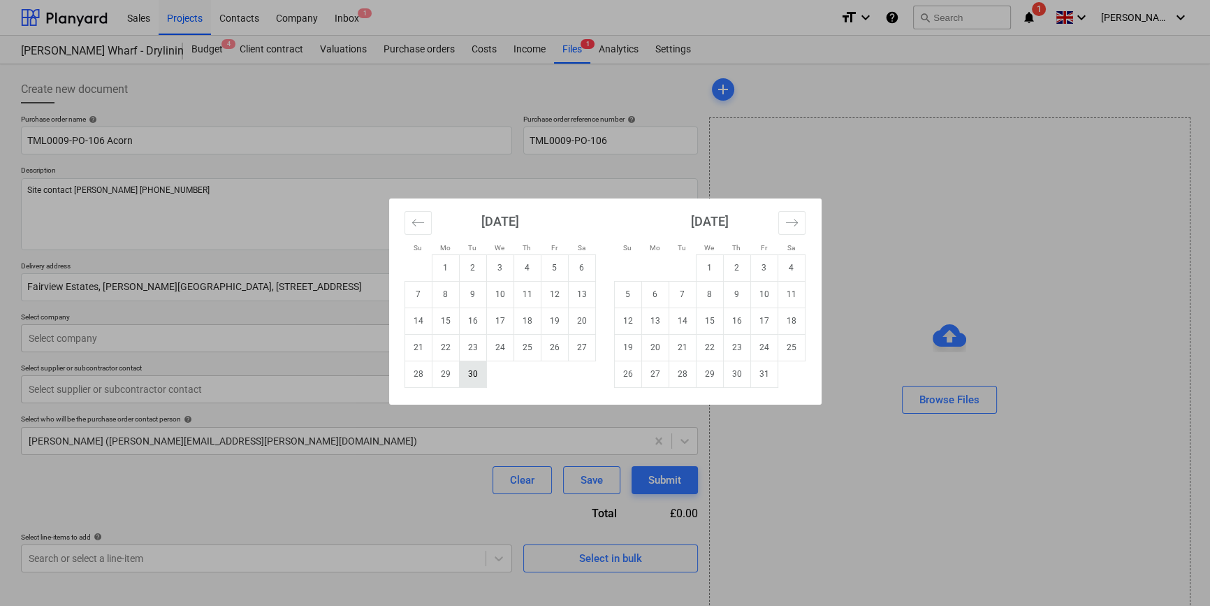
click at [469, 381] on td "30" at bounding box center [472, 373] width 27 height 27
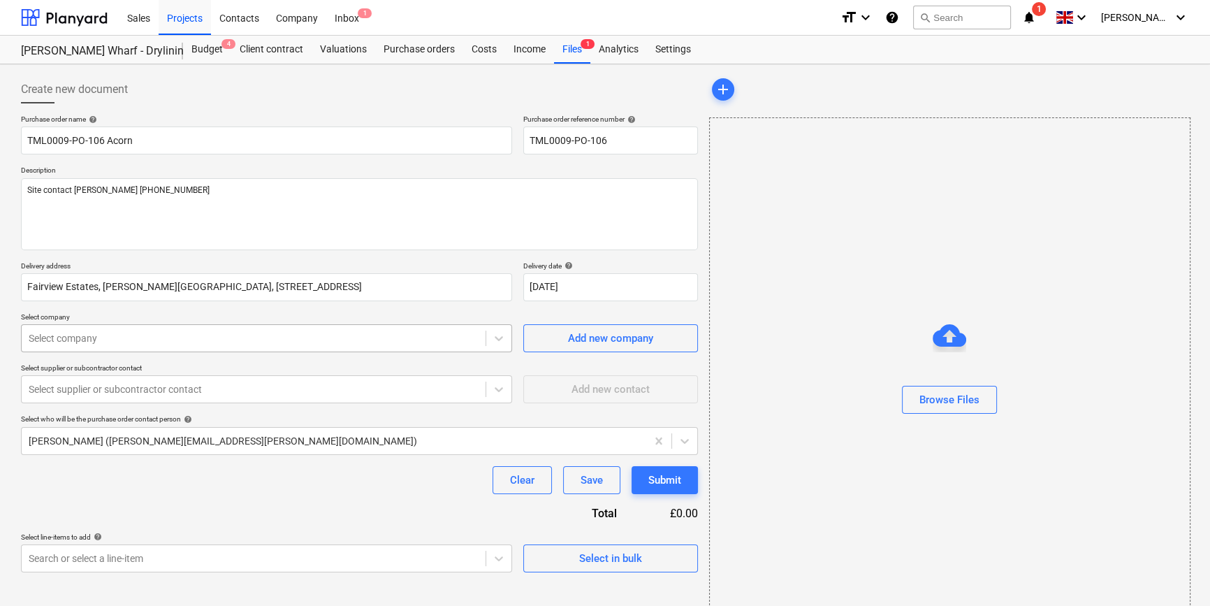
click at [142, 335] on div at bounding box center [254, 338] width 450 height 14
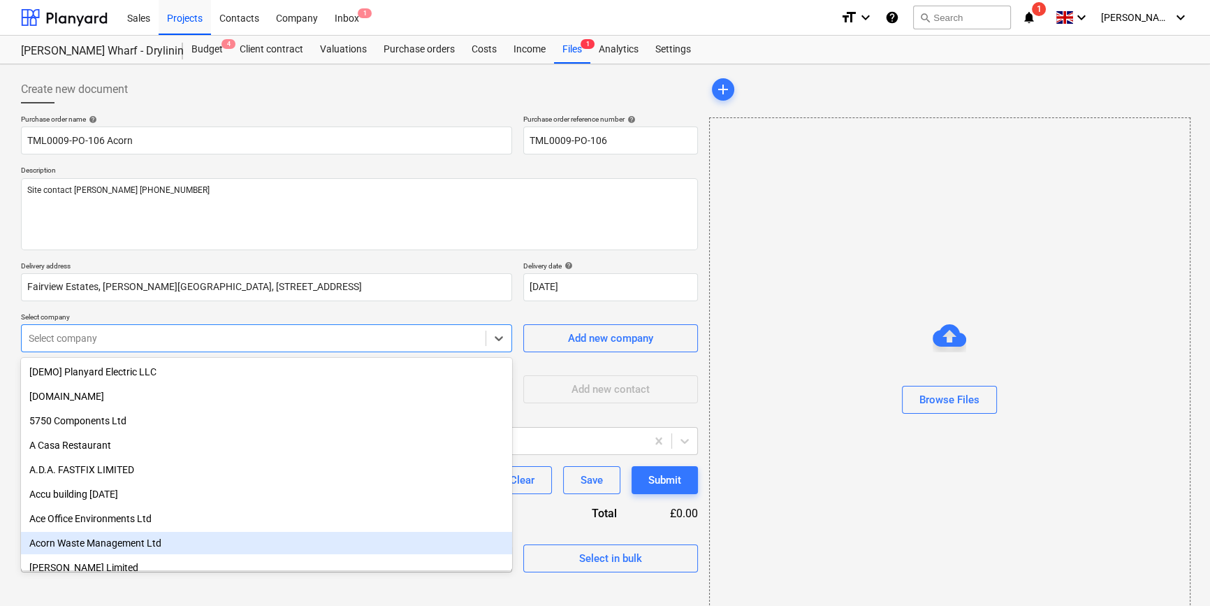
click at [140, 546] on div "Acorn Waste Management Ltd" at bounding box center [266, 543] width 491 height 22
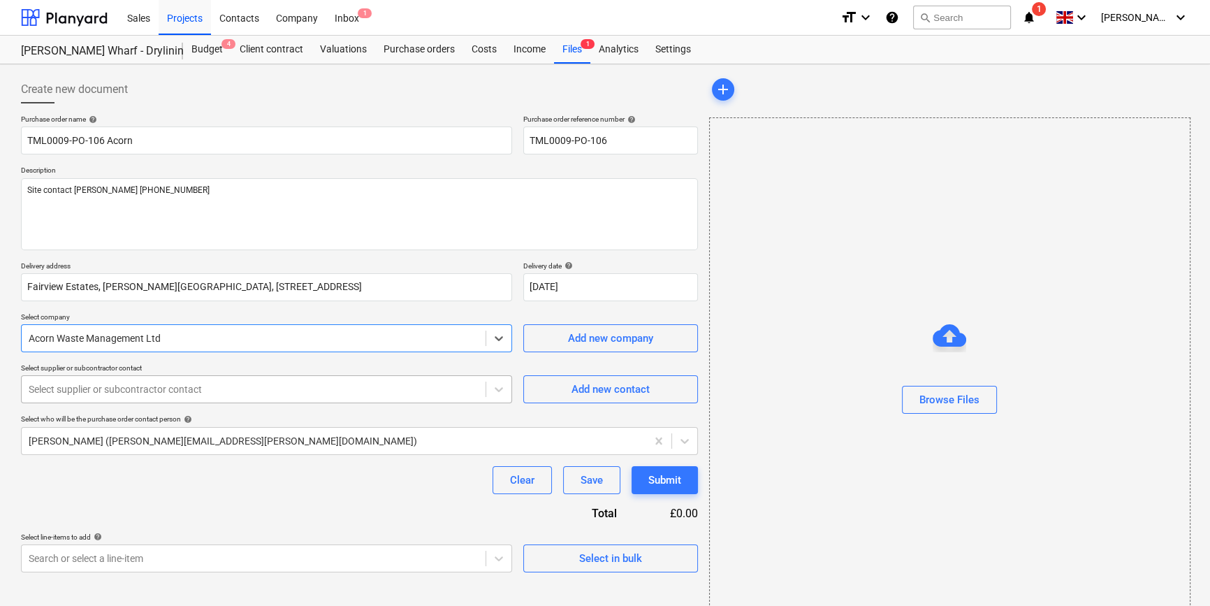
click at [114, 391] on div at bounding box center [254, 389] width 450 height 14
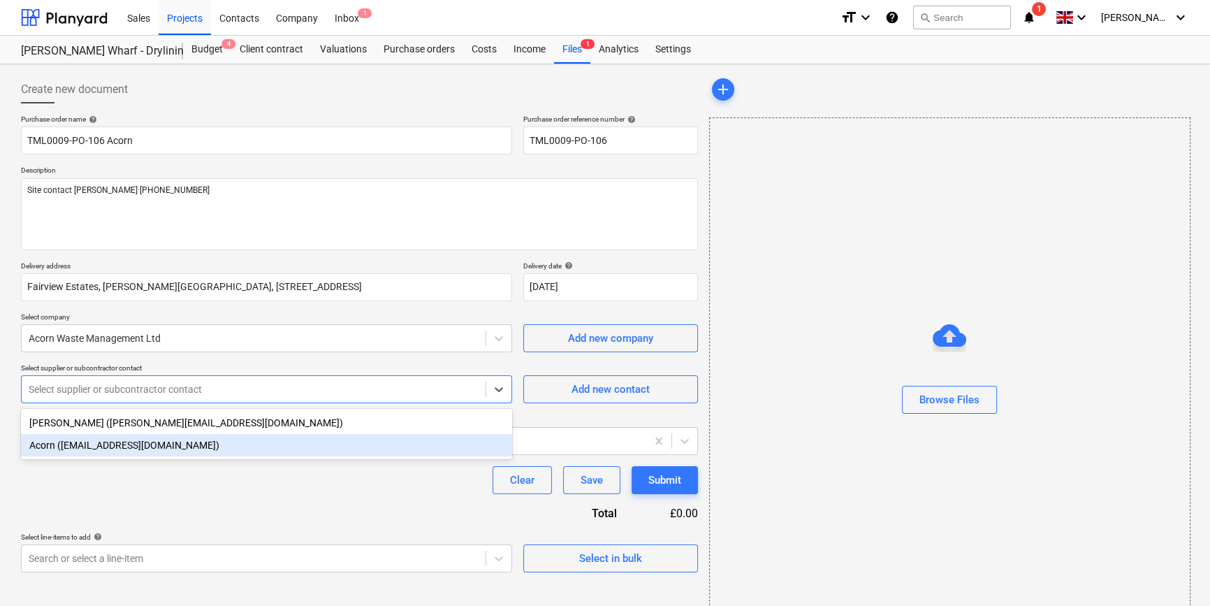
click at [113, 443] on div "Acorn ([EMAIL_ADDRESS][DOMAIN_NAME])" at bounding box center [266, 445] width 491 height 22
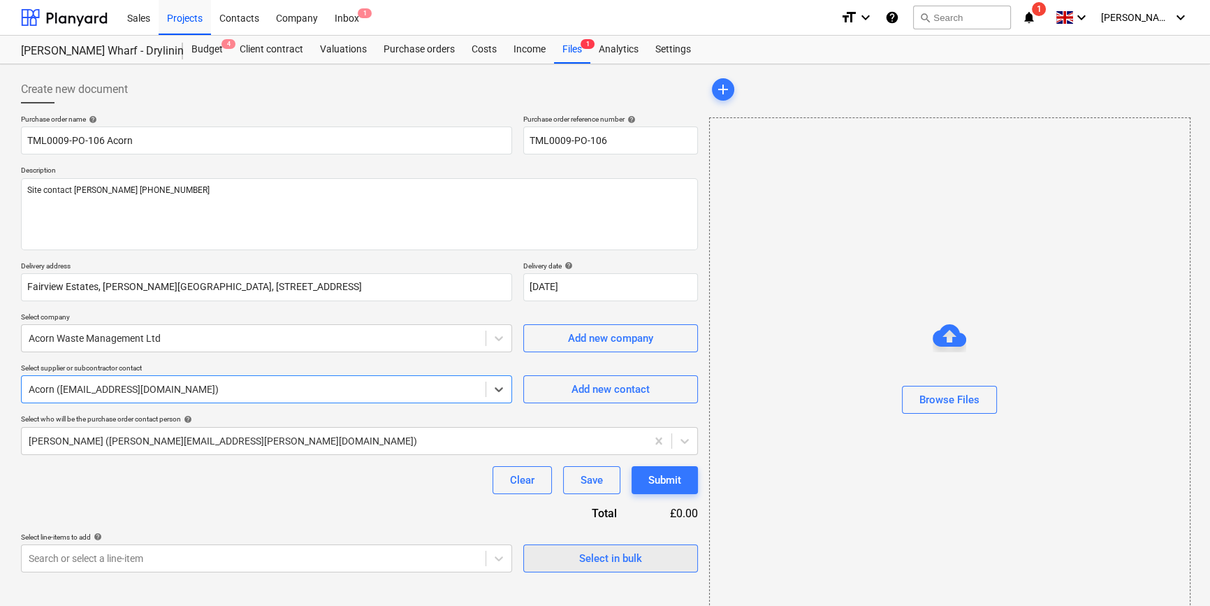
click at [588, 564] on div "Select in bulk" at bounding box center [610, 558] width 63 height 18
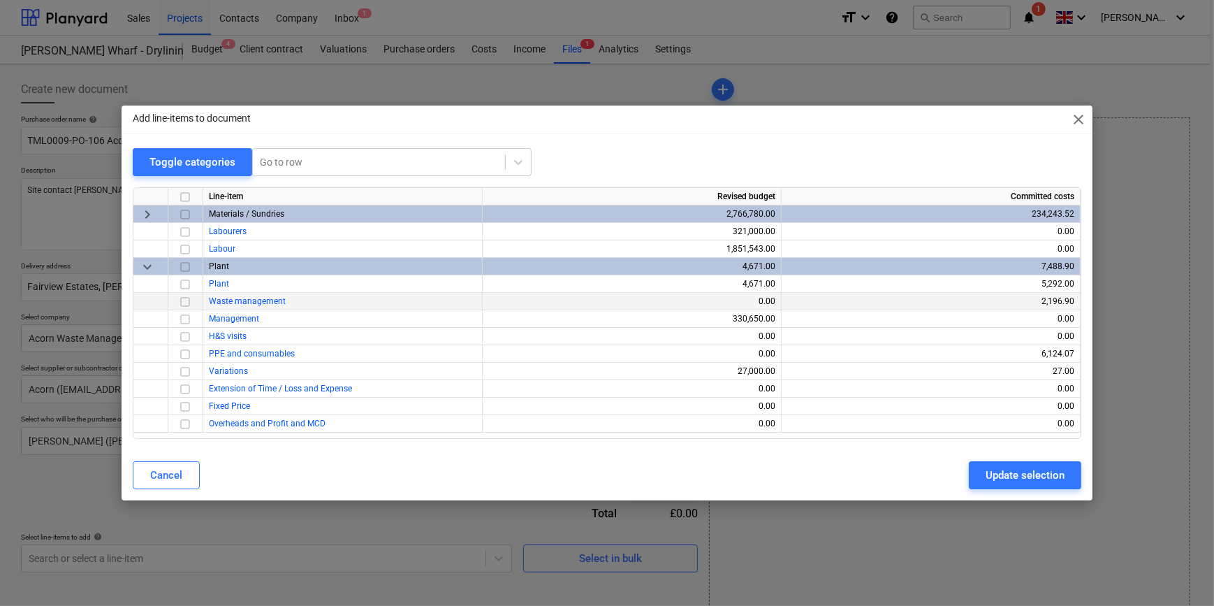
click at [183, 300] on input "checkbox" at bounding box center [185, 301] width 17 height 17
click at [998, 474] on div "Update selection" at bounding box center [1025, 475] width 79 height 18
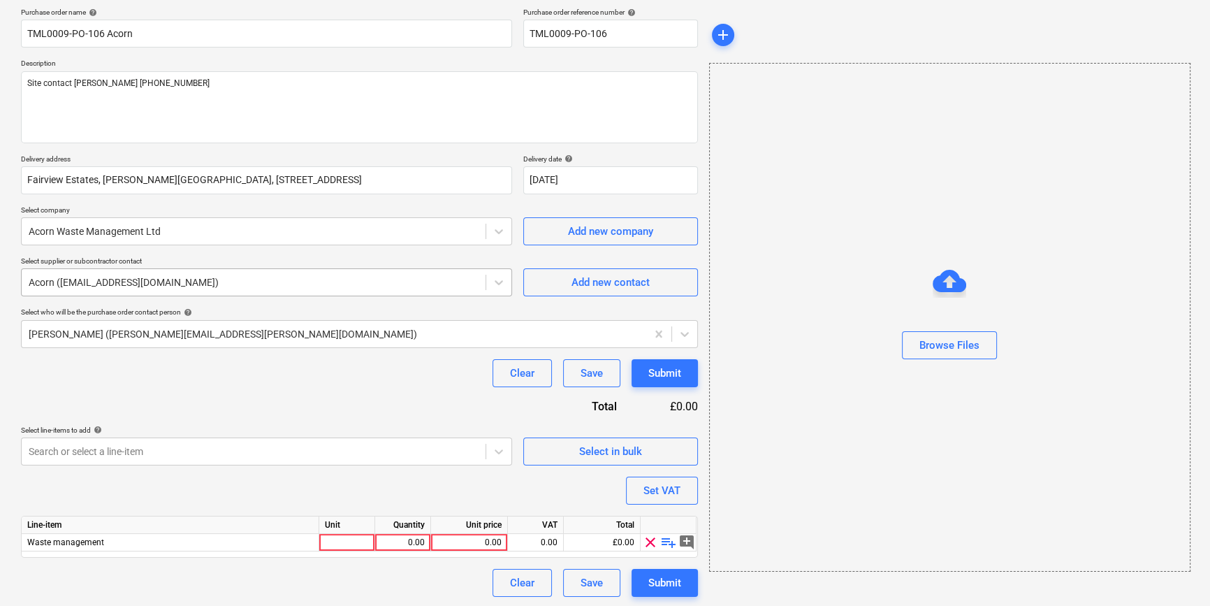
scroll to position [108, 0]
click at [668, 538] on span "playlist_add" at bounding box center [668, 540] width 17 height 17
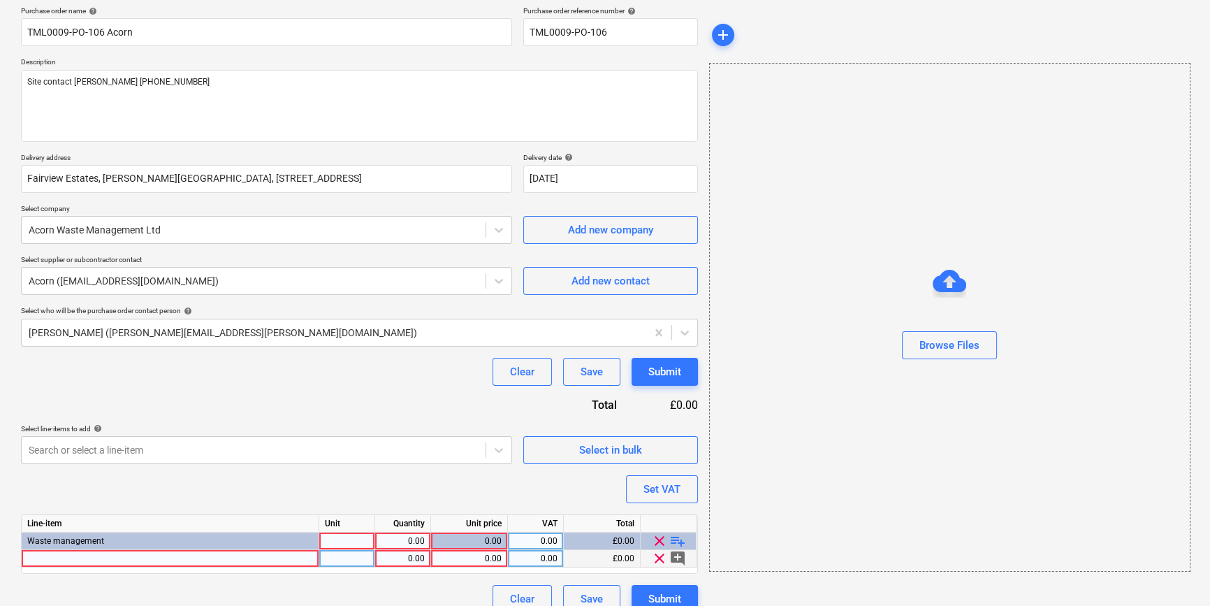
click at [80, 560] on div at bounding box center [171, 558] width 298 height 17
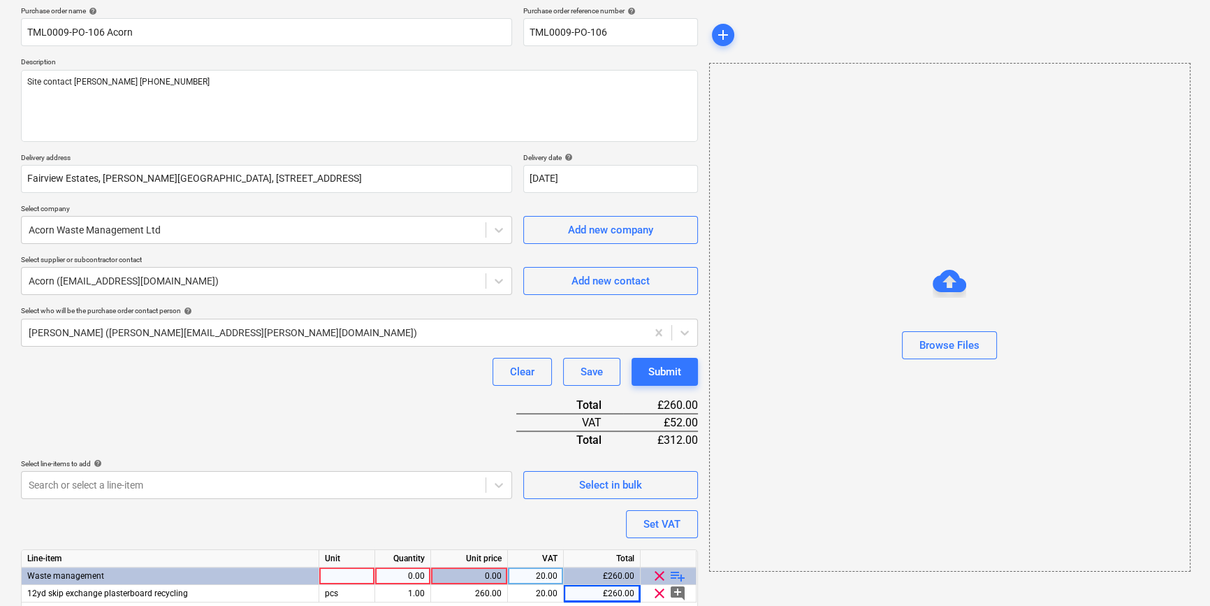
click at [409, 575] on div "0.00" at bounding box center [403, 575] width 44 height 17
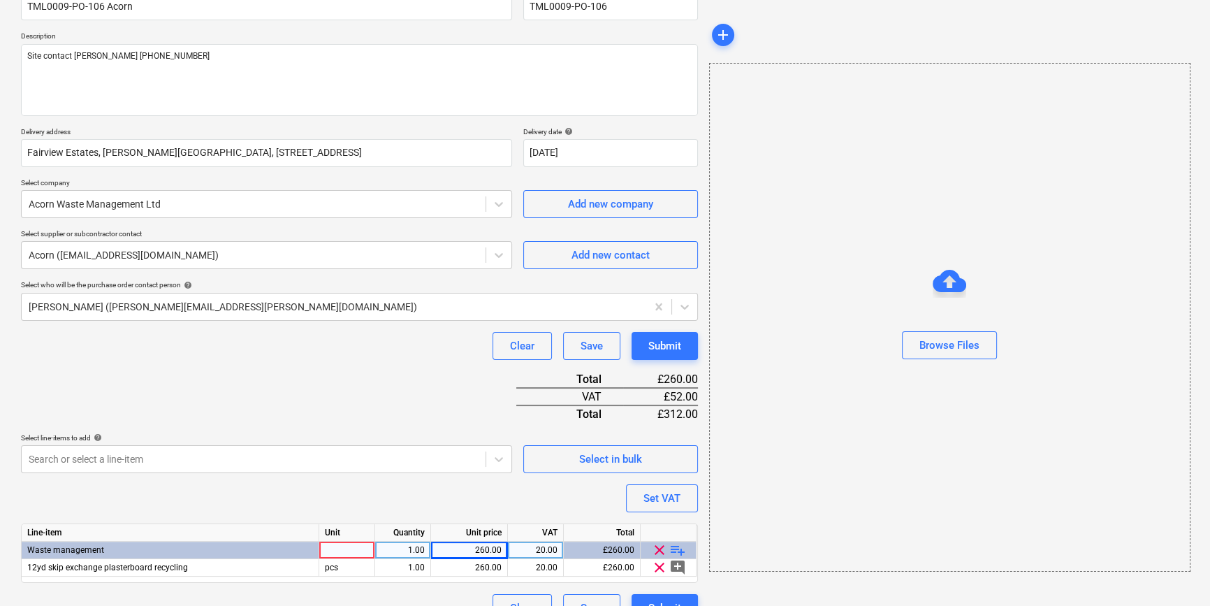
scroll to position [161, 0]
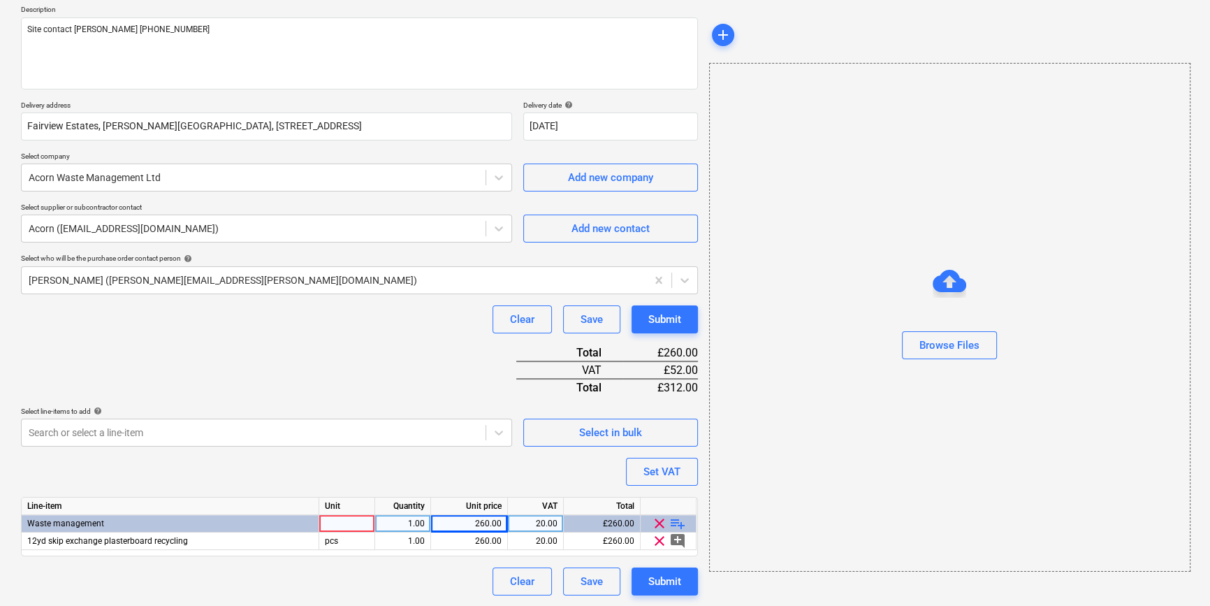
click at [338, 524] on div at bounding box center [347, 523] width 56 height 17
click at [664, 574] on div "Submit" at bounding box center [664, 581] width 33 height 18
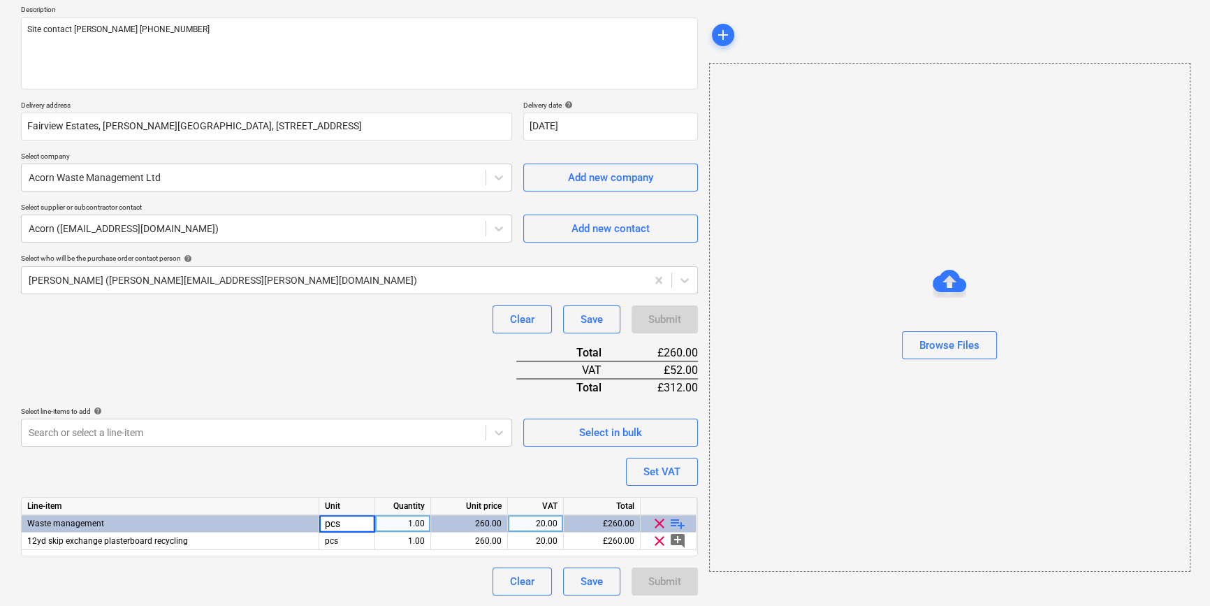
click at [407, 558] on div "Purchase order name help TML0009-PO-106 Acorn Purchase order reference number h…" at bounding box center [359, 274] width 677 height 641
click at [631, 587] on button "Submit" at bounding box center [664, 581] width 66 height 28
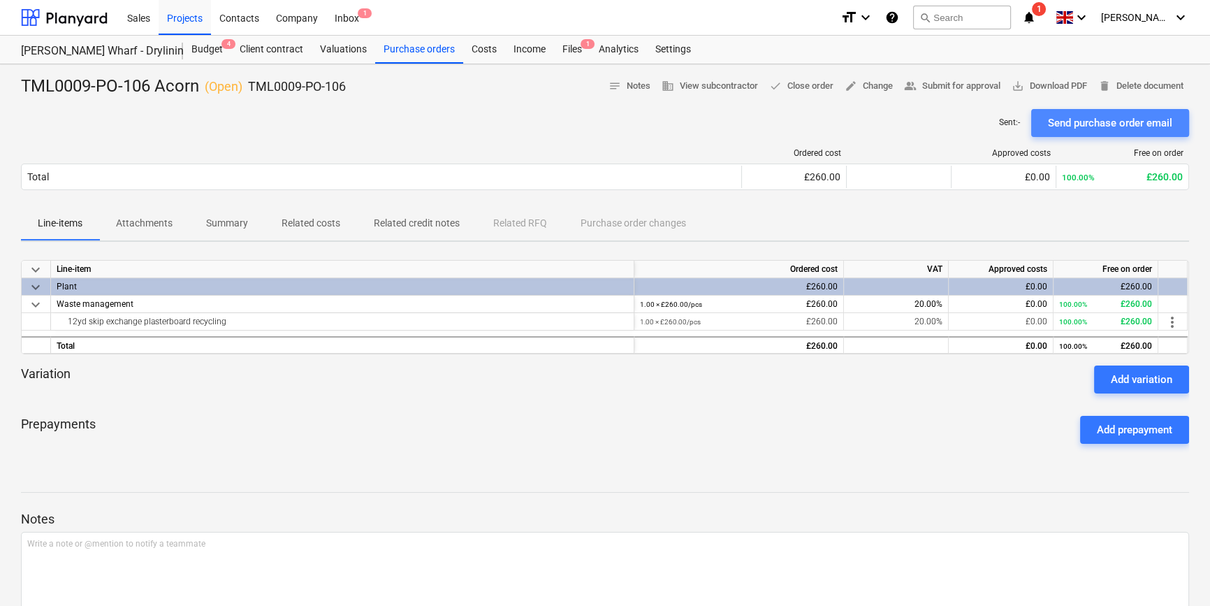
click at [1083, 120] on div "Send purchase order email" at bounding box center [1110, 123] width 124 height 18
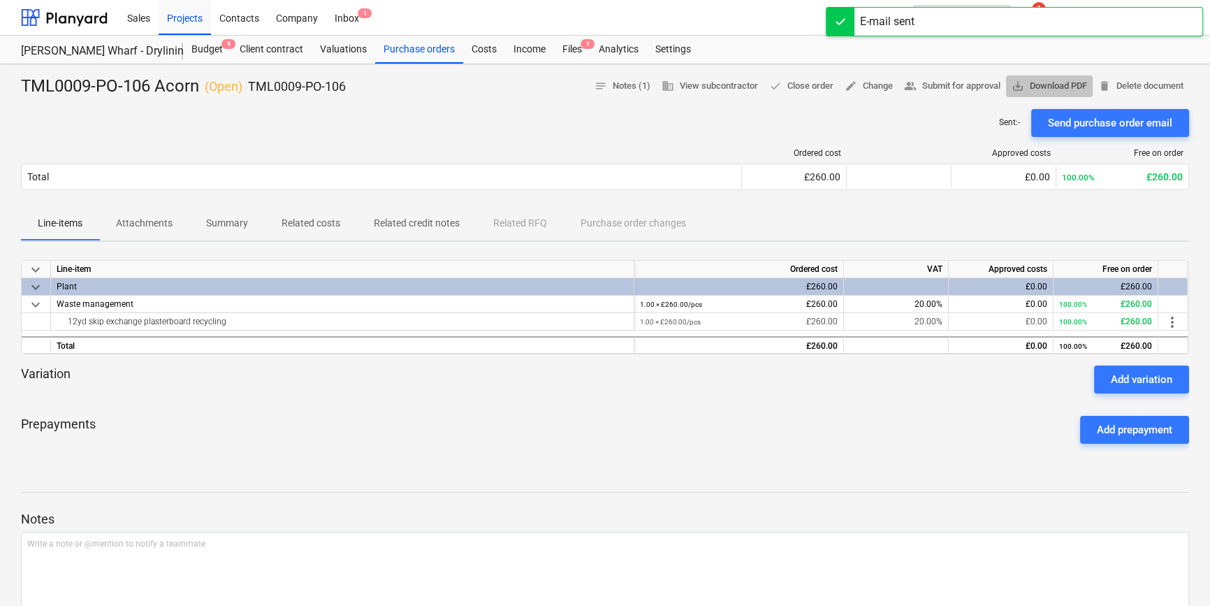
click at [1042, 84] on span "save_alt Download PDF" at bounding box center [1048, 86] width 75 height 16
